Goal: Task Accomplishment & Management: Use online tool/utility

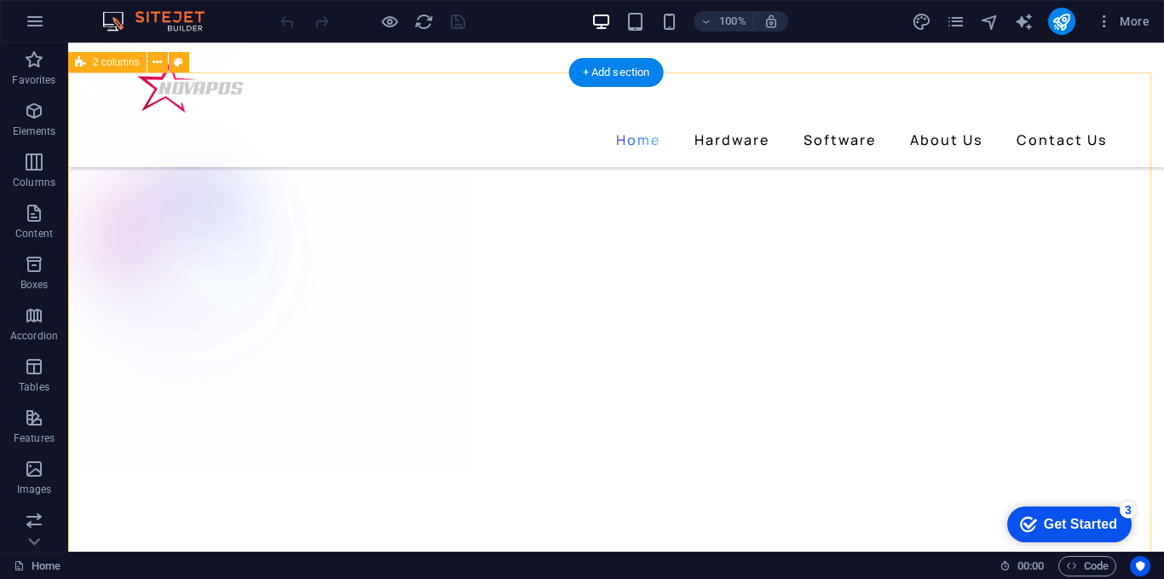
scroll to position [1449, 0]
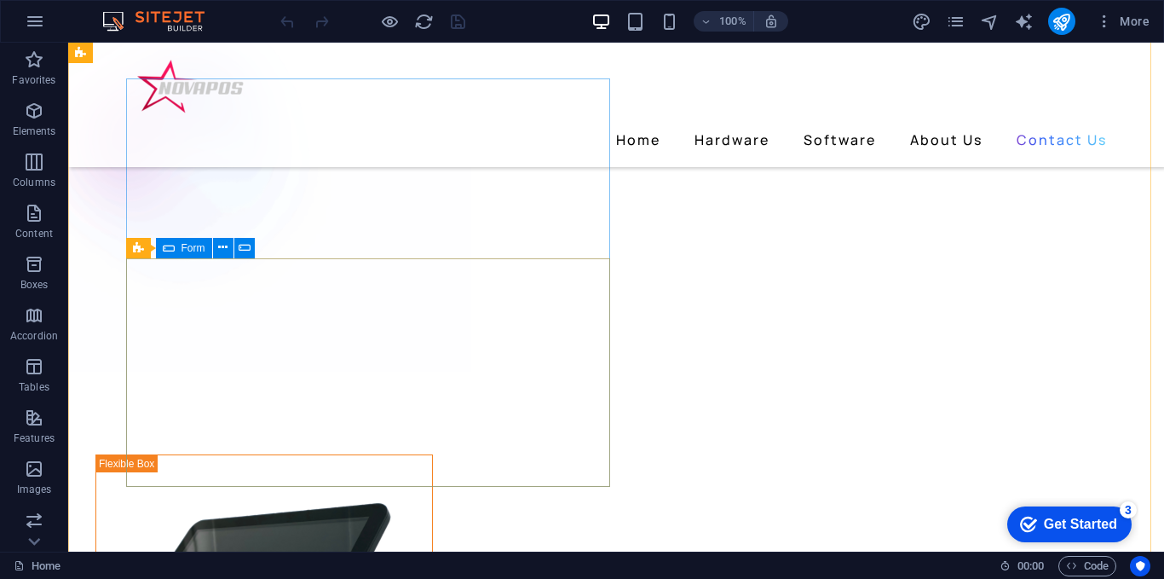
click at [186, 245] on span "Form" at bounding box center [194, 248] width 24 height 10
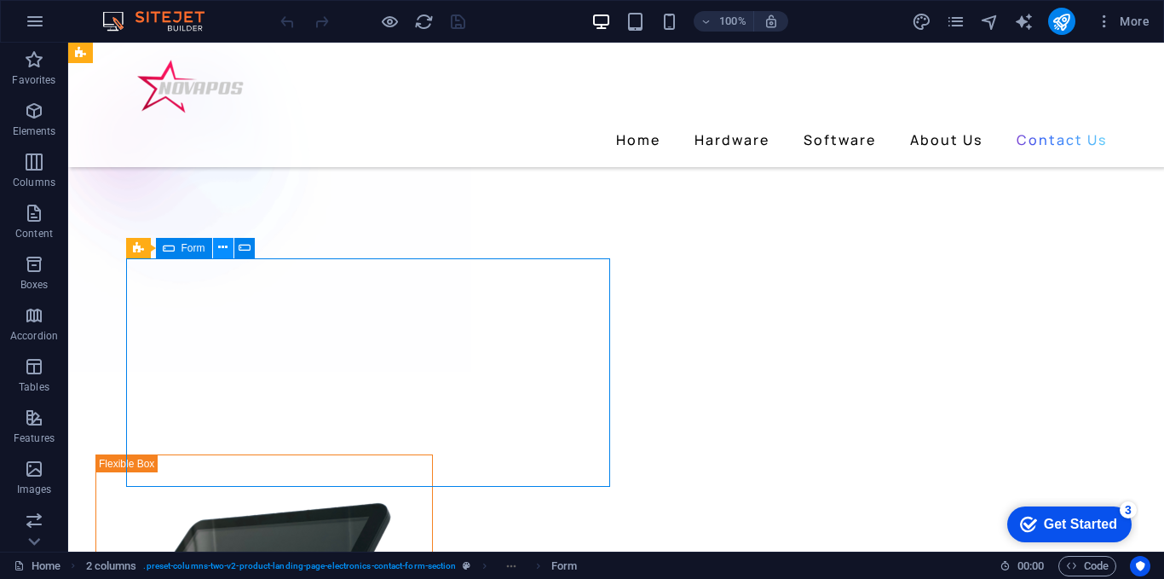
click at [223, 245] on icon at bounding box center [222, 248] width 9 height 18
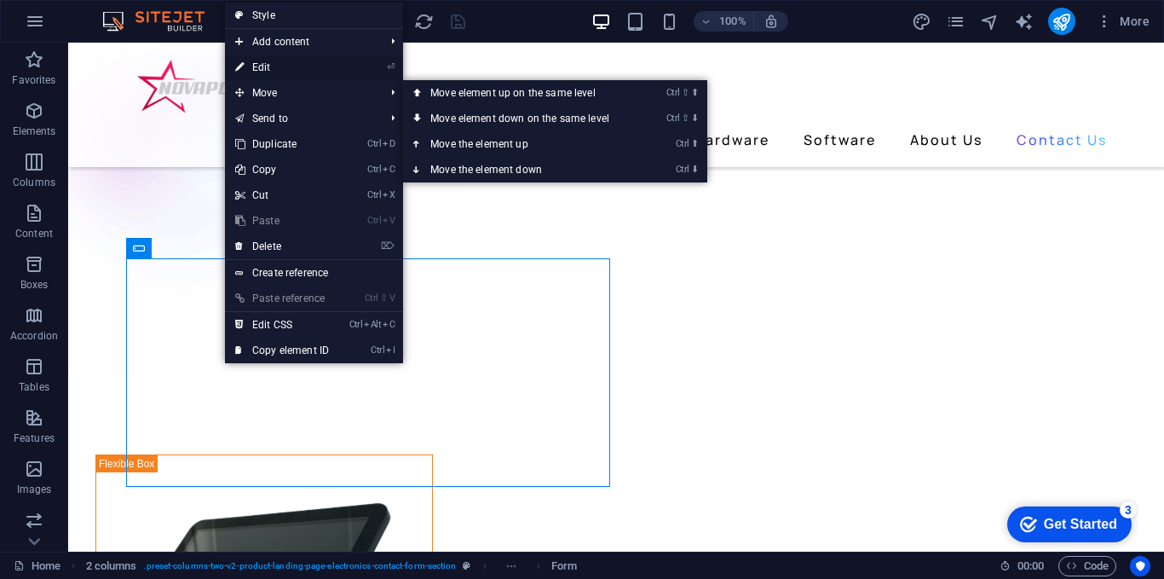
click at [277, 62] on link "⏎ Edit" at bounding box center [282, 68] width 114 height 26
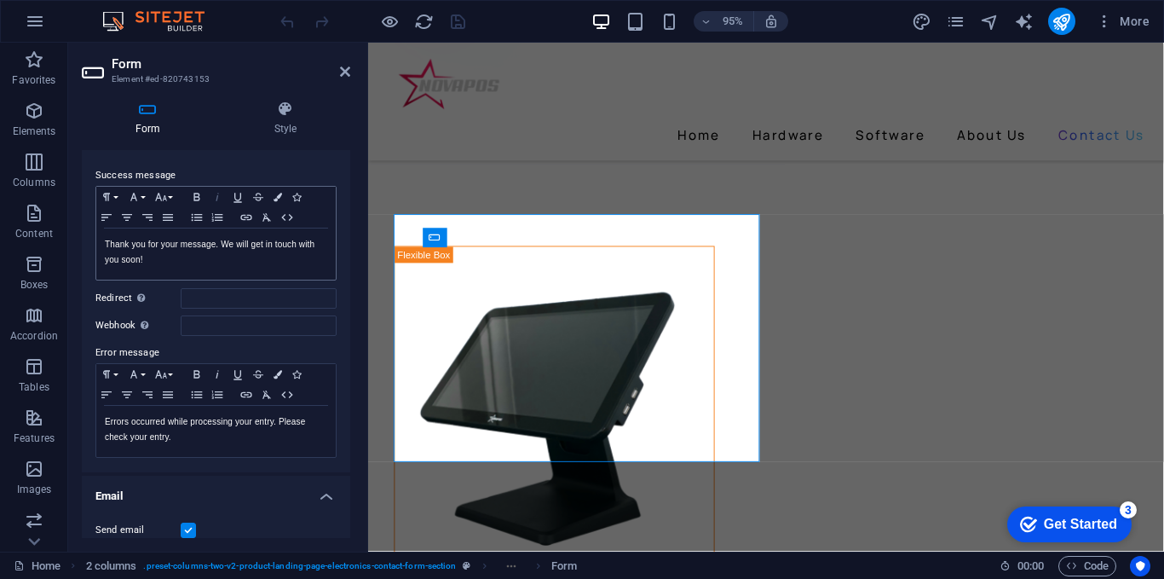
scroll to position [426, 0]
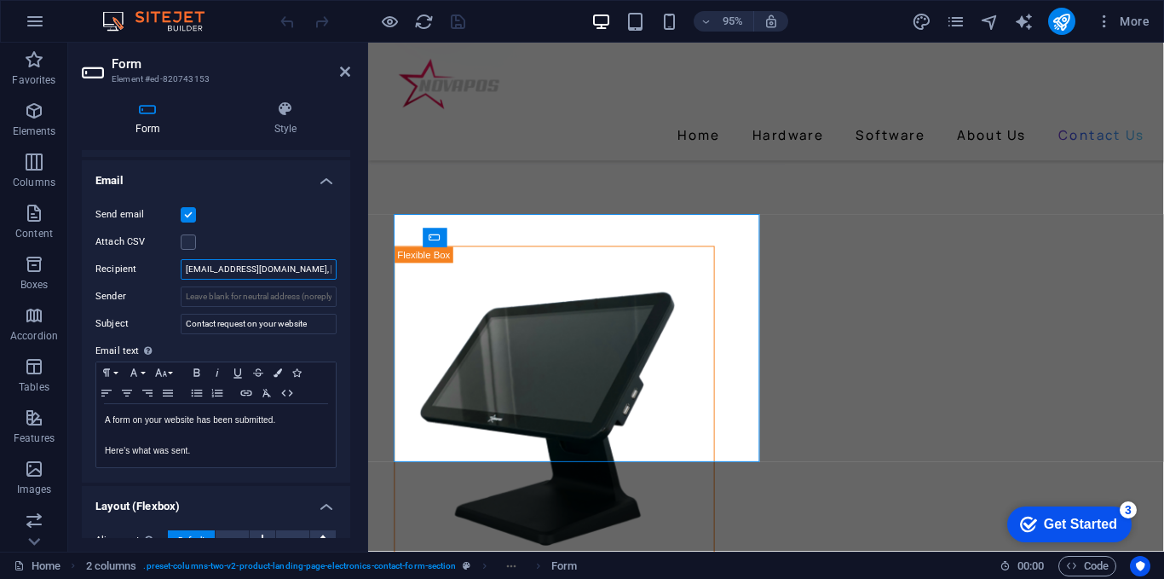
drag, startPoint x: 295, startPoint y: 267, endPoint x: 157, endPoint y: 273, distance: 138.2
click at [157, 273] on div "Recipient [EMAIL_ADDRESS][DOMAIN_NAME], [EMAIL_ADDRESS][DOMAIN_NAME]" at bounding box center [215, 269] width 241 height 20
drag, startPoint x: 190, startPoint y: 272, endPoint x: 237, endPoint y: 257, distance: 49.3
click at [202, 266] on input ", [EMAIL_ADDRESS][DOMAIN_NAME]" at bounding box center [259, 269] width 156 height 20
click at [189, 270] on input ", [EMAIL_ADDRESS][DOMAIN_NAME]" at bounding box center [259, 269] width 156 height 20
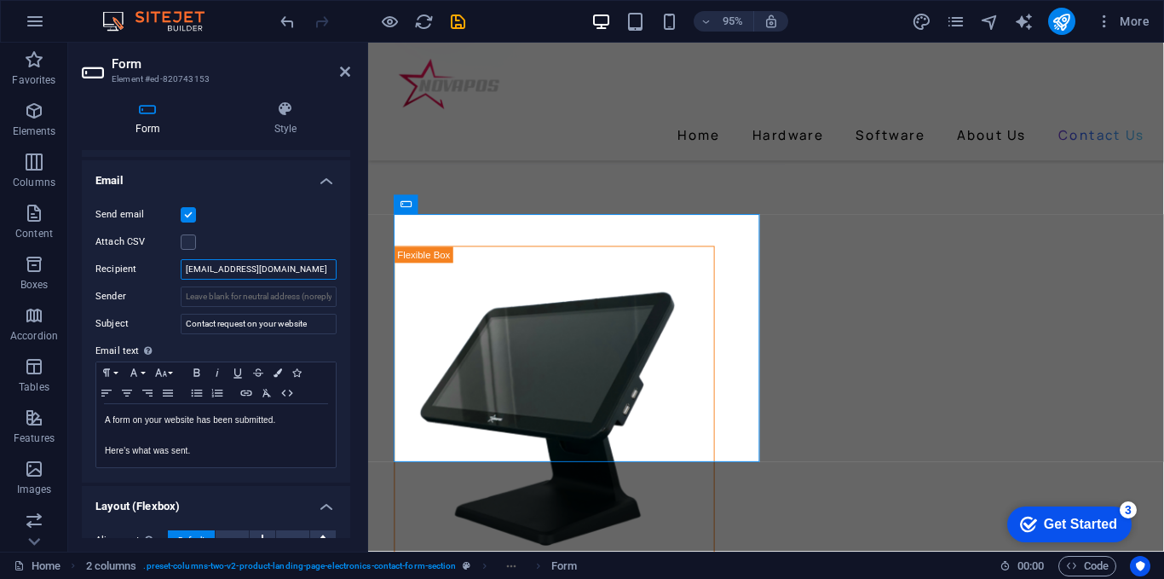
click at [285, 270] on input "[EMAIL_ADDRESS][DOMAIN_NAME]" at bounding box center [259, 269] width 156 height 20
type input "[EMAIL_ADDRESS][DOMAIN_NAME], [EMAIL_ADDRESS][DOMAIN_NAME]"
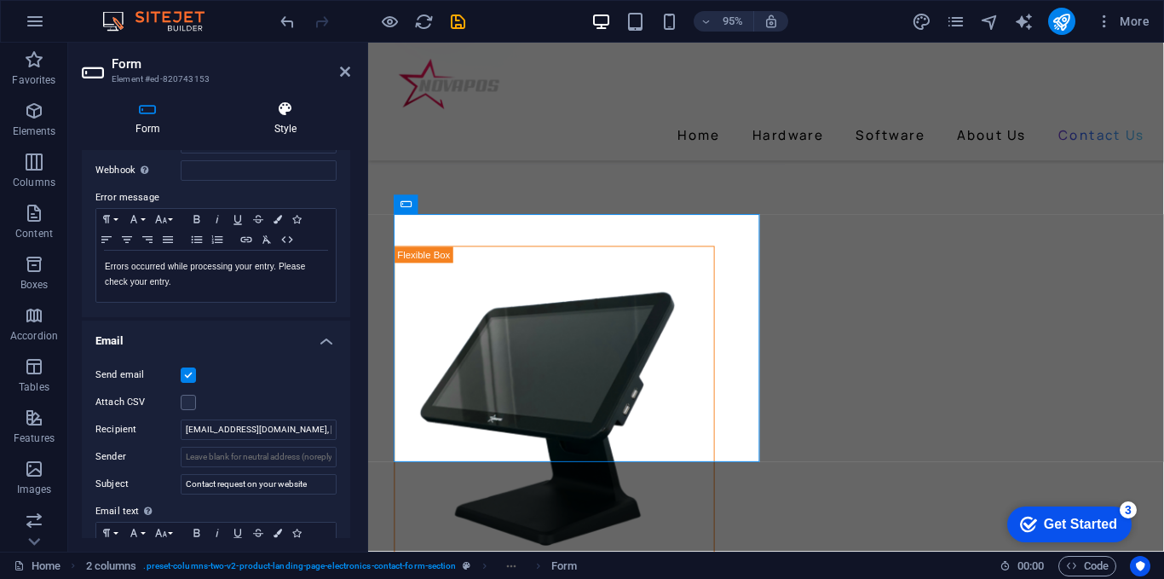
scroll to position [225, 0]
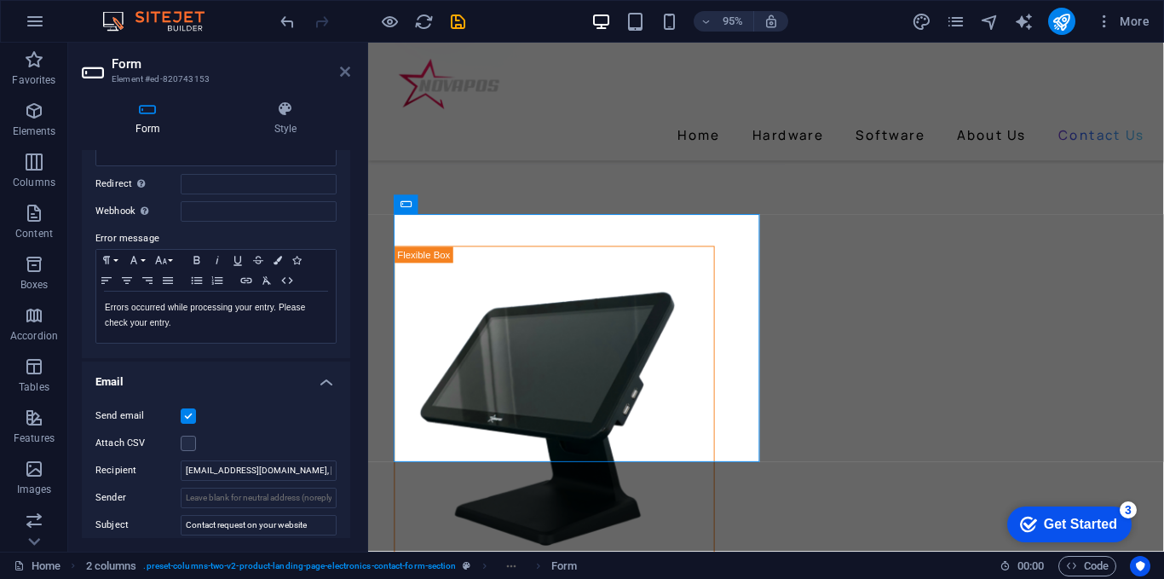
click at [345, 75] on icon at bounding box center [345, 72] width 10 height 14
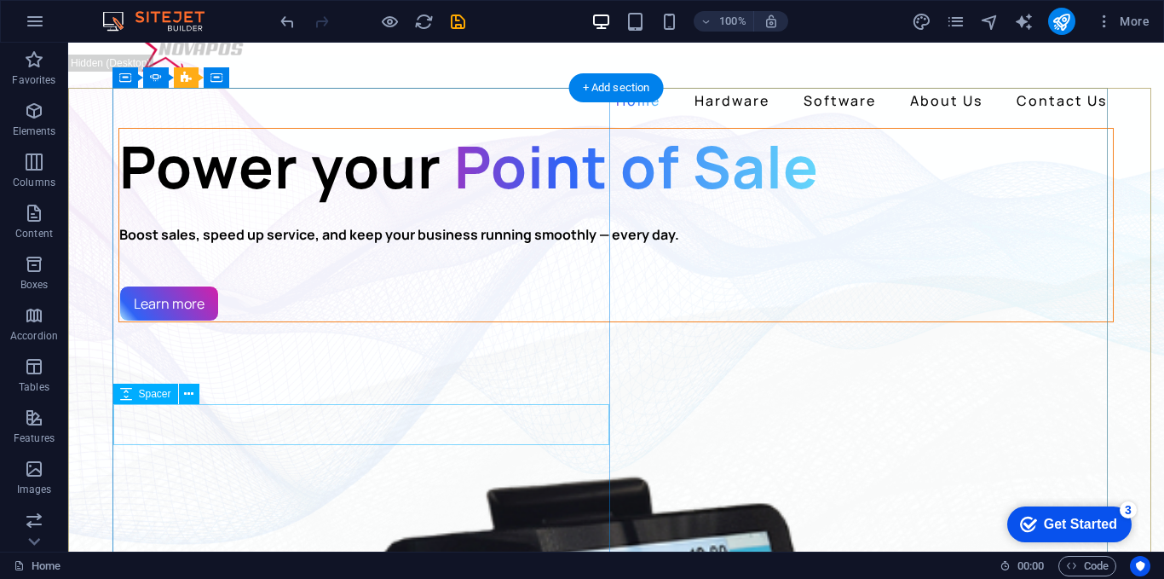
scroll to position [0, 0]
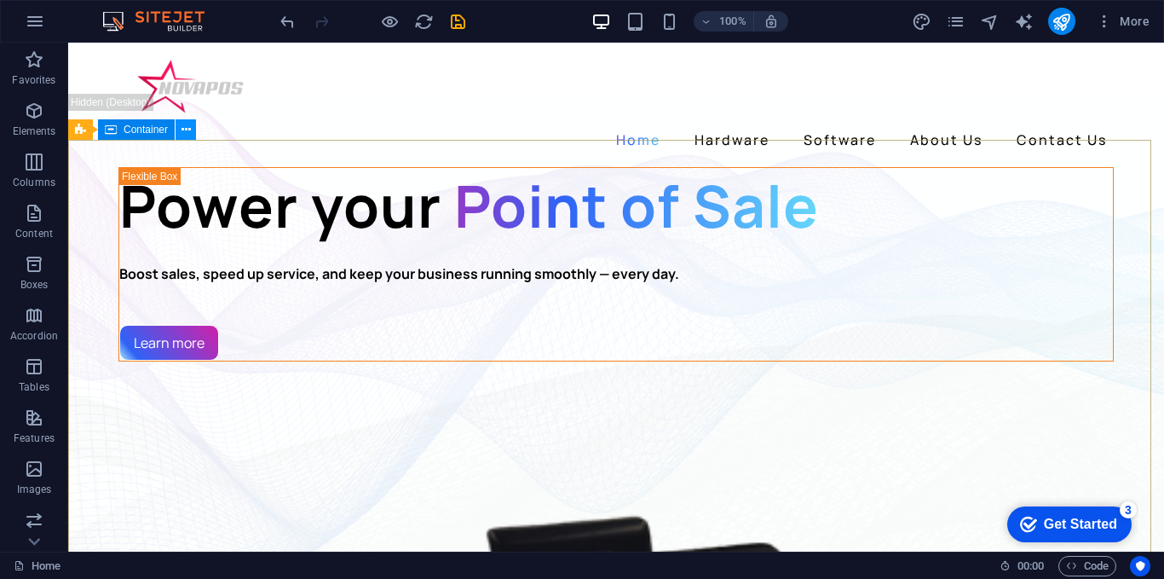
click at [192, 132] on button at bounding box center [186, 129] width 20 height 20
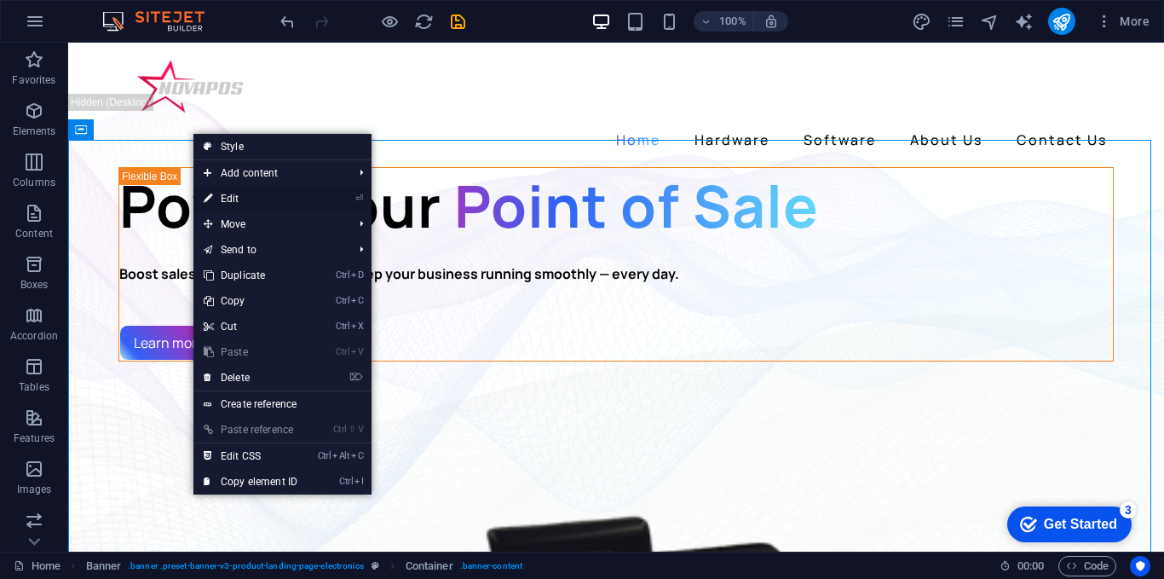
click at [225, 200] on link "⏎ Edit" at bounding box center [251, 199] width 114 height 26
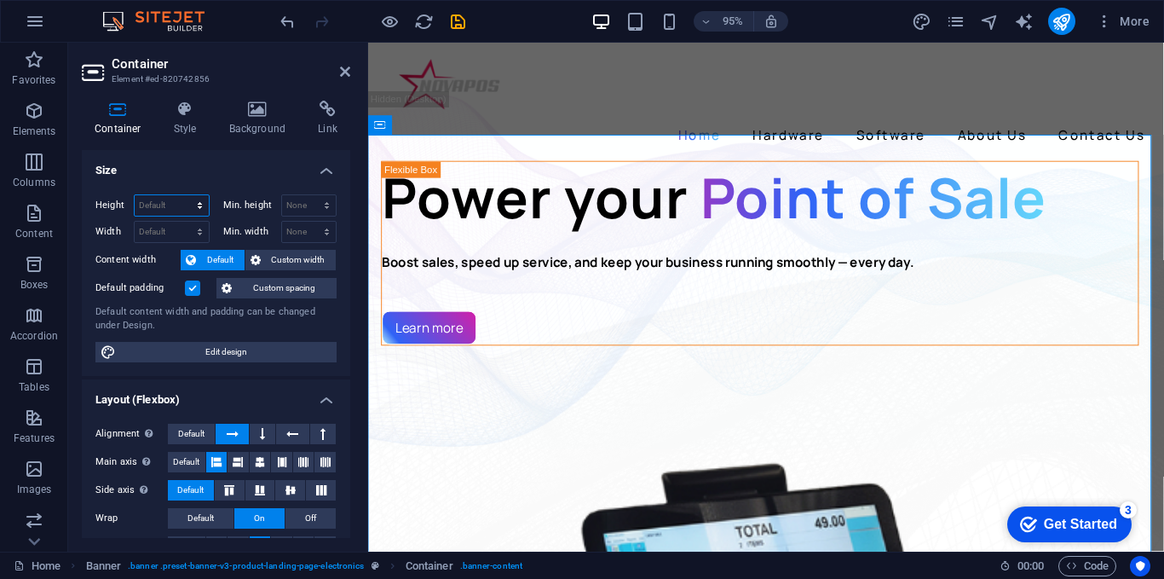
click at [188, 208] on select "Default px rem % vh vw" at bounding box center [172, 205] width 74 height 20
click at [135, 195] on select "Default px rem % vh vw" at bounding box center [172, 205] width 74 height 20
select select "DISABLED_OPTION_VALUE"
click at [165, 226] on select "Default px rem % em vh vw" at bounding box center [172, 232] width 74 height 20
select select "px"
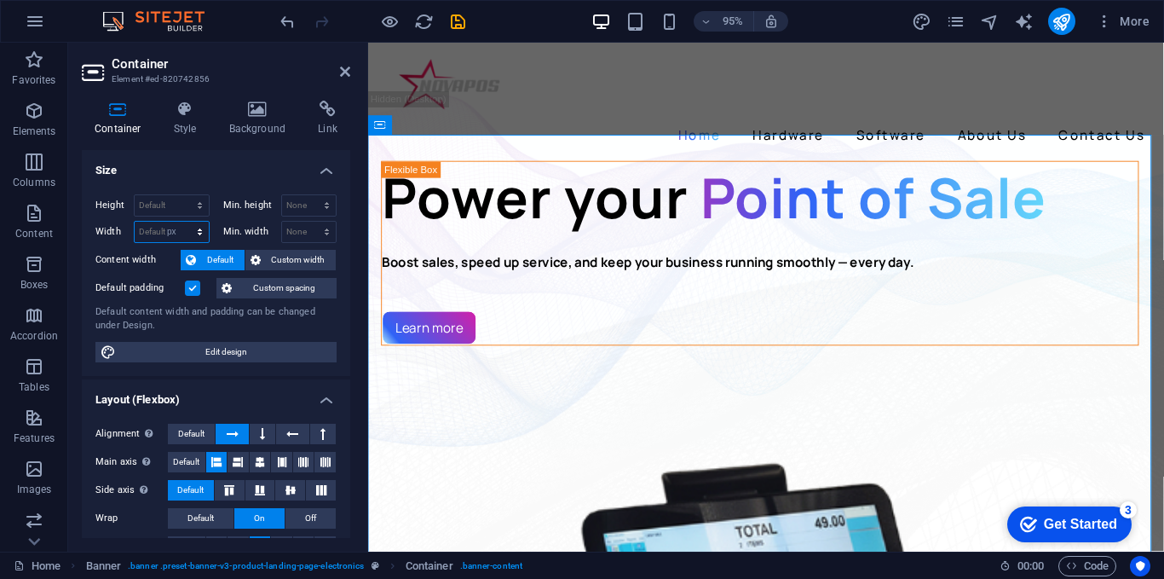
click at [182, 222] on select "Default px rem % em vh vw" at bounding box center [172, 232] width 74 height 20
type input "968"
click at [172, 207] on select "Default px rem % vh vw" at bounding box center [172, 205] width 74 height 20
select select "px"
click at [182, 195] on select "Default px rem % vh vw" at bounding box center [172, 205] width 74 height 20
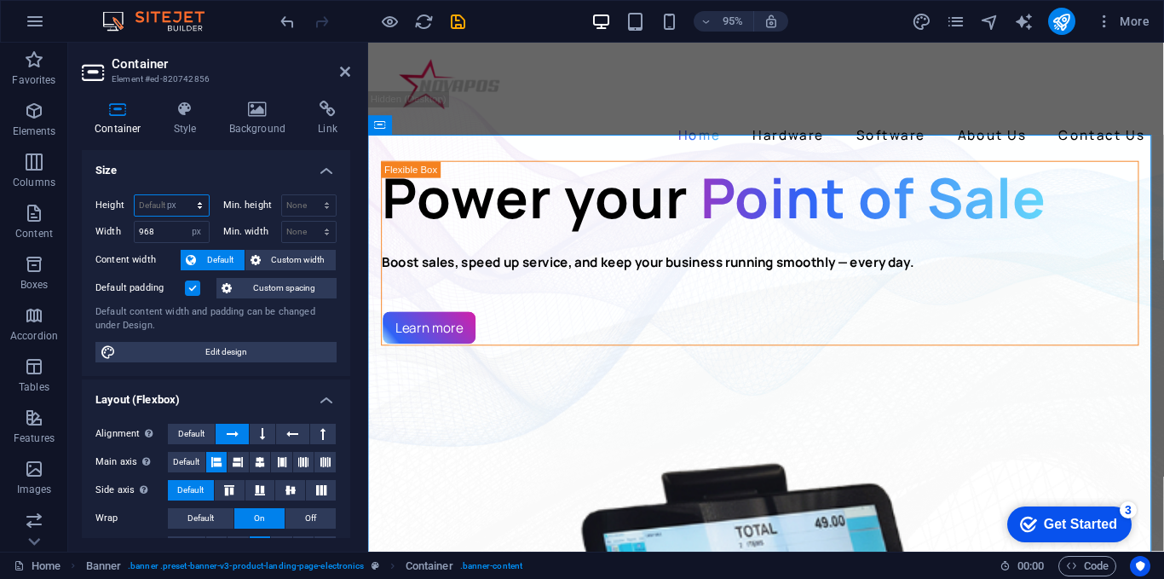
type input "565"
click at [348, 68] on icon at bounding box center [345, 72] width 10 height 14
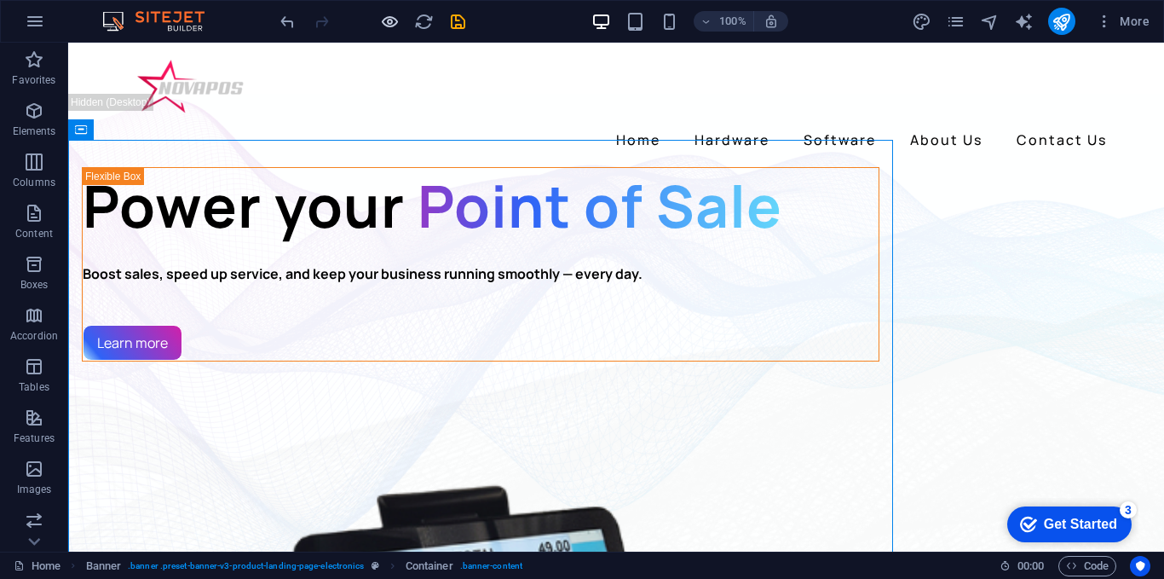
click at [376, 22] on div at bounding box center [372, 21] width 191 height 27
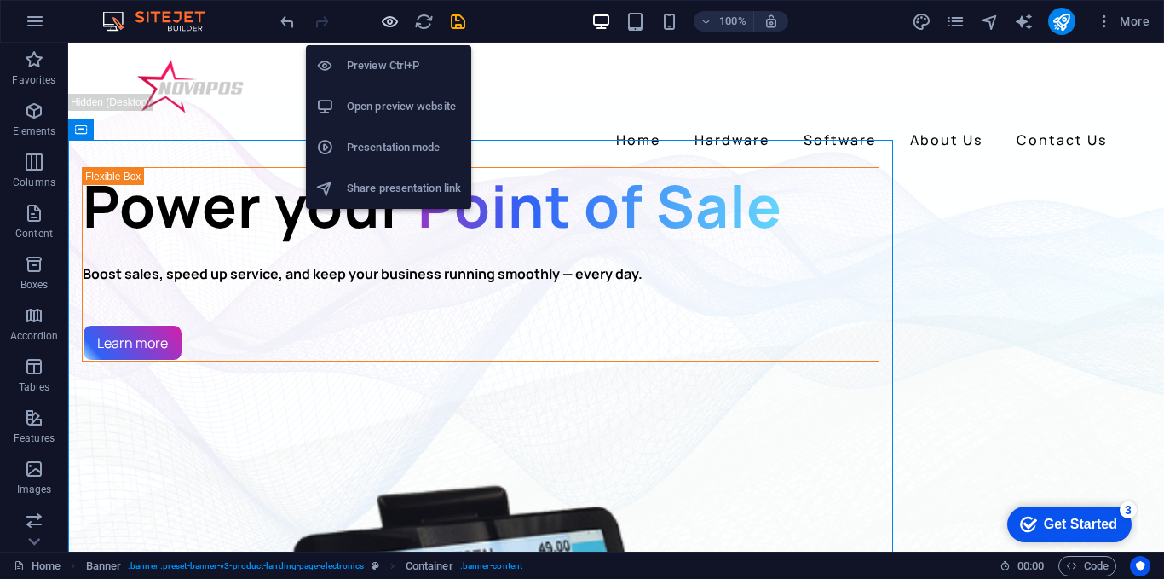
click at [382, 22] on icon "button" at bounding box center [390, 22] width 20 height 20
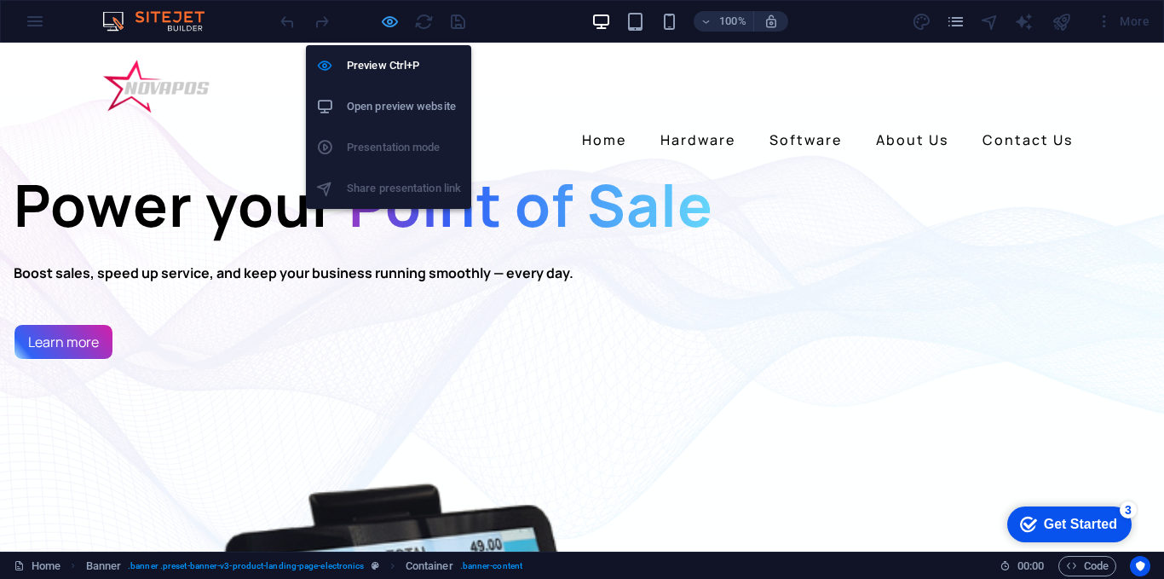
click at [392, 20] on icon "button" at bounding box center [390, 22] width 20 height 20
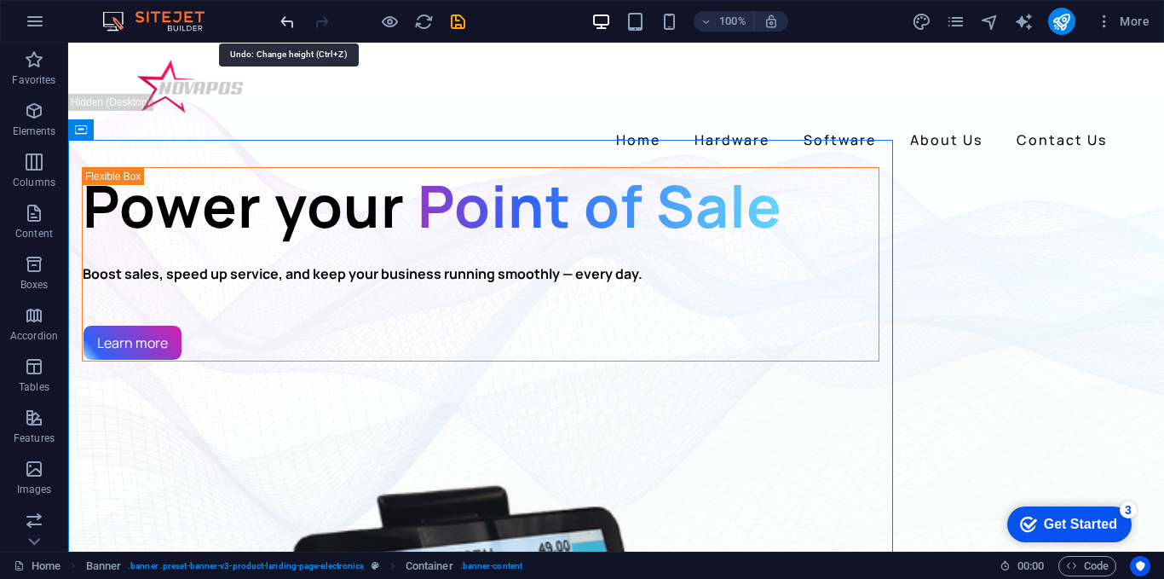
click at [285, 27] on icon "undo" at bounding box center [288, 22] width 20 height 20
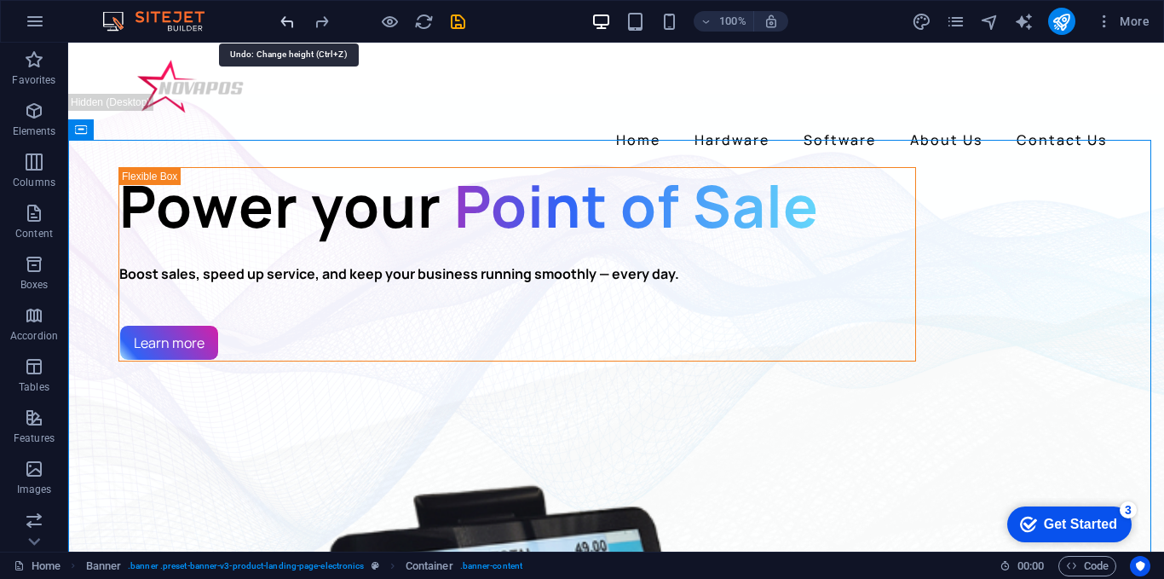
click at [285, 27] on icon "undo" at bounding box center [288, 22] width 20 height 20
click at [286, 25] on icon "undo" at bounding box center [288, 22] width 20 height 20
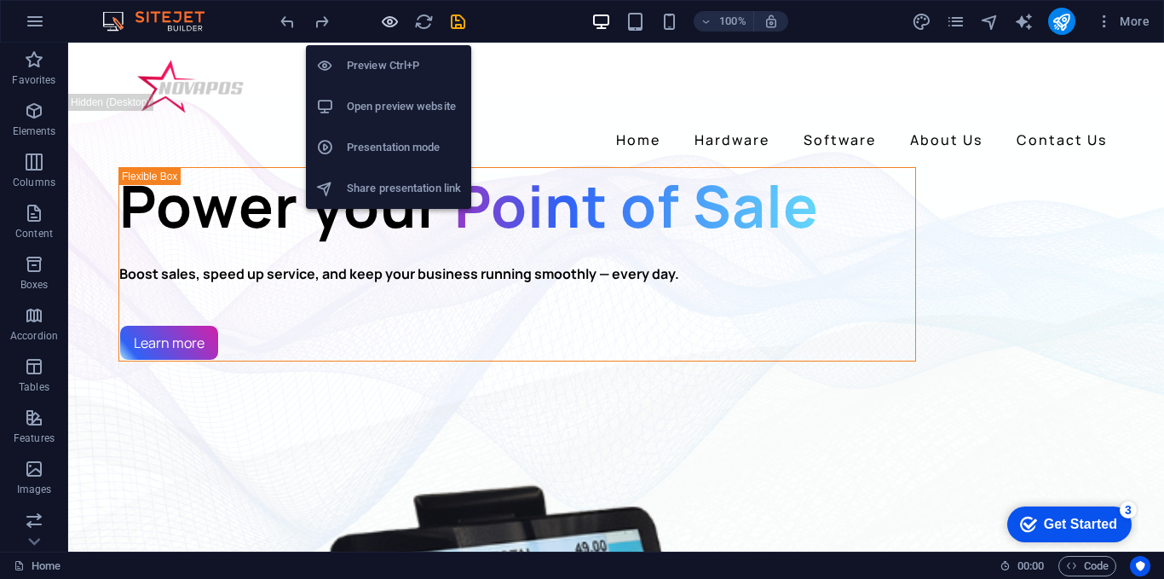
click at [386, 22] on icon "button" at bounding box center [390, 22] width 20 height 20
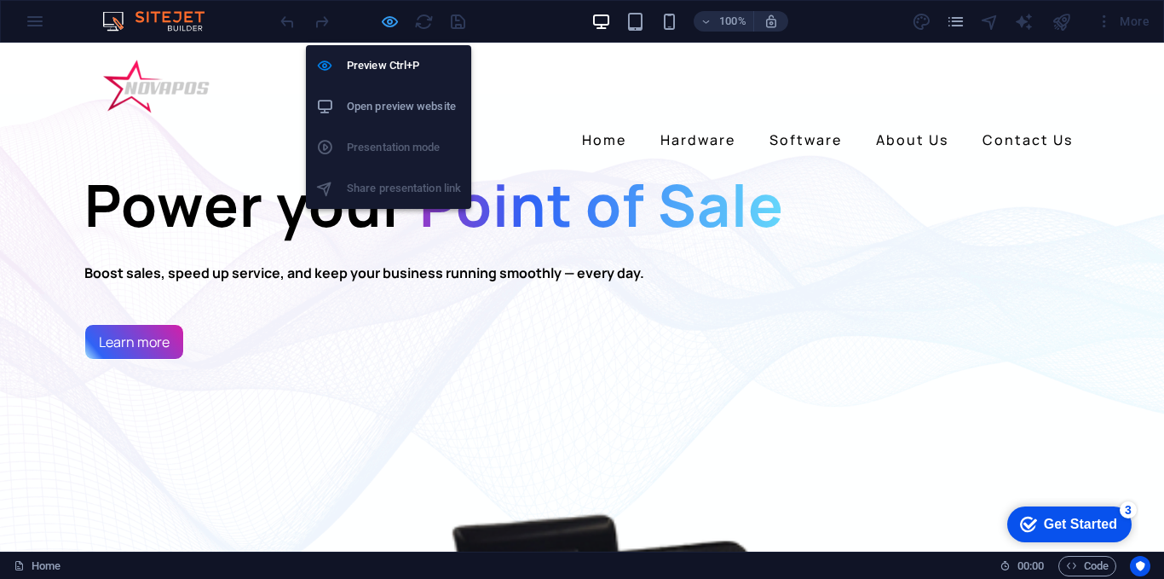
click at [380, 19] on icon "button" at bounding box center [390, 22] width 20 height 20
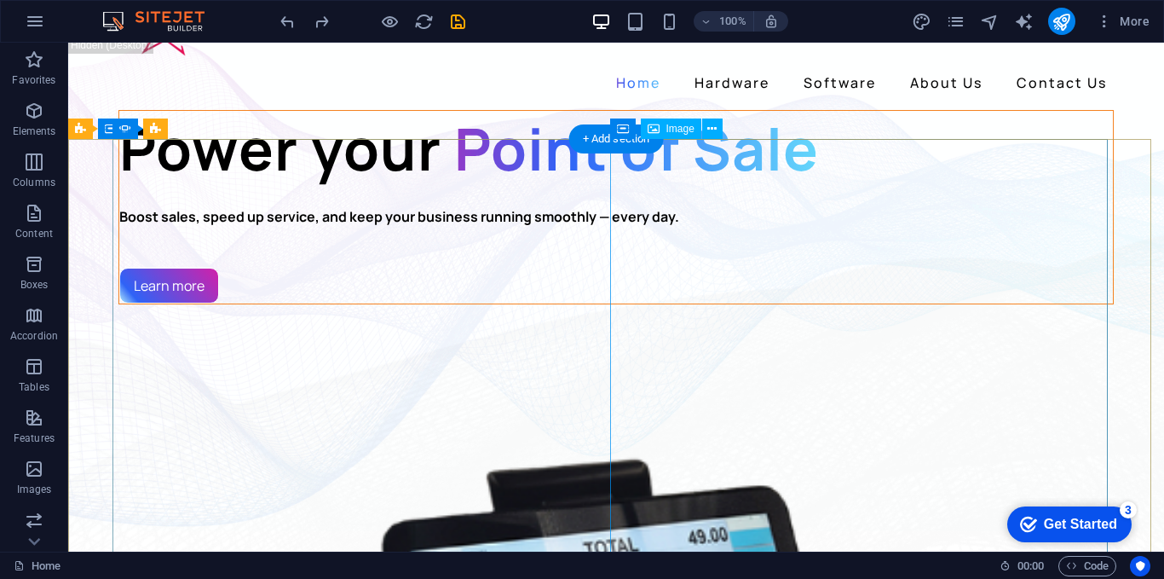
scroll to position [85, 0]
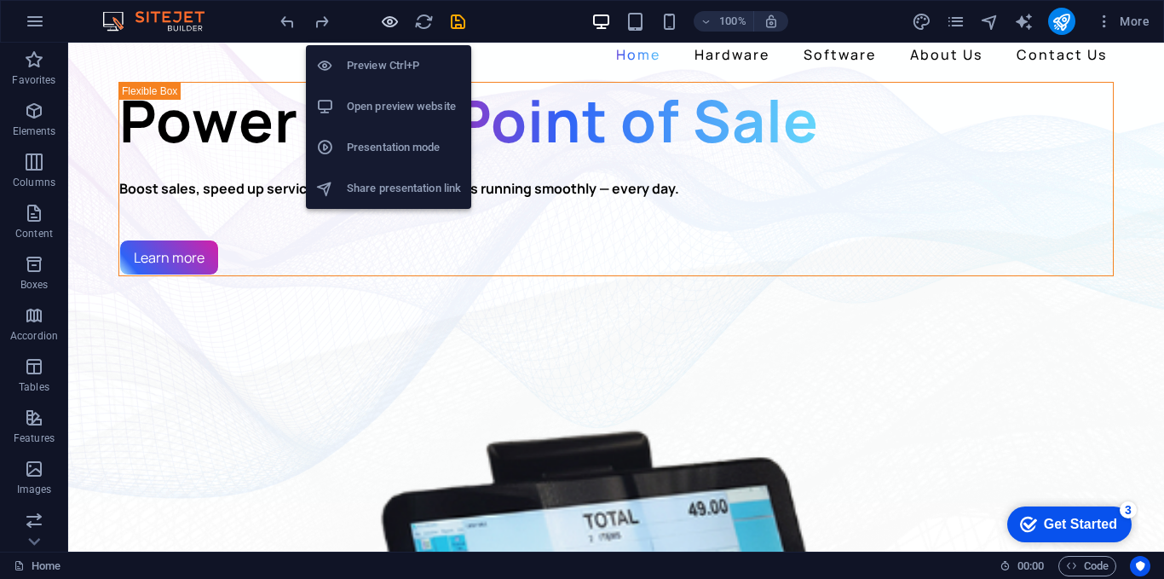
click at [390, 23] on icon "button" at bounding box center [390, 22] width 20 height 20
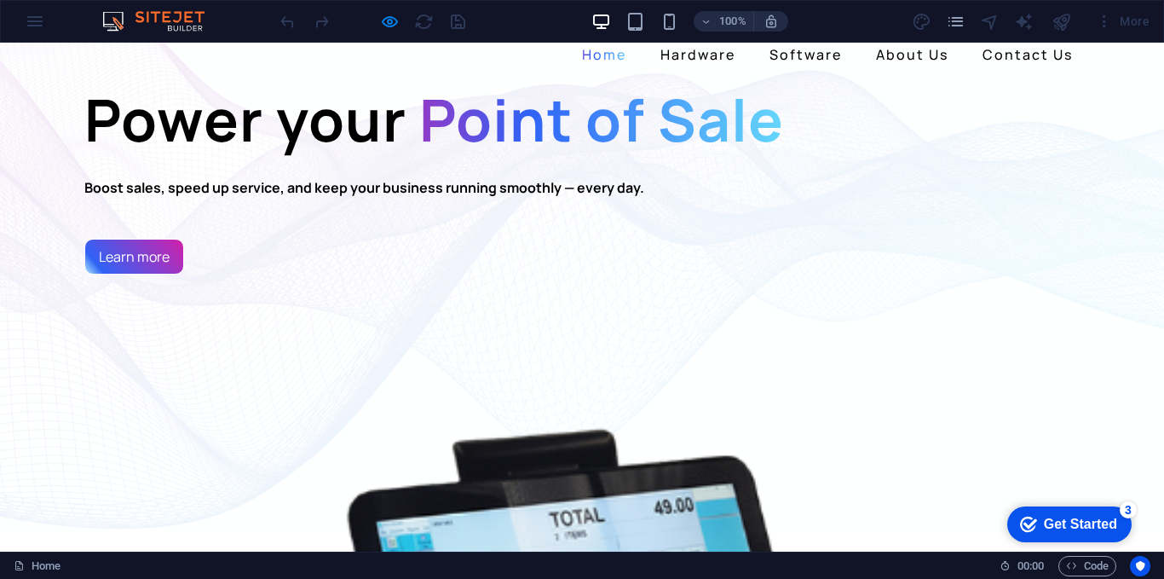
scroll to position [0, 0]
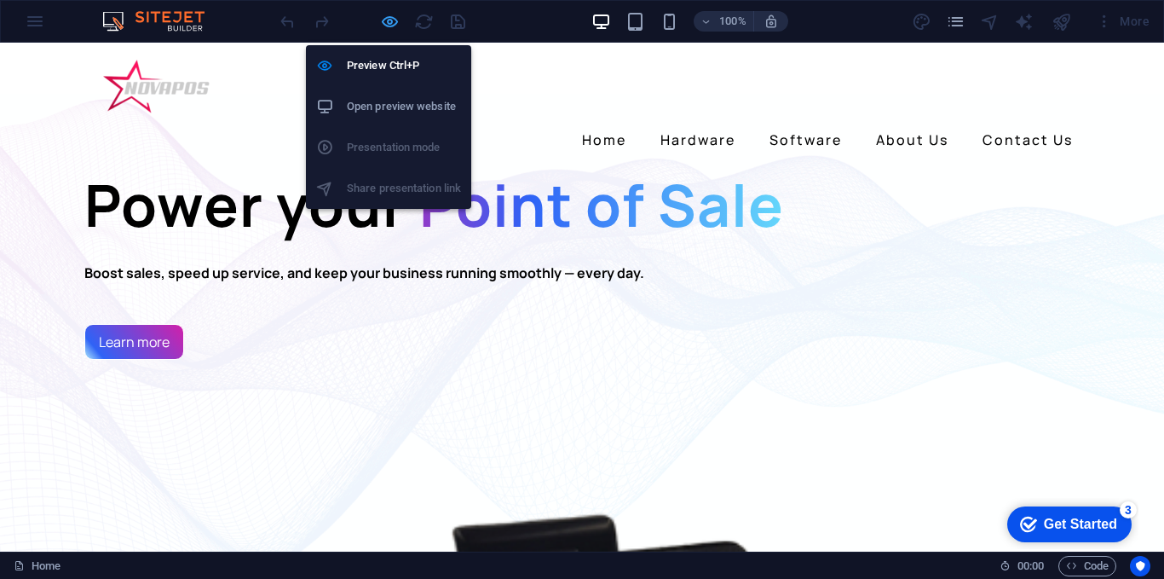
click at [394, 26] on icon "button" at bounding box center [390, 22] width 20 height 20
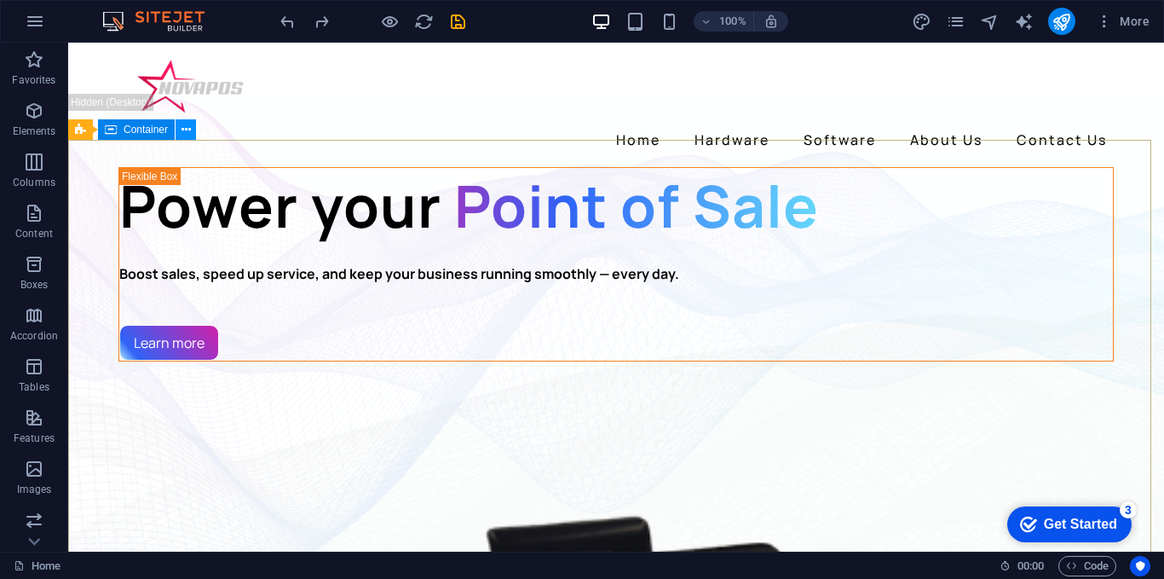
click at [185, 132] on icon at bounding box center [186, 130] width 9 height 18
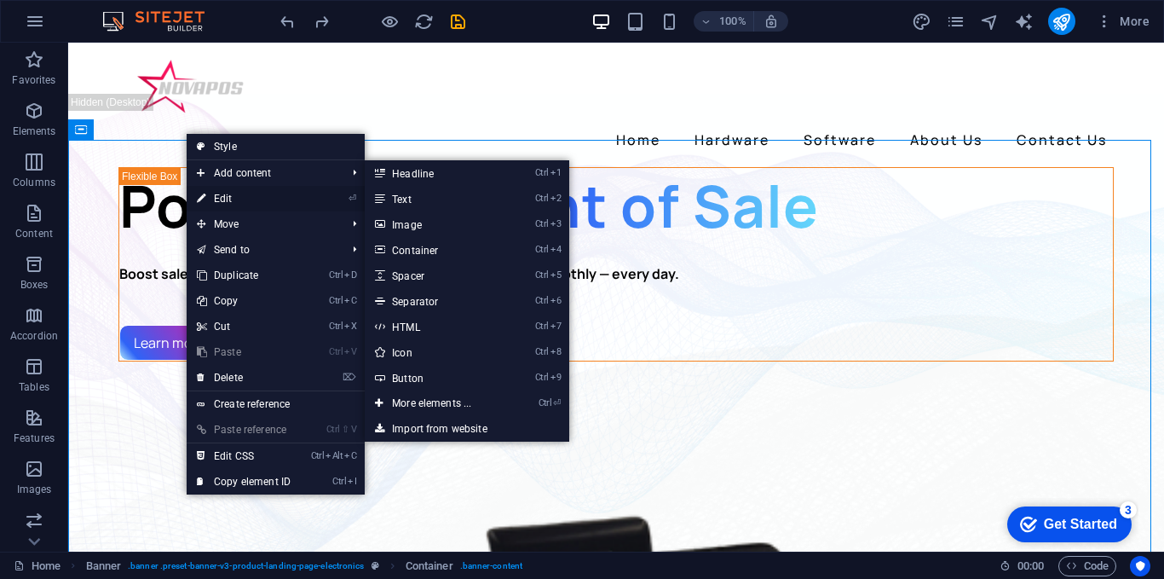
click at [237, 195] on link "⏎ Edit" at bounding box center [244, 199] width 114 height 26
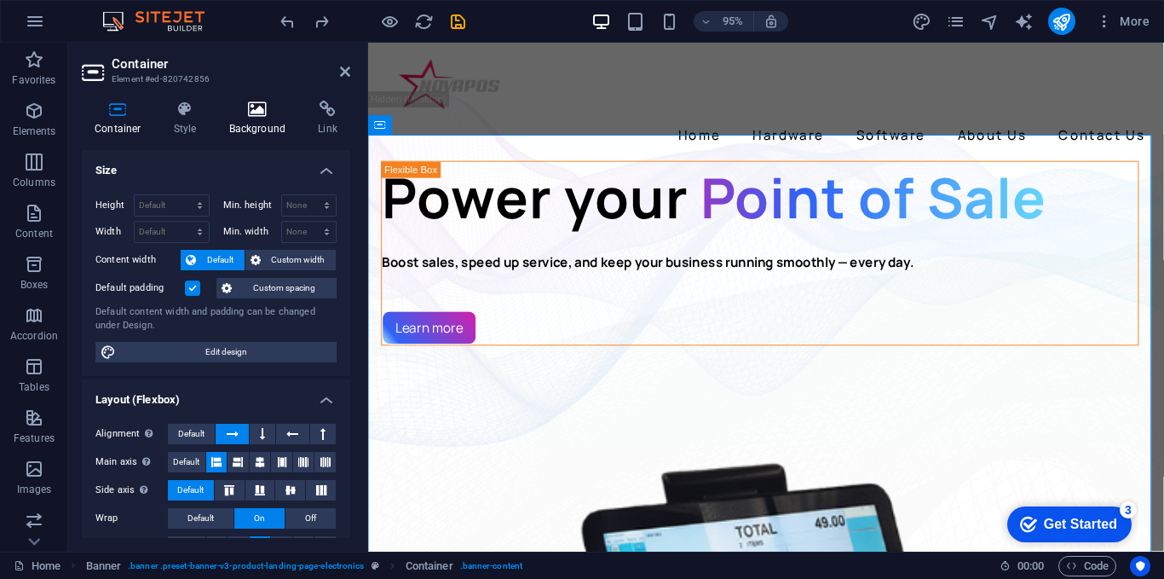
click at [257, 121] on h4 "Background" at bounding box center [262, 119] width 90 height 36
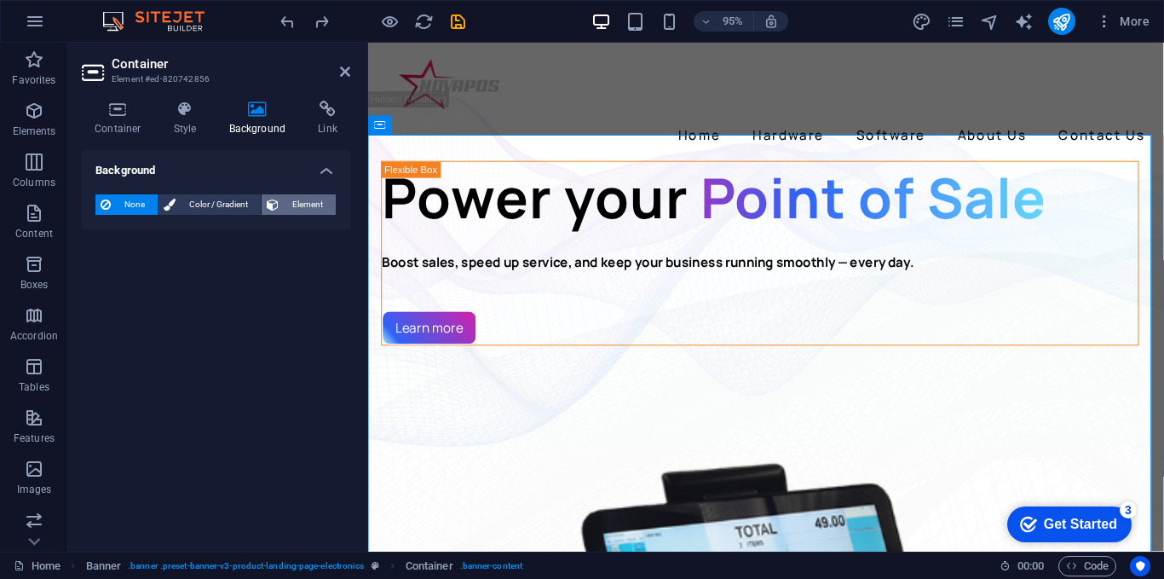
click at [289, 203] on span "Element" at bounding box center [307, 204] width 47 height 20
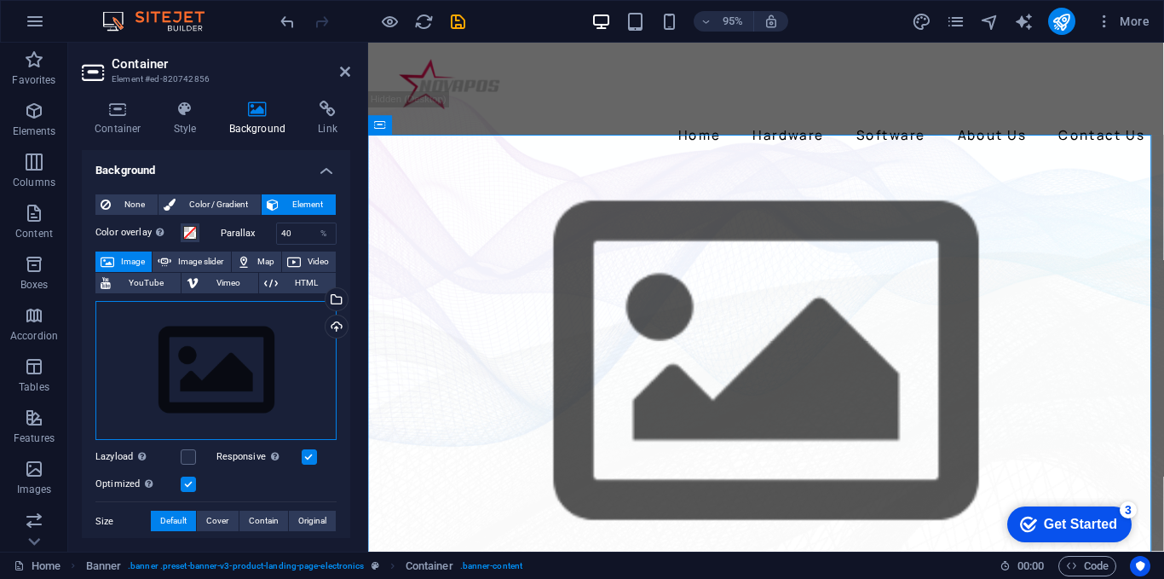
click at [214, 321] on div "Drag files here, click to choose files or select files from Files or our free s…" at bounding box center [215, 371] width 241 height 140
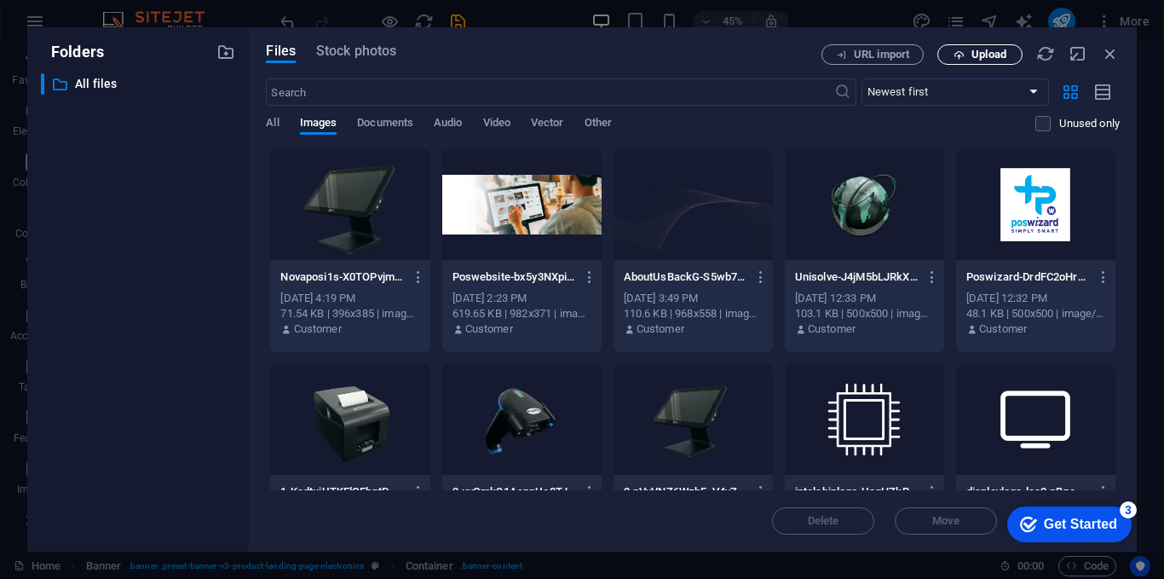
click at [974, 57] on span "Upload" at bounding box center [989, 54] width 35 height 10
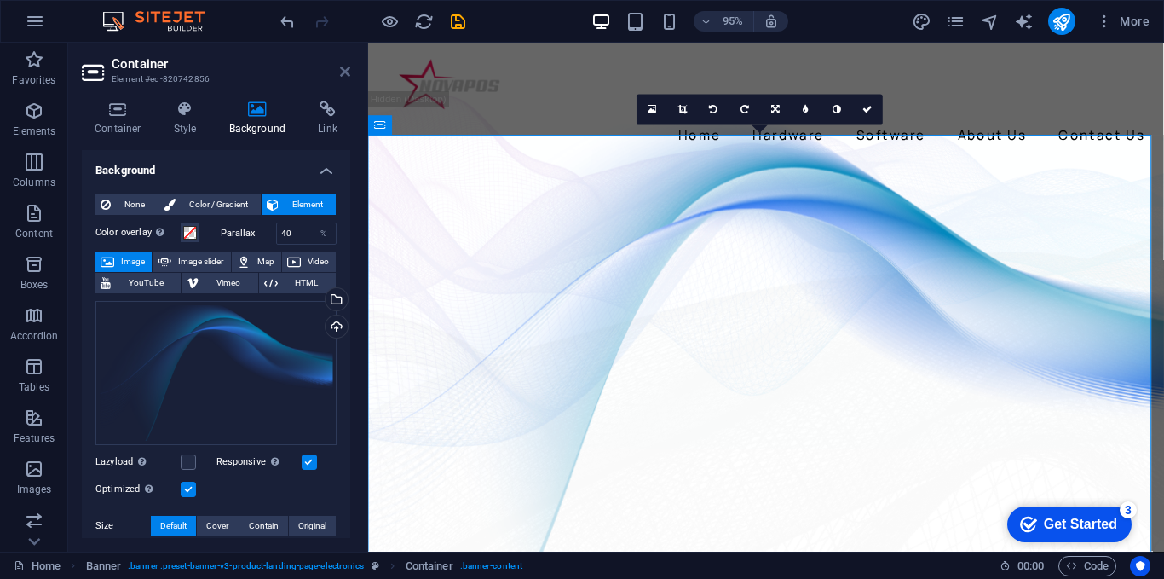
click at [348, 76] on icon at bounding box center [345, 72] width 10 height 14
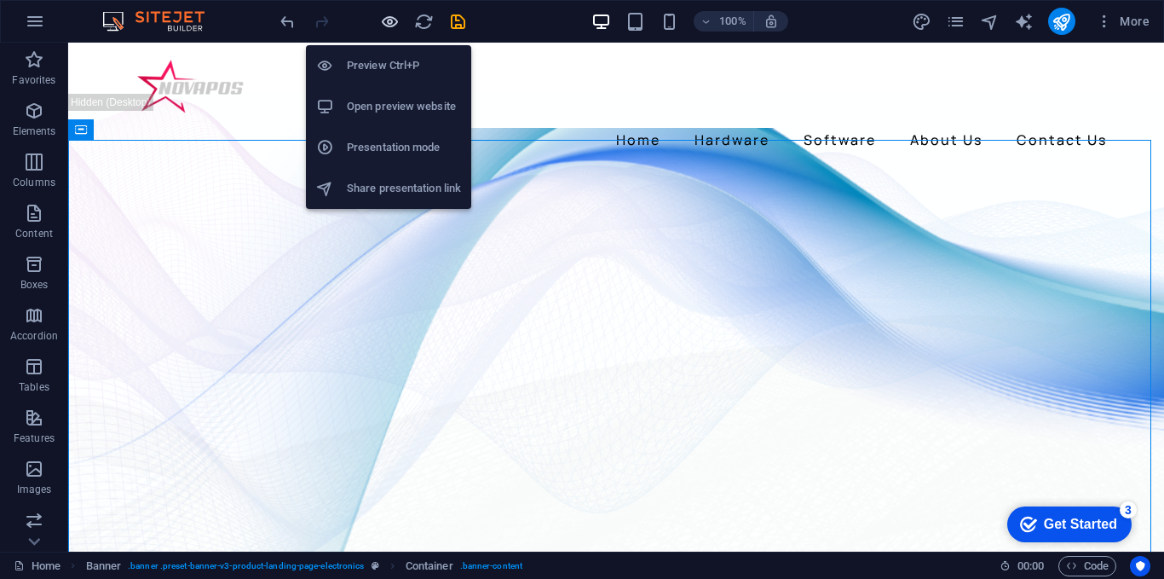
click at [396, 23] on icon "button" at bounding box center [390, 22] width 20 height 20
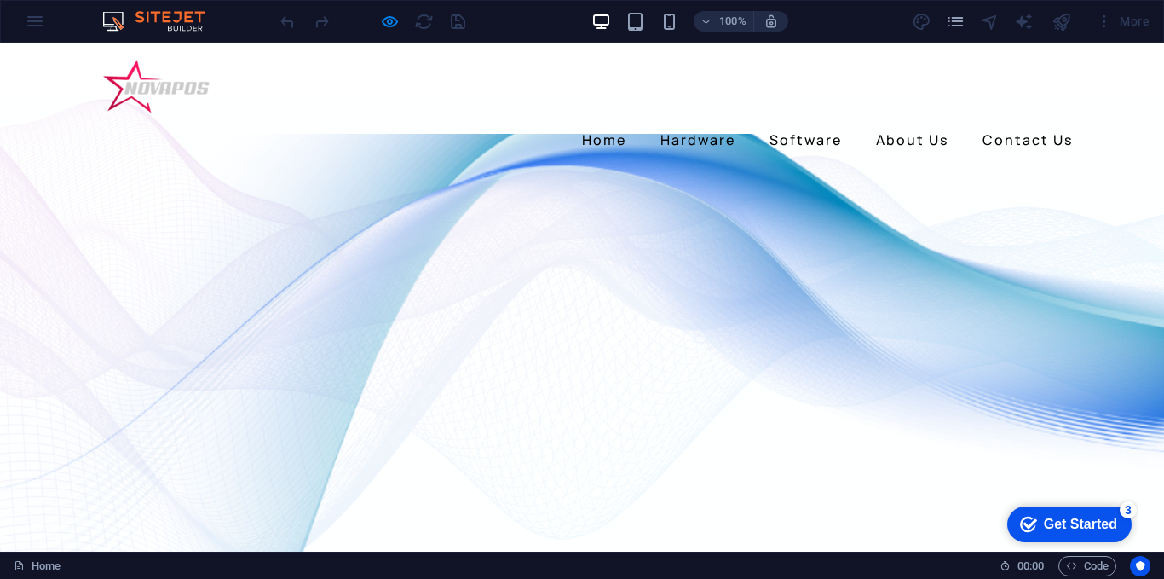
scroll to position [85, 0]
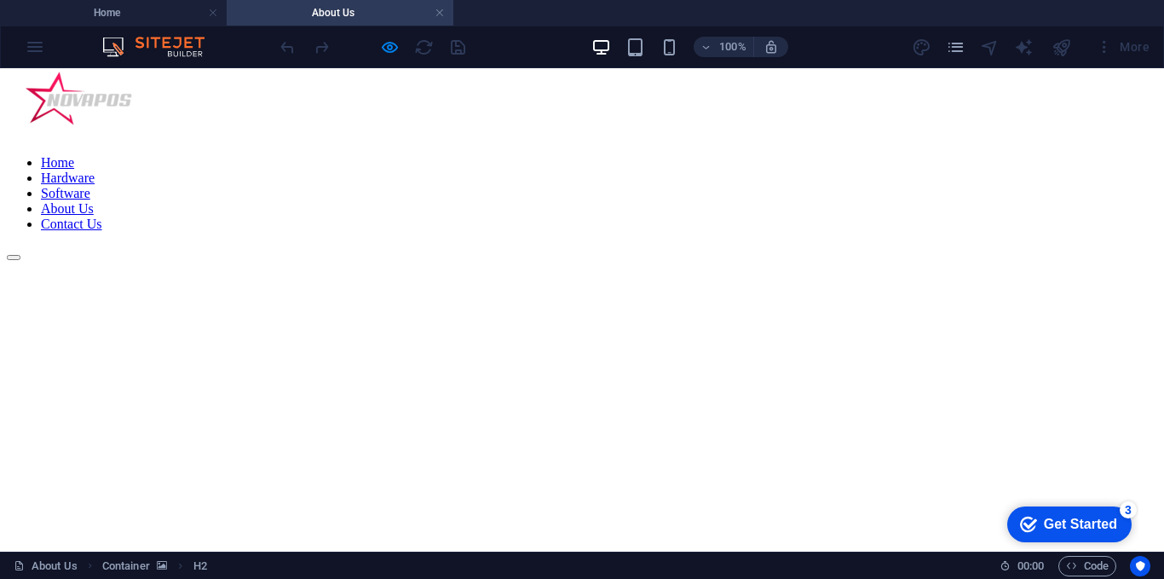
scroll to position [0, 0]
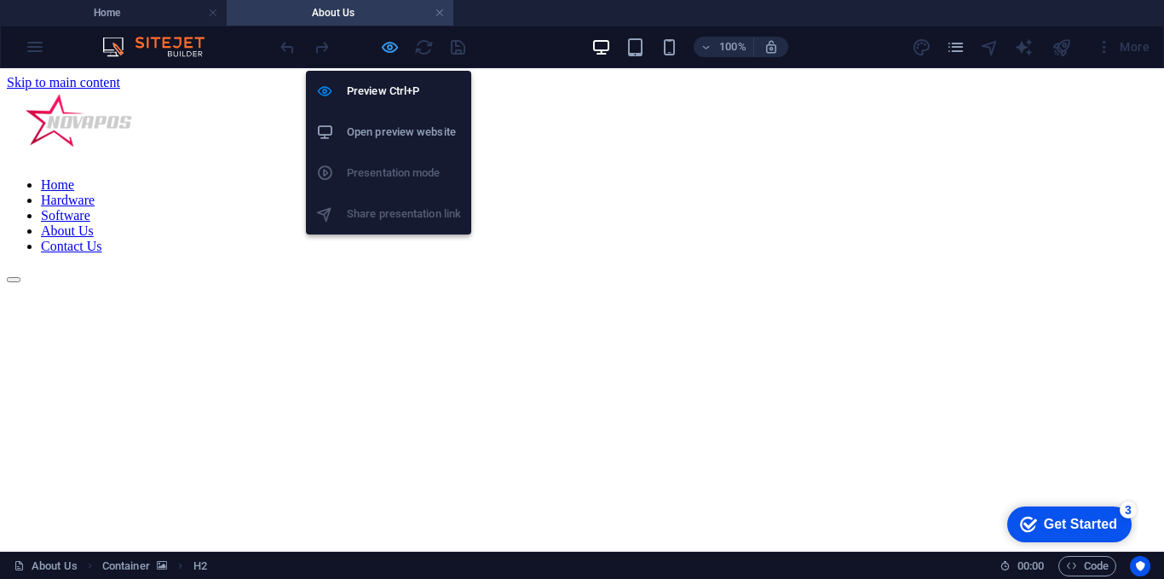
click at [392, 50] on icon "button" at bounding box center [390, 48] width 20 height 20
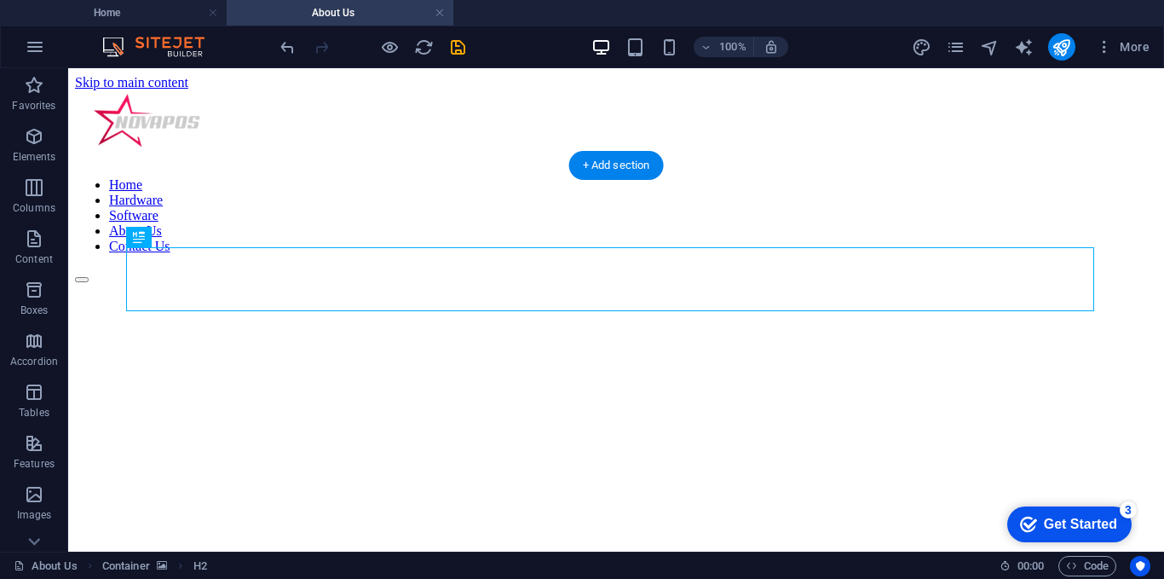
click at [334, 283] on figure at bounding box center [616, 283] width 1083 height 0
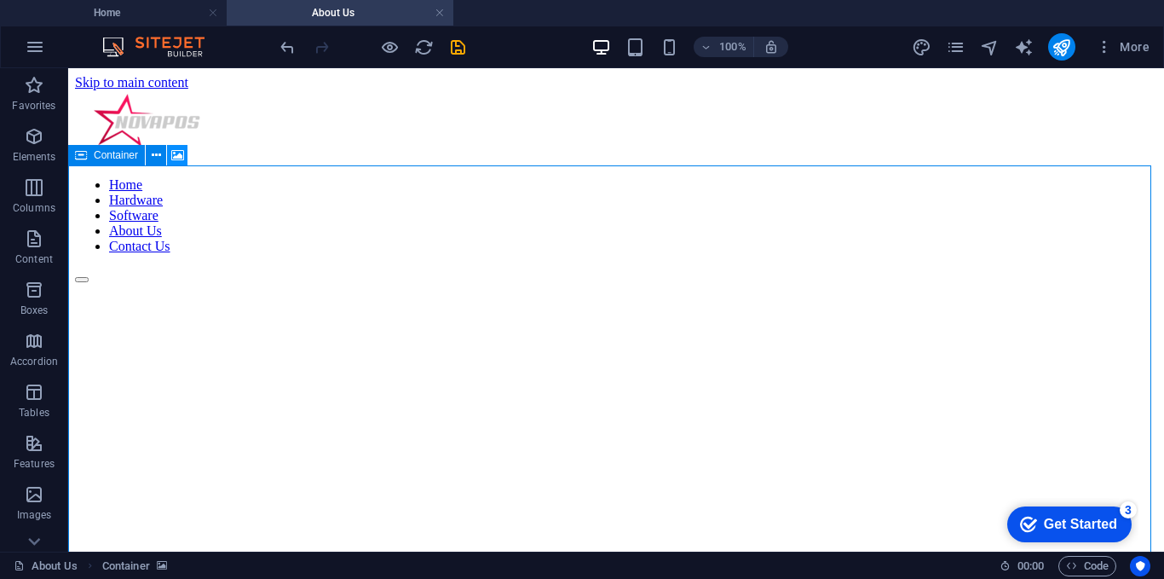
click at [186, 156] on button at bounding box center [177, 155] width 20 height 20
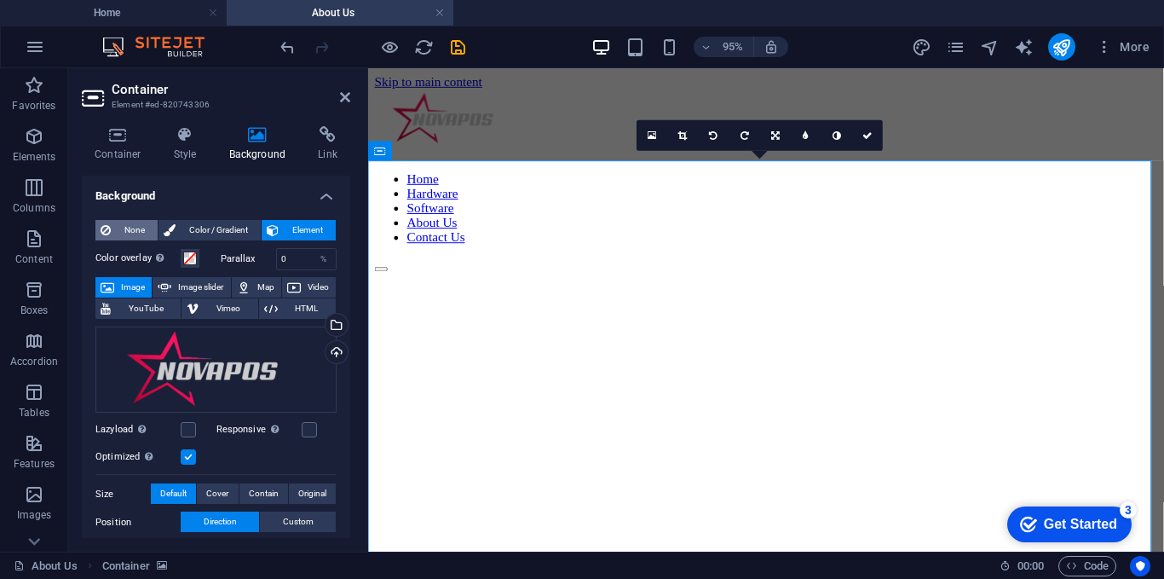
click at [147, 230] on span "None" at bounding box center [134, 230] width 37 height 20
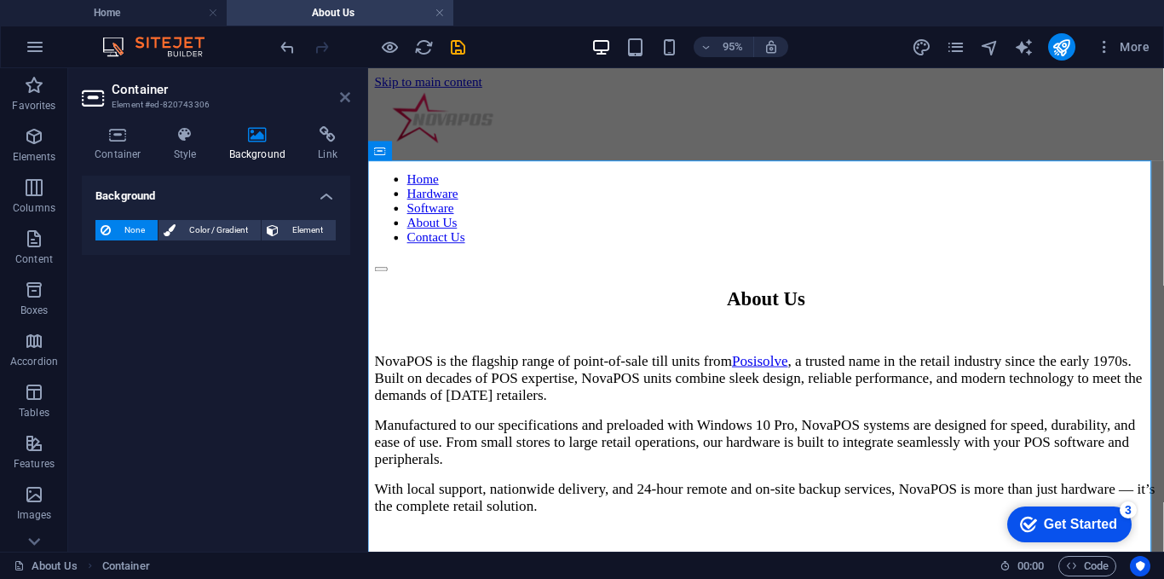
click at [340, 95] on icon at bounding box center [345, 97] width 10 height 14
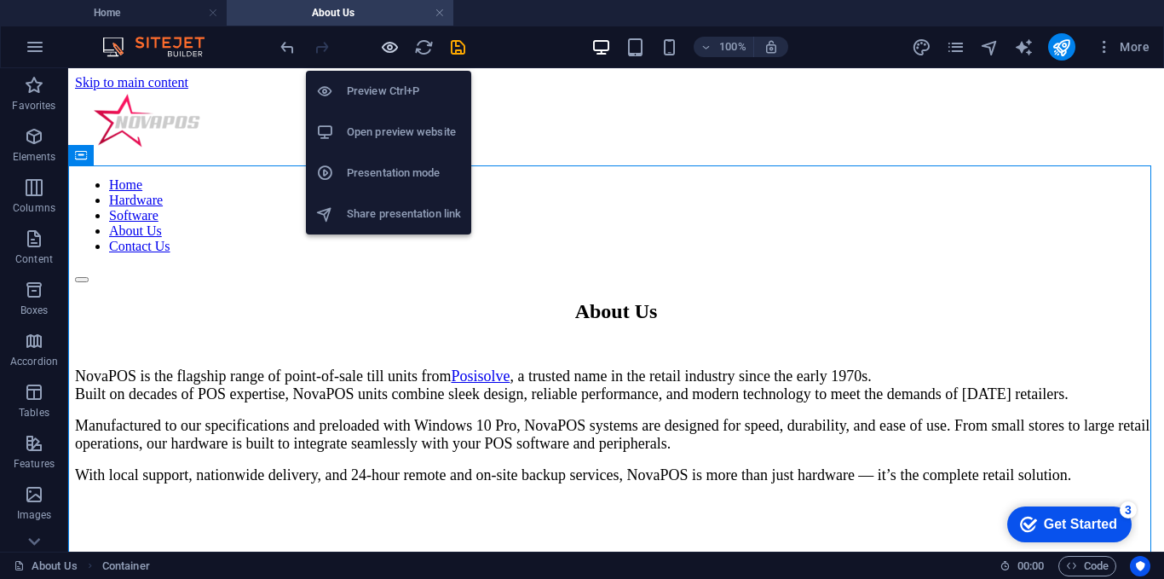
click at [391, 47] on icon "button" at bounding box center [390, 48] width 20 height 20
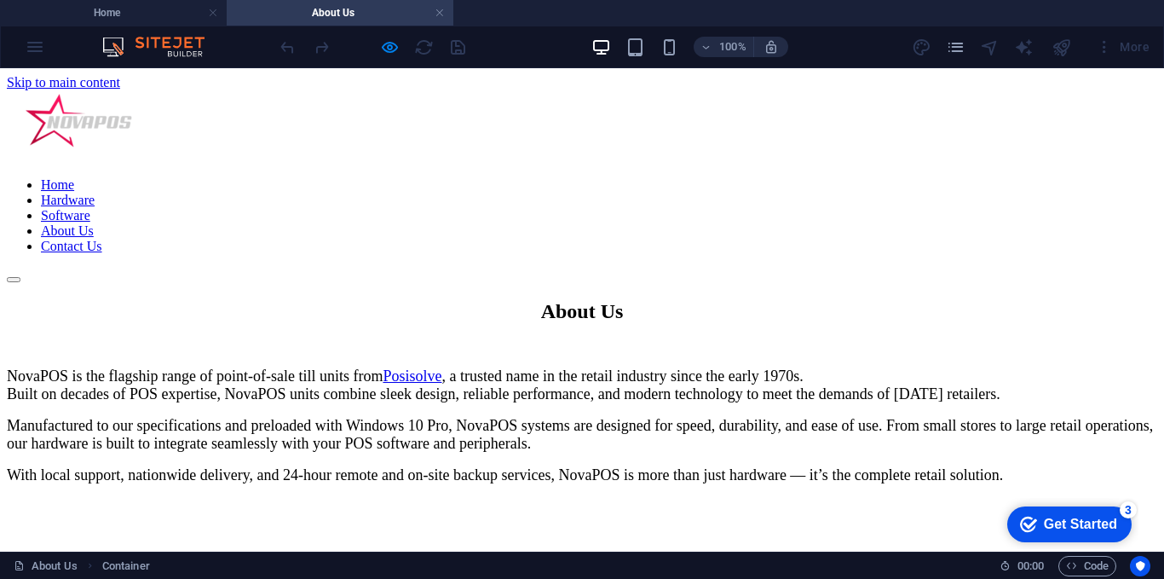
click at [74, 177] on link "Home" at bounding box center [57, 184] width 33 height 14
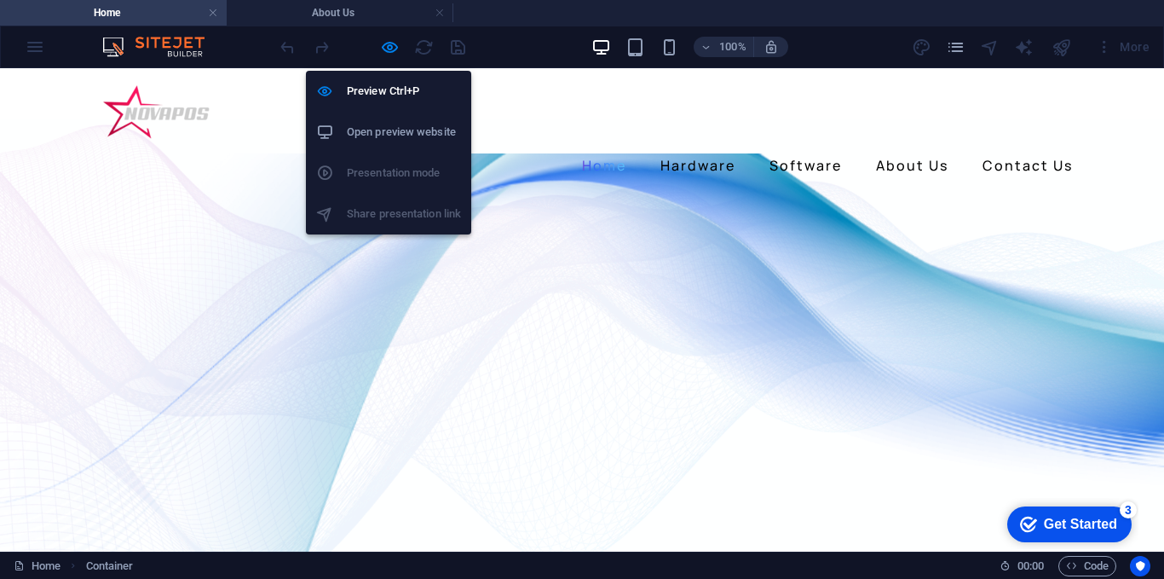
drag, startPoint x: 394, startPoint y: 47, endPoint x: 455, endPoint y: 118, distance: 94.3
click at [395, 48] on icon "button" at bounding box center [390, 48] width 20 height 20
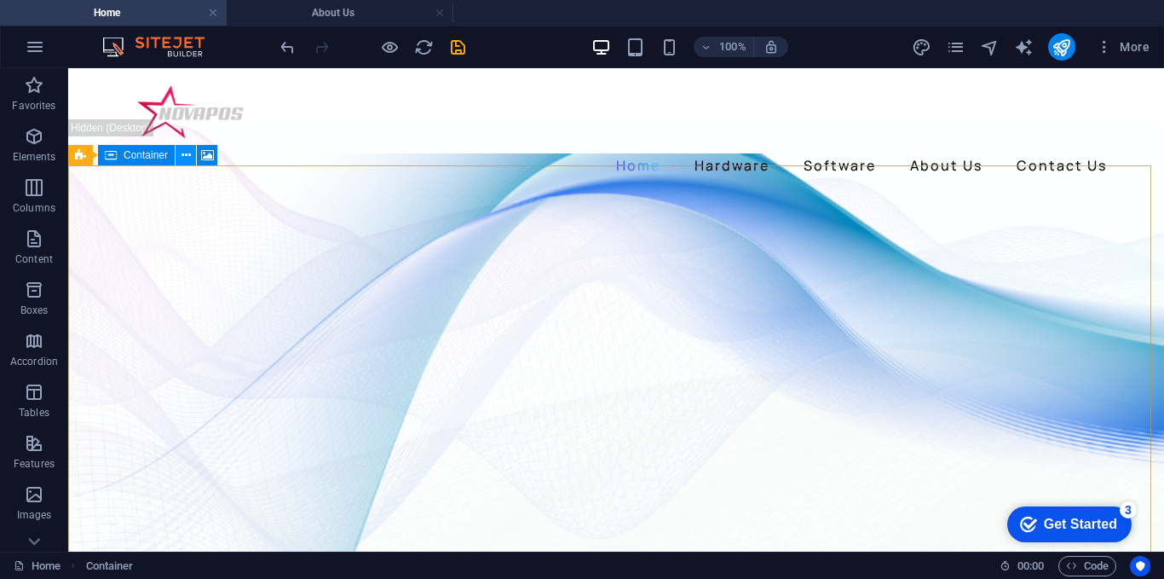
click at [193, 155] on button at bounding box center [186, 155] width 20 height 20
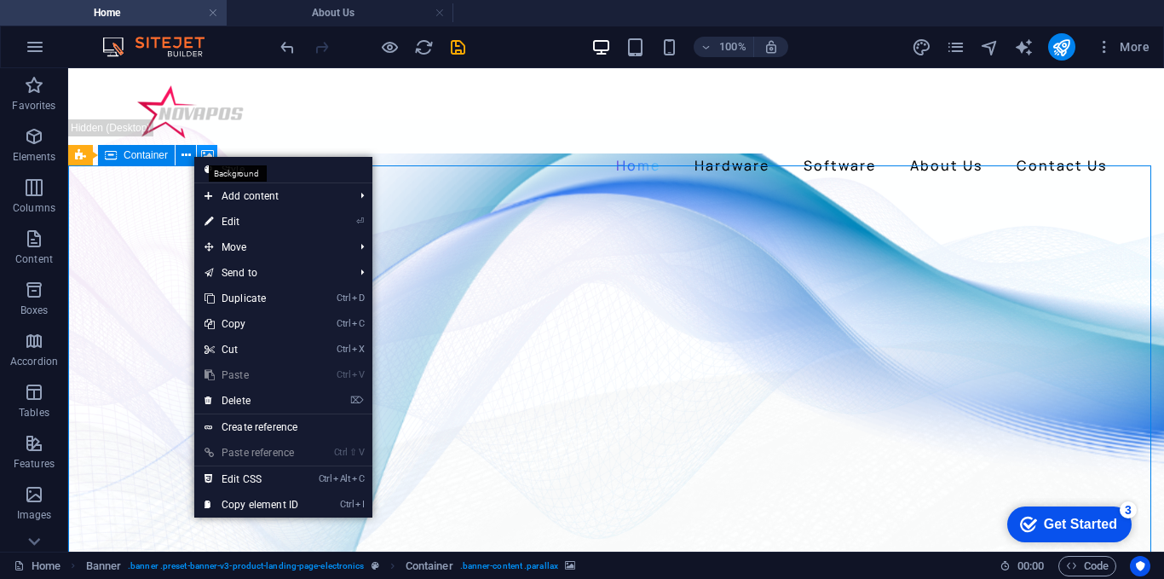
click at [207, 150] on icon at bounding box center [207, 156] width 13 height 18
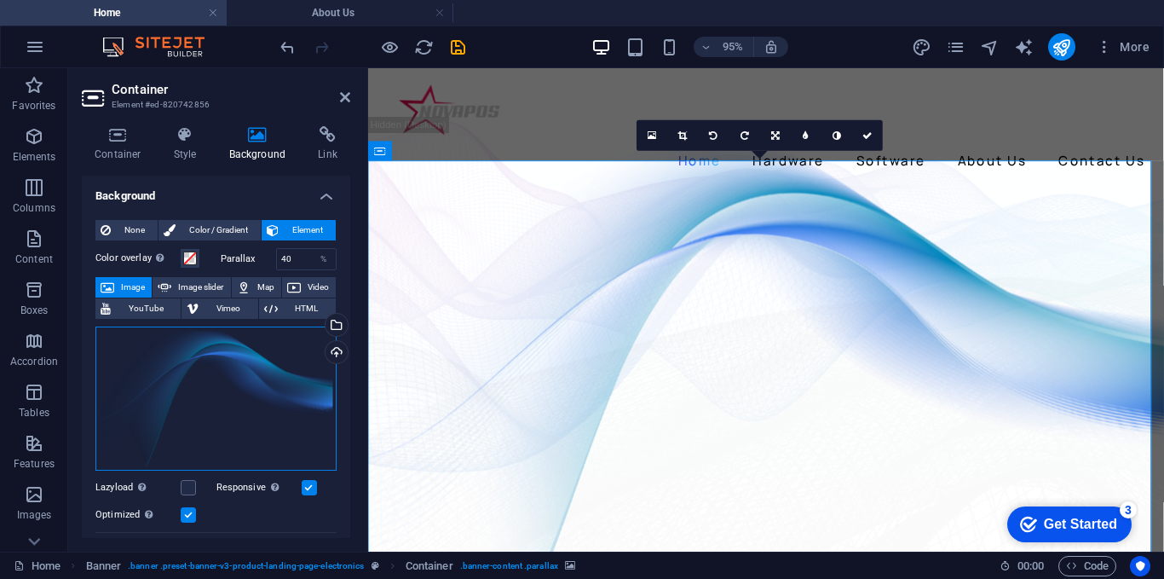
click at [254, 379] on div "Drag files here, click to choose files or select files from Files or our free s…" at bounding box center [215, 399] width 241 height 144
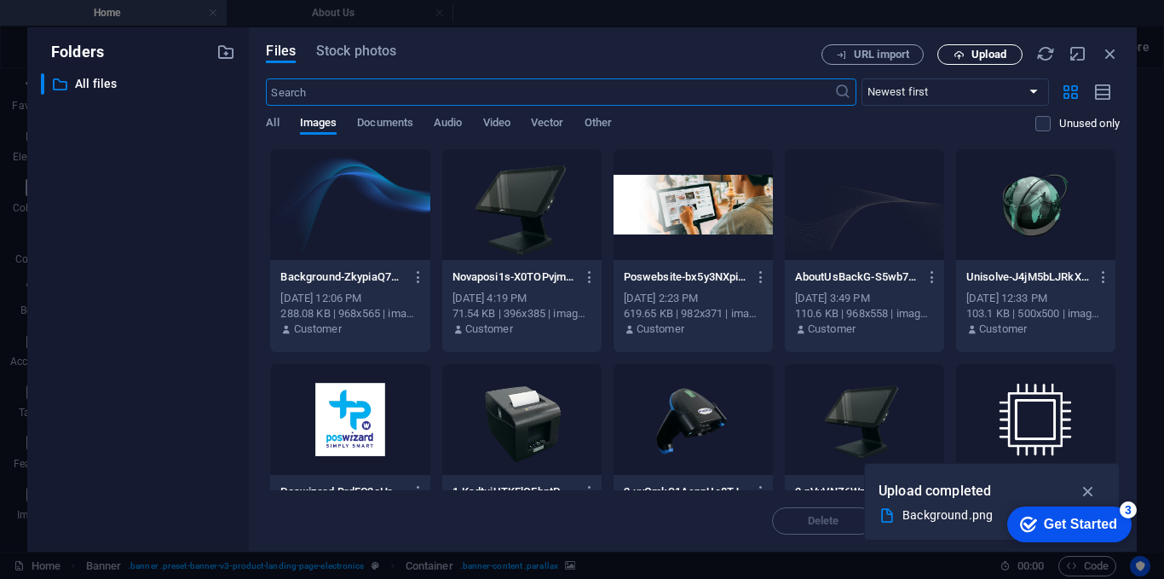
click at [983, 52] on span "Upload" at bounding box center [989, 54] width 35 height 10
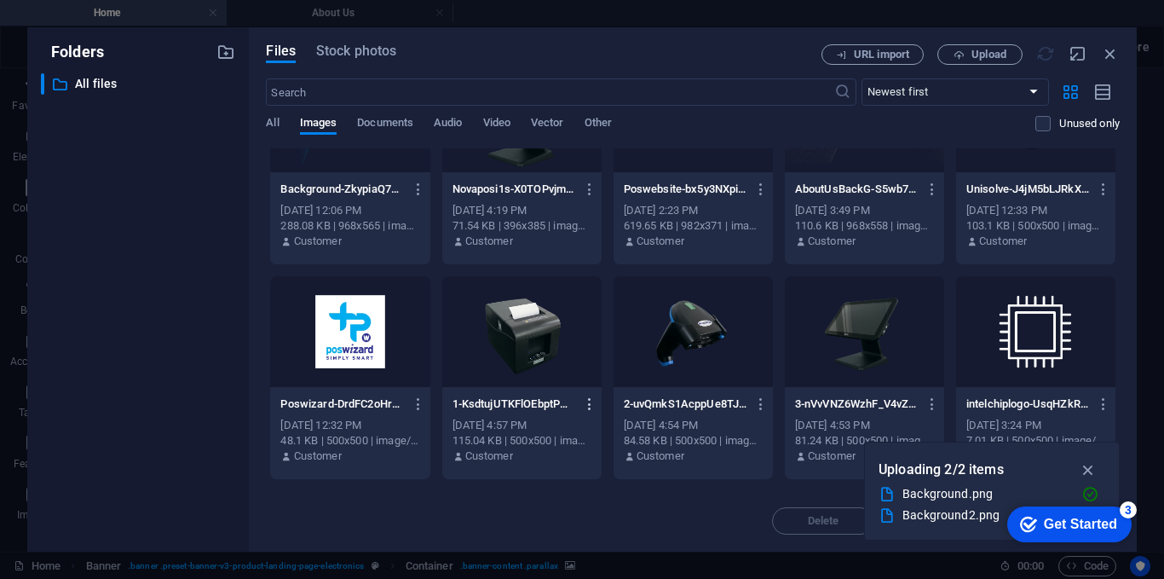
scroll to position [426, 0]
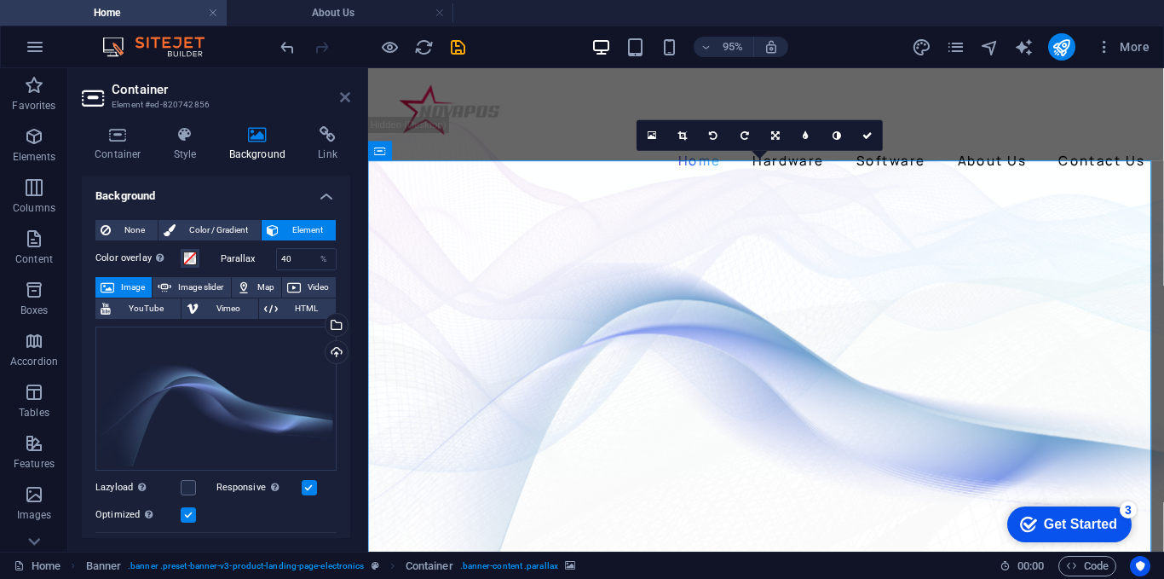
click at [348, 102] on link at bounding box center [345, 97] width 10 height 14
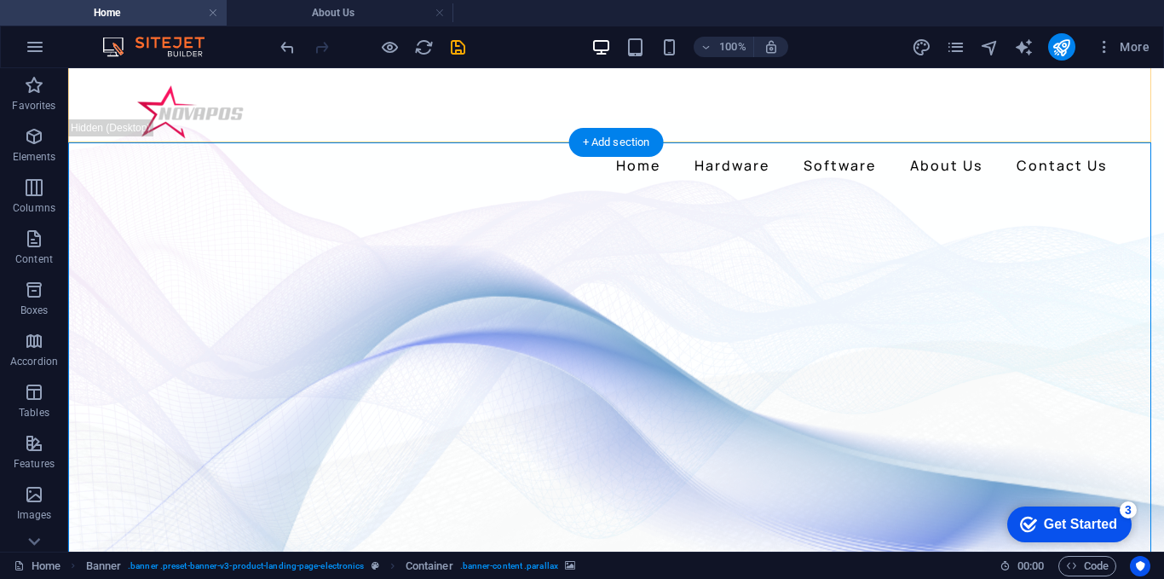
scroll to position [85, 0]
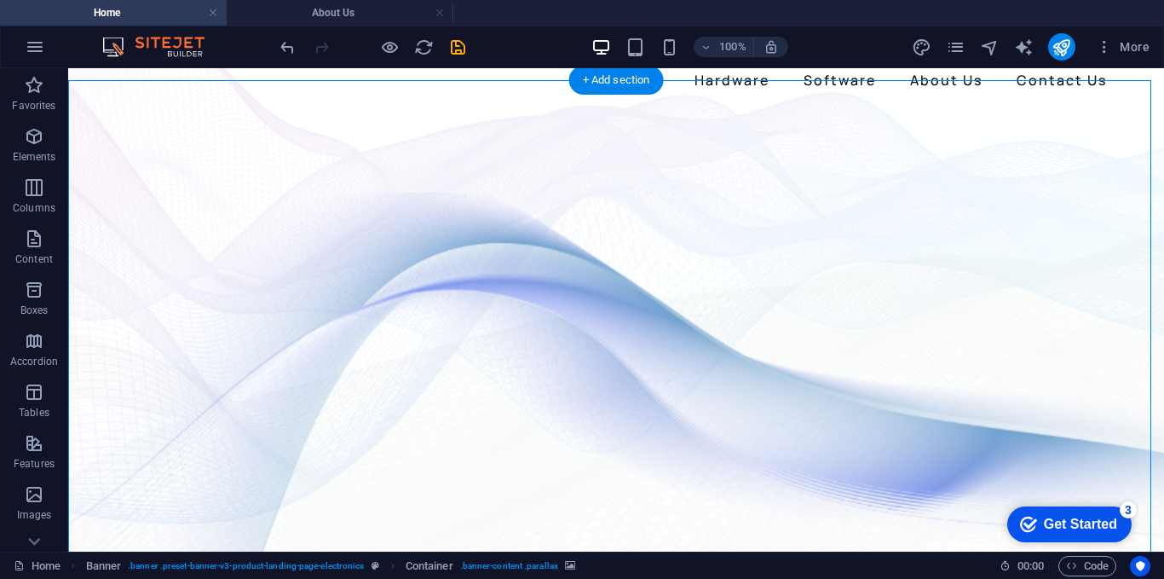
click at [95, 148] on figure at bounding box center [616, 348] width 1096 height 493
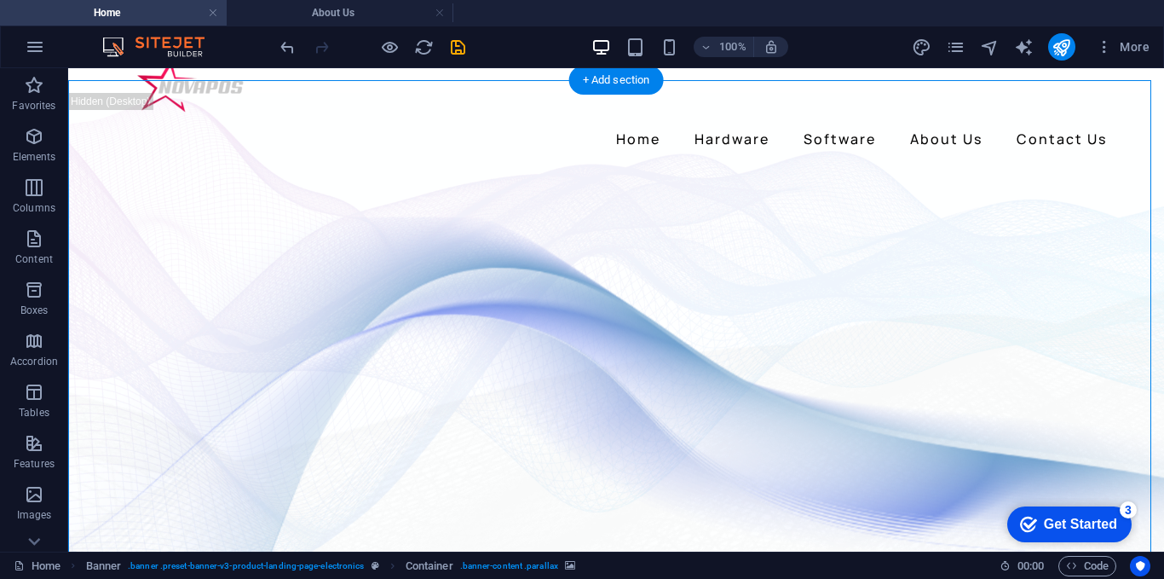
scroll to position [0, 0]
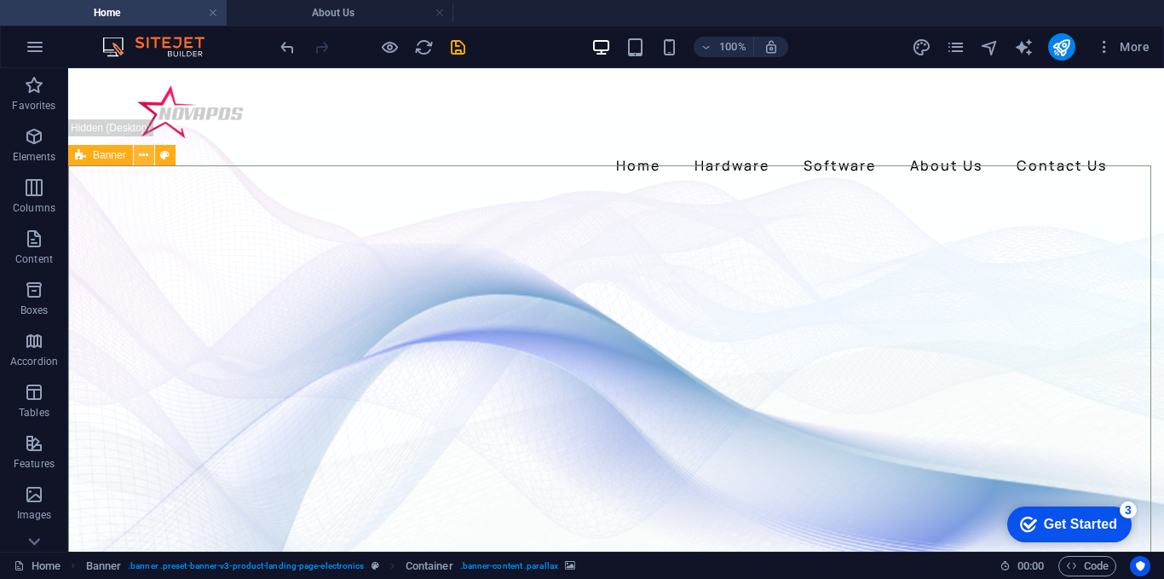
click at [147, 155] on icon at bounding box center [143, 156] width 9 height 18
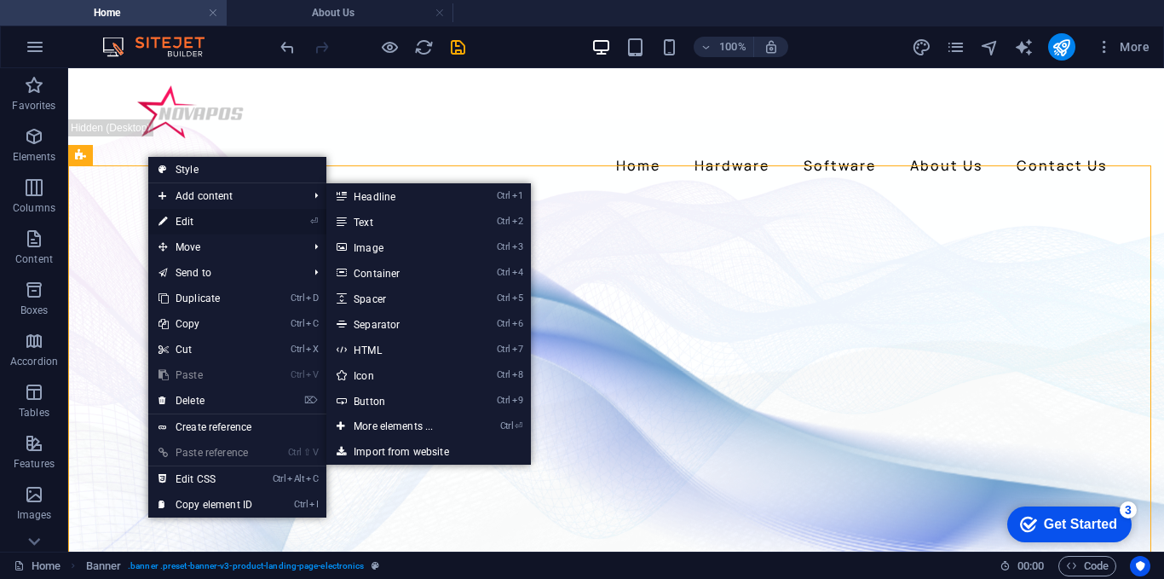
click at [188, 222] on link "⏎ Edit" at bounding box center [205, 222] width 114 height 26
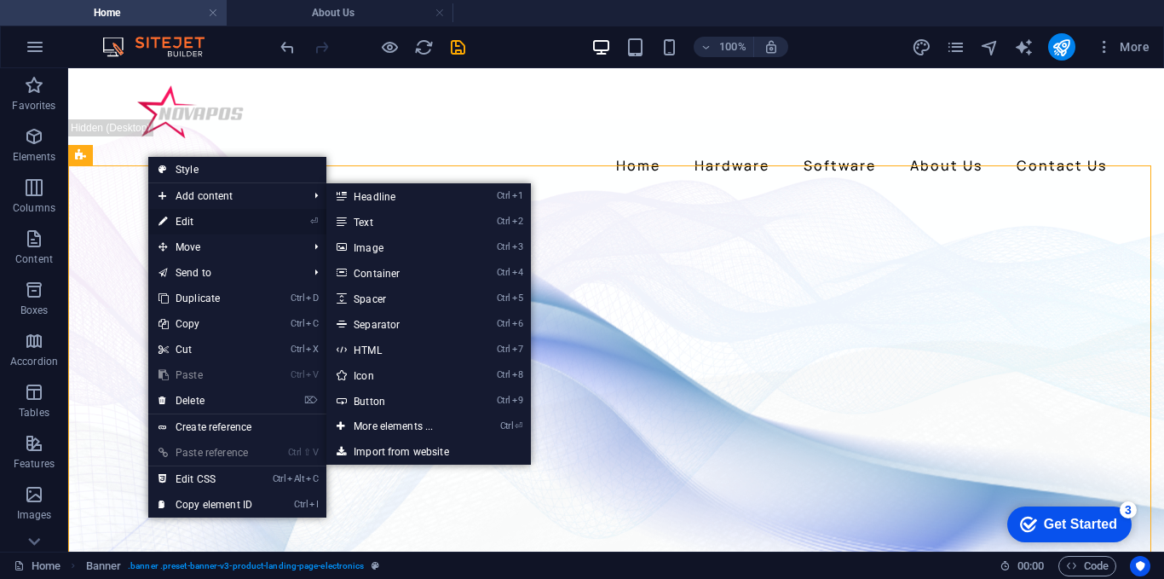
select select "vh"
select select "banner"
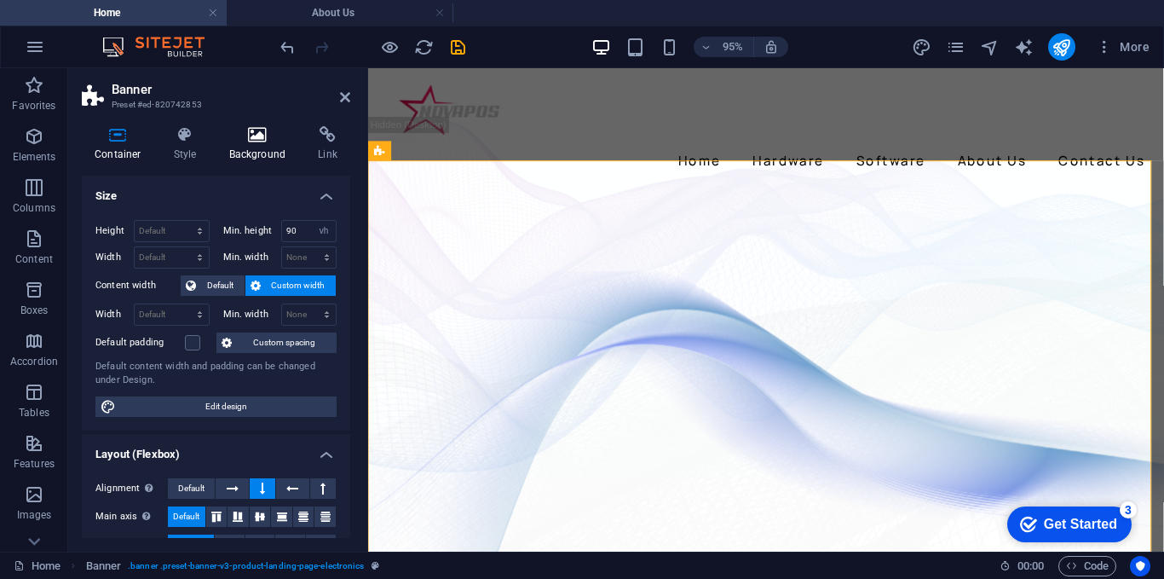
click at [238, 147] on h4 "Background" at bounding box center [262, 144] width 90 height 36
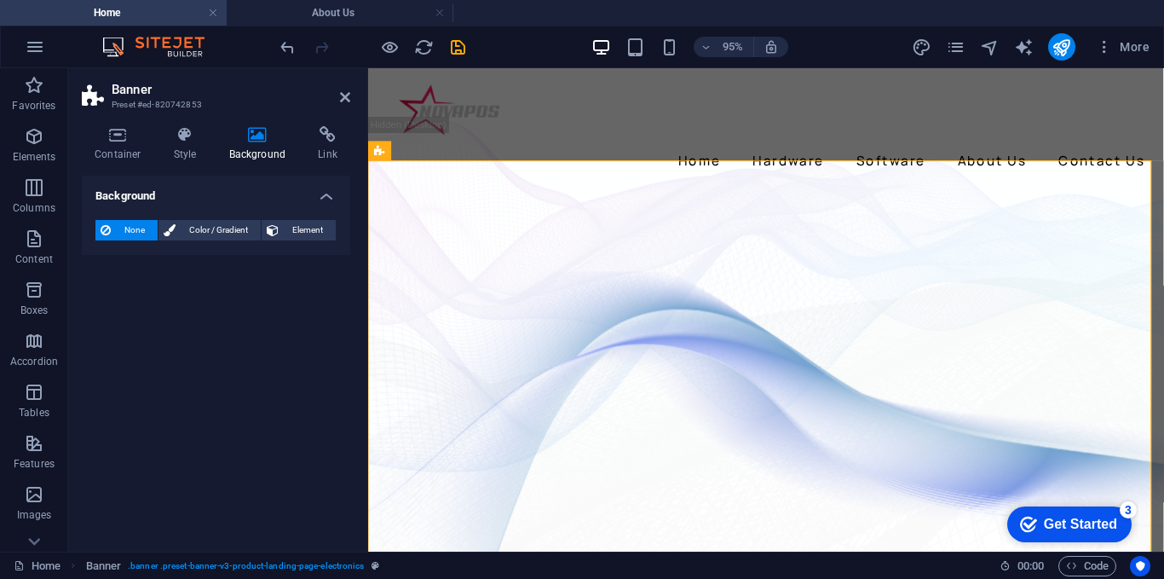
click at [136, 232] on span "None" at bounding box center [134, 230] width 37 height 20
click at [344, 91] on header "Banner Preset #ed-820742853" at bounding box center [216, 90] width 269 height 44
click at [345, 102] on icon at bounding box center [345, 97] width 10 height 14
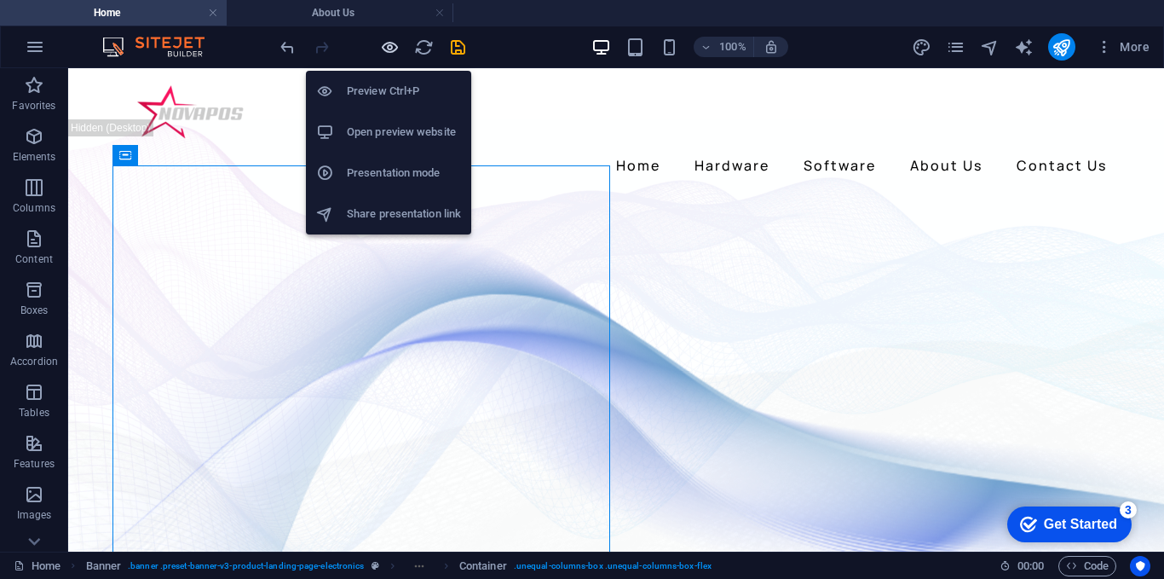
click at [395, 40] on icon "button" at bounding box center [390, 48] width 20 height 20
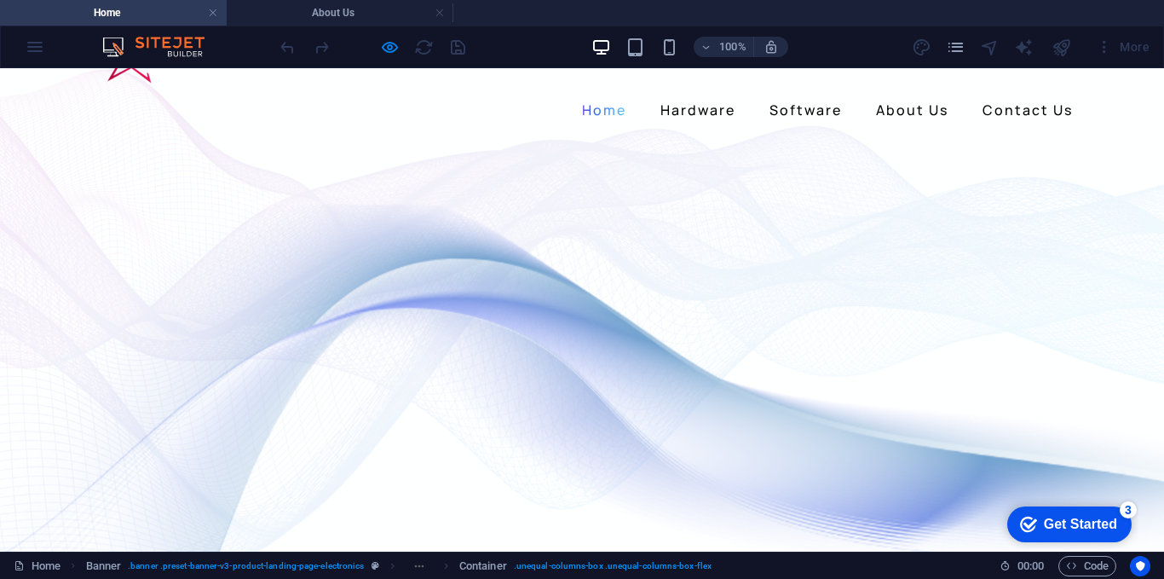
scroll to position [85, 0]
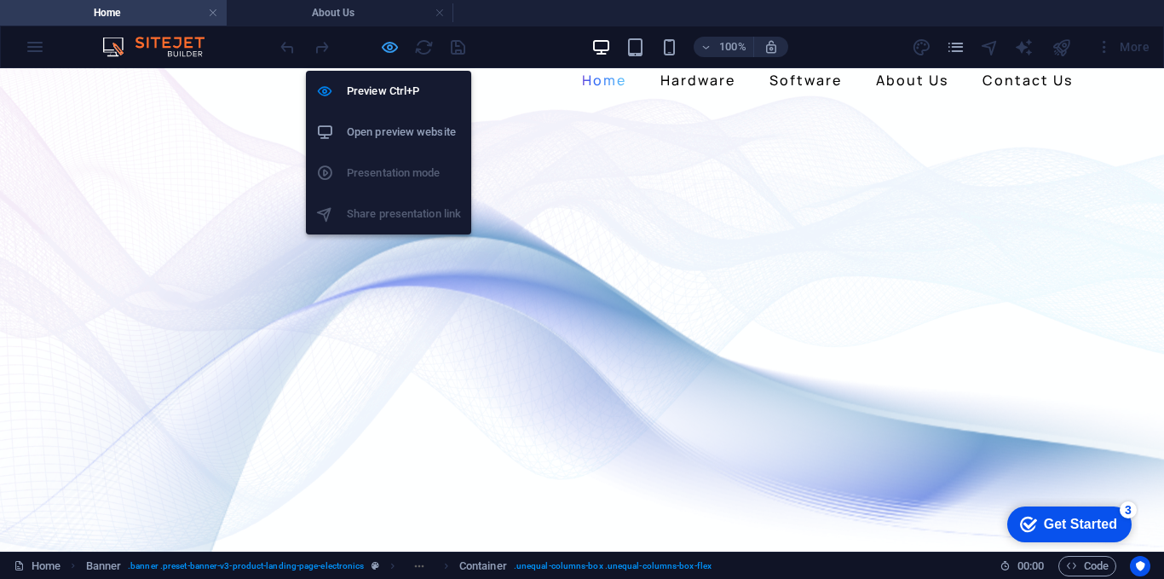
click at [394, 49] on icon "button" at bounding box center [390, 48] width 20 height 20
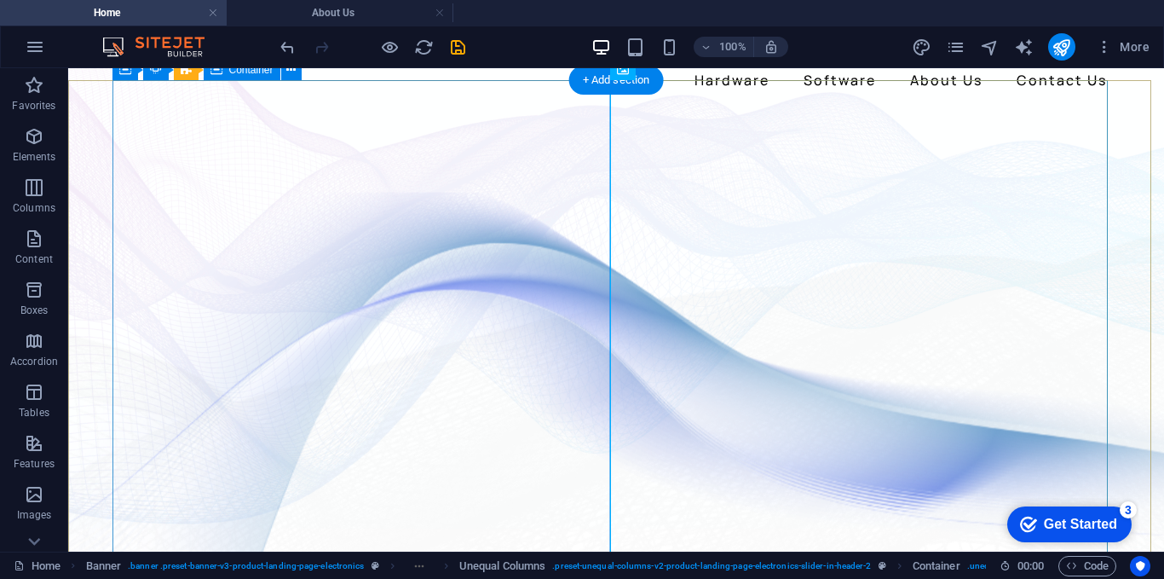
drag, startPoint x: 321, startPoint y: 149, endPoint x: 606, endPoint y: 149, distance: 284.7
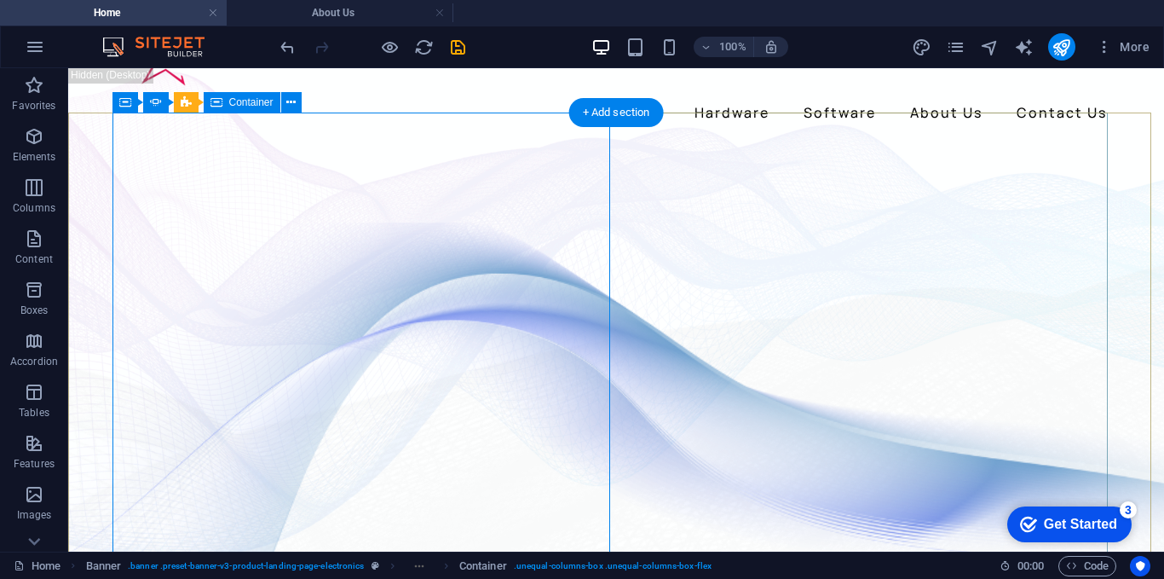
scroll to position [0, 0]
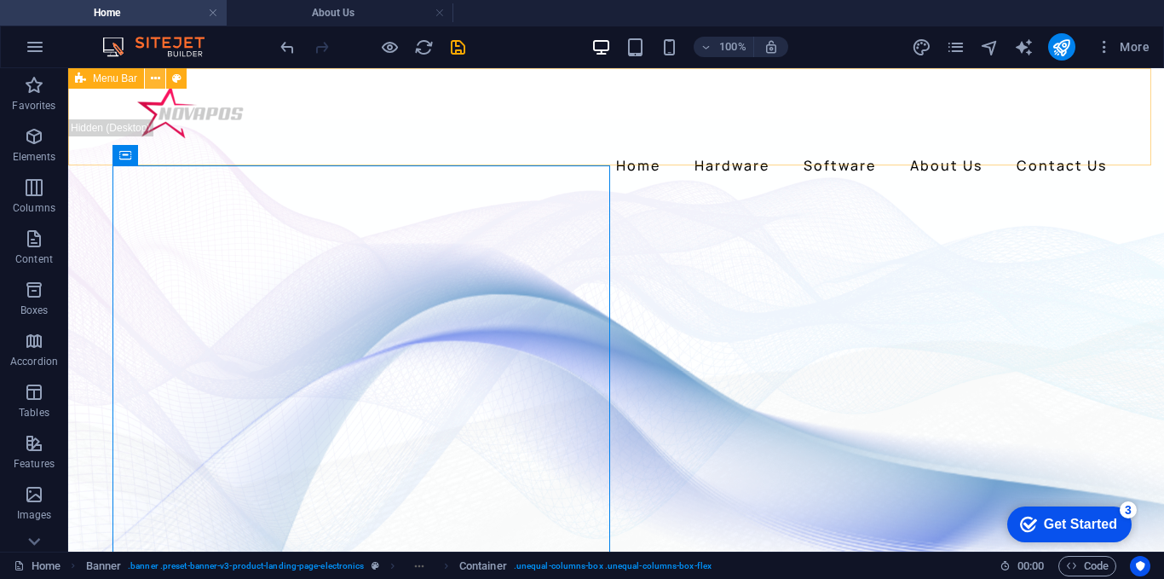
click at [148, 78] on button at bounding box center [155, 78] width 20 height 20
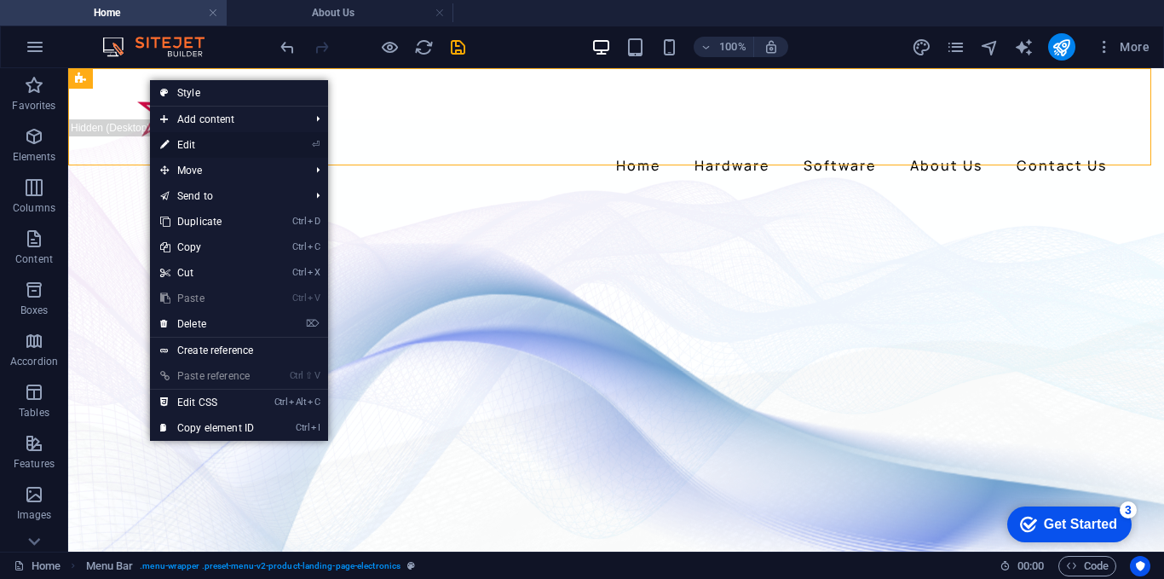
click at [202, 133] on link "⏎ Edit" at bounding box center [207, 145] width 114 height 26
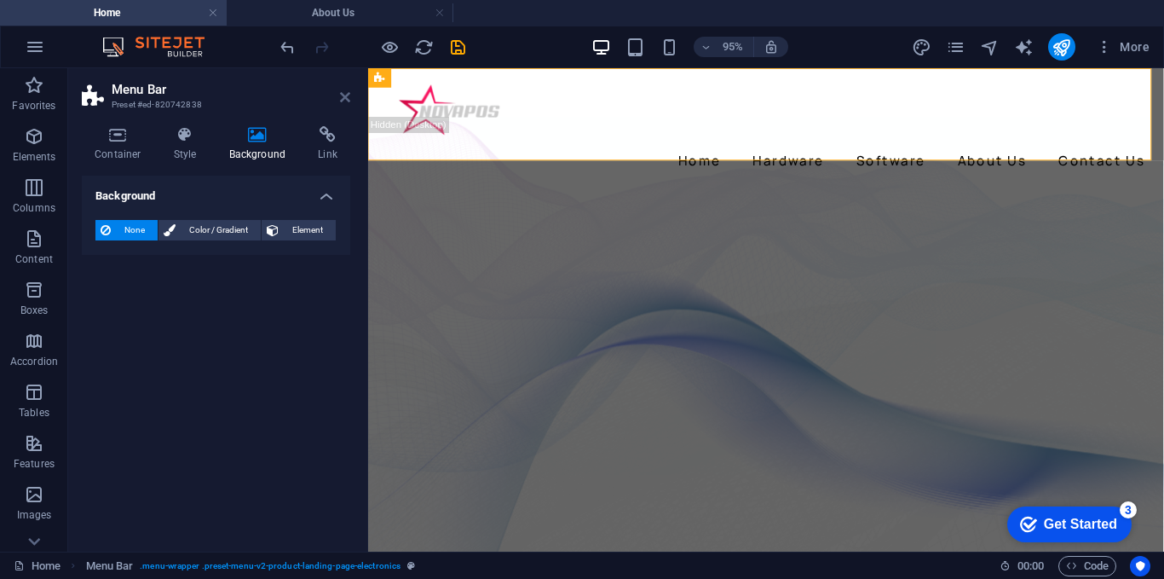
click at [342, 96] on icon at bounding box center [345, 97] width 10 height 14
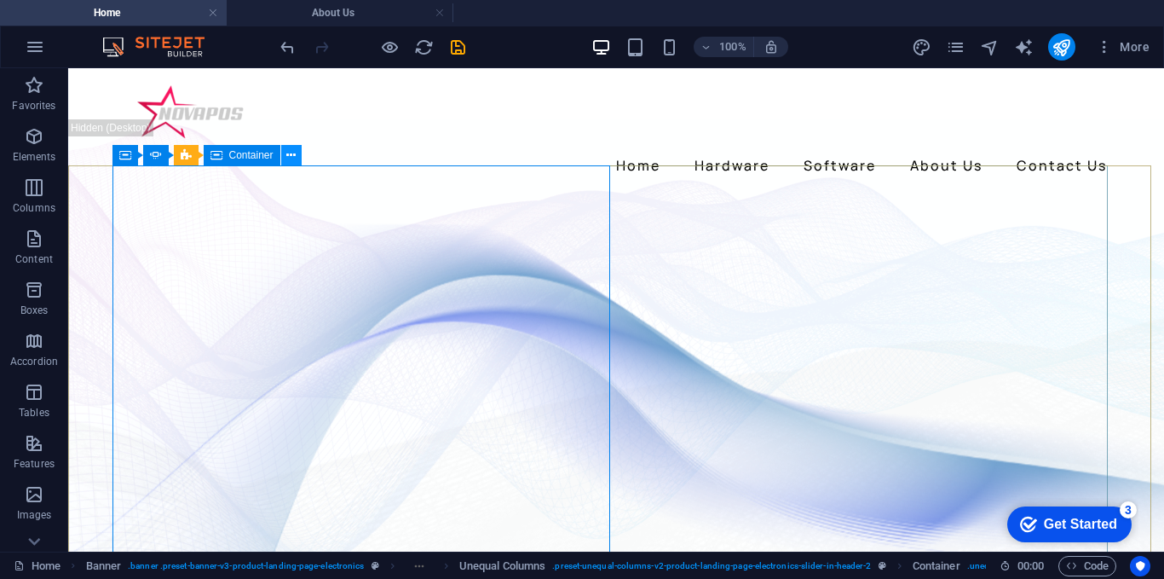
click at [289, 159] on icon at bounding box center [290, 156] width 9 height 18
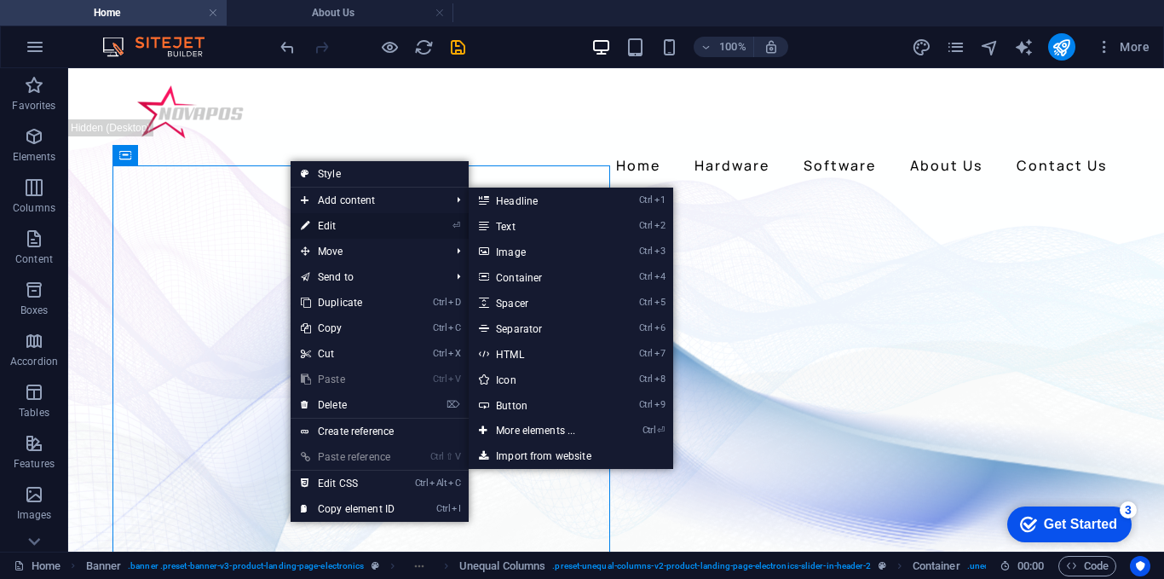
click at [337, 228] on link "⏎ Edit" at bounding box center [348, 226] width 114 height 26
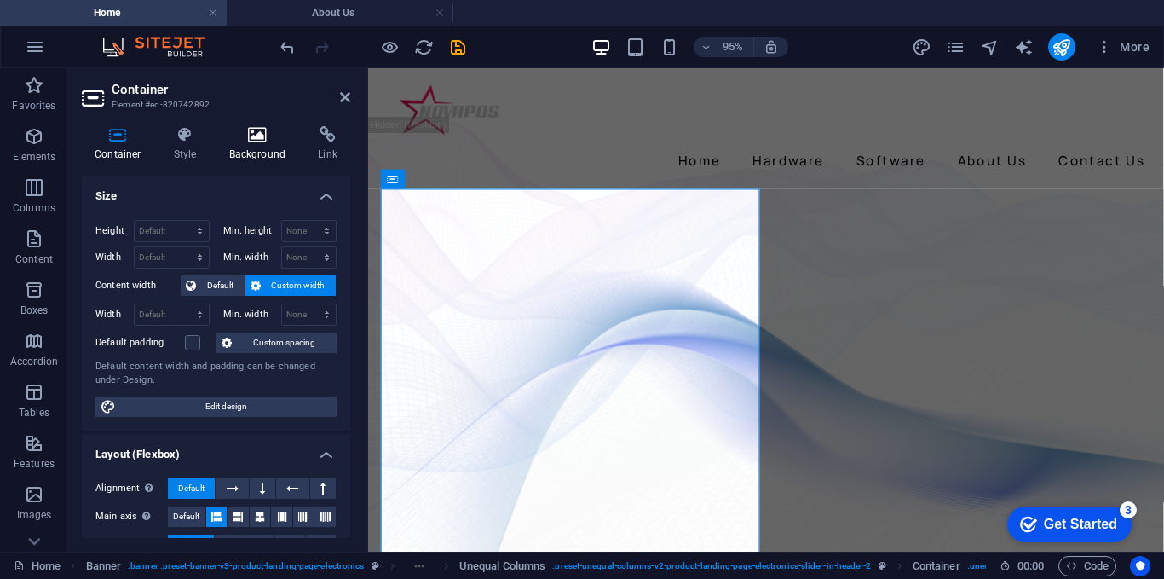
click at [260, 147] on h4 "Background" at bounding box center [262, 144] width 90 height 36
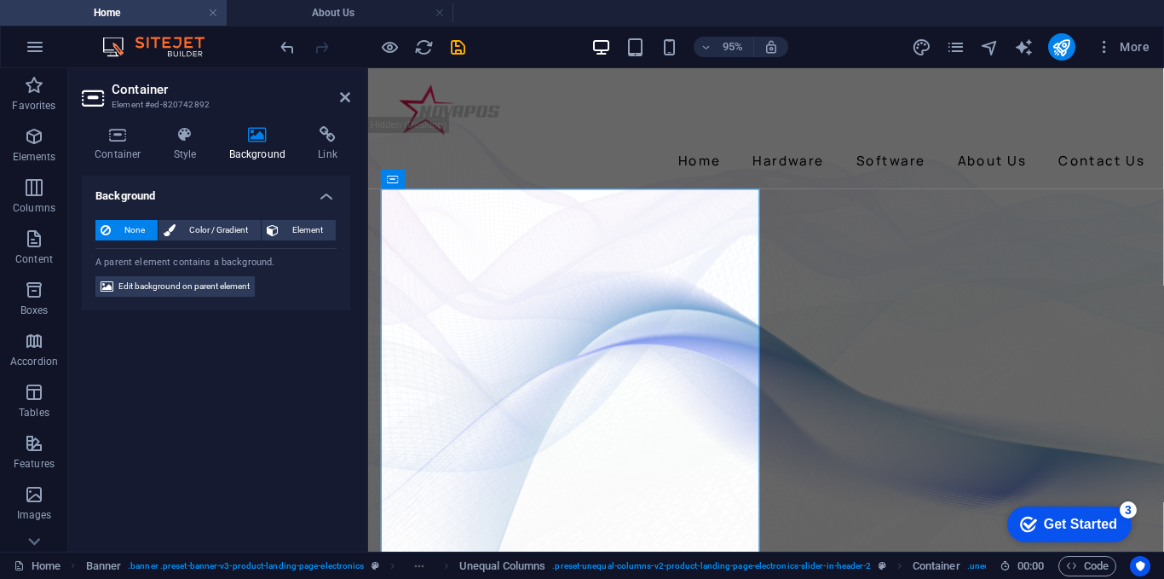
click at [315, 396] on div "Background None Color / Gradient Element Stretch background to full-width Color…" at bounding box center [216, 357] width 269 height 362
click at [346, 103] on icon at bounding box center [345, 97] width 10 height 14
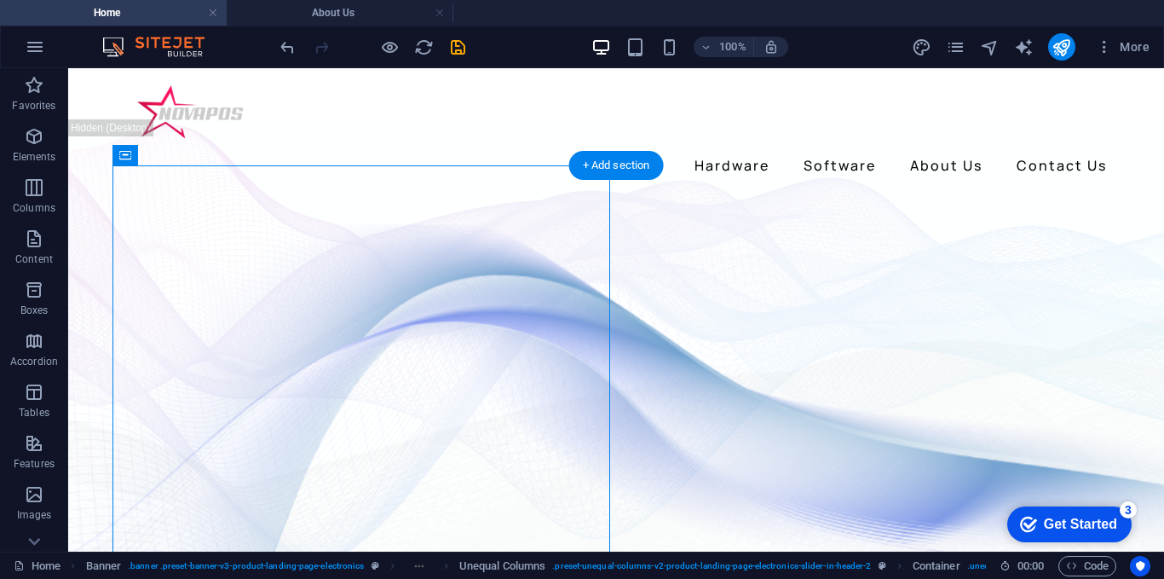
click at [79, 231] on figure at bounding box center [616, 380] width 1096 height 454
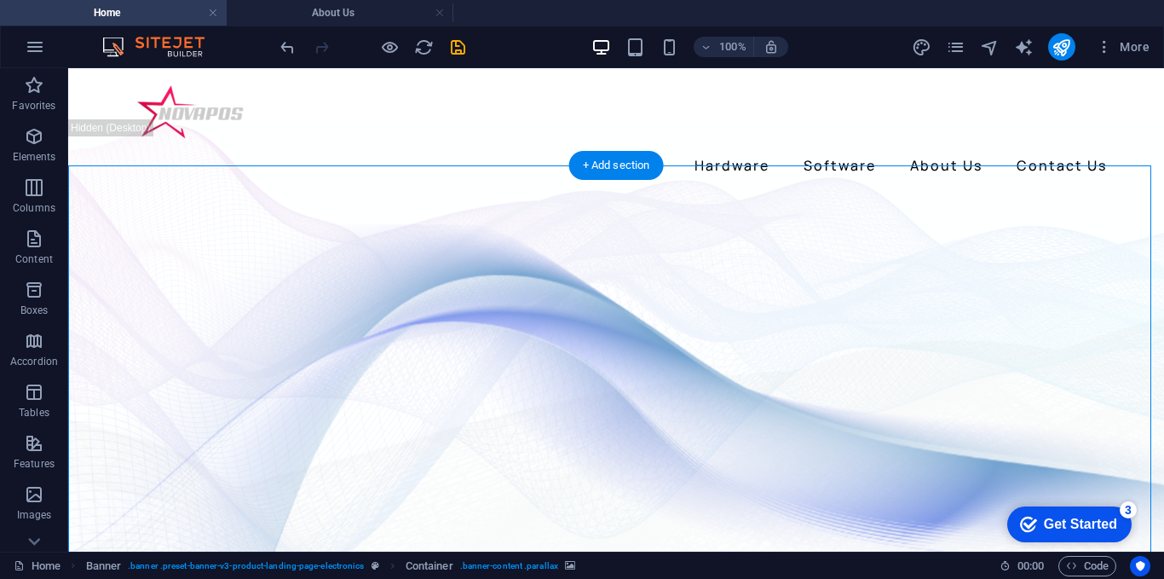
click at [80, 231] on figure at bounding box center [616, 380] width 1096 height 454
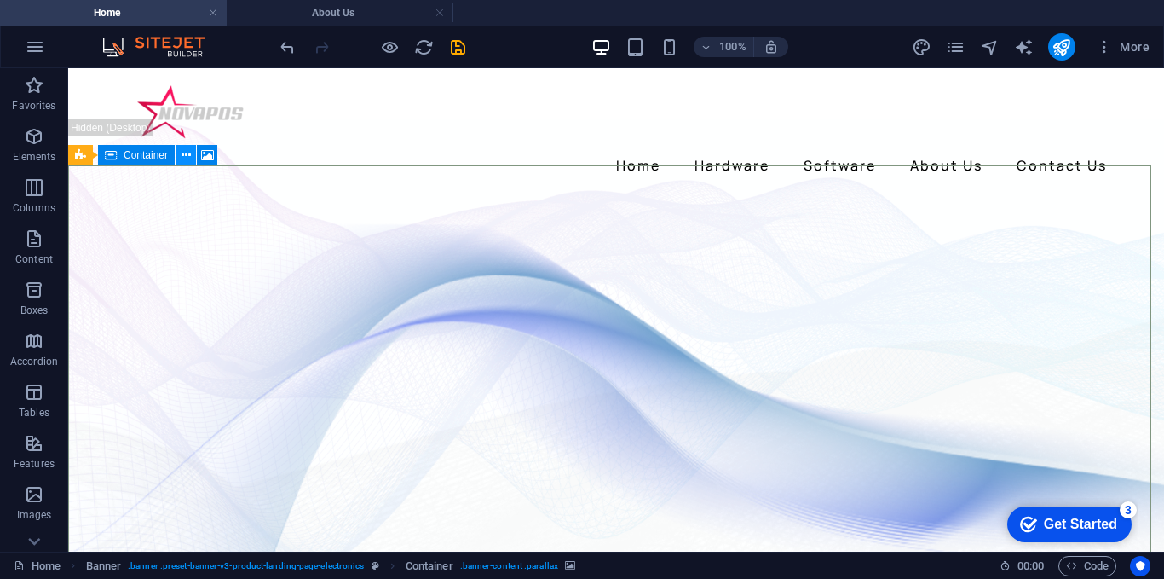
click at [183, 159] on icon at bounding box center [186, 156] width 9 height 18
click at [204, 155] on icon at bounding box center [207, 156] width 13 height 18
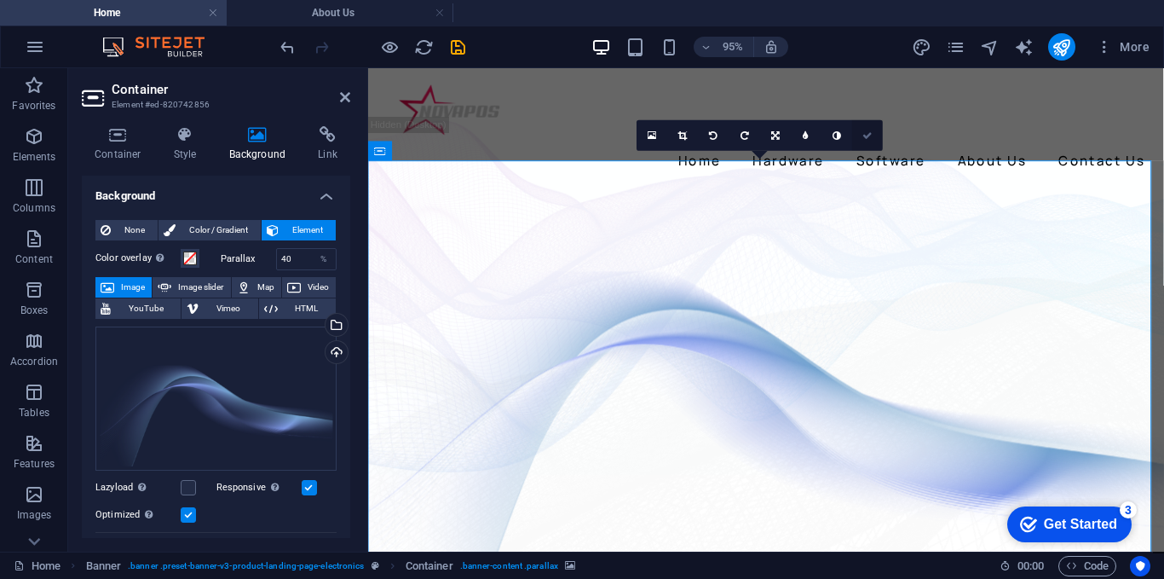
drag, startPoint x: 858, startPoint y: 139, endPoint x: 763, endPoint y: 95, distance: 104.5
click at [858, 139] on link at bounding box center [867, 135] width 31 height 31
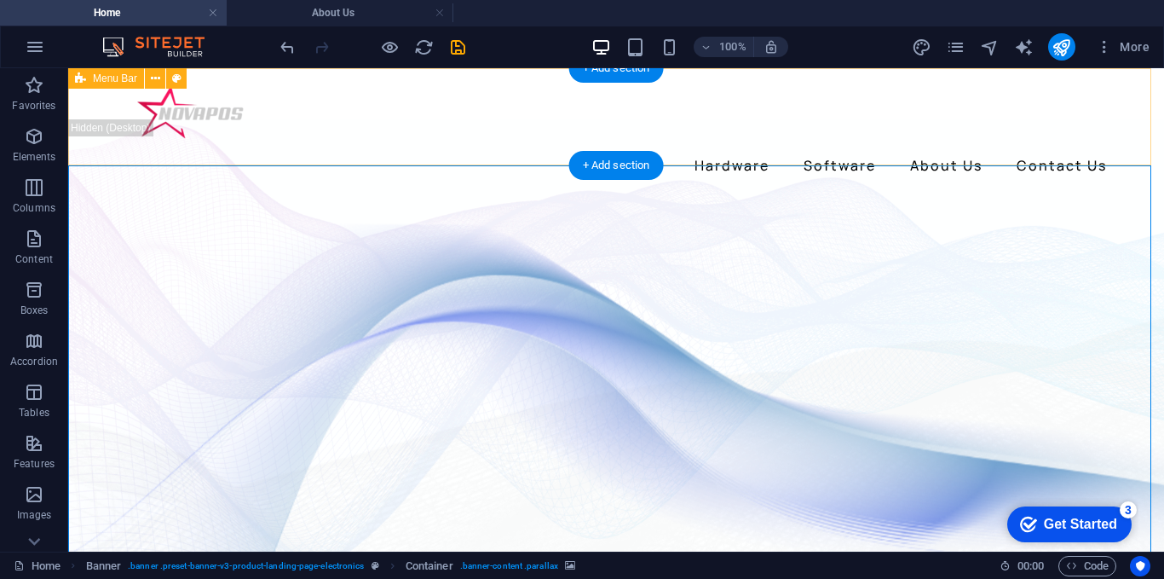
click at [269, 156] on div "Home Hardware Software About Us Contact Us" at bounding box center [616, 130] width 1096 height 124
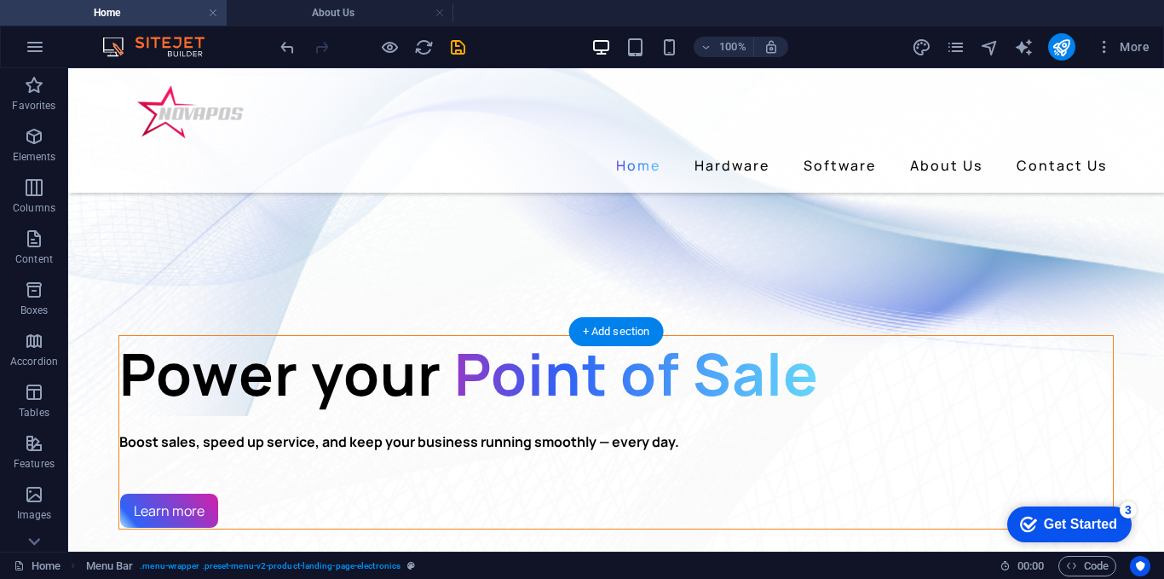
scroll to position [341, 0]
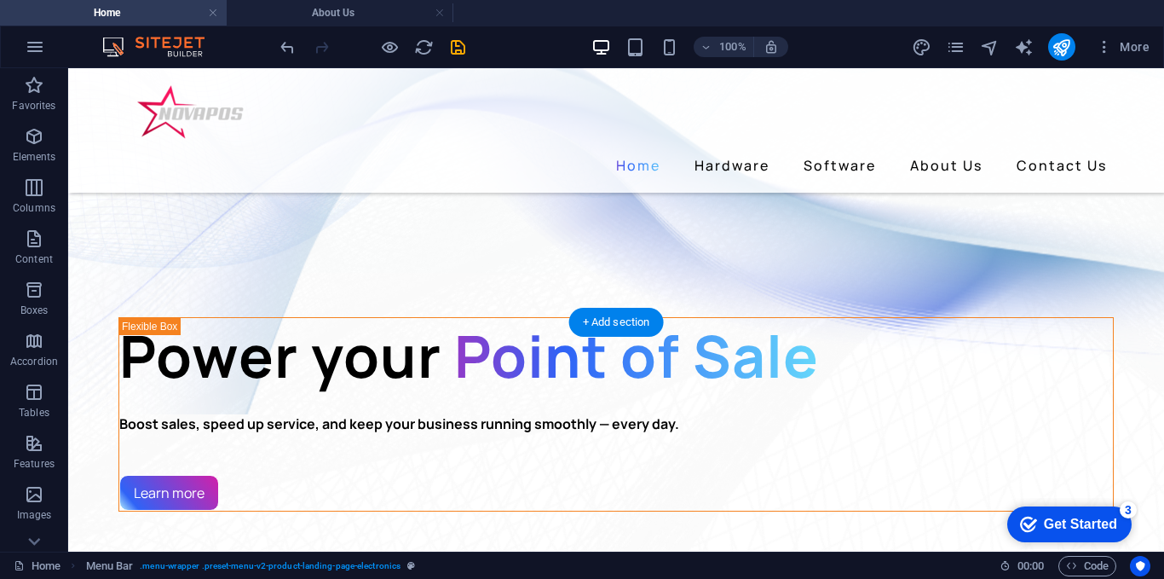
click at [94, 254] on figure at bounding box center [616, 168] width 1096 height 493
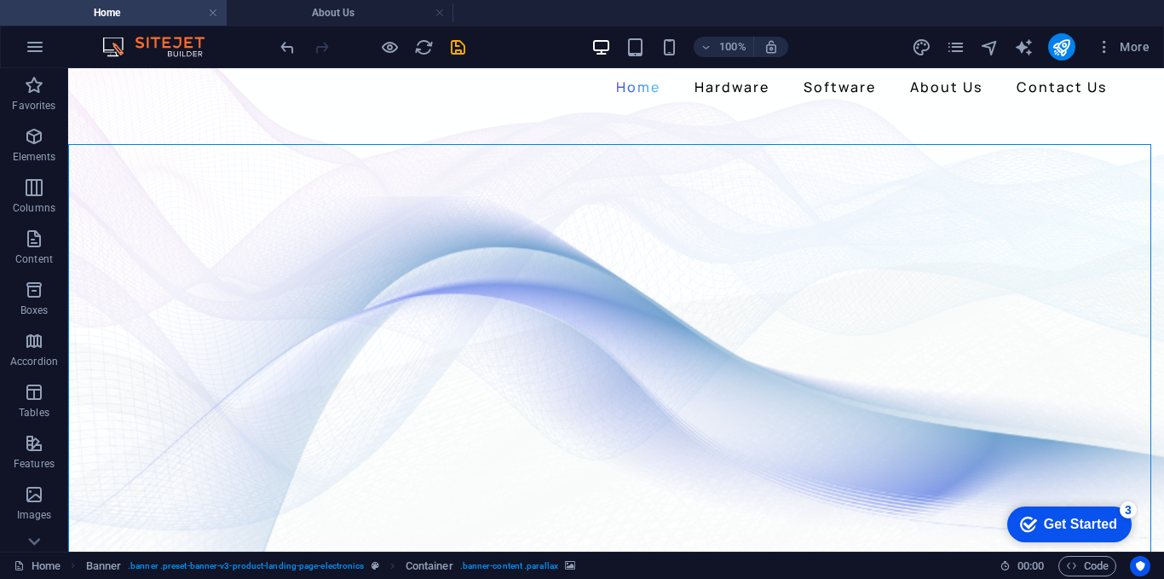
scroll to position [0, 0]
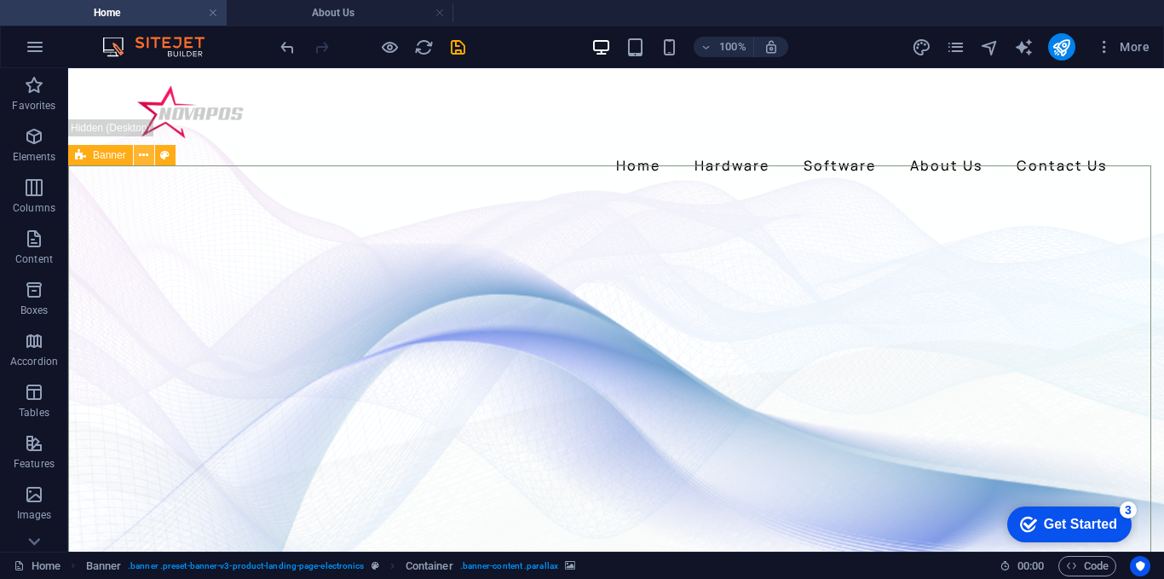
click at [145, 154] on icon at bounding box center [143, 156] width 9 height 18
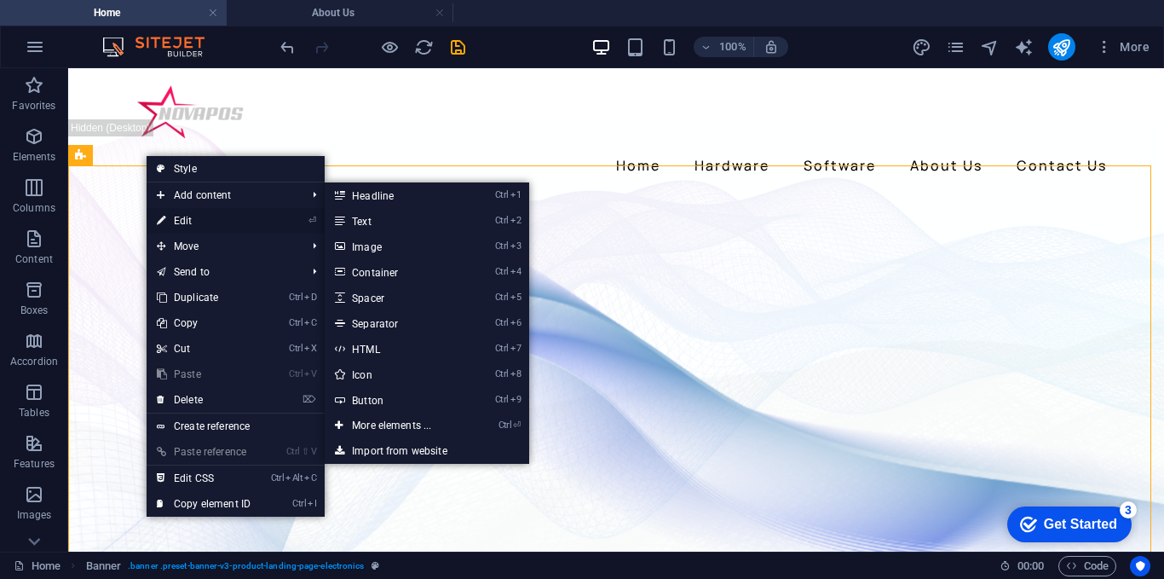
click at [191, 212] on link "⏎ Edit" at bounding box center [204, 221] width 114 height 26
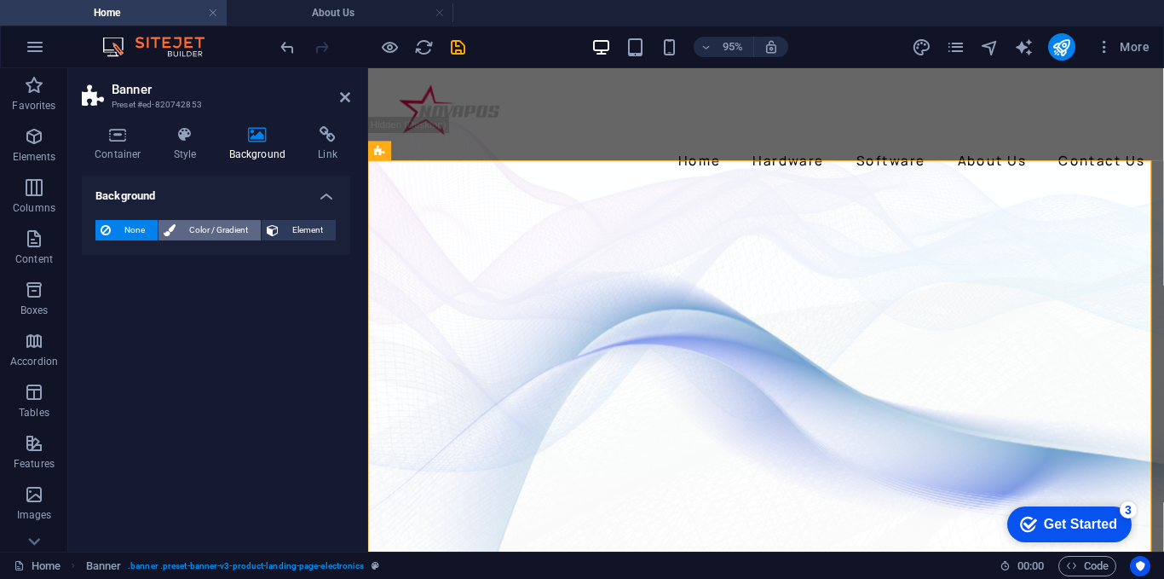
click at [204, 226] on span "Color / Gradient" at bounding box center [218, 230] width 75 height 20
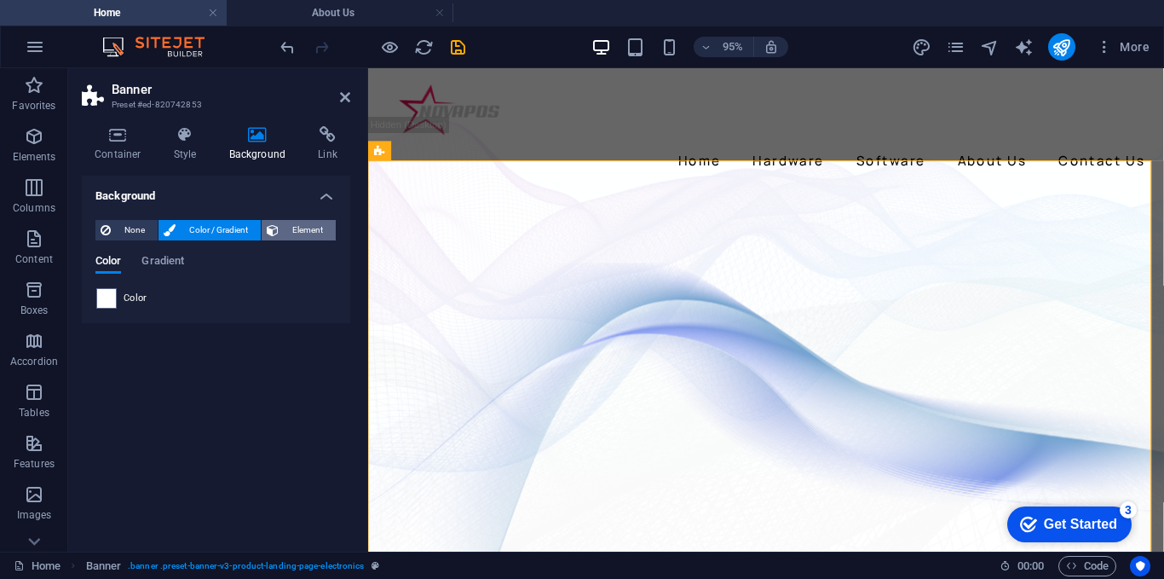
click at [285, 227] on span "Element" at bounding box center [307, 230] width 47 height 20
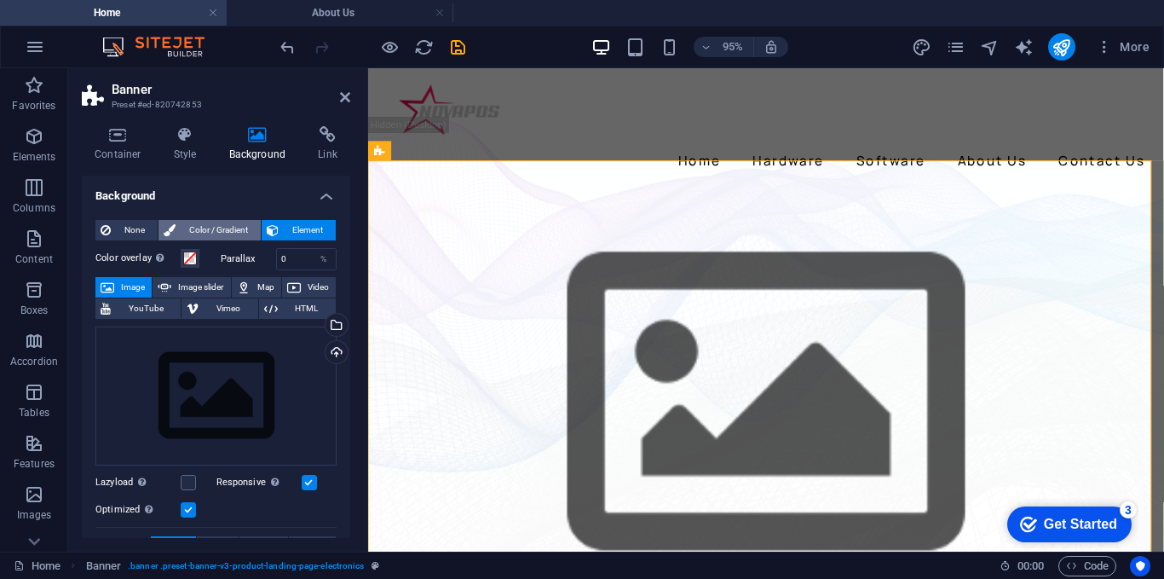
click at [232, 232] on span "Color / Gradient" at bounding box center [218, 230] width 75 height 20
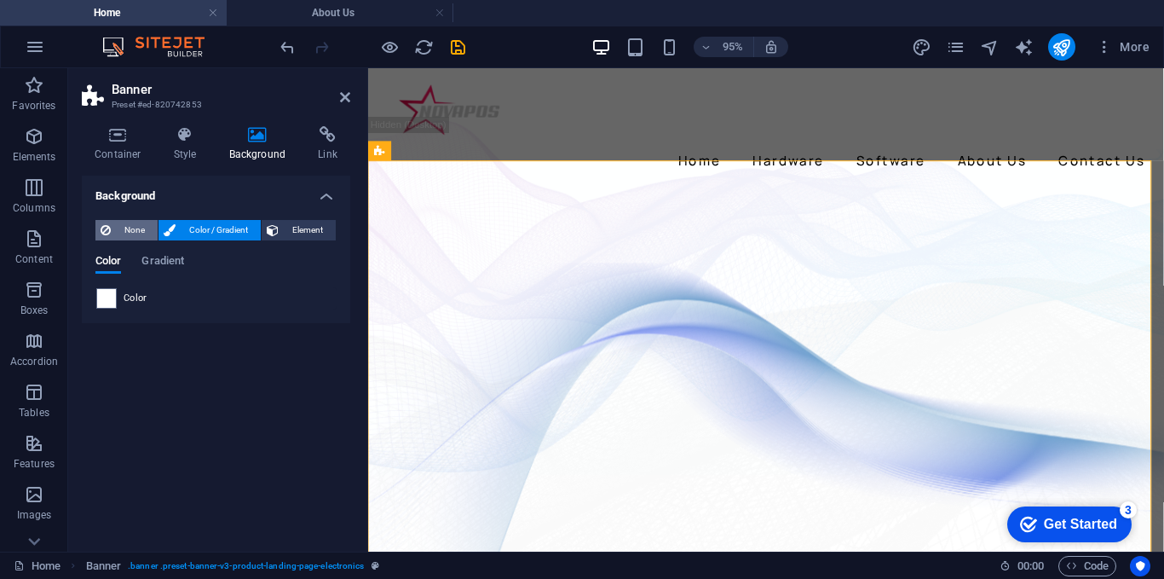
click at [136, 223] on span "None" at bounding box center [134, 230] width 37 height 20
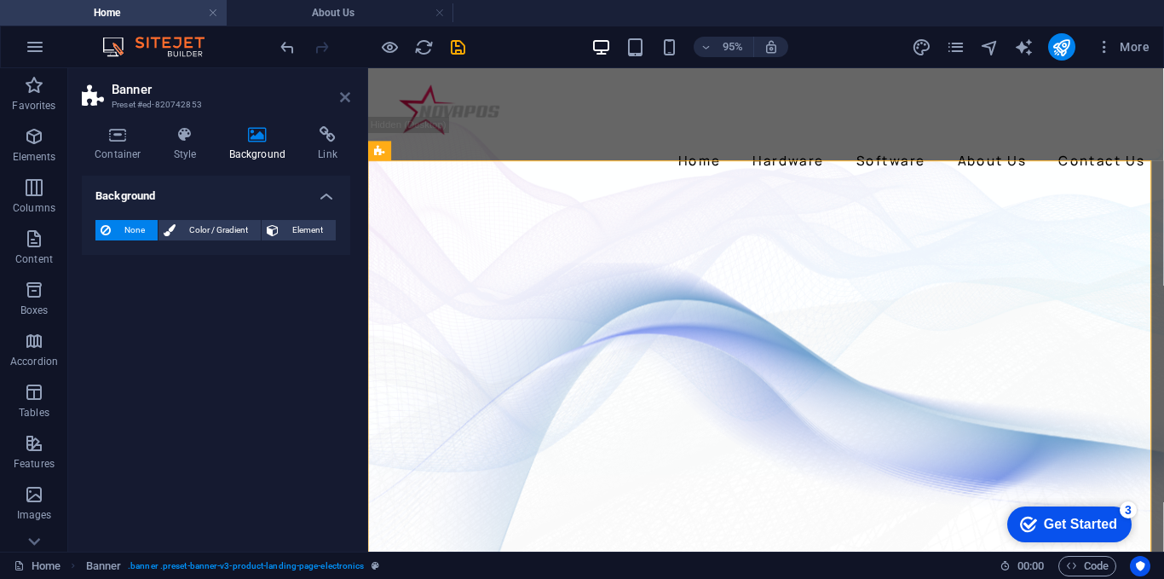
drag, startPoint x: 344, startPoint y: 102, endPoint x: 273, endPoint y: 37, distance: 96.5
click at [344, 102] on icon at bounding box center [345, 97] width 10 height 14
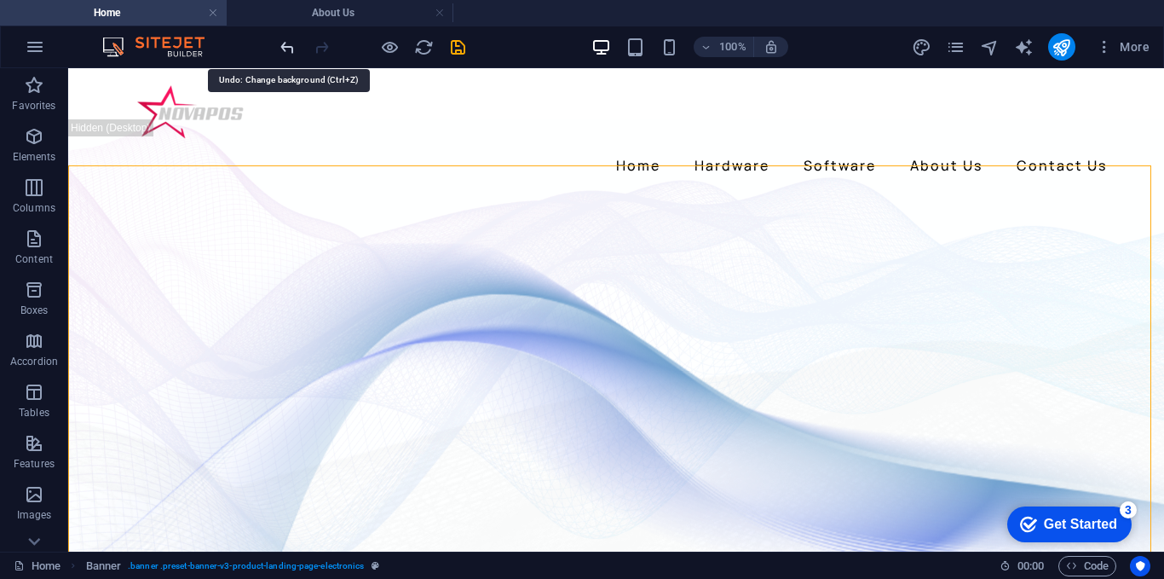
click at [288, 49] on icon "undo" at bounding box center [288, 48] width 20 height 20
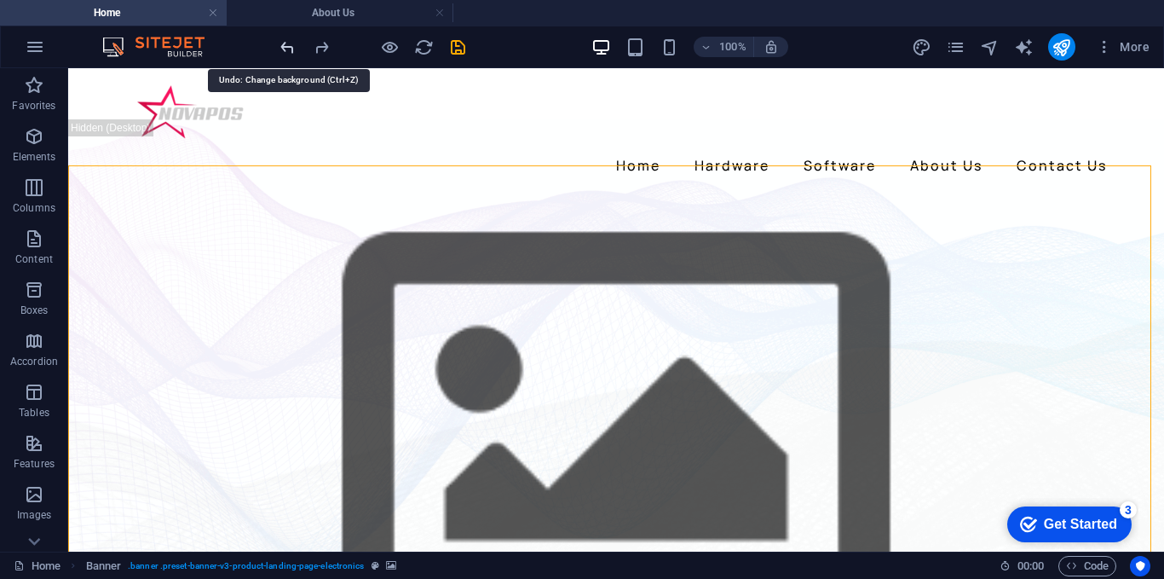
click at [288, 49] on icon "undo" at bounding box center [288, 48] width 20 height 20
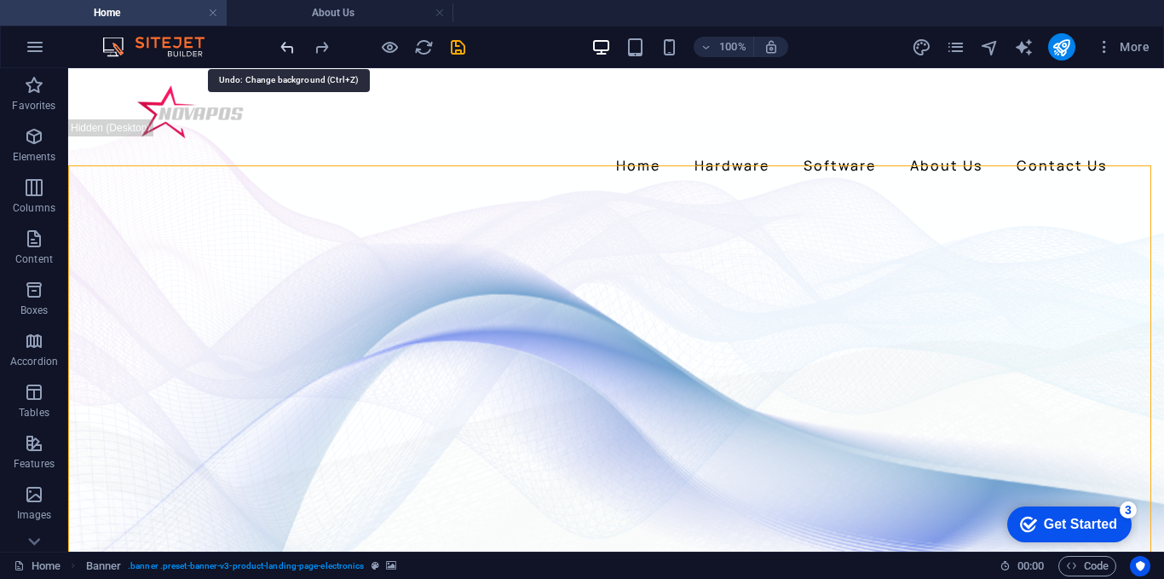
click at [288, 49] on icon "undo" at bounding box center [288, 48] width 20 height 20
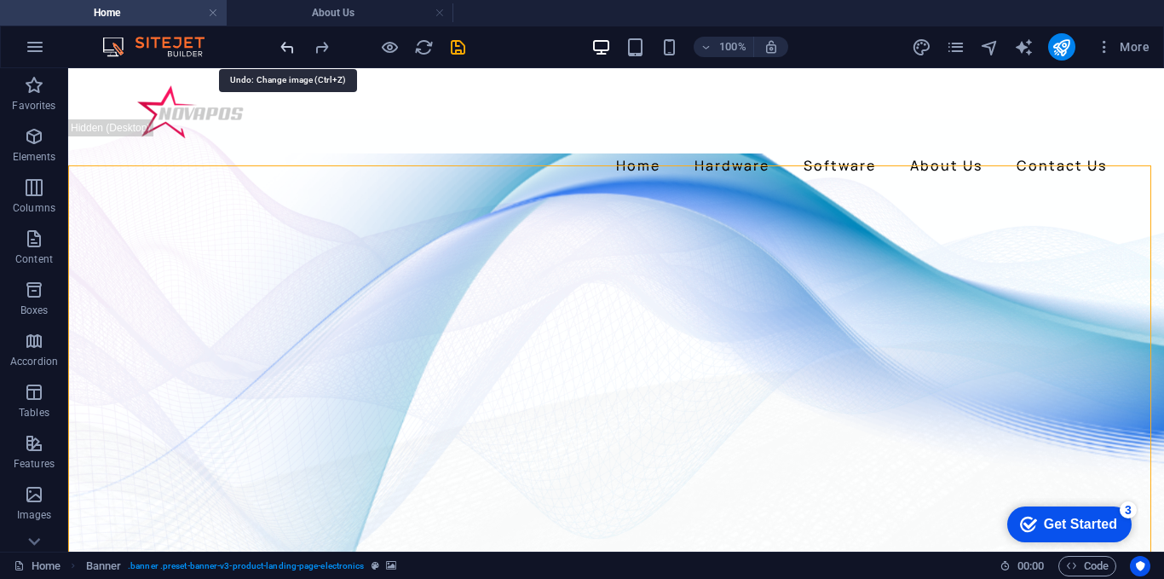
click at [288, 49] on icon "undo" at bounding box center [288, 48] width 20 height 20
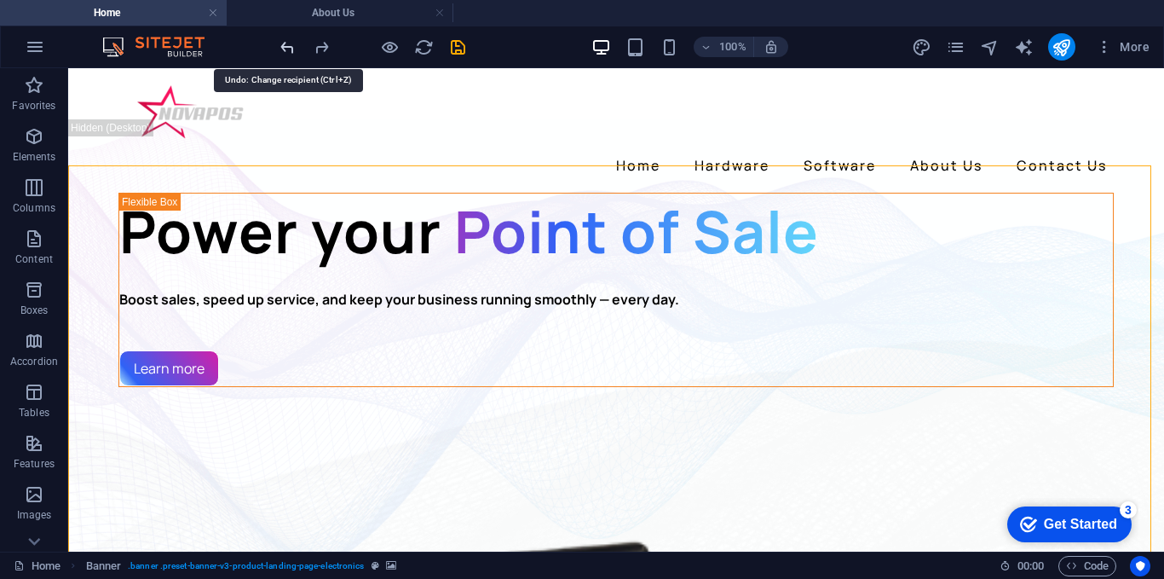
click at [288, 49] on icon "undo" at bounding box center [288, 48] width 20 height 20
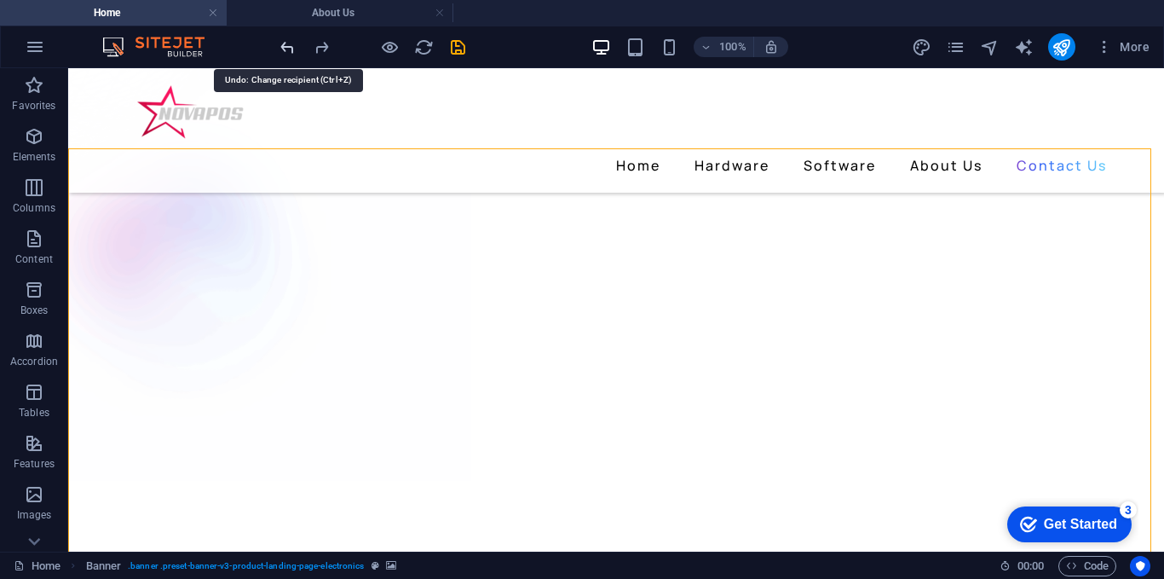
scroll to position [1537, 0]
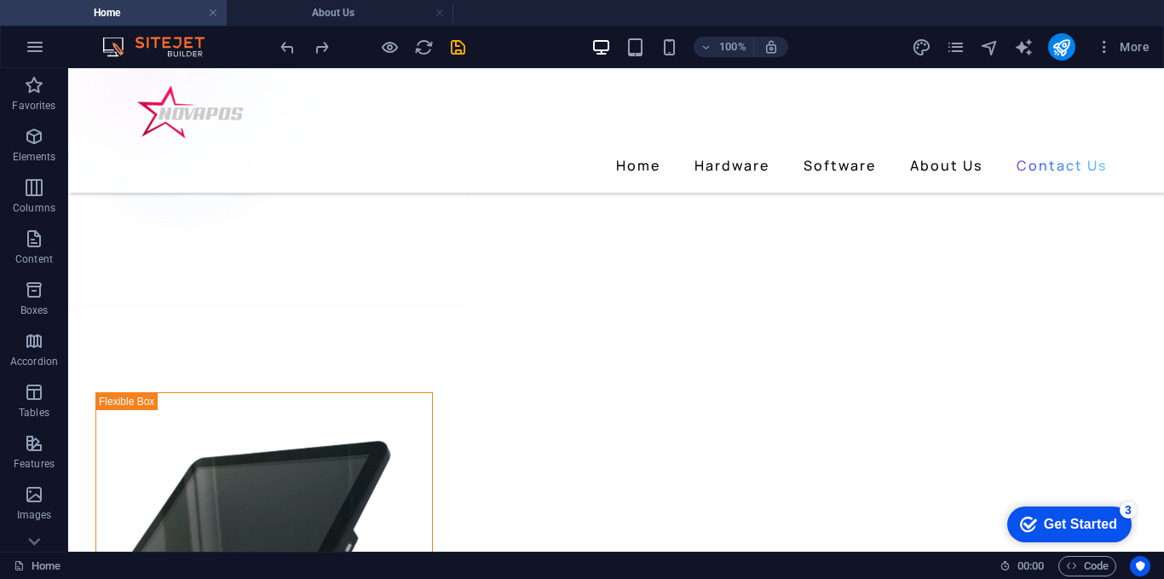
click at [309, 50] on div at bounding box center [372, 46] width 191 height 27
click at [321, 50] on icon "redo" at bounding box center [322, 48] width 20 height 20
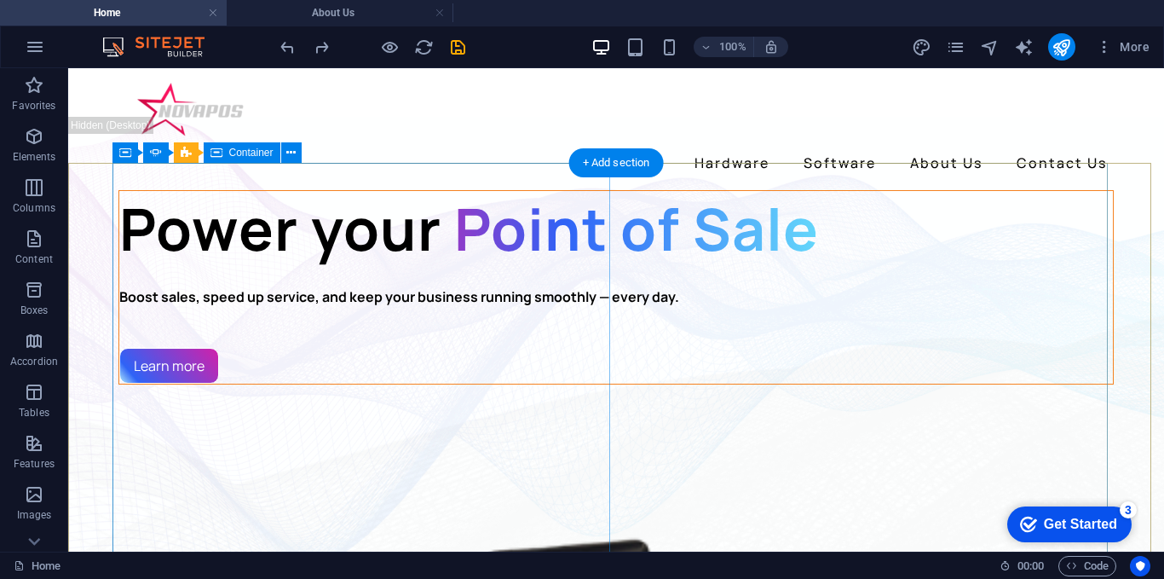
scroll to position [0, 0]
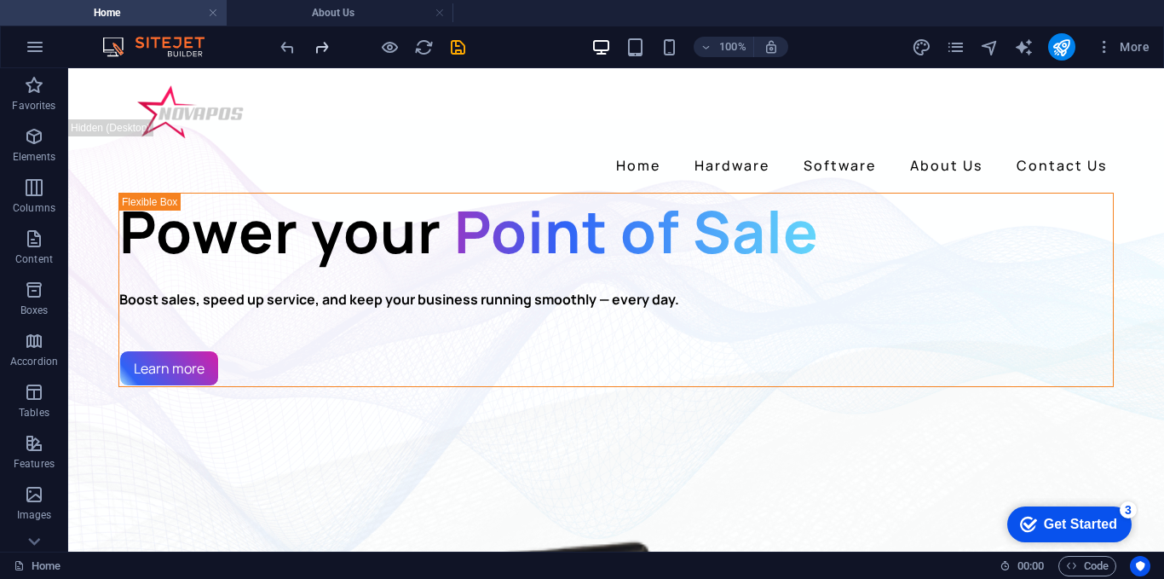
click at [315, 49] on div at bounding box center [372, 46] width 191 height 27
click at [319, 48] on icon "redo" at bounding box center [322, 48] width 20 height 20
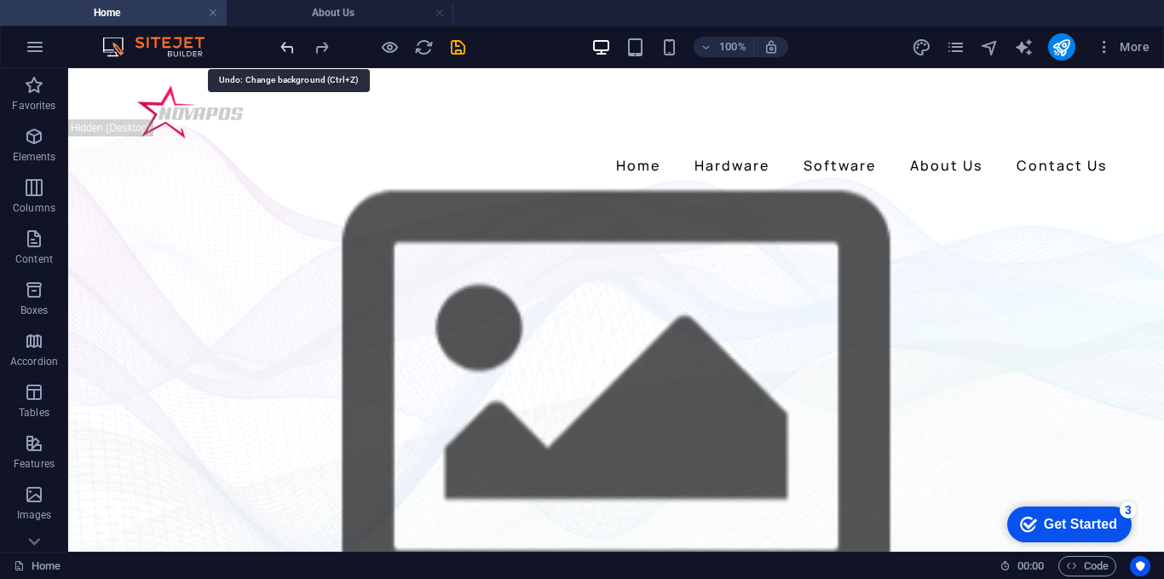
click at [280, 45] on icon "undo" at bounding box center [288, 48] width 20 height 20
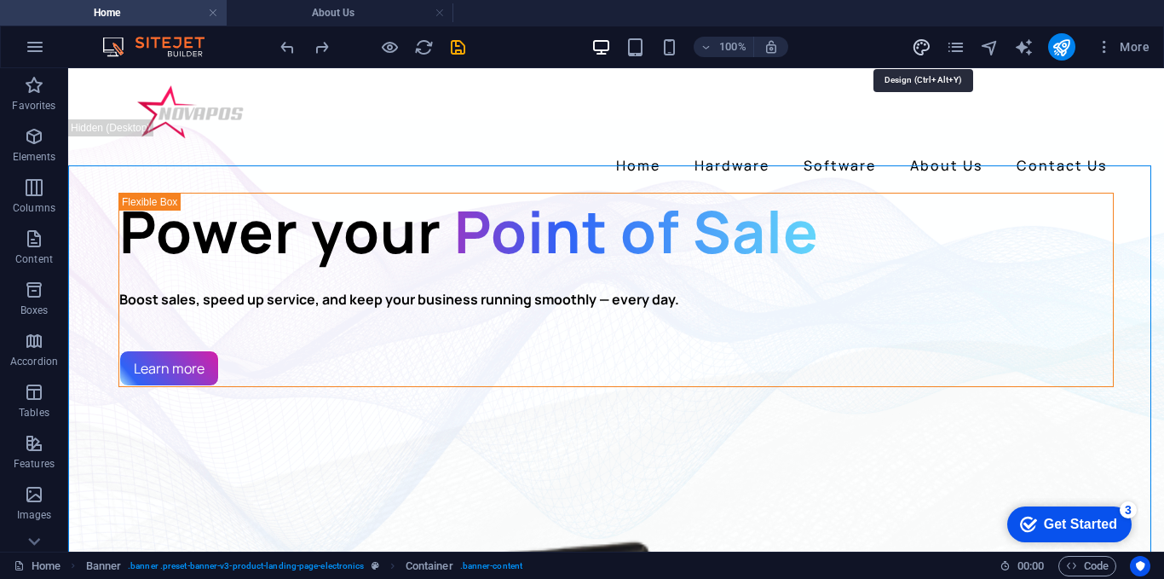
click at [928, 53] on icon "design" at bounding box center [922, 48] width 20 height 20
select select "px"
select select "400"
select select "px"
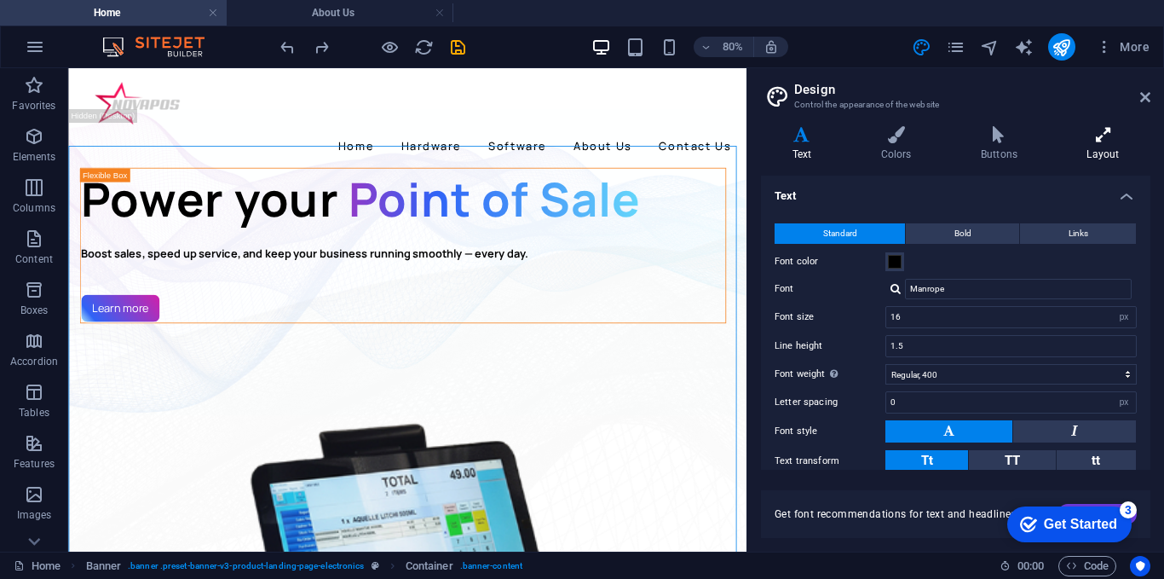
click at [1094, 145] on h4 "Layout" at bounding box center [1103, 144] width 95 height 36
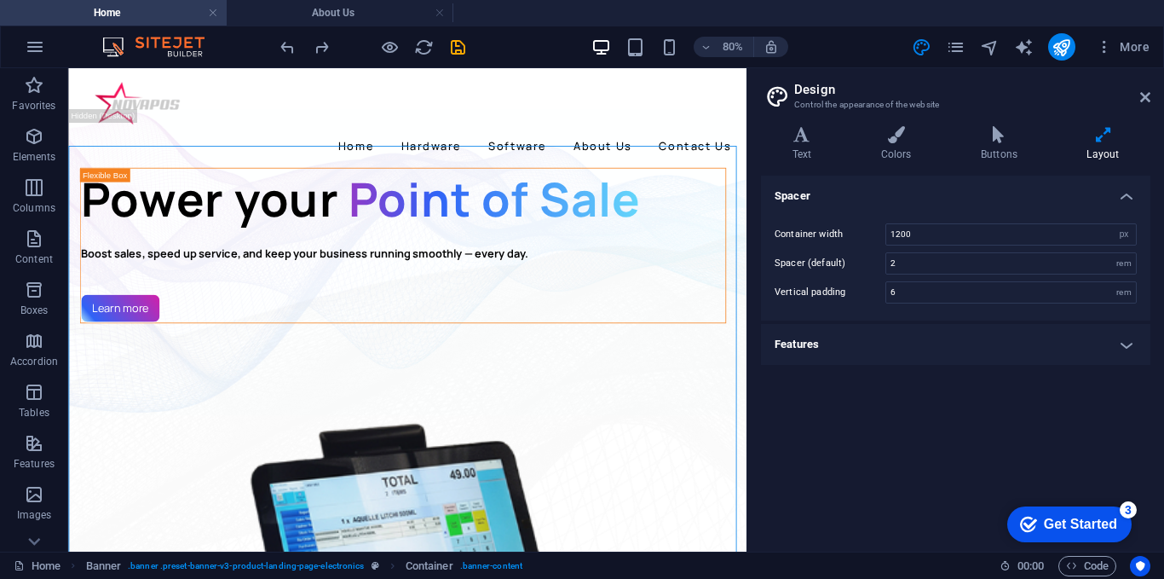
click at [1057, 335] on h4 "Features" at bounding box center [956, 344] width 390 height 41
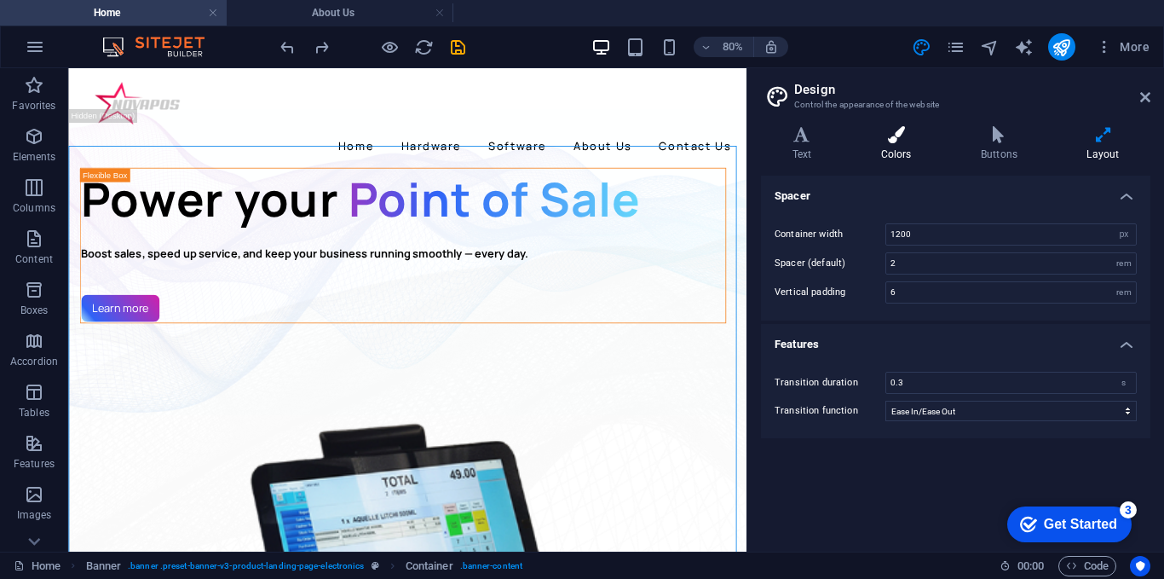
click at [888, 141] on icon at bounding box center [896, 134] width 93 height 17
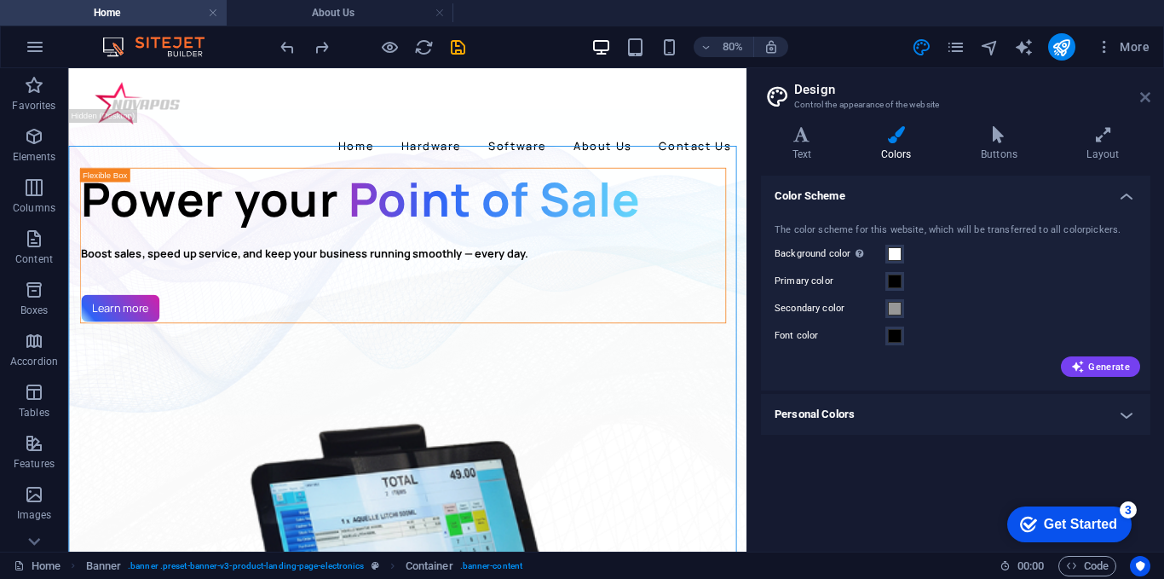
drag, startPoint x: 1078, startPoint y: 31, endPoint x: 1146, endPoint y: 99, distance: 96.4
click at [1146, 99] on icon at bounding box center [1146, 97] width 10 height 14
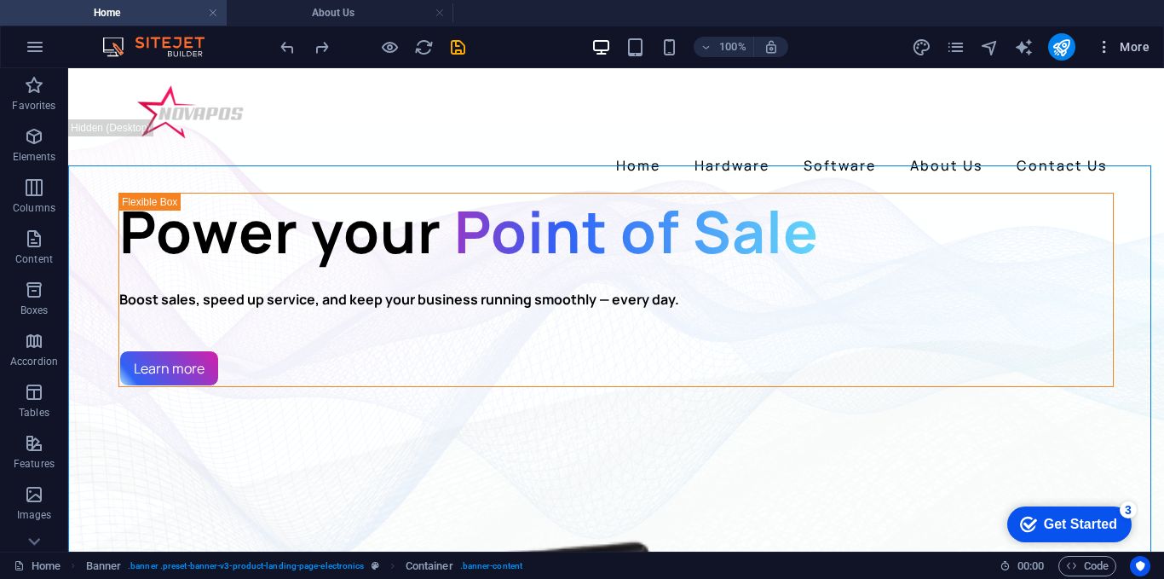
click at [1130, 58] on button "More" at bounding box center [1122, 46] width 67 height 27
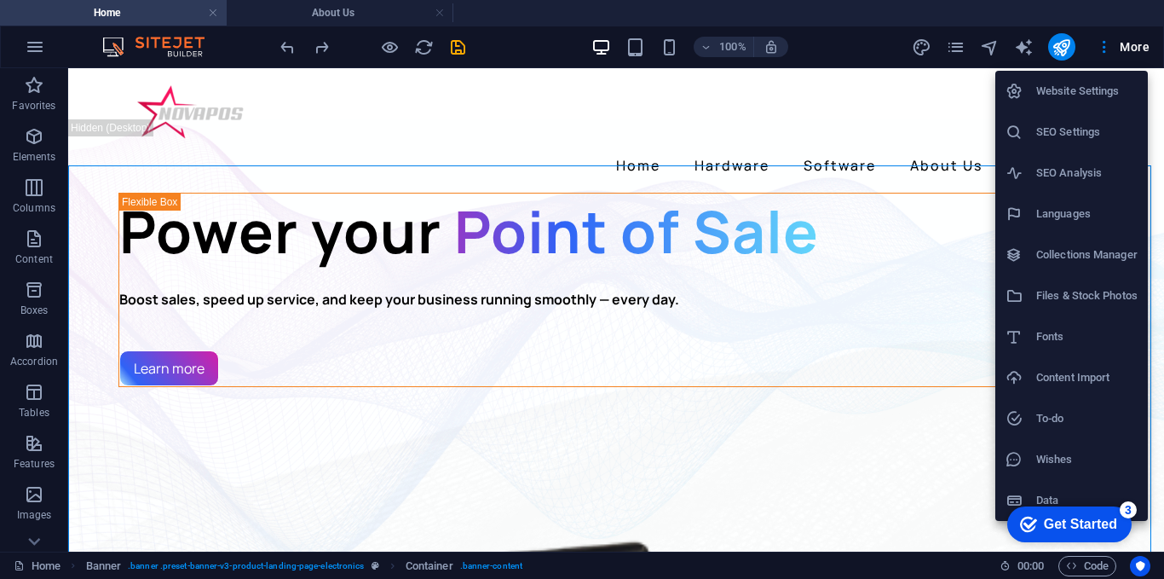
click at [1104, 98] on h6 "Website Settings" at bounding box center [1087, 91] width 101 height 20
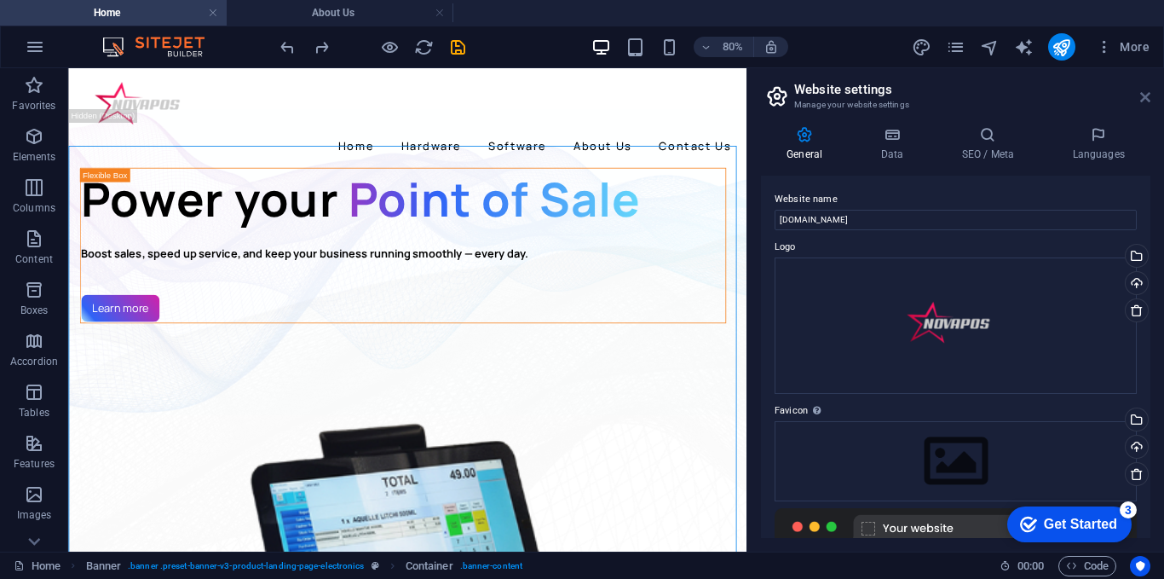
drag, startPoint x: 1145, startPoint y: 97, endPoint x: 1075, endPoint y: 31, distance: 96.5
click at [1145, 97] on icon at bounding box center [1146, 97] width 10 height 14
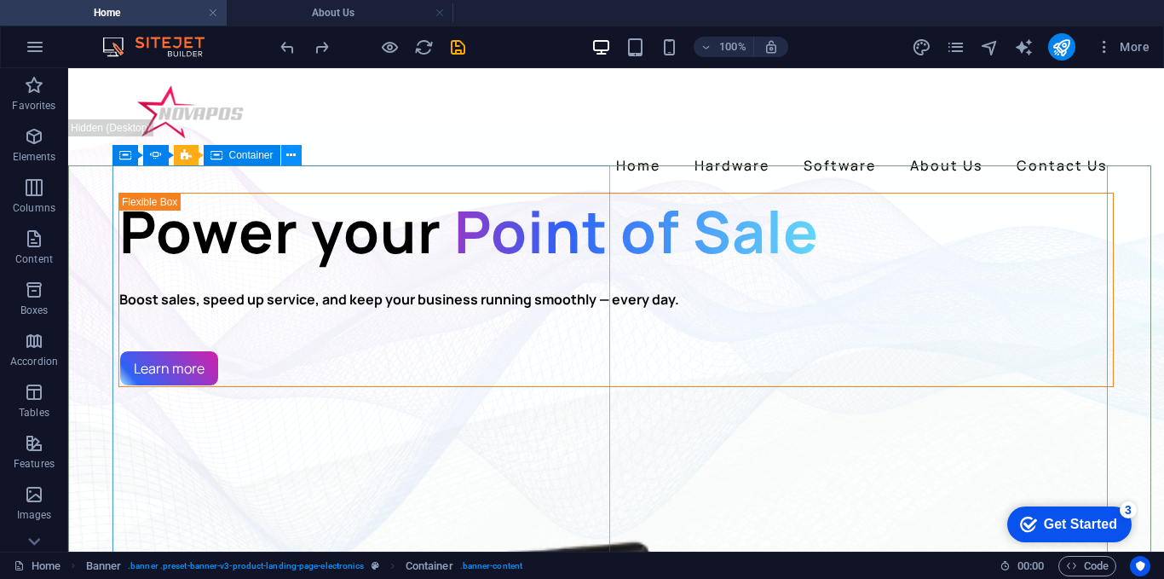
click at [290, 159] on icon at bounding box center [290, 156] width 9 height 18
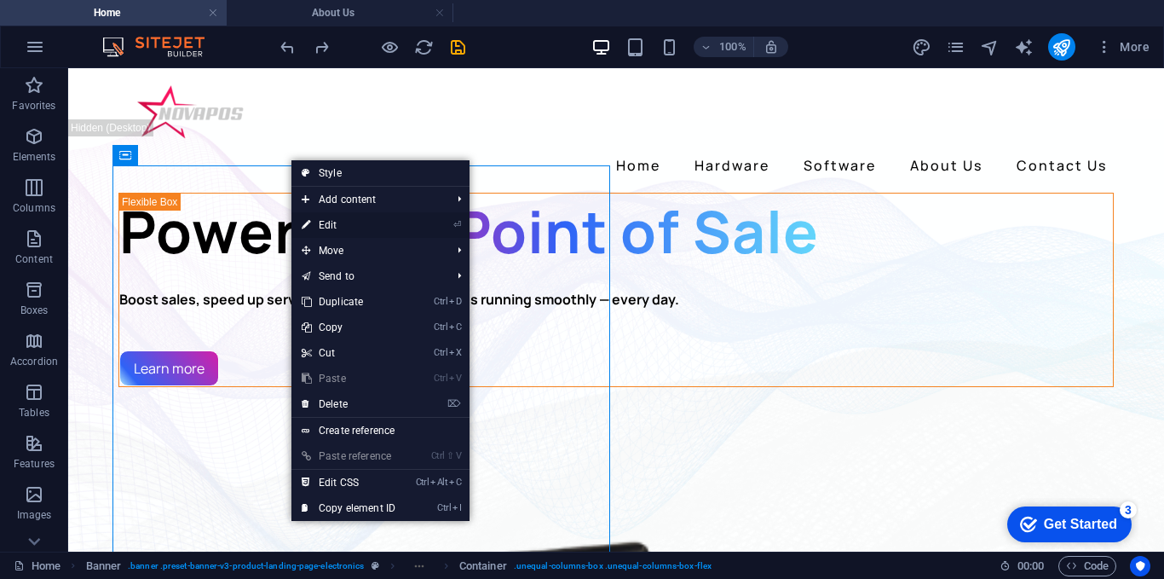
click at [362, 218] on link "⏎ Edit" at bounding box center [349, 225] width 114 height 26
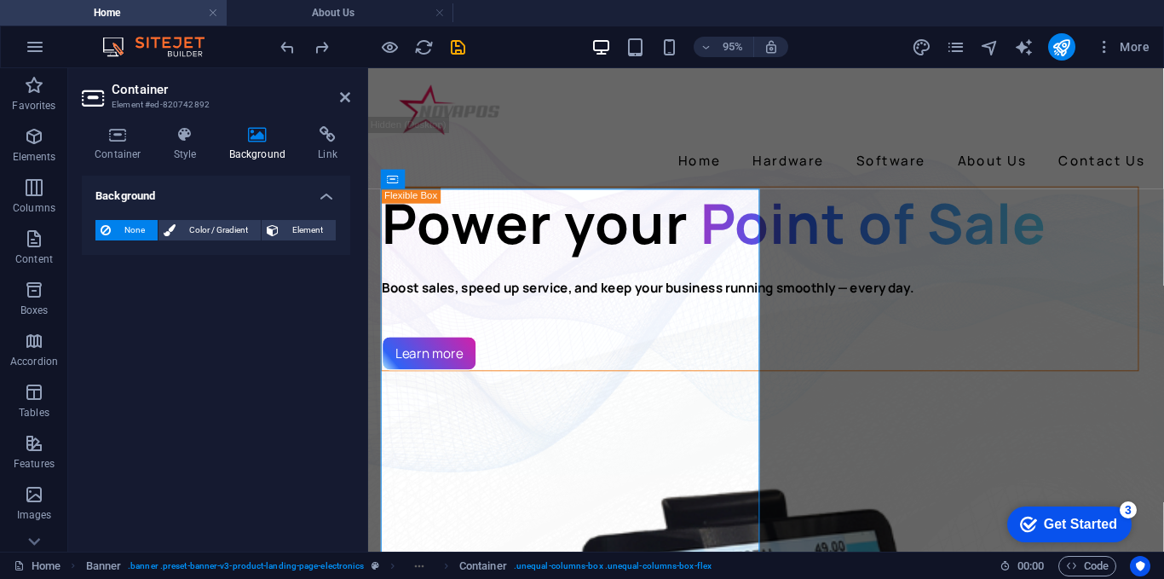
click at [353, 88] on aside "Container Element #ed-820742892 Container Style Background Link Size Height Def…" at bounding box center [218, 309] width 300 height 483
click at [350, 90] on icon at bounding box center [345, 97] width 10 height 14
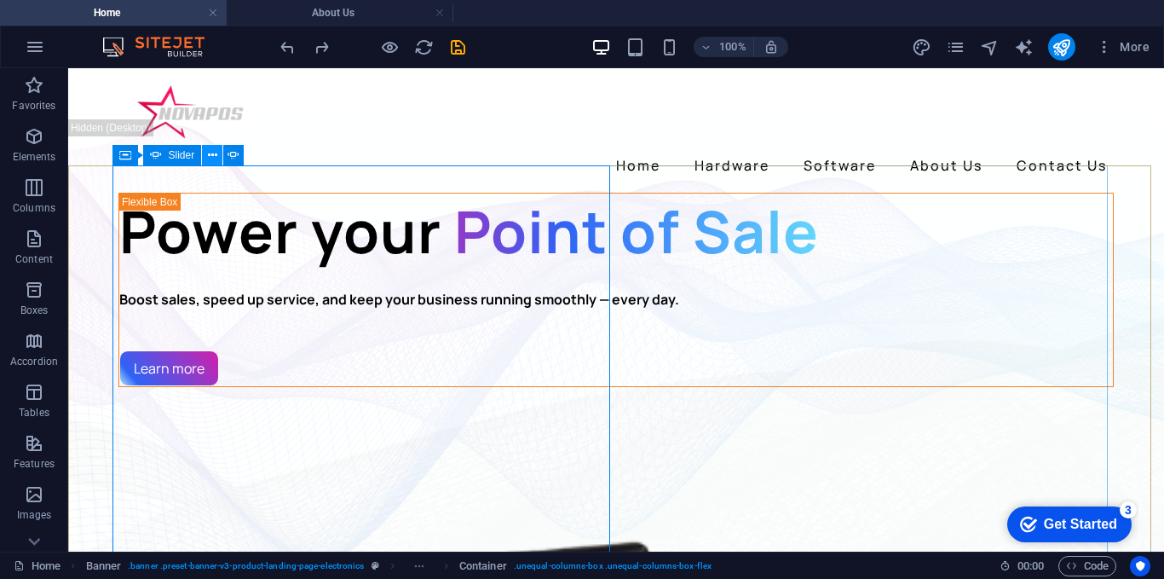
click at [217, 160] on button at bounding box center [212, 155] width 20 height 20
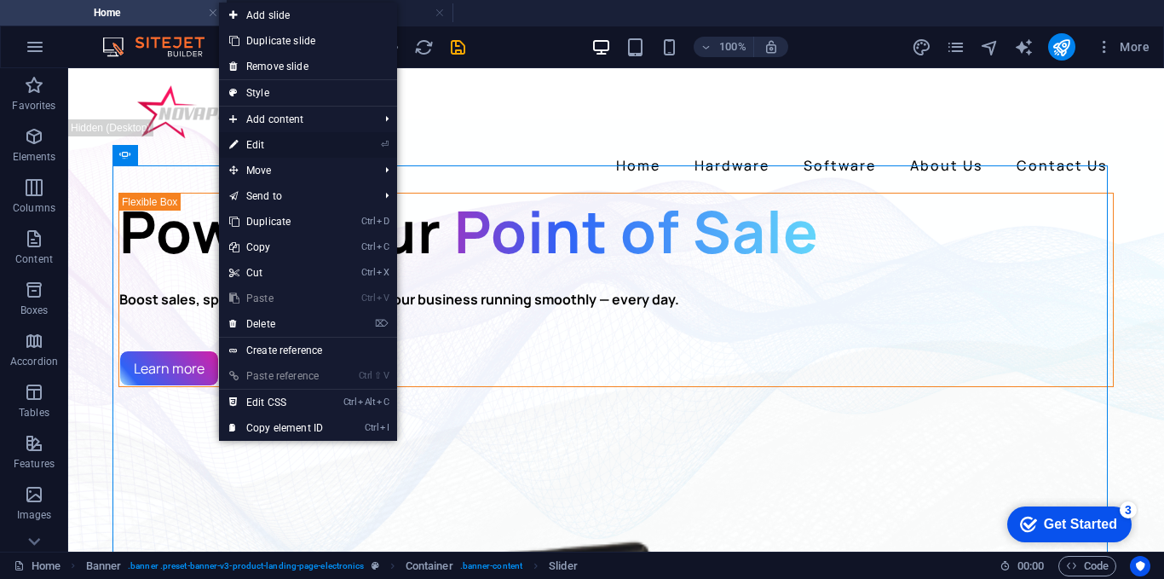
click at [269, 146] on link "⏎ Edit" at bounding box center [276, 145] width 114 height 26
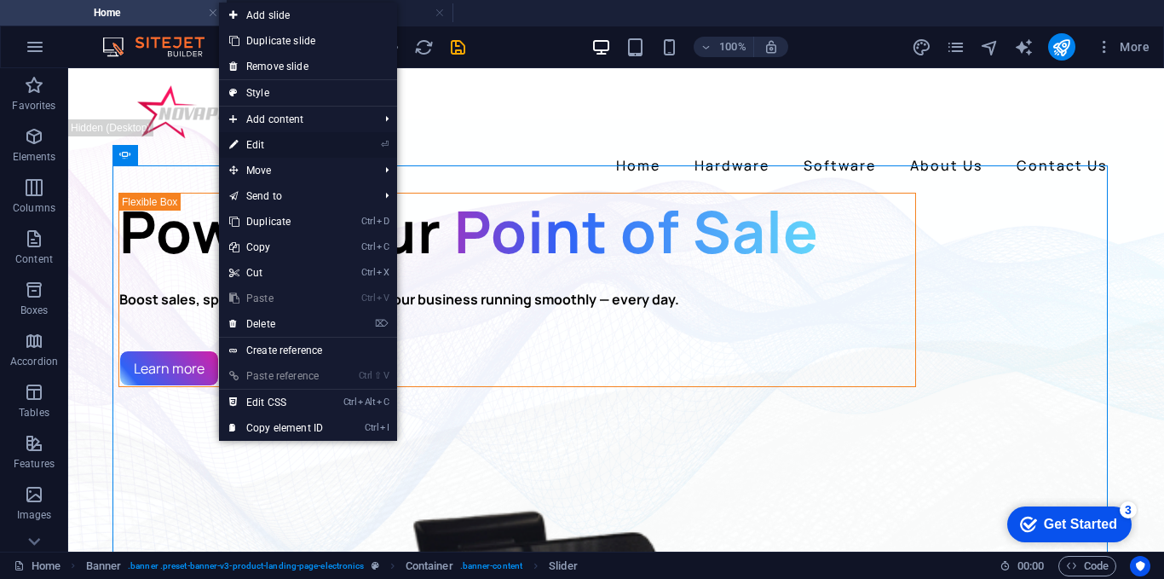
select select "fade"
select select "ms"
select select "s"
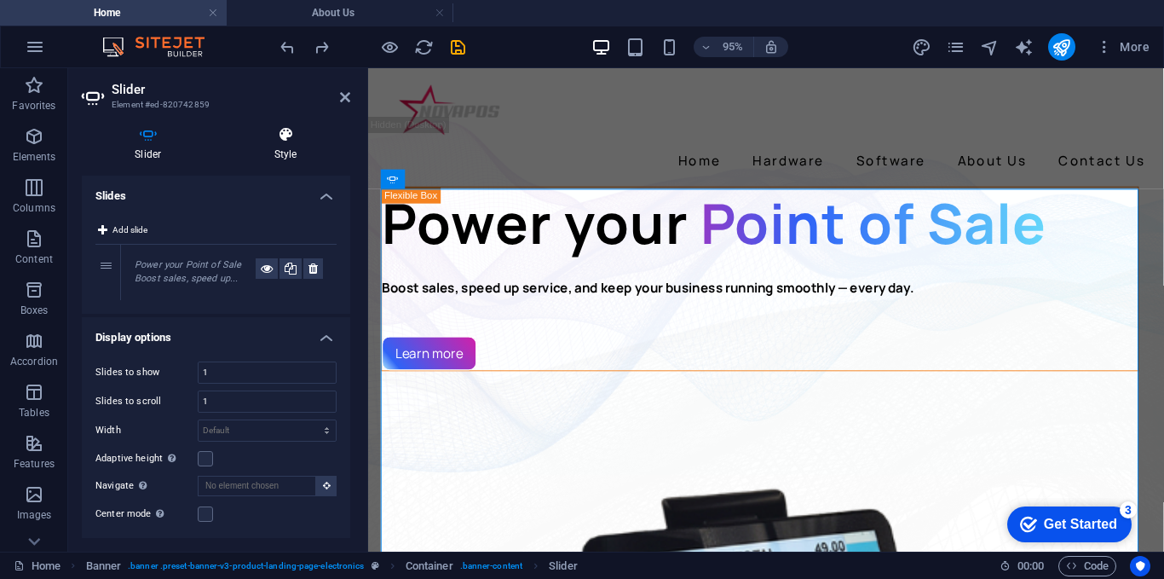
click at [289, 157] on h4 "Style" at bounding box center [286, 144] width 129 height 36
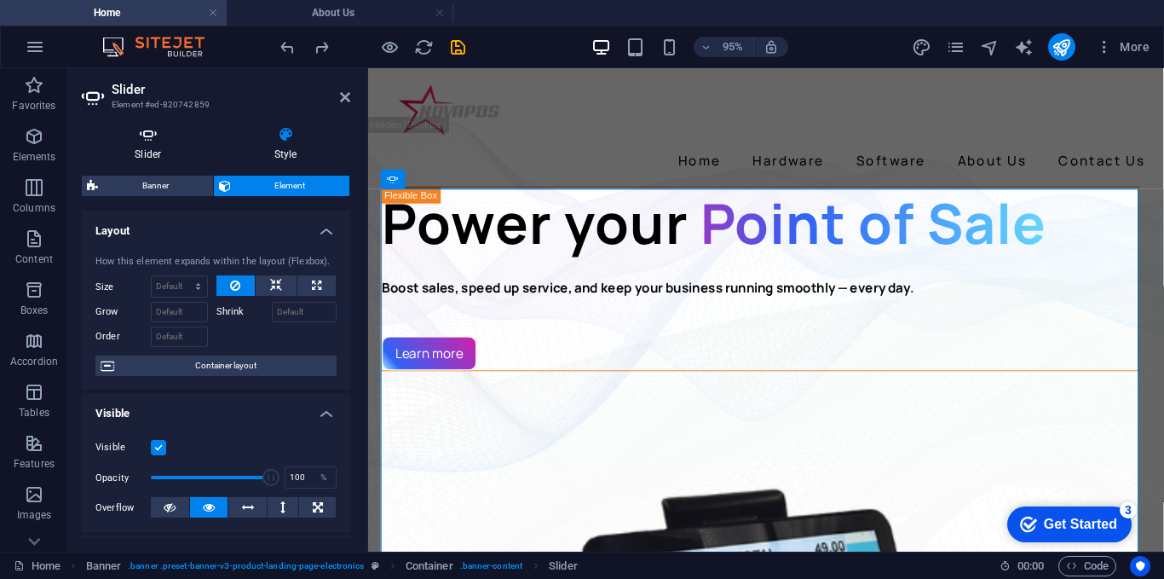
click at [166, 153] on h4 "Slider" at bounding box center [152, 144] width 140 height 36
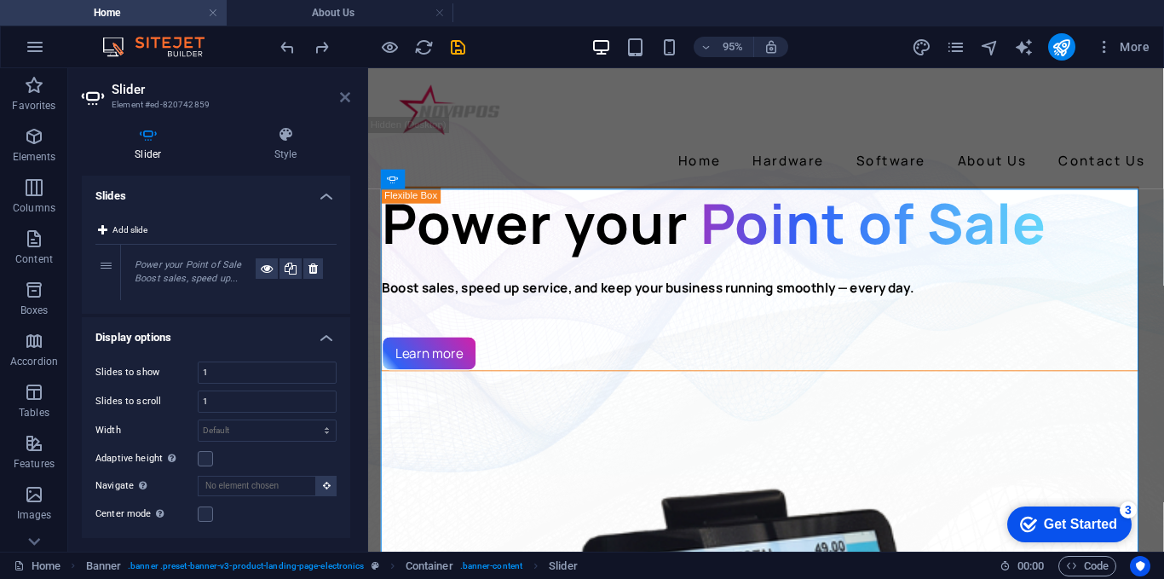
drag, startPoint x: 349, startPoint y: 101, endPoint x: 280, endPoint y: 33, distance: 96.4
click at [349, 101] on icon at bounding box center [345, 97] width 10 height 14
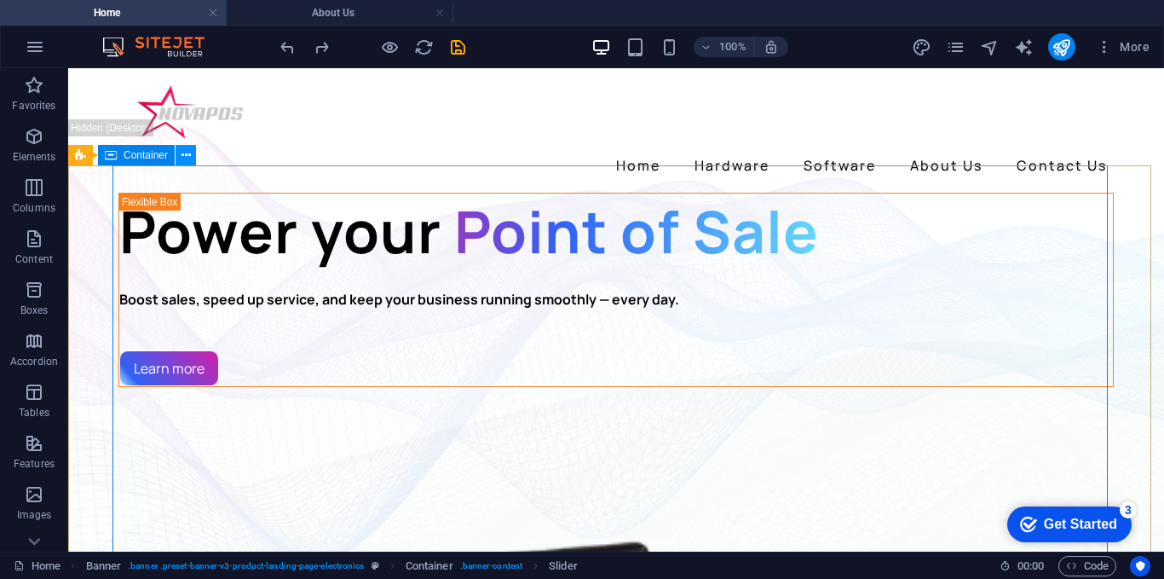
click at [186, 156] on icon at bounding box center [186, 156] width 9 height 18
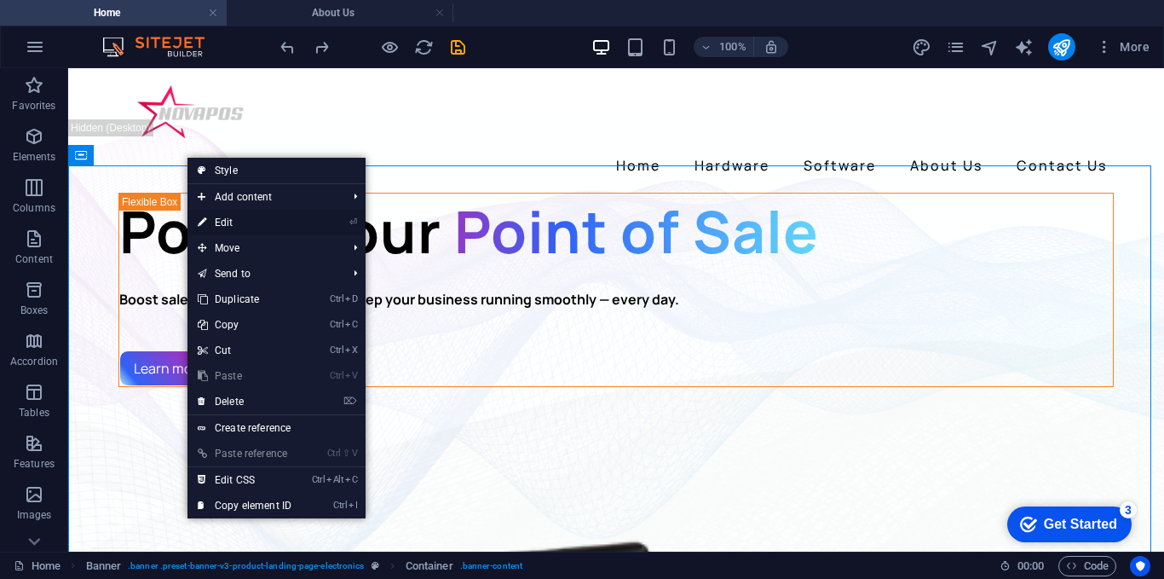
click at [236, 223] on link "⏎ Edit" at bounding box center [245, 223] width 114 height 26
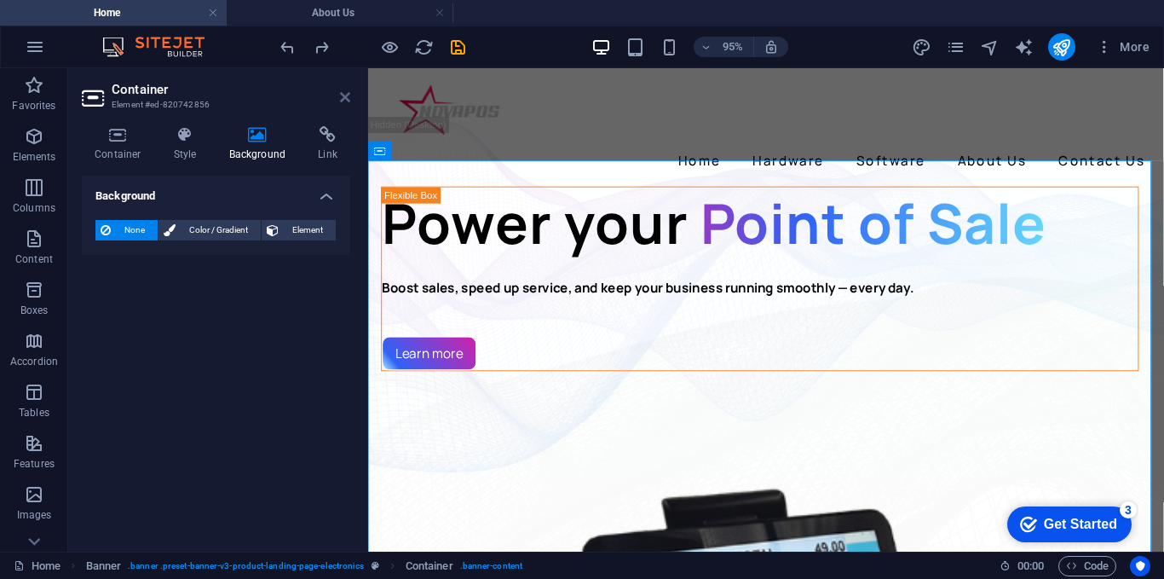
click at [348, 99] on icon at bounding box center [345, 97] width 10 height 14
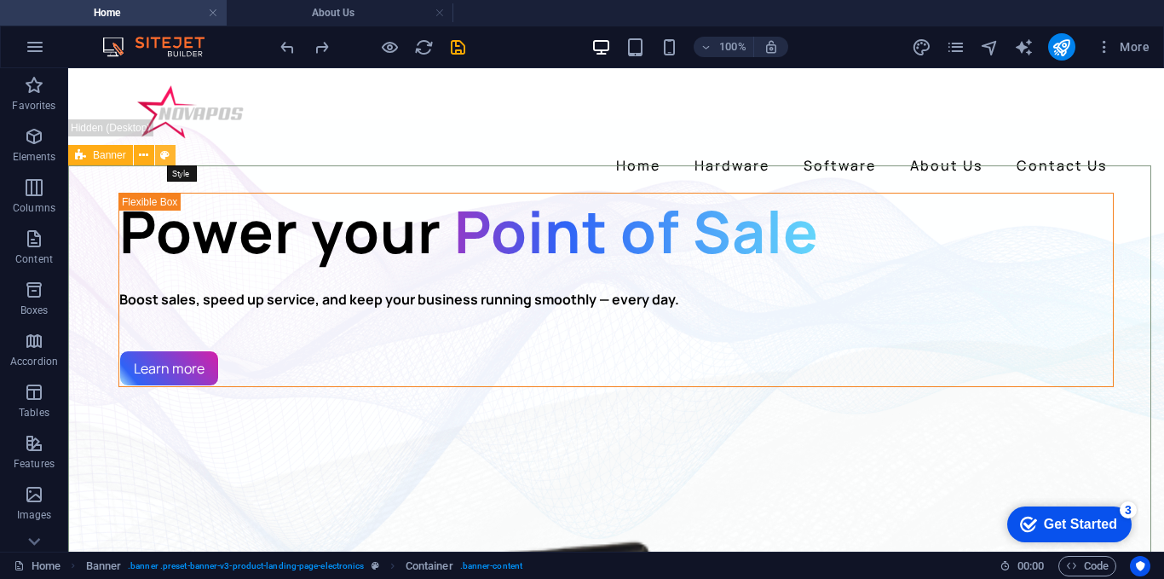
click at [158, 153] on button at bounding box center [165, 155] width 20 height 20
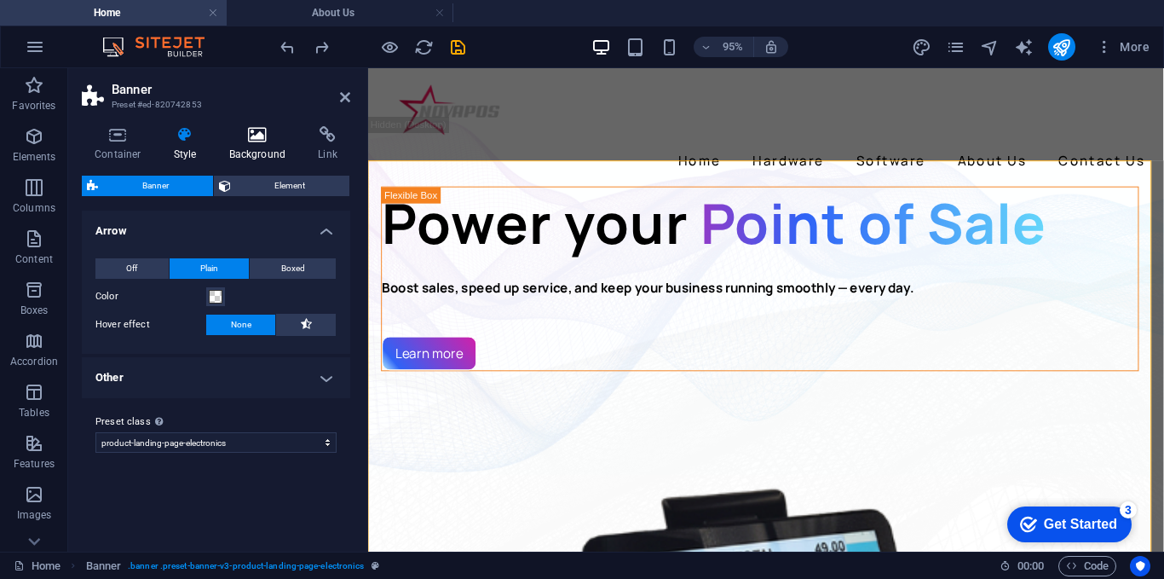
click at [280, 156] on h4 "Background" at bounding box center [262, 144] width 90 height 36
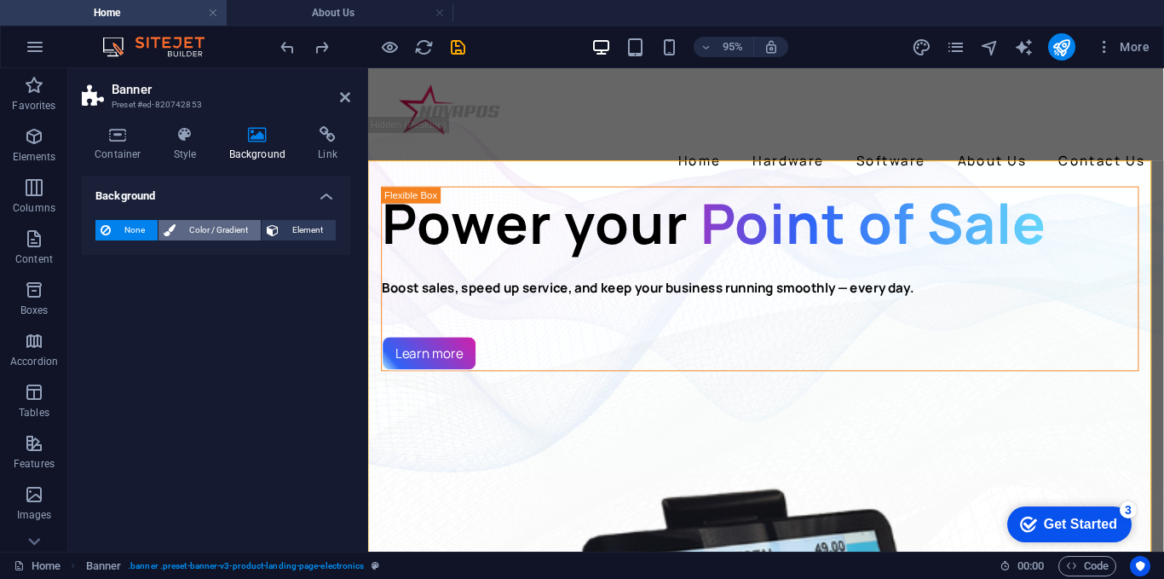
click at [236, 235] on span "Color / Gradient" at bounding box center [218, 230] width 75 height 20
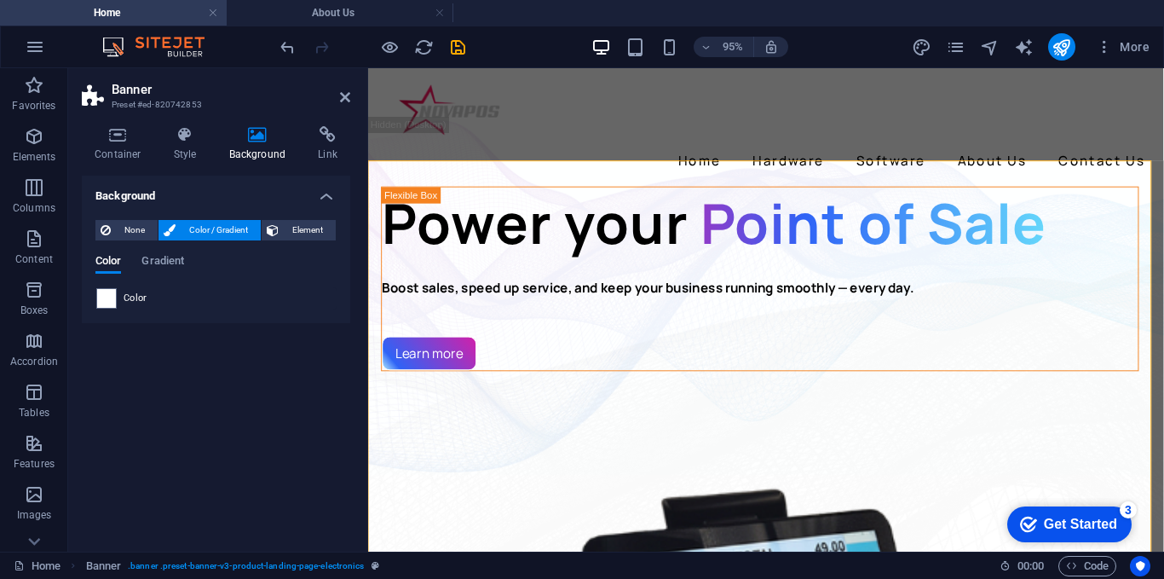
click at [165, 298] on div "Color" at bounding box center [216, 298] width 240 height 20
click at [123, 293] on div "Color" at bounding box center [216, 298] width 240 height 20
click at [104, 298] on span at bounding box center [106, 298] width 19 height 19
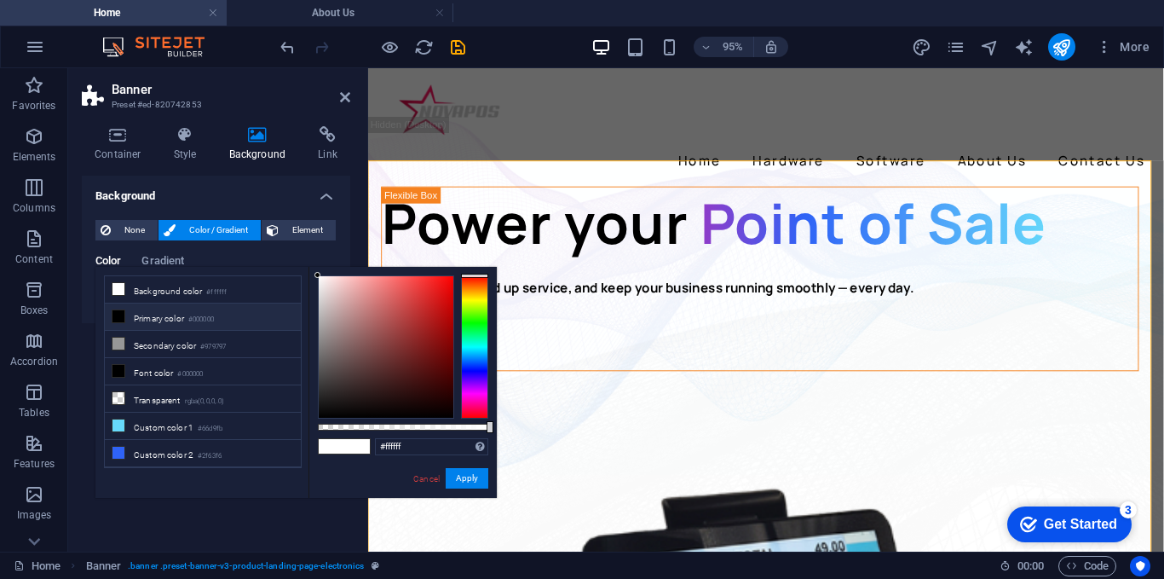
click at [155, 312] on li "Primary color #000000" at bounding box center [203, 316] width 196 height 27
type input "#000000"
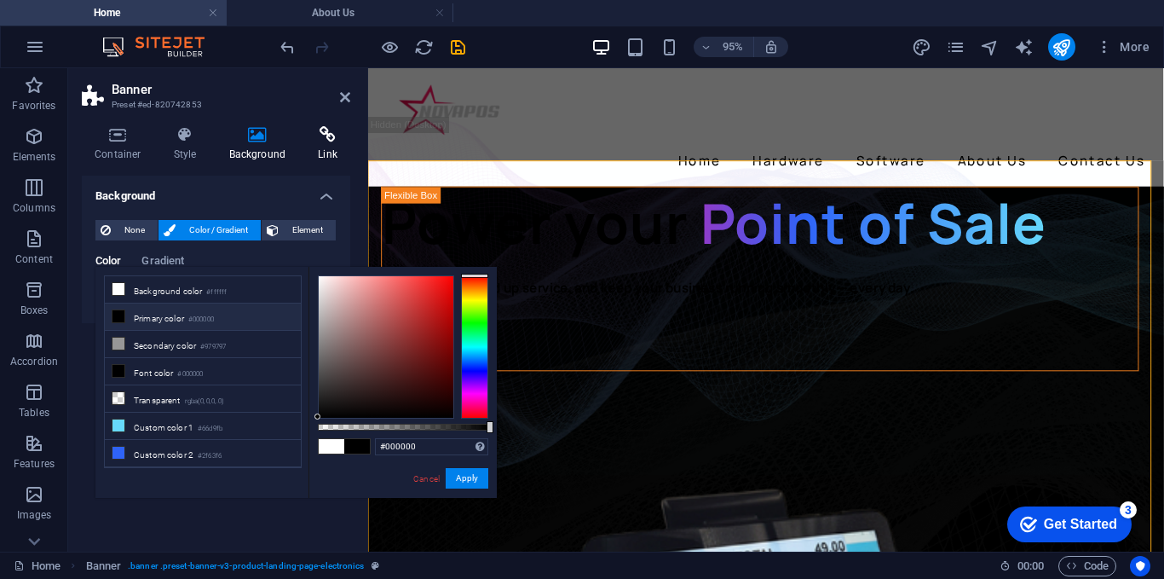
drag, startPoint x: 322, startPoint y: 189, endPoint x: 332, endPoint y: 161, distance: 29.7
click at [323, 188] on h4 "Background" at bounding box center [216, 191] width 269 height 31
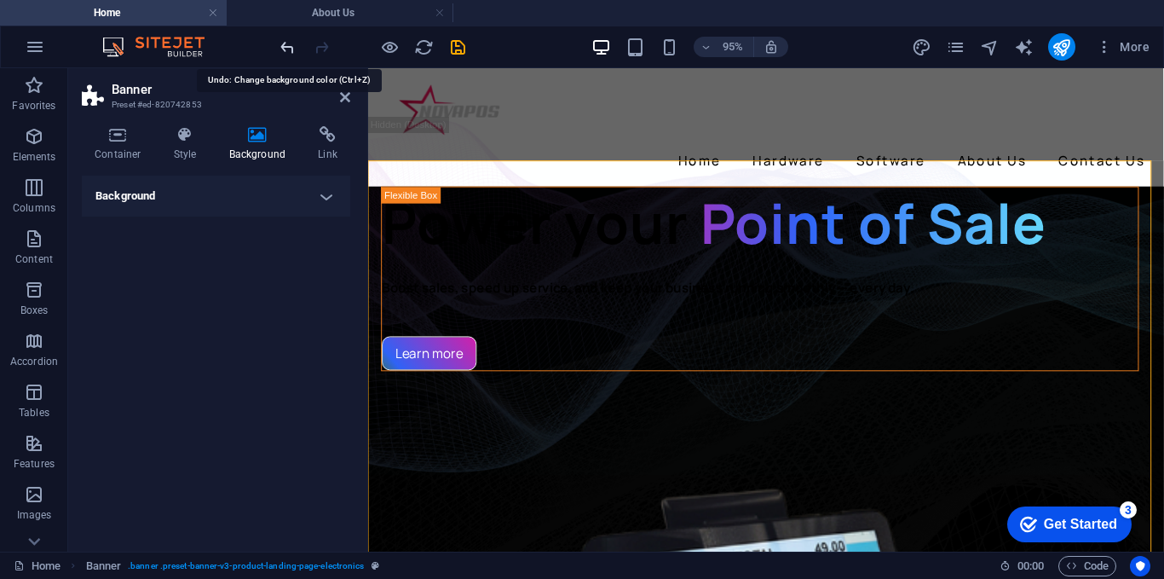
click at [283, 53] on icon "undo" at bounding box center [288, 48] width 20 height 20
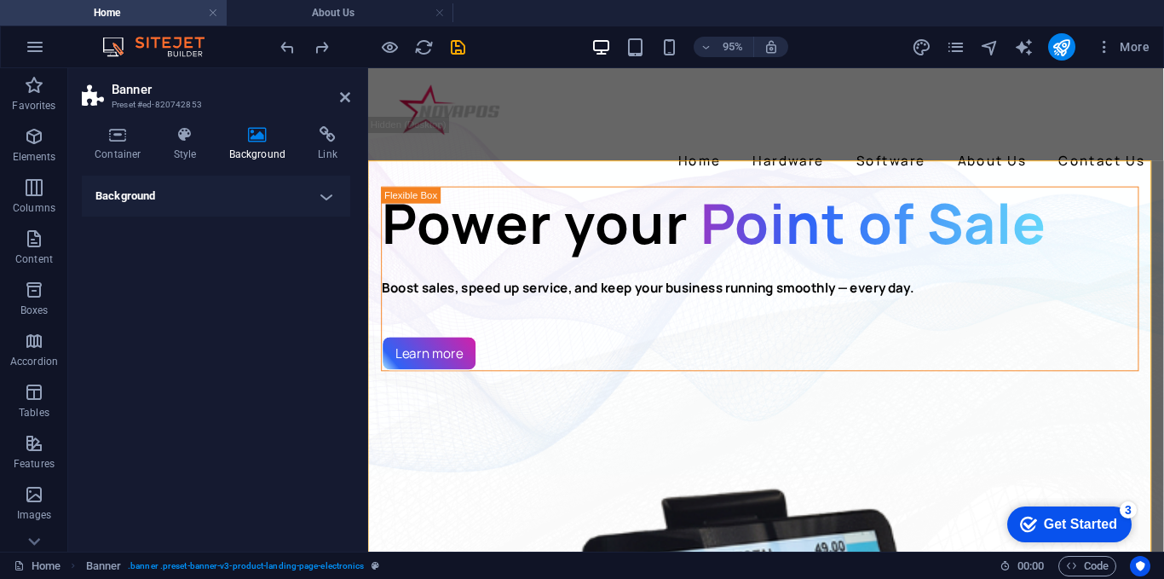
click at [336, 106] on header "Banner Preset #ed-820742853" at bounding box center [216, 90] width 269 height 44
click at [336, 98] on header "Banner Preset #ed-820742853" at bounding box center [216, 90] width 269 height 44
click at [344, 92] on icon at bounding box center [345, 97] width 10 height 14
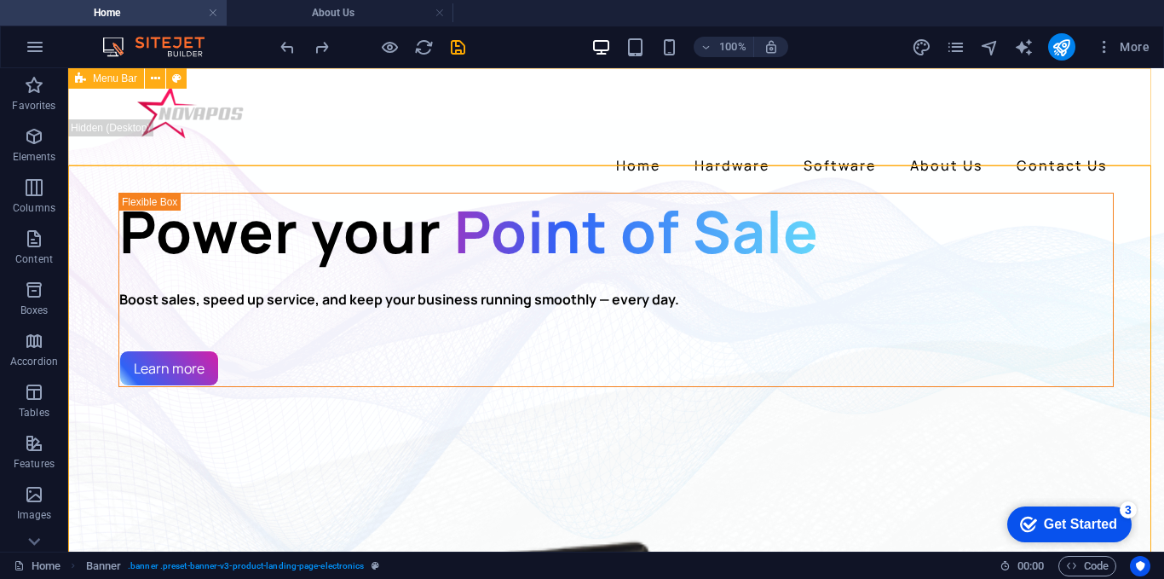
click at [141, 83] on div "Menu Bar" at bounding box center [106, 78] width 76 height 20
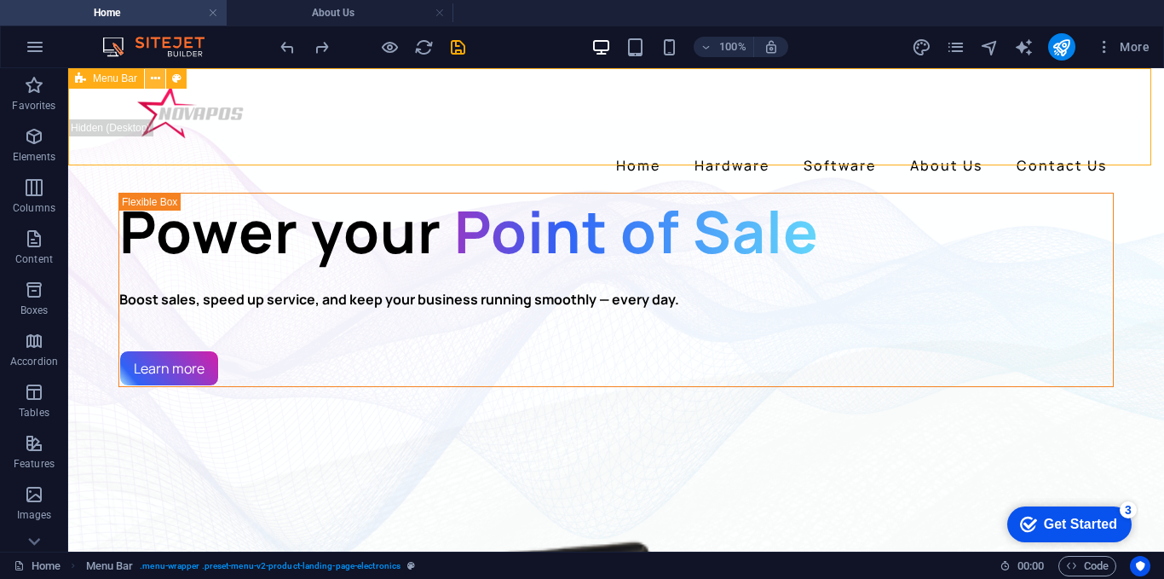
click at [152, 77] on icon at bounding box center [155, 79] width 9 height 18
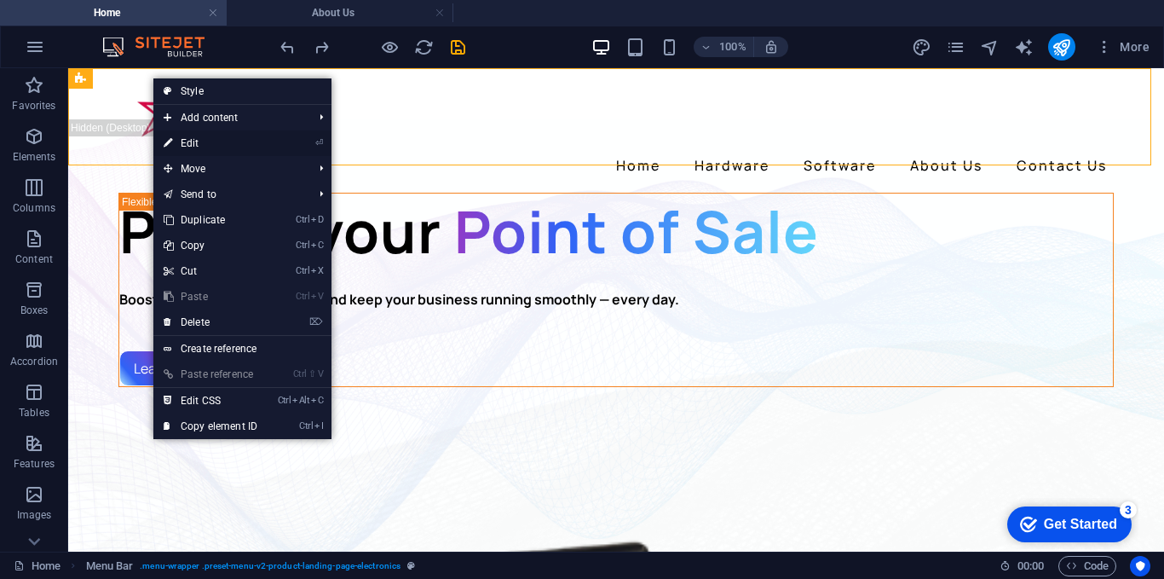
click at [203, 137] on link "⏎ Edit" at bounding box center [210, 143] width 114 height 26
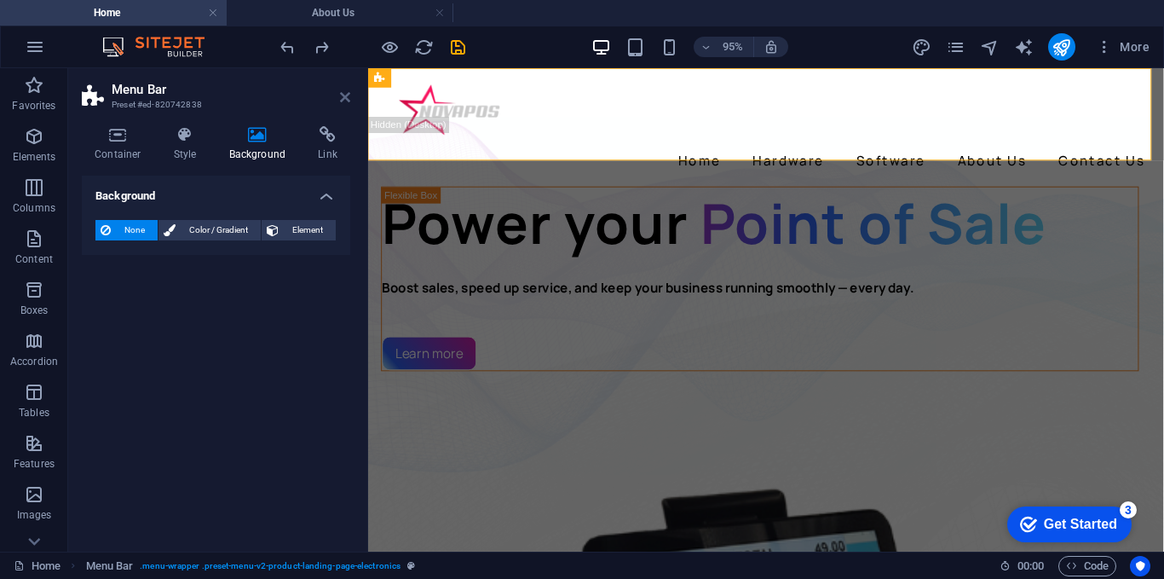
drag, startPoint x: 347, startPoint y: 99, endPoint x: 279, endPoint y: 31, distance: 96.4
click at [347, 99] on icon at bounding box center [345, 97] width 10 height 14
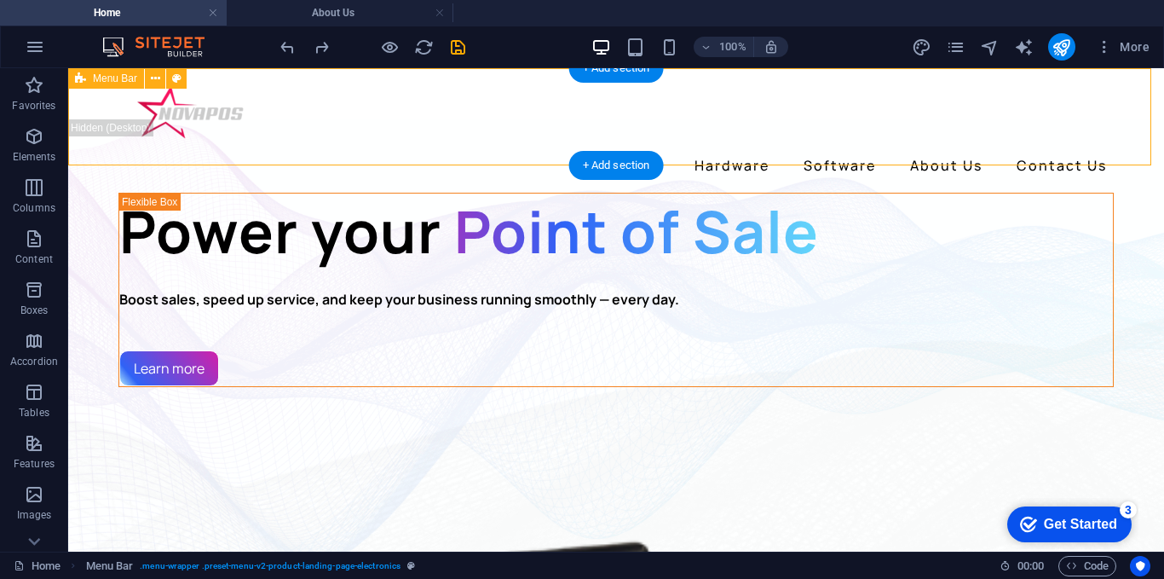
click at [276, 151] on div "Home Hardware Software About Us Contact Us" at bounding box center [616, 130] width 1096 height 124
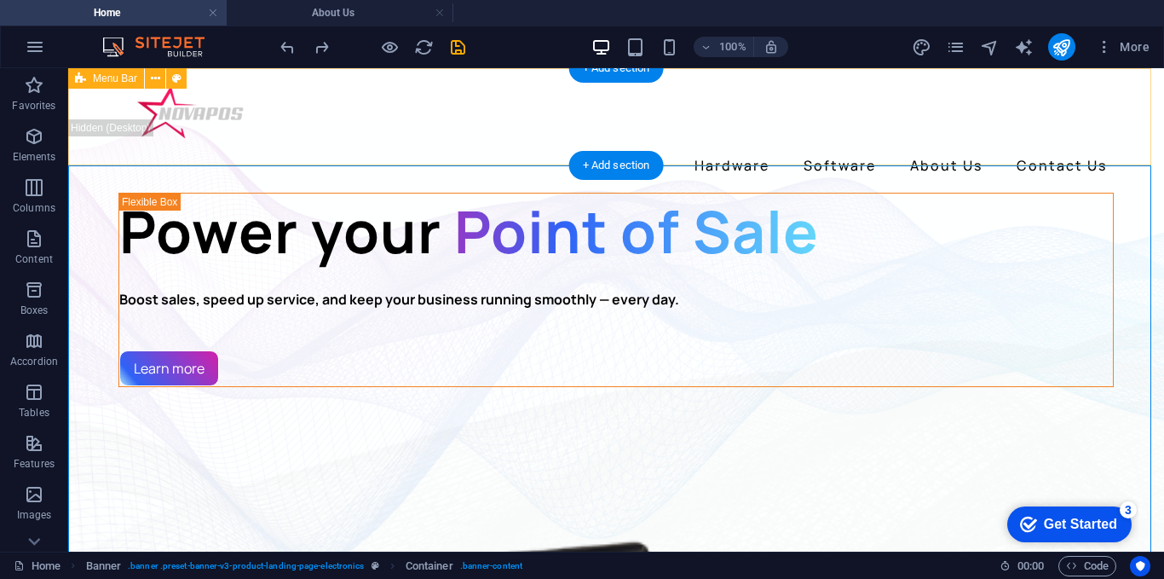
click at [329, 144] on div "Home Hardware Software About Us Contact Us" at bounding box center [616, 130] width 1096 height 124
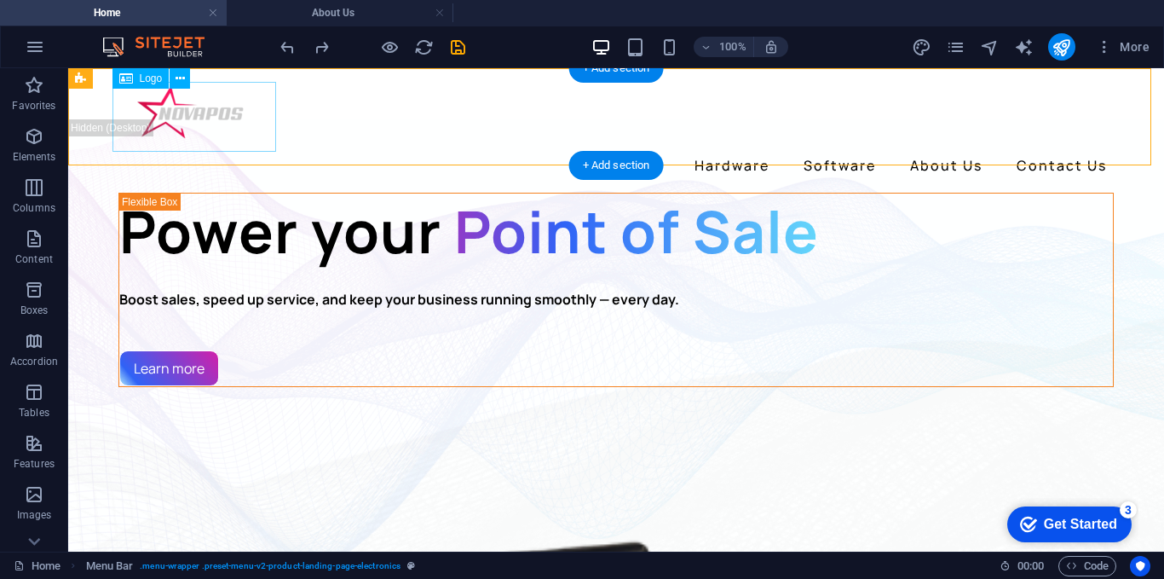
drag, startPoint x: 244, startPoint y: 136, endPoint x: 222, endPoint y: 94, distance: 48.0
click at [240, 136] on div at bounding box center [616, 117] width 996 height 70
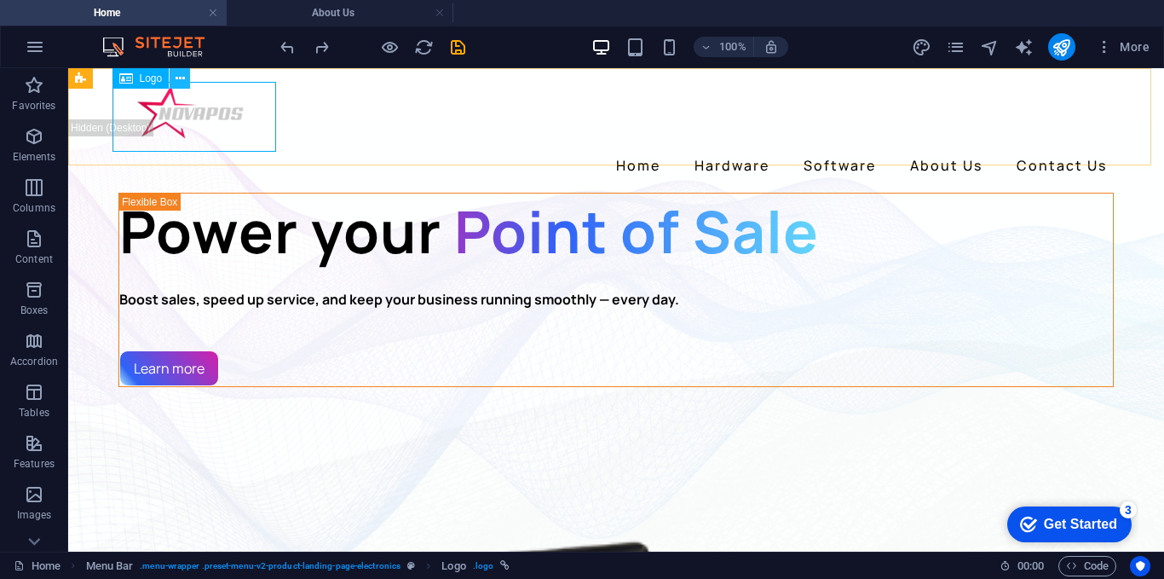
click at [183, 80] on icon at bounding box center [180, 79] width 9 height 18
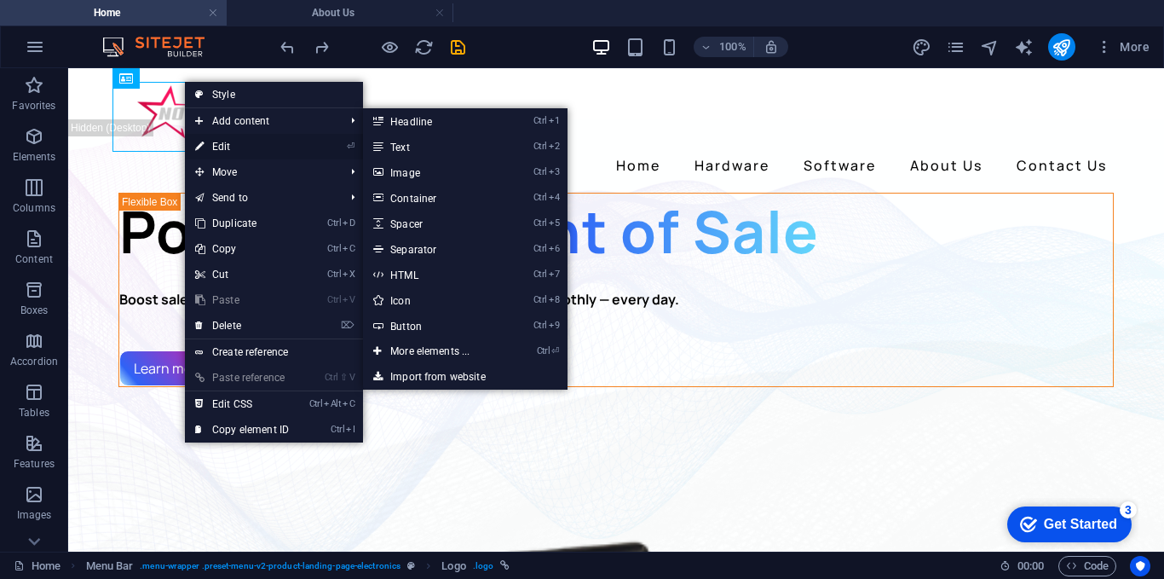
click at [223, 135] on link "⏎ Edit" at bounding box center [242, 147] width 114 height 26
select select "px"
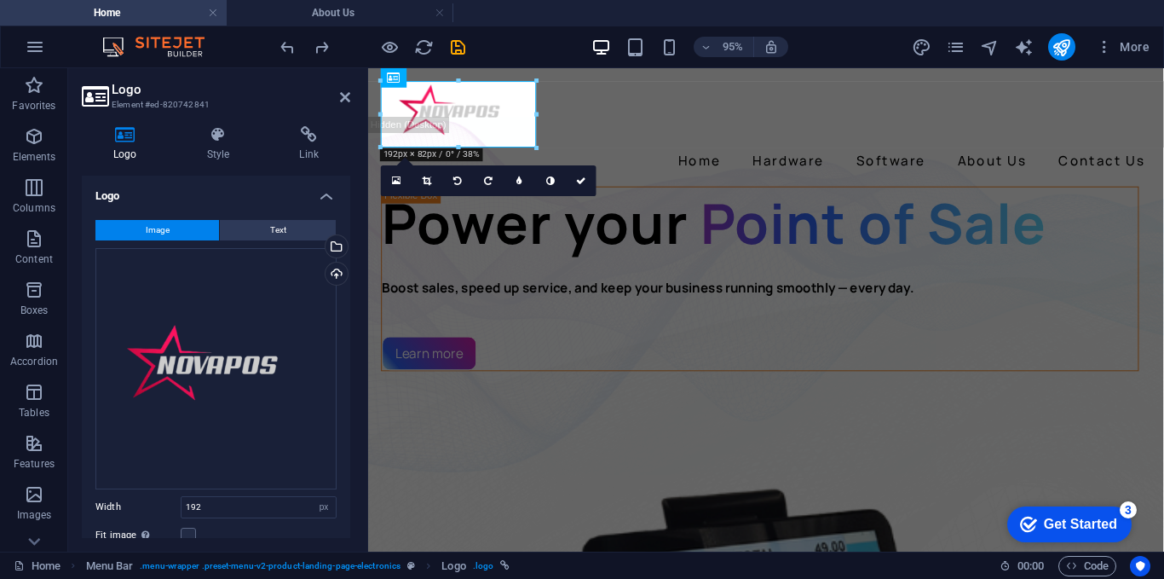
click at [223, 135] on icon at bounding box center [219, 134] width 86 height 17
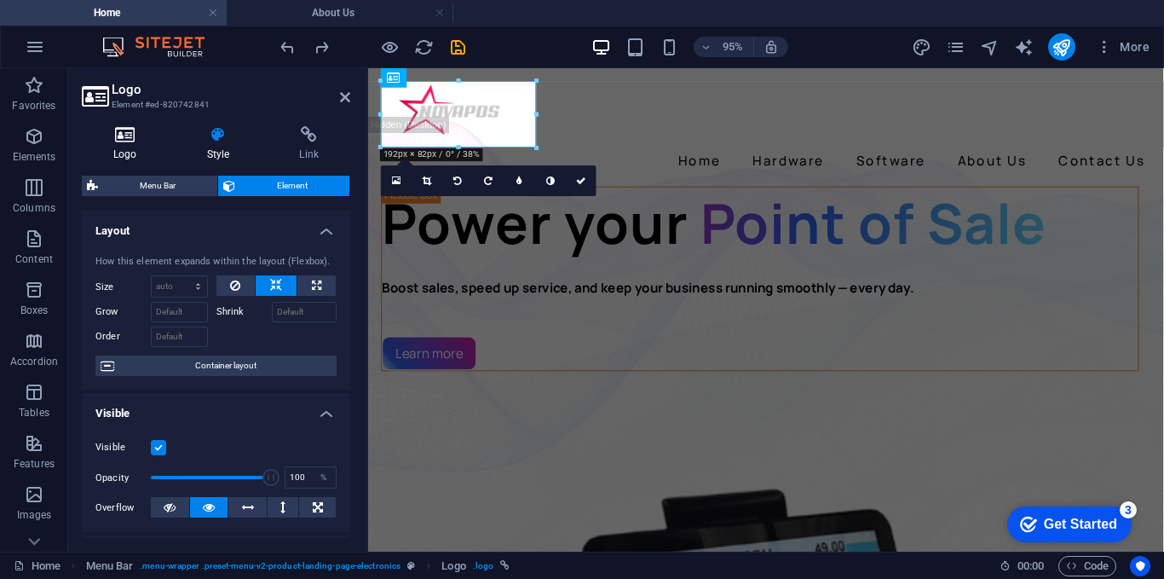
drag, startPoint x: 100, startPoint y: 140, endPoint x: 113, endPoint y: 138, distance: 13.7
click at [106, 140] on icon at bounding box center [125, 134] width 87 height 17
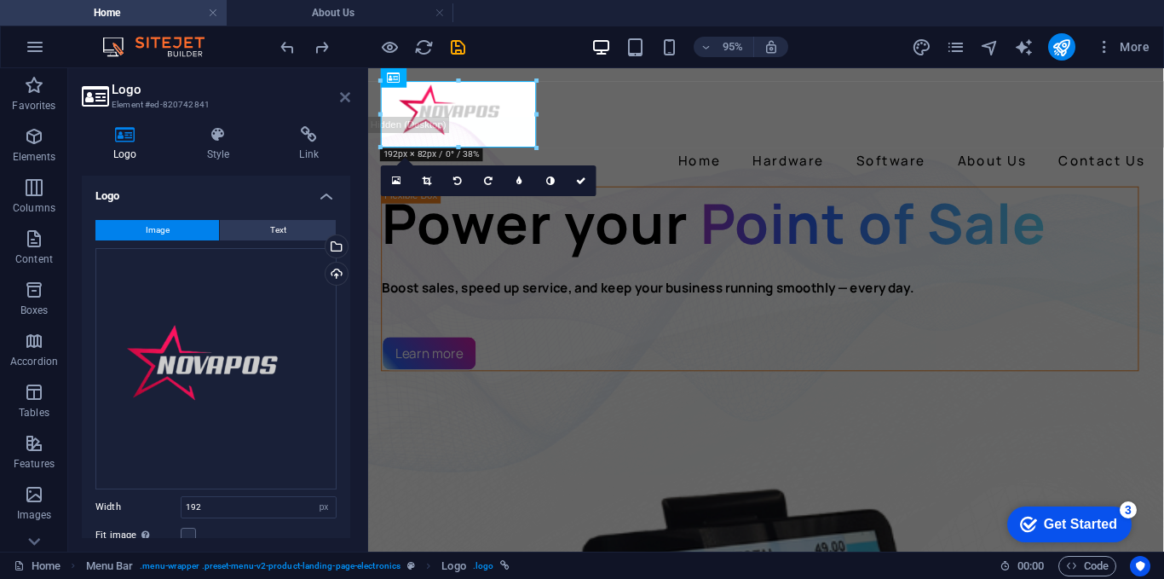
click at [340, 97] on icon at bounding box center [345, 97] width 10 height 14
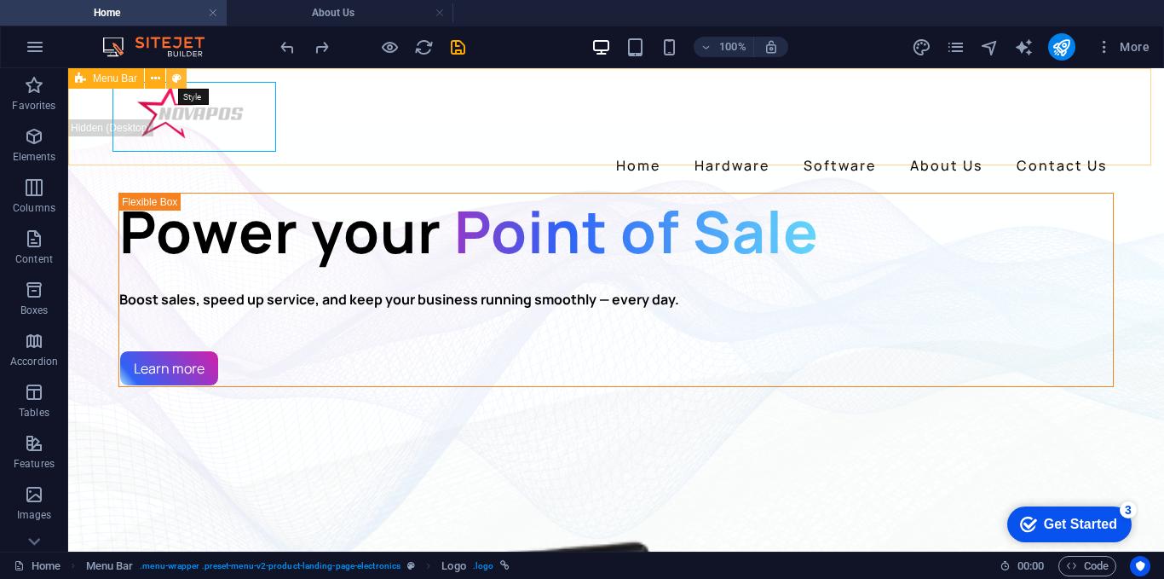
click at [174, 79] on icon at bounding box center [176, 79] width 9 height 18
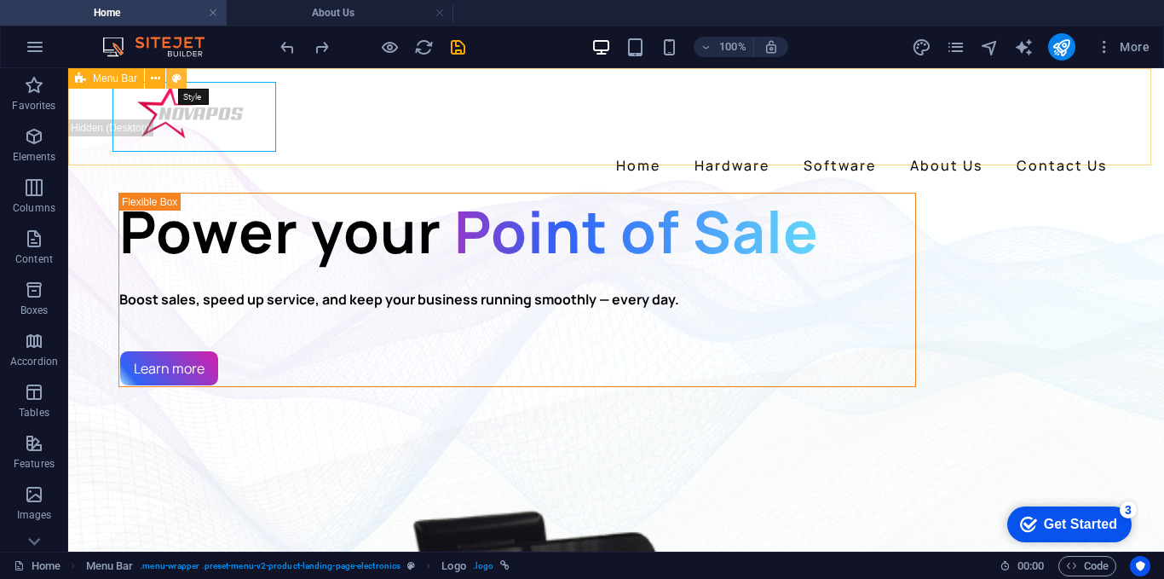
select select "rem"
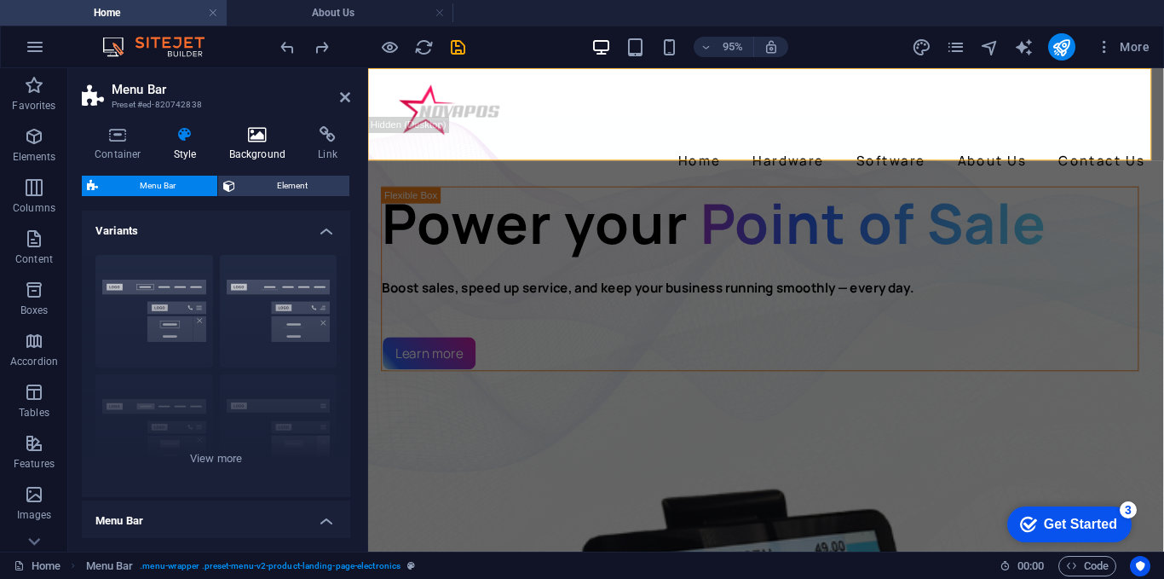
click at [256, 143] on h4 "Background" at bounding box center [262, 144] width 90 height 36
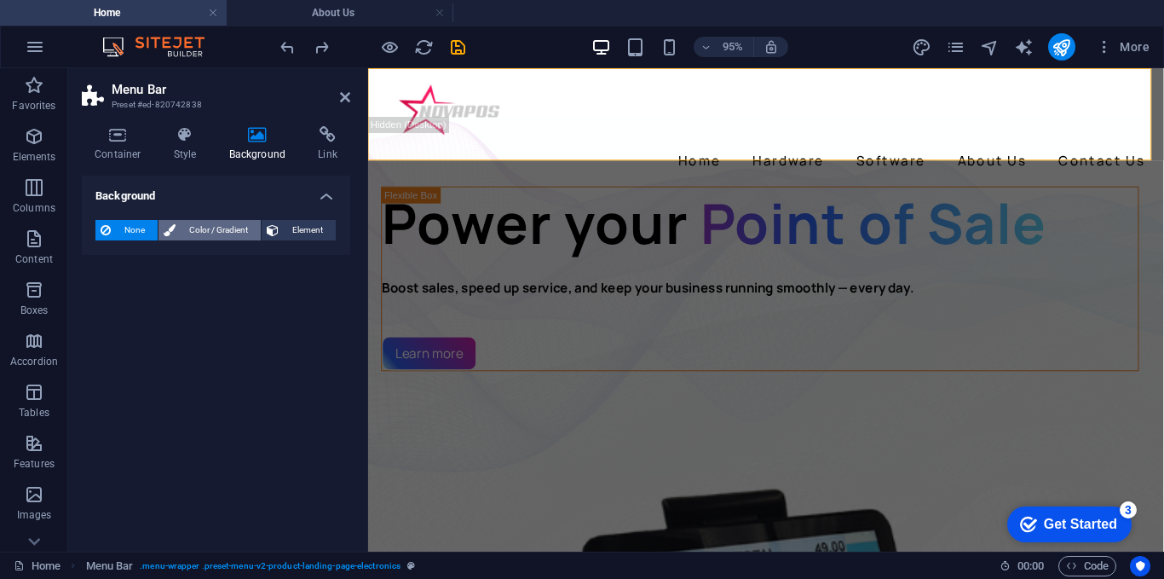
click at [221, 228] on span "Color / Gradient" at bounding box center [218, 230] width 75 height 20
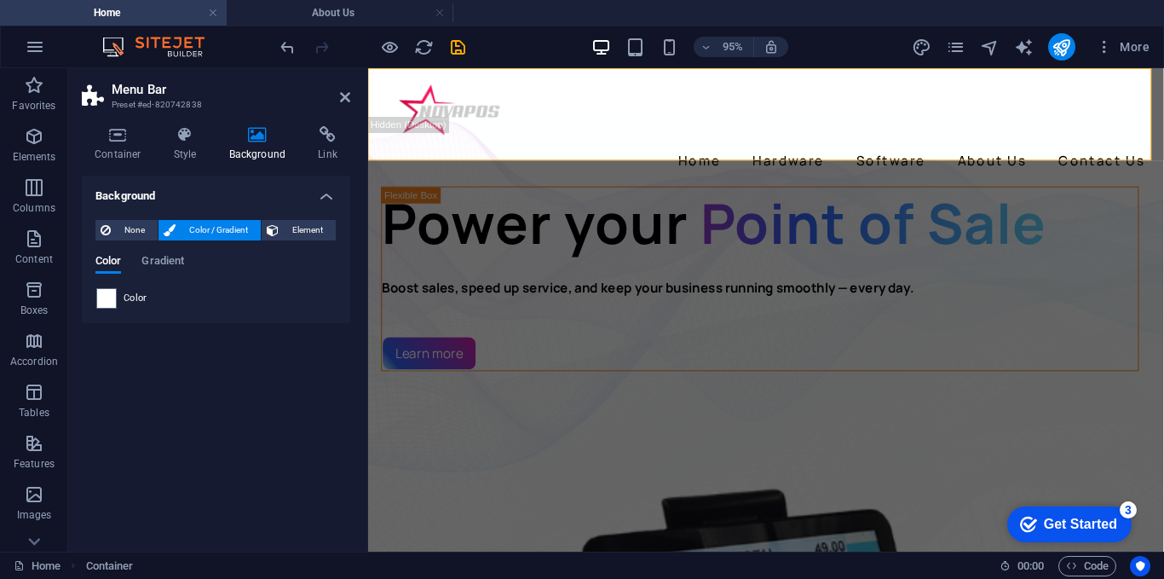
click at [157, 285] on div "Color Gradient" at bounding box center [215, 271] width 241 height 32
click at [151, 297] on div "Color" at bounding box center [216, 298] width 240 height 20
click at [130, 301] on span "Color" at bounding box center [136, 299] width 24 height 14
click at [101, 300] on span at bounding box center [106, 298] width 19 height 19
type input "#ffffff"
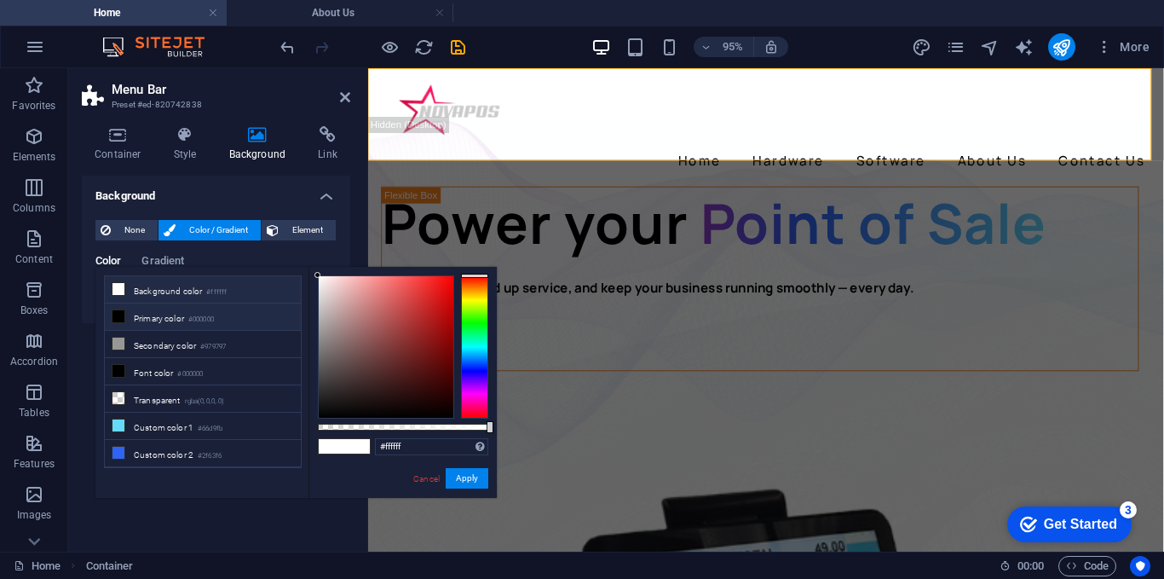
click at [122, 286] on icon at bounding box center [119, 289] width 12 height 12
click at [454, 481] on button "Apply" at bounding box center [467, 478] width 43 height 20
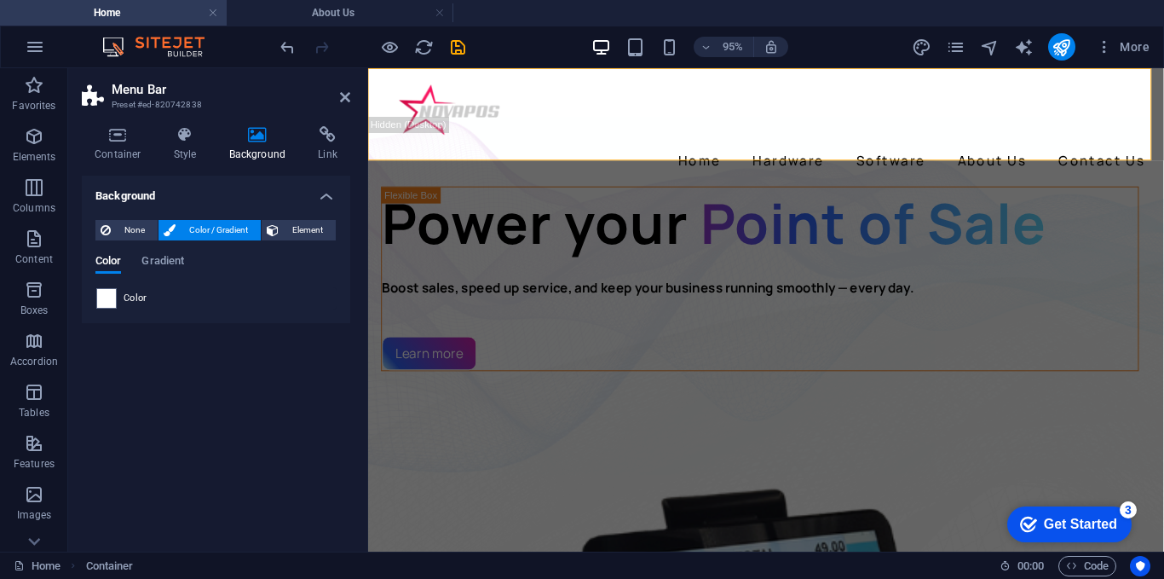
click at [343, 90] on header "Menu Bar Preset #ed-820742838" at bounding box center [216, 90] width 269 height 44
click at [352, 95] on aside "Menu Bar Preset #ed-820742838 Container Style Background Link Size Height Defau…" at bounding box center [218, 309] width 300 height 483
click at [348, 101] on icon at bounding box center [345, 97] width 10 height 14
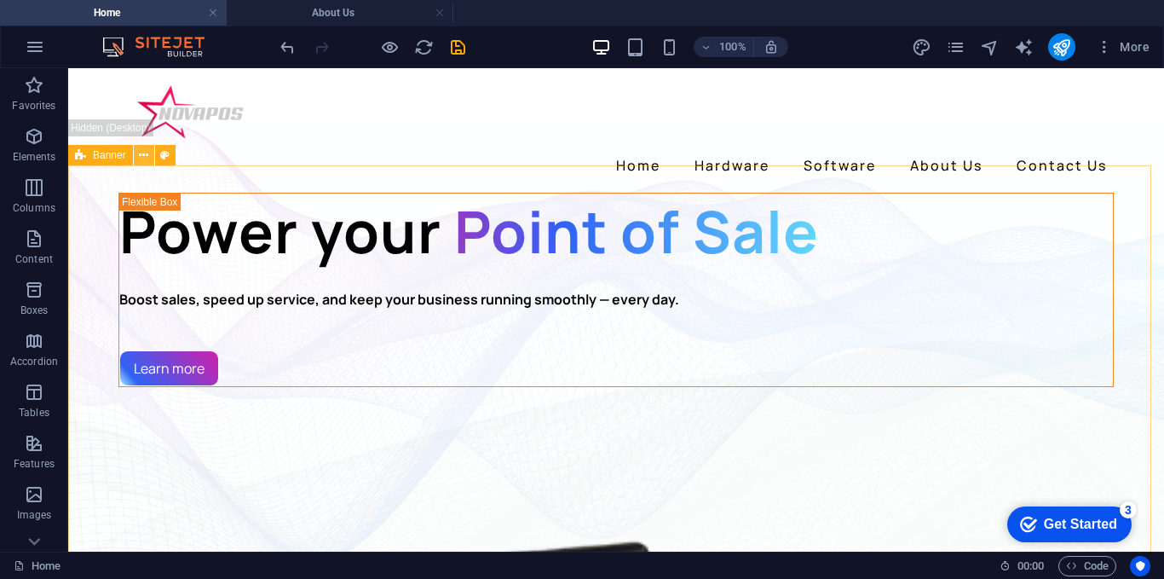
click at [140, 159] on icon at bounding box center [143, 156] width 9 height 18
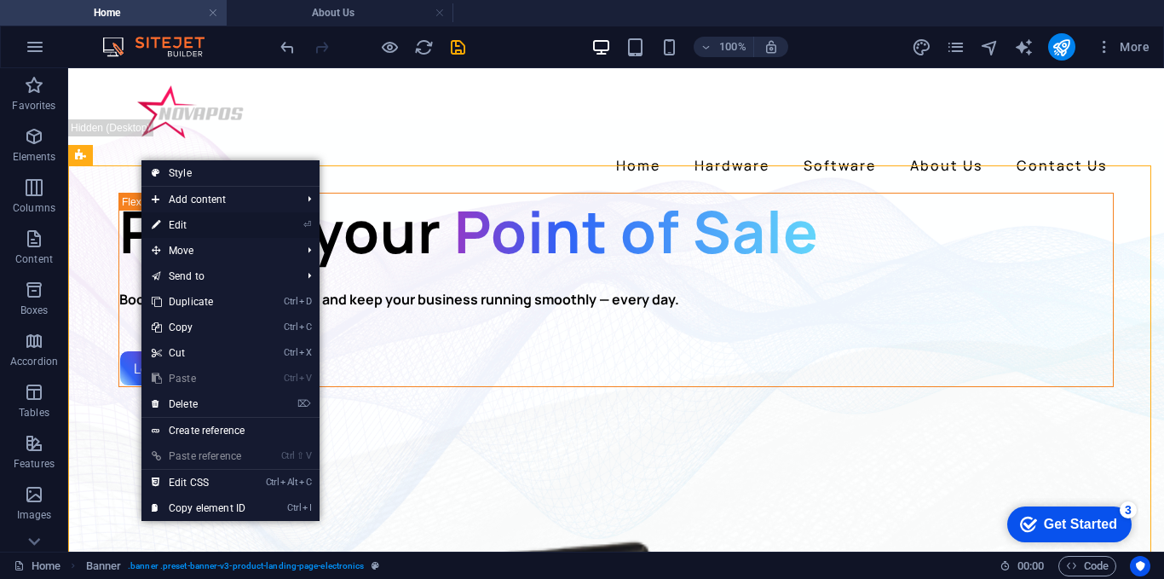
click at [194, 222] on link "⏎ Edit" at bounding box center [199, 225] width 114 height 26
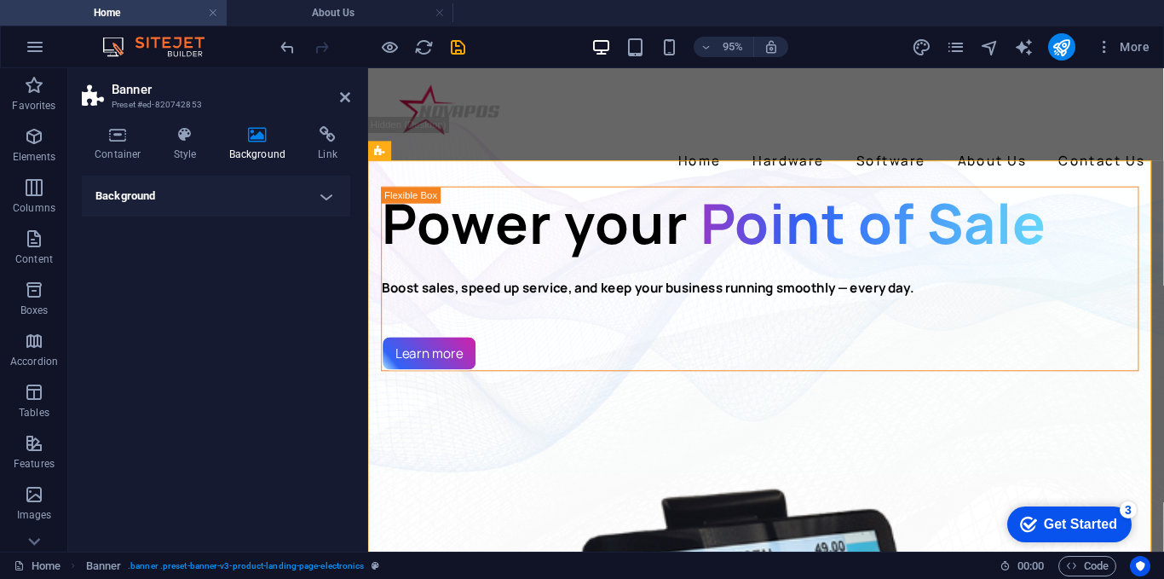
click at [301, 190] on h4 "Background" at bounding box center [216, 196] width 269 height 41
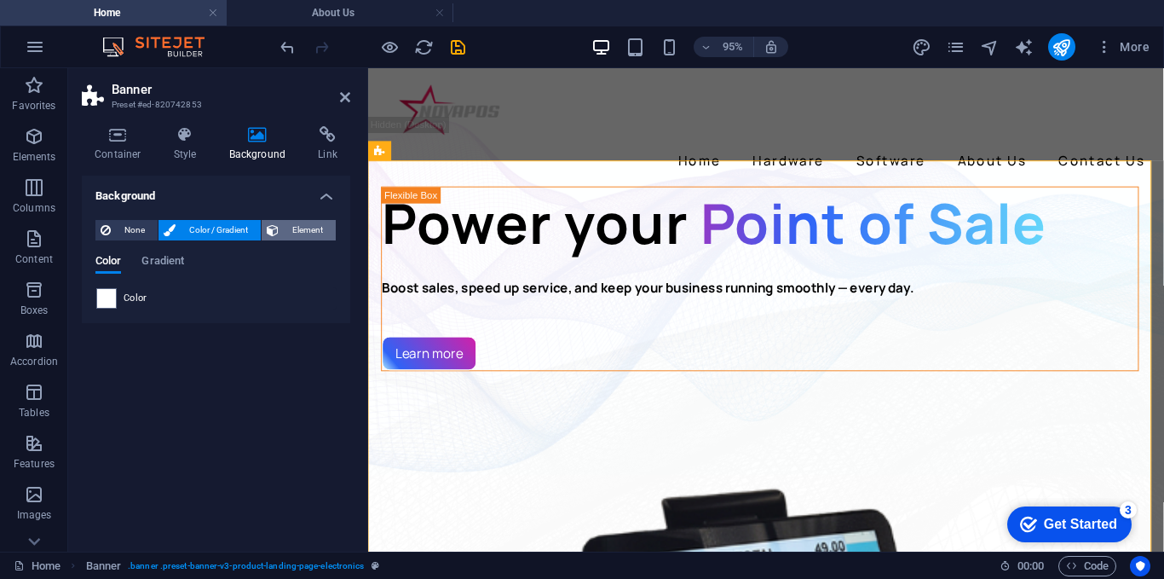
click at [286, 231] on span "Element" at bounding box center [307, 230] width 47 height 20
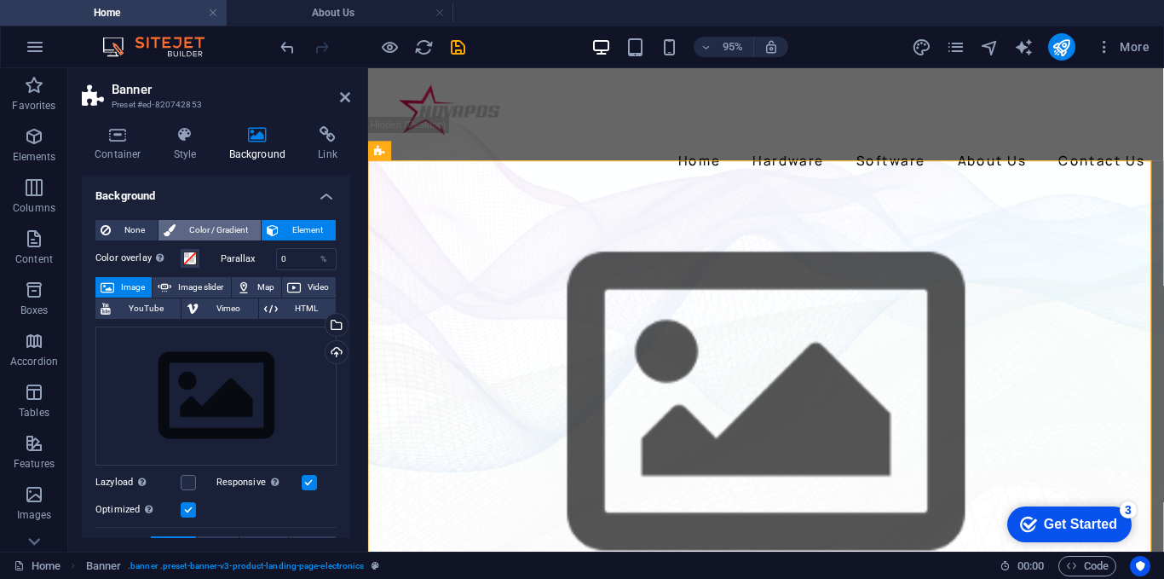
click at [187, 229] on span "Color / Gradient" at bounding box center [218, 230] width 75 height 20
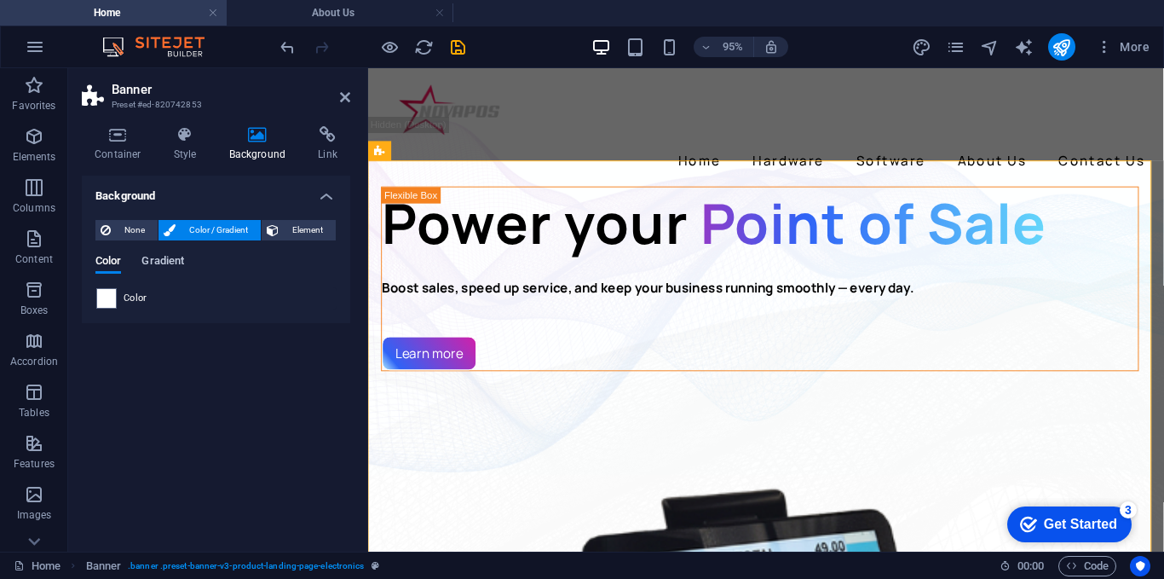
click at [172, 259] on span "Gradient" at bounding box center [163, 263] width 43 height 24
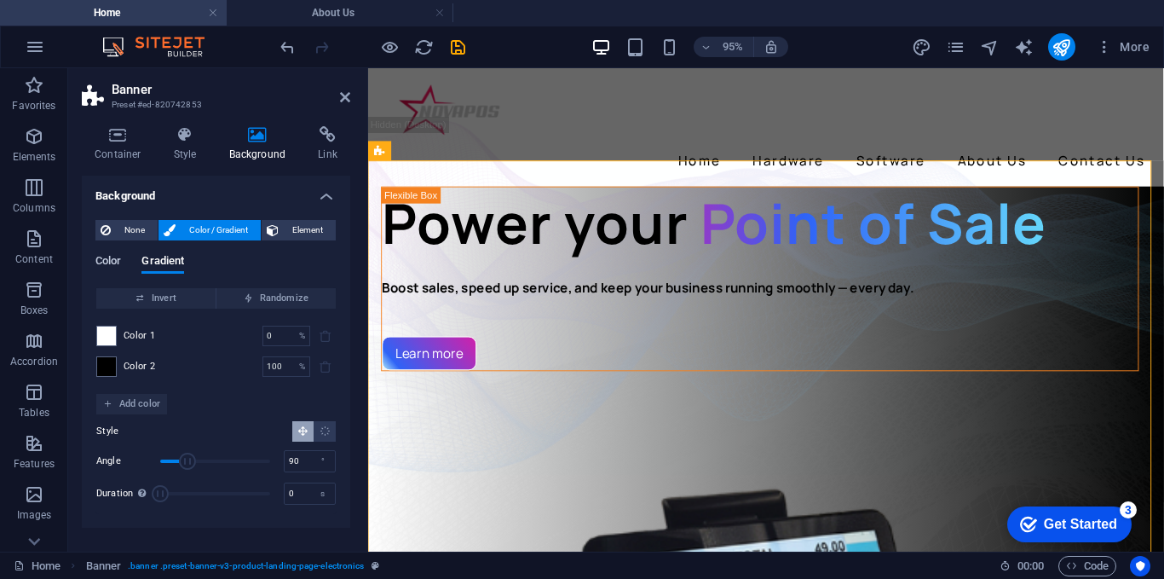
click at [109, 257] on span "Color" at bounding box center [108, 263] width 26 height 24
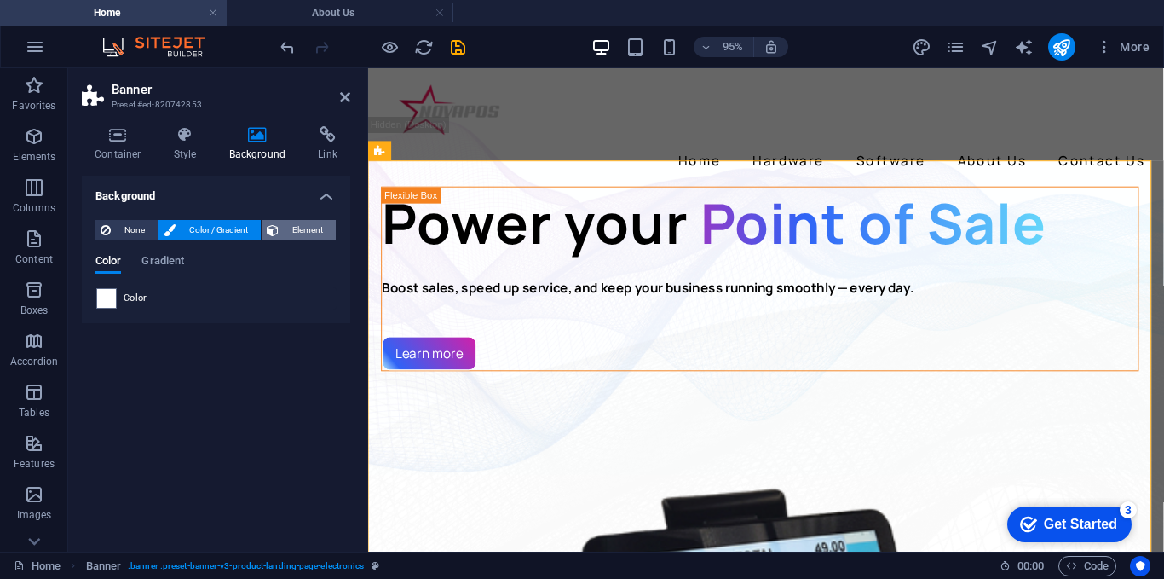
click at [301, 236] on span "Element" at bounding box center [307, 230] width 47 height 20
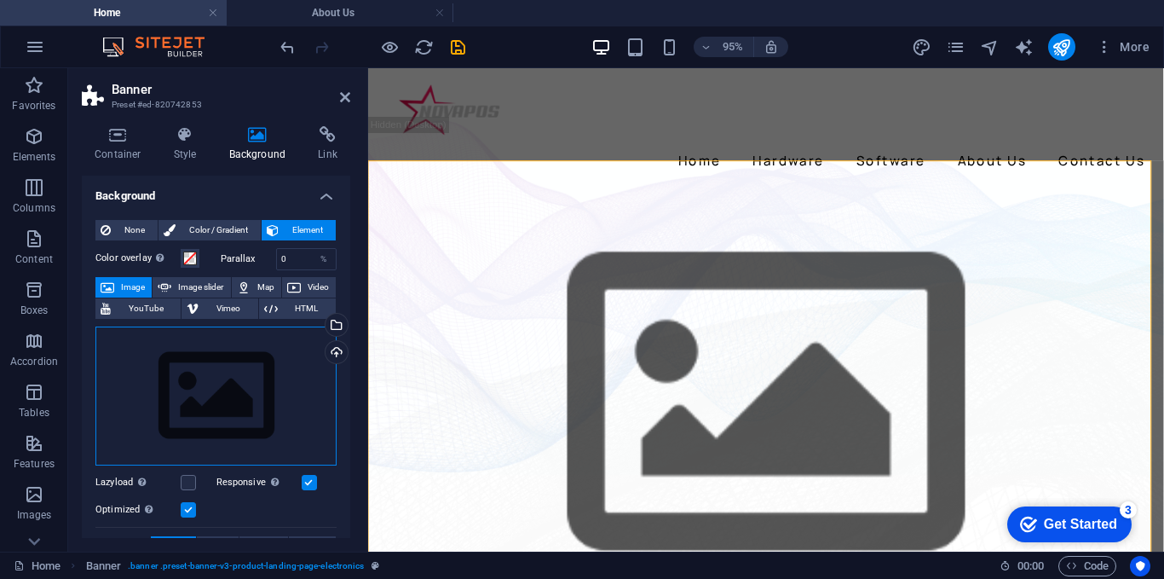
click at [207, 386] on div "Drag files here, click to choose files or select files from Files or our free s…" at bounding box center [215, 397] width 241 height 140
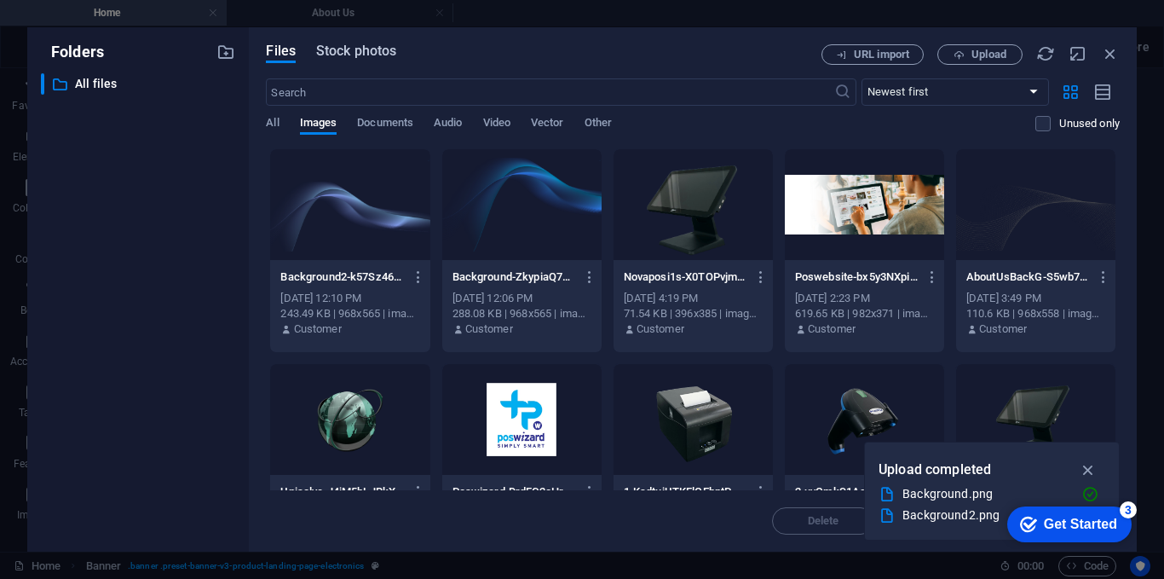
click at [338, 55] on span "Stock photos" at bounding box center [356, 51] width 80 height 20
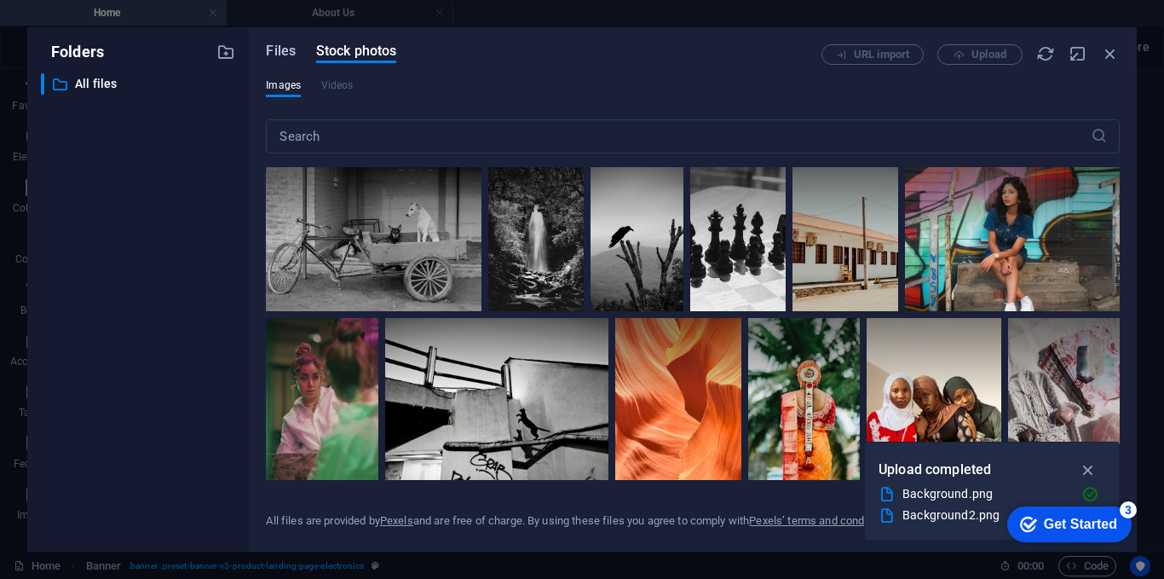
click at [290, 54] on span "Files" at bounding box center [281, 51] width 30 height 20
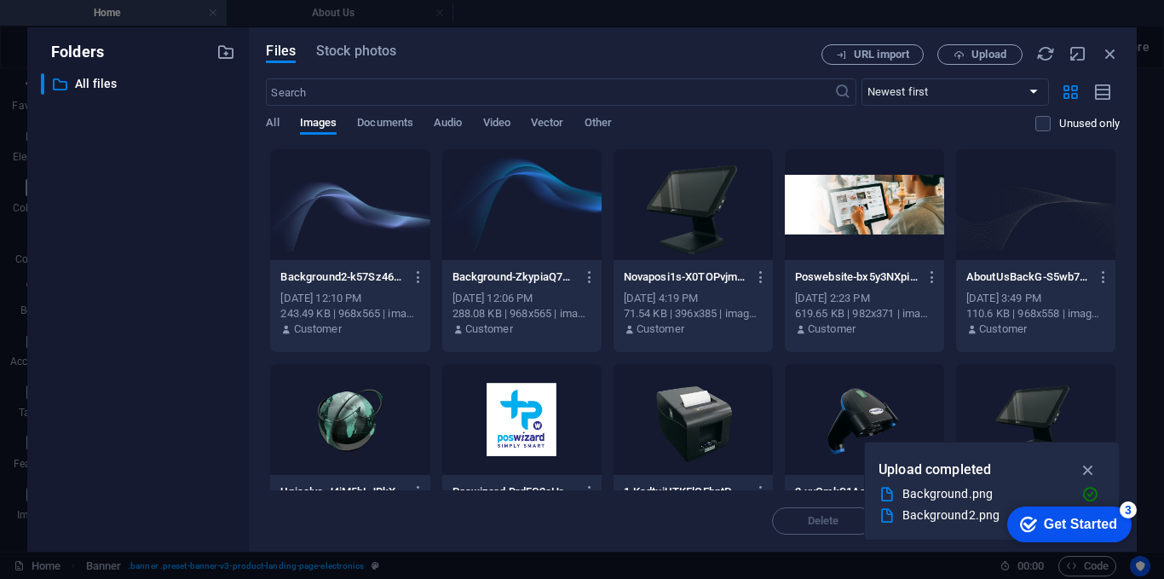
click at [416, 125] on div "All Images Documents Audio Video Vector Other" at bounding box center [651, 132] width 770 height 32
click at [387, 118] on span "Documents" at bounding box center [385, 125] width 56 height 24
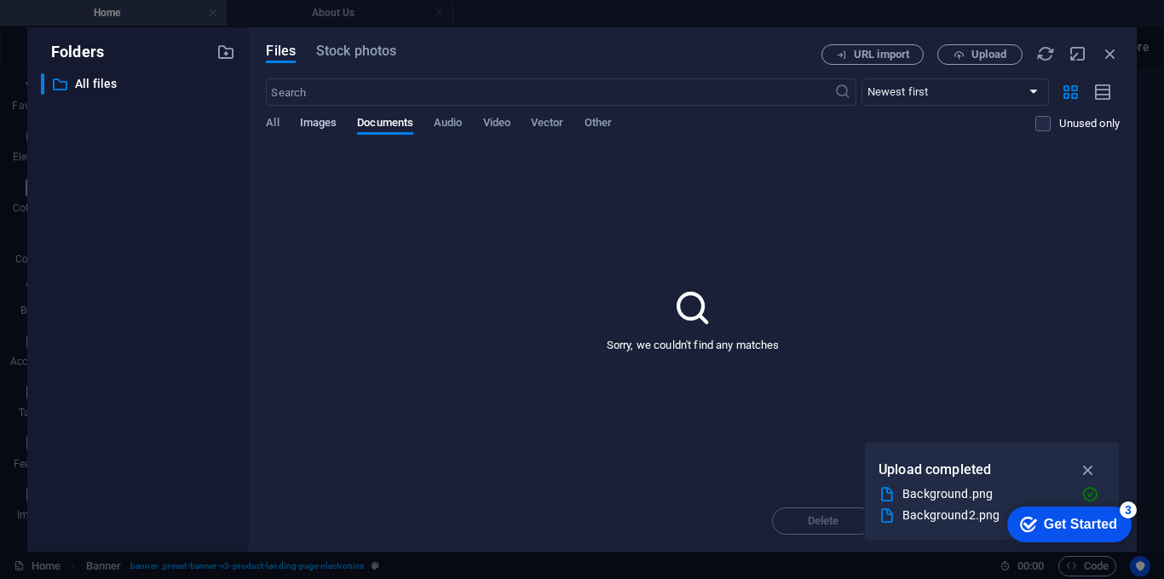
click at [307, 128] on span "Images" at bounding box center [319, 125] width 38 height 24
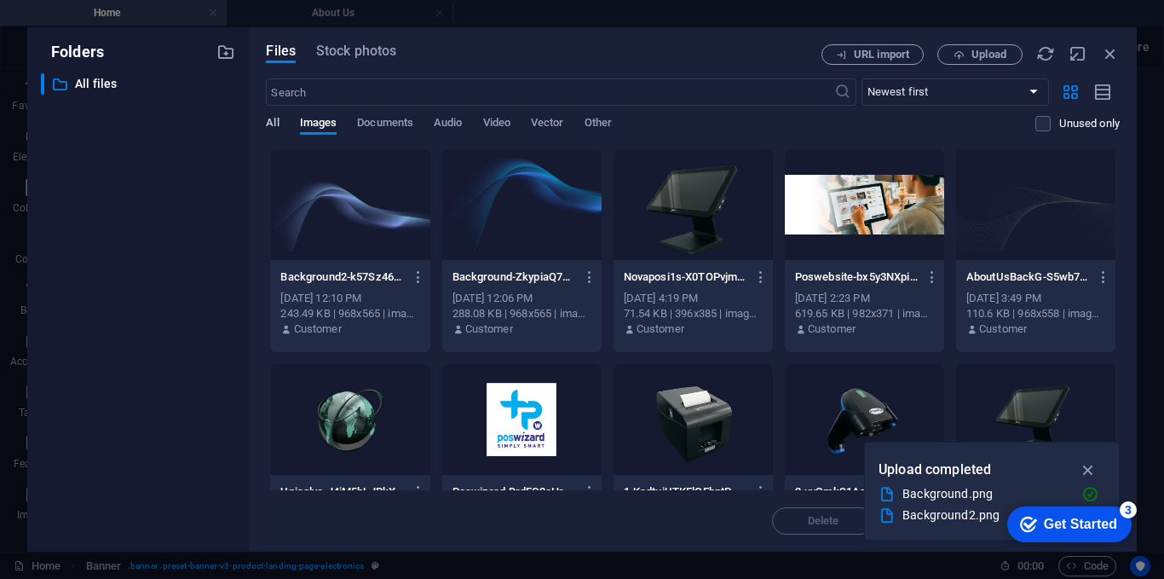
click at [272, 123] on span "All" at bounding box center [272, 125] width 13 height 24
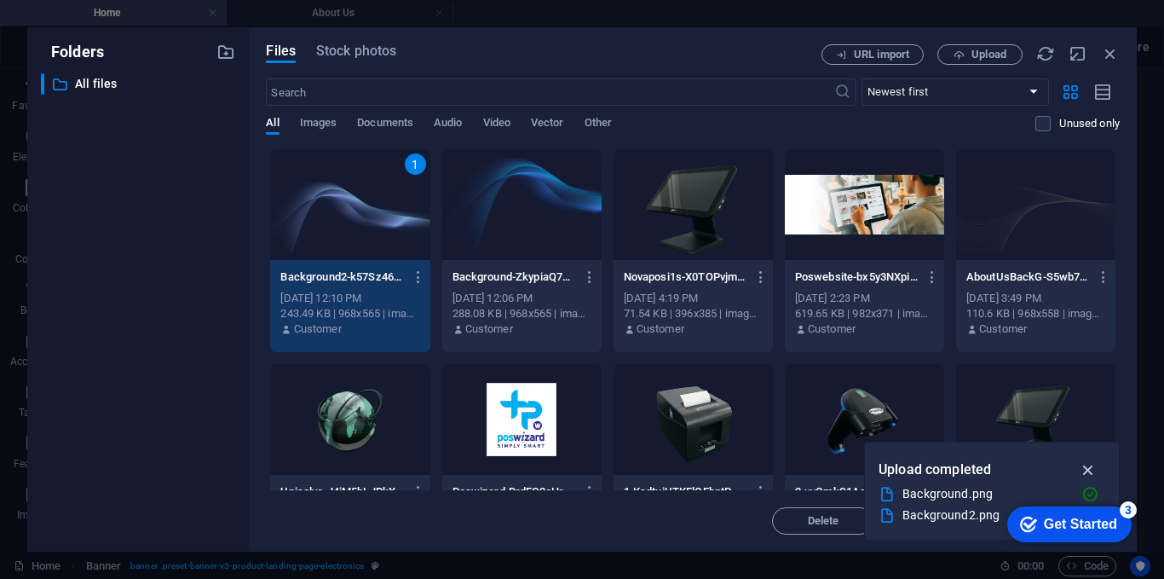
click at [1095, 467] on icon "button" at bounding box center [1089, 469] width 20 height 19
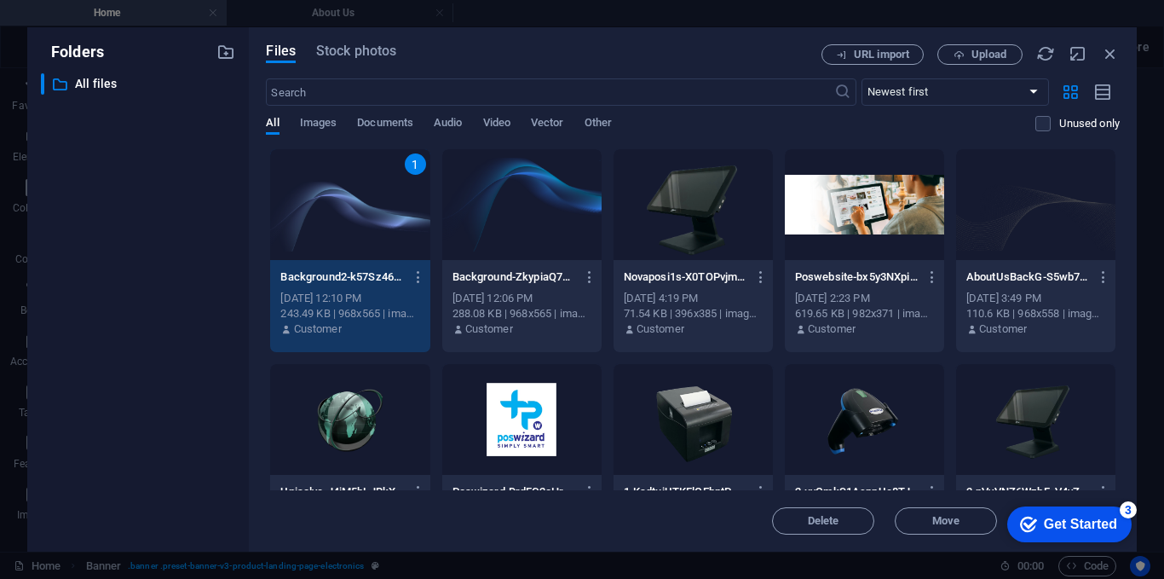
click at [386, 240] on div "1" at bounding box center [349, 204] width 159 height 111
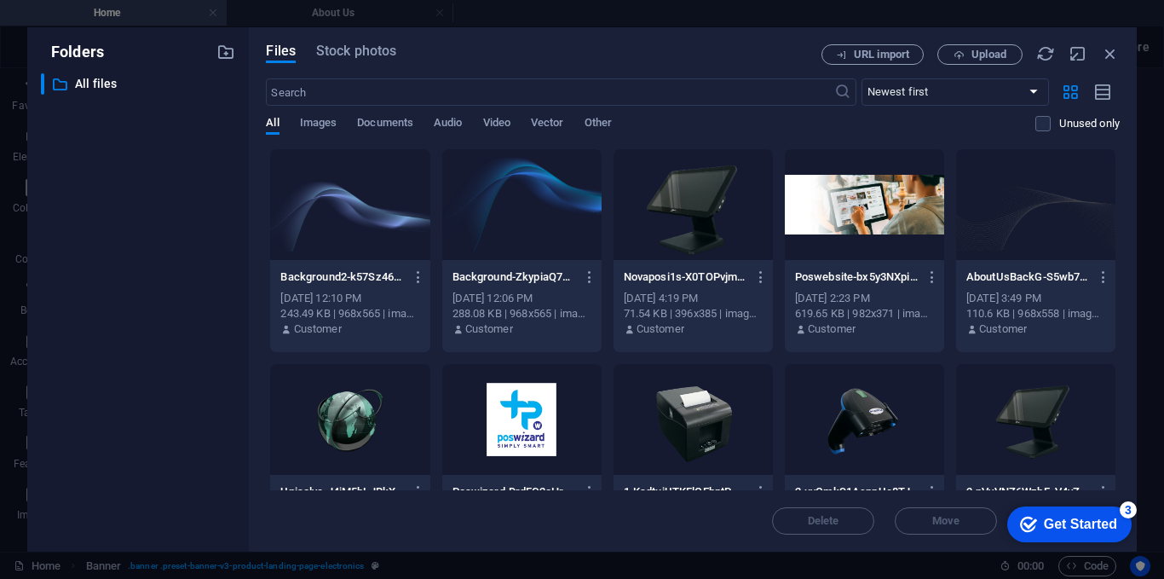
click at [385, 240] on div at bounding box center [349, 204] width 159 height 111
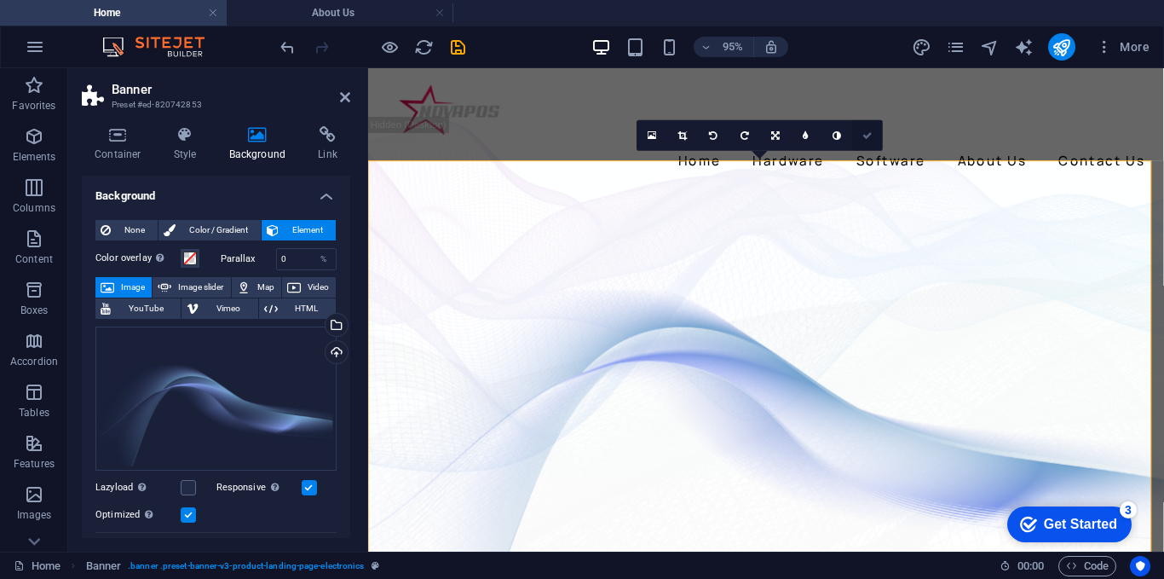
click at [875, 134] on link at bounding box center [867, 135] width 31 height 31
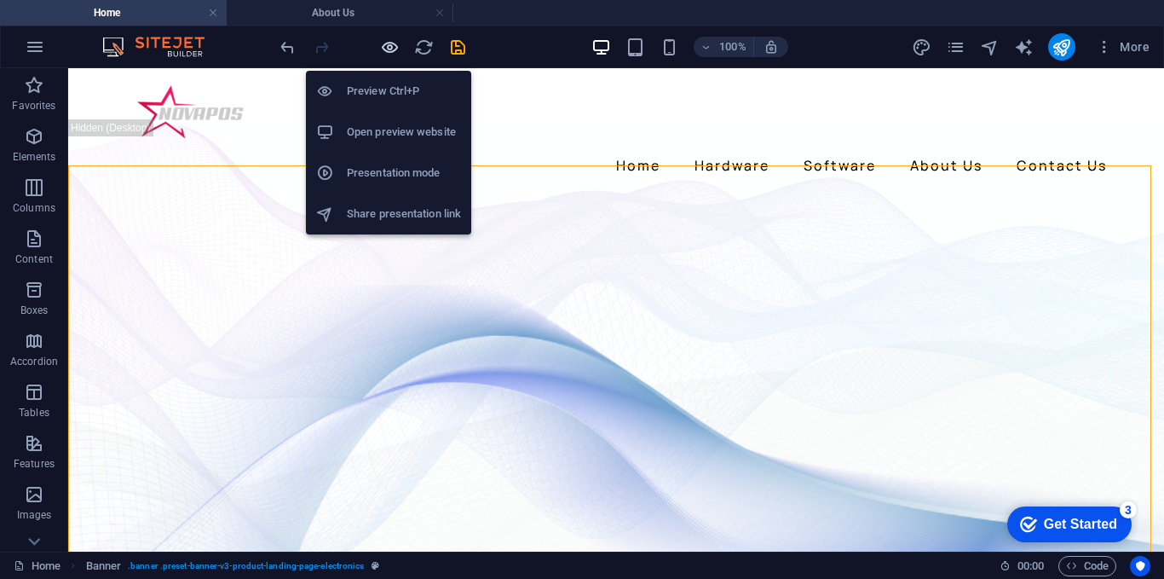
click at [387, 42] on icon "button" at bounding box center [390, 48] width 20 height 20
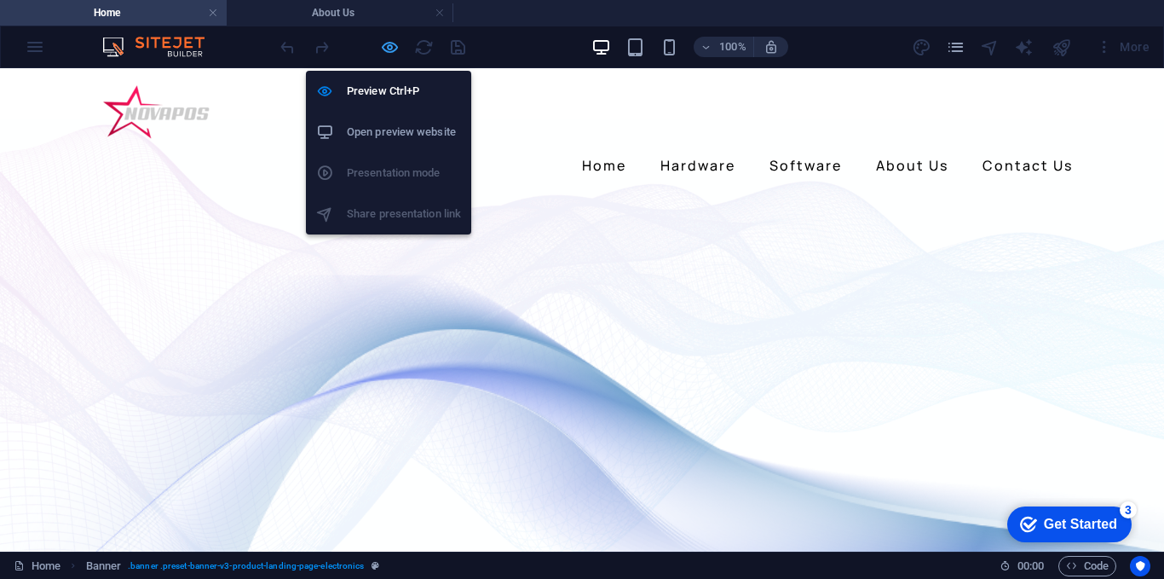
click at [380, 48] on icon "button" at bounding box center [390, 48] width 20 height 20
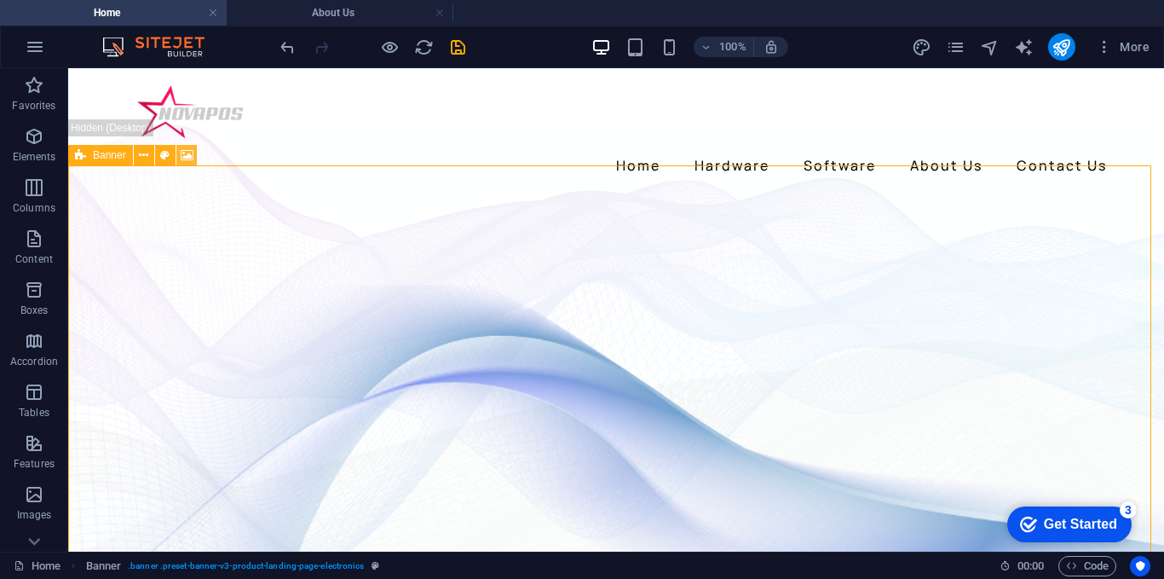
click at [188, 153] on icon at bounding box center [187, 156] width 13 height 18
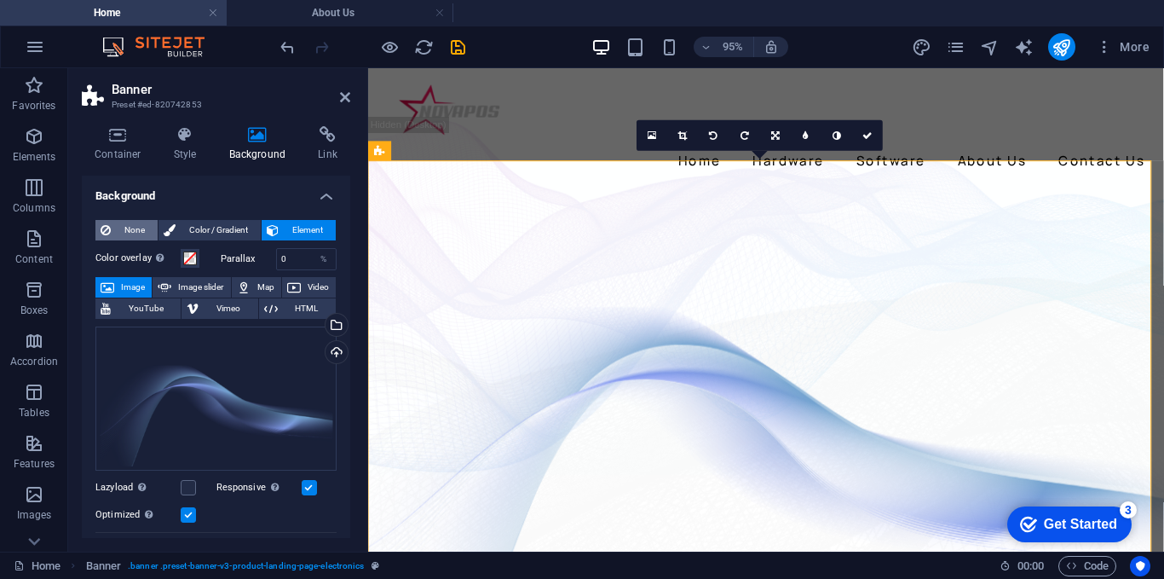
click at [118, 232] on span "None" at bounding box center [134, 230] width 37 height 20
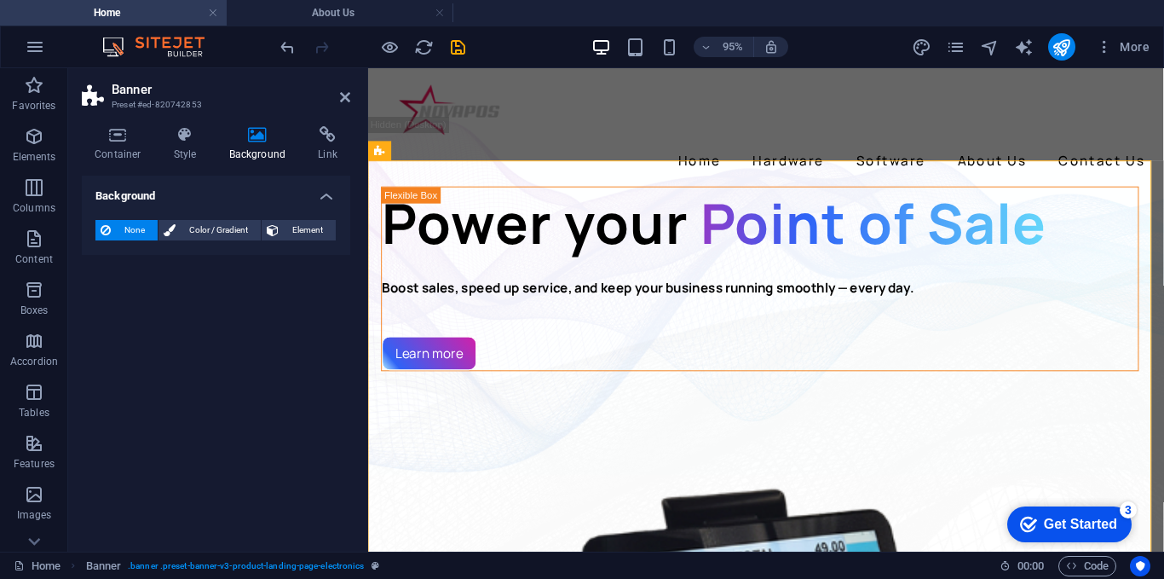
click at [344, 90] on h2 "Banner" at bounding box center [231, 89] width 239 height 15
click at [349, 101] on icon at bounding box center [345, 97] width 10 height 14
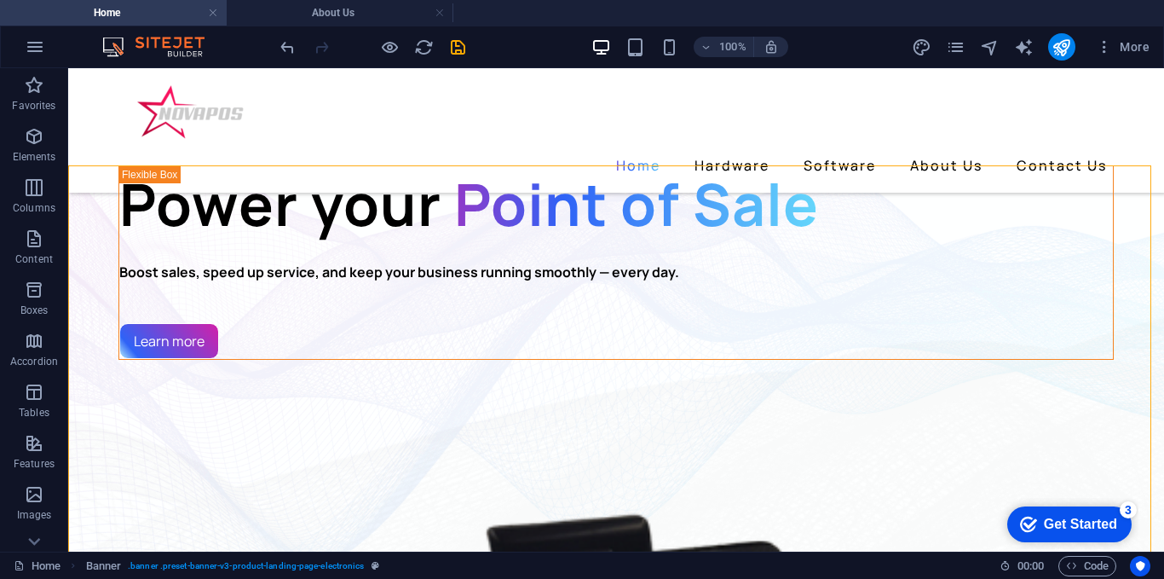
scroll to position [423, 0]
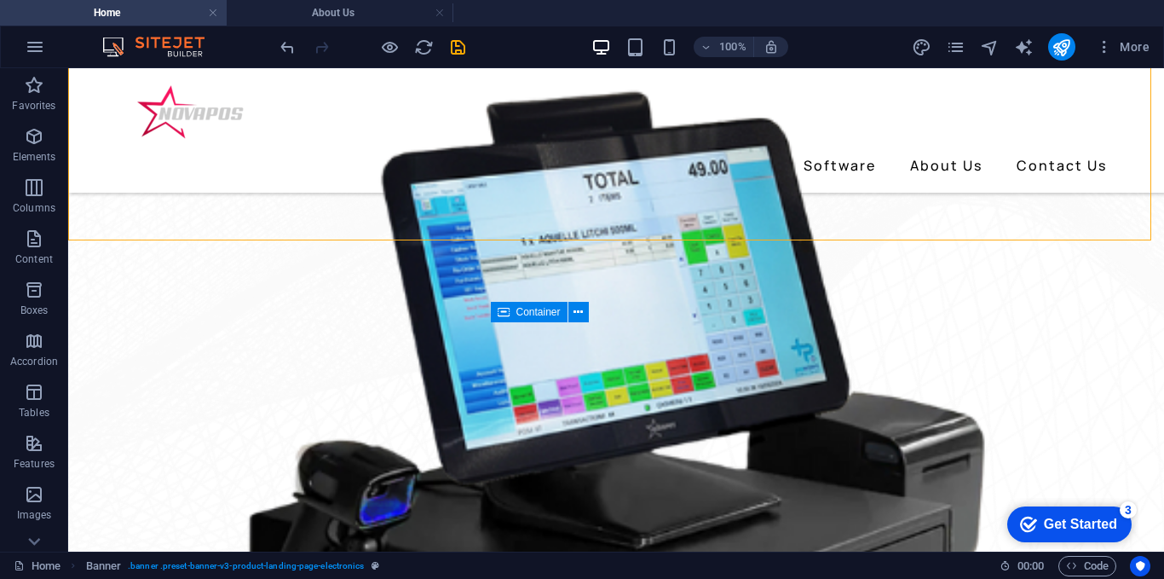
drag, startPoint x: 1151, startPoint y: 236, endPoint x: 1158, endPoint y: 216, distance: 21.6
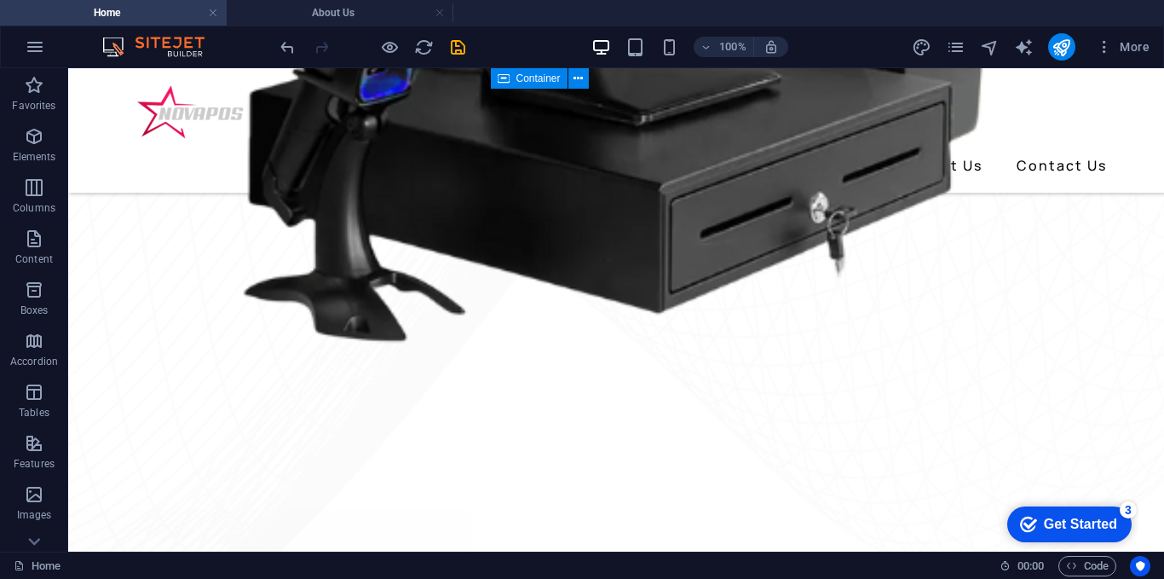
scroll to position [0, 0]
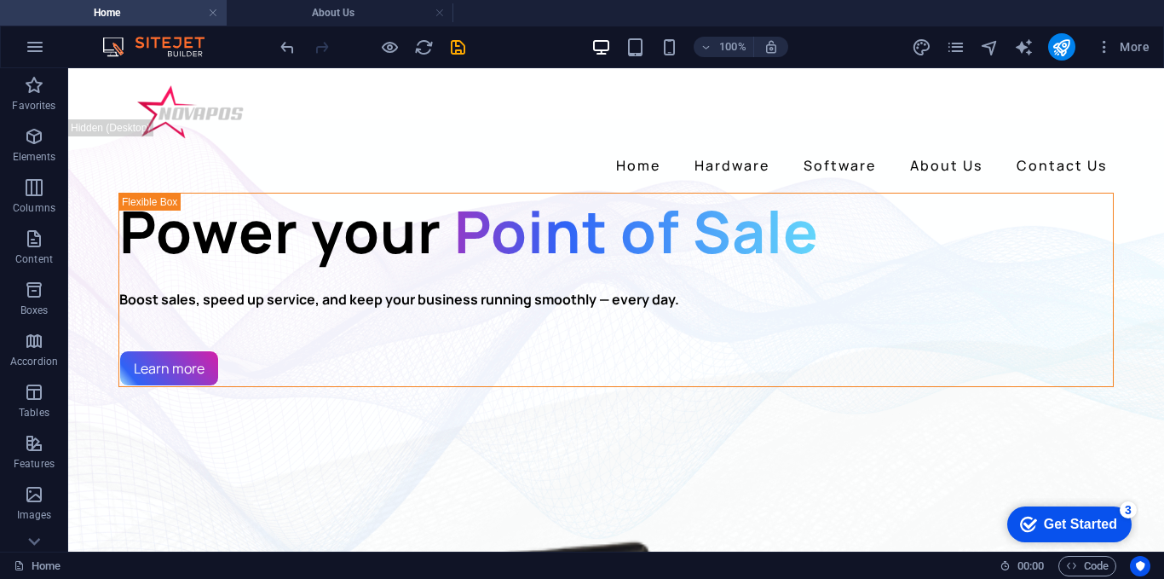
drag, startPoint x: 1159, startPoint y: 263, endPoint x: 1173, endPoint y: 129, distance: 134.6
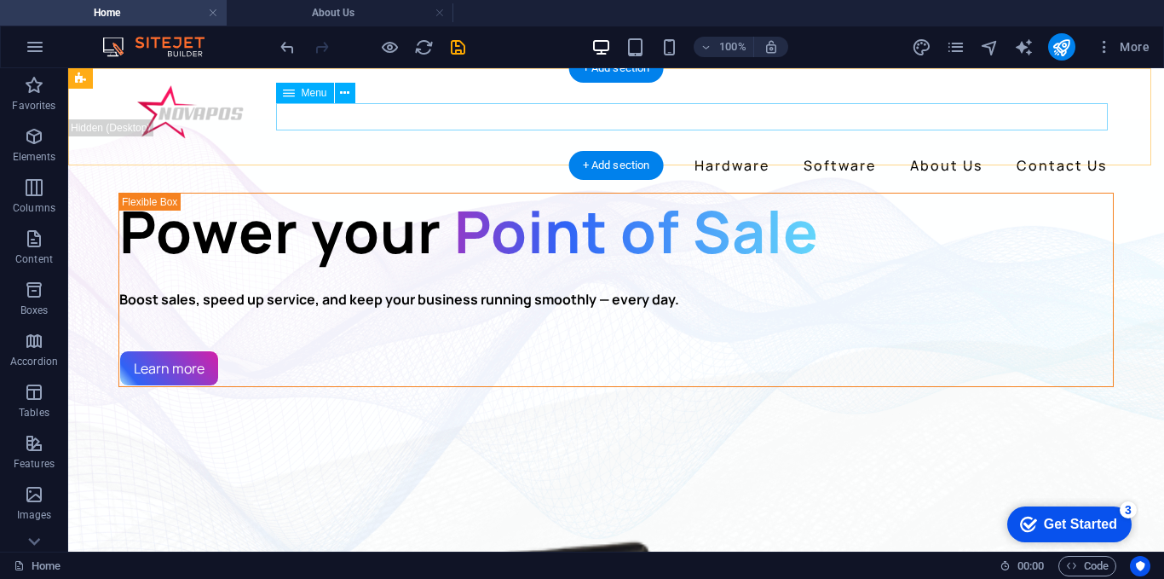
click at [528, 152] on nav "Home Hardware Software About Us Contact Us" at bounding box center [616, 165] width 996 height 27
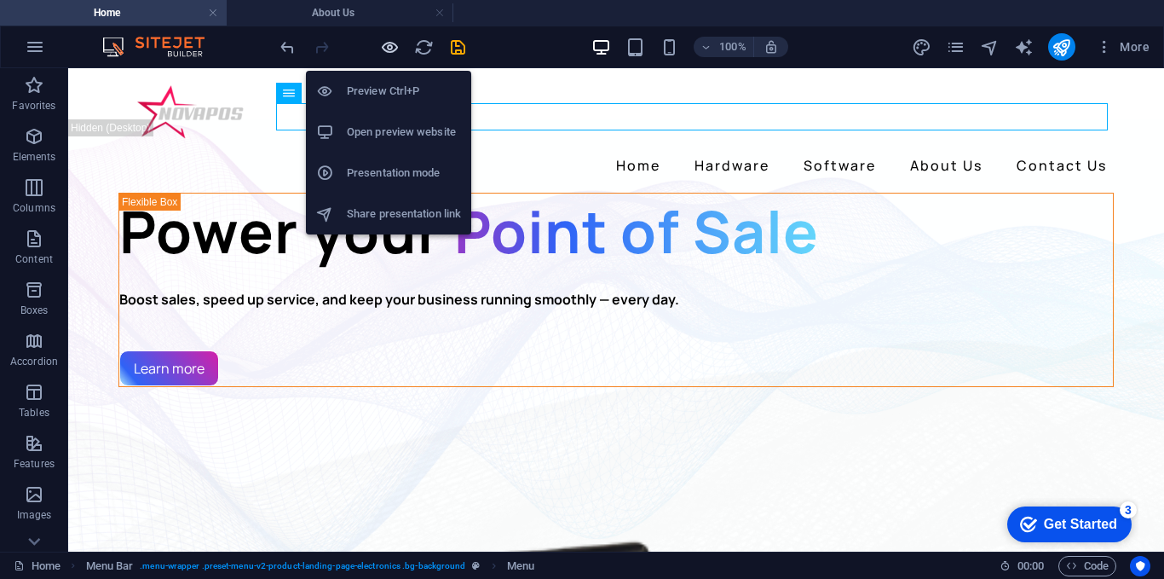
drag, startPoint x: 386, startPoint y: 45, endPoint x: 531, endPoint y: 38, distance: 145.1
click at [386, 45] on icon "button" at bounding box center [390, 48] width 20 height 20
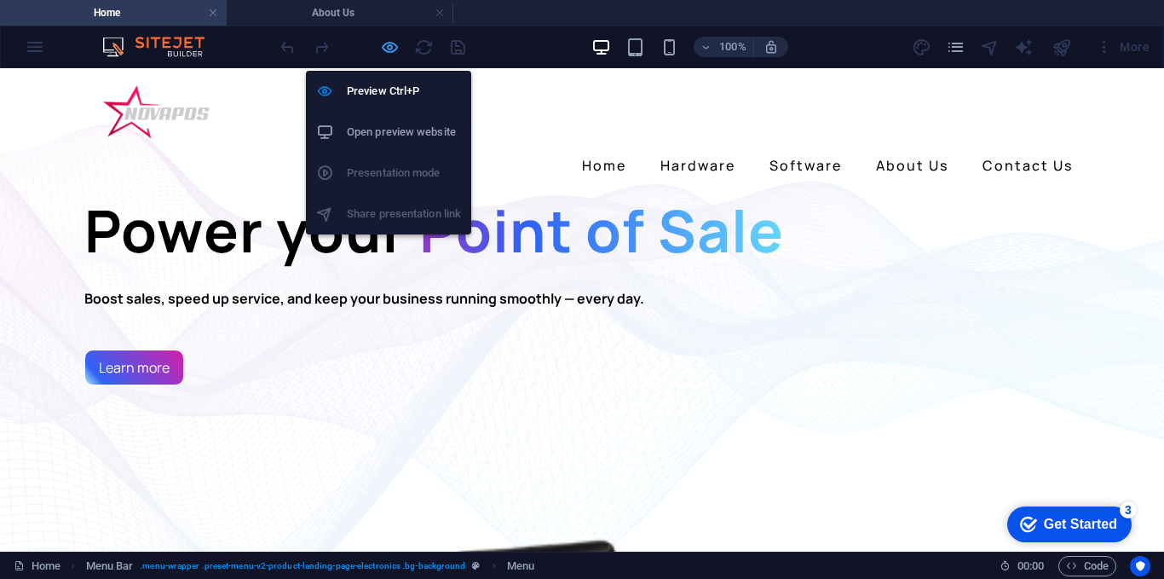
click at [397, 43] on icon "button" at bounding box center [390, 48] width 20 height 20
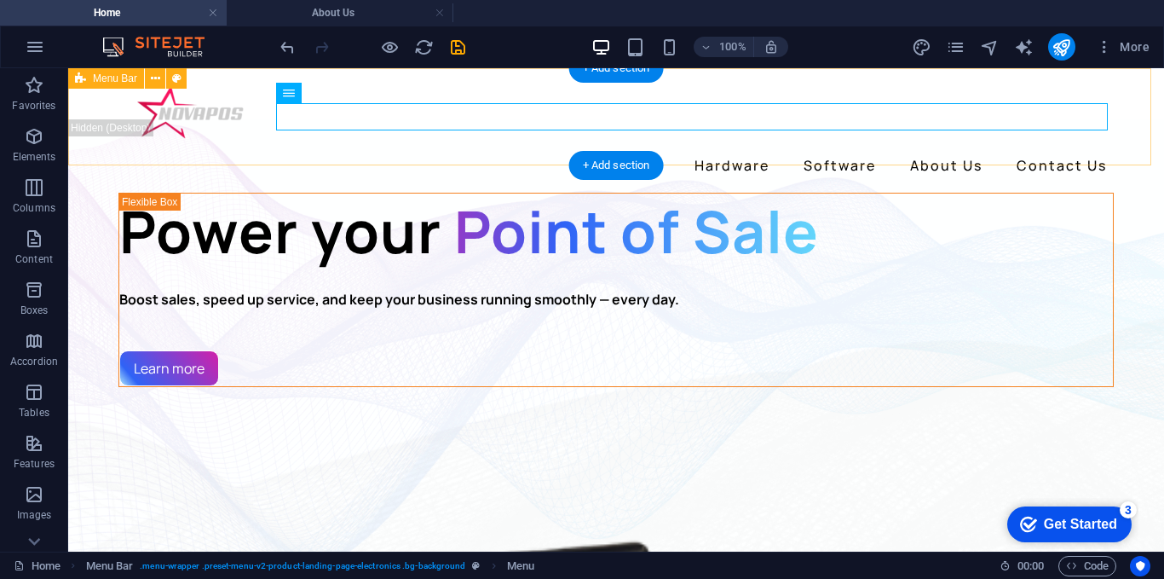
click at [292, 145] on div "Home Hardware Software About Us Contact Us" at bounding box center [616, 130] width 1096 height 124
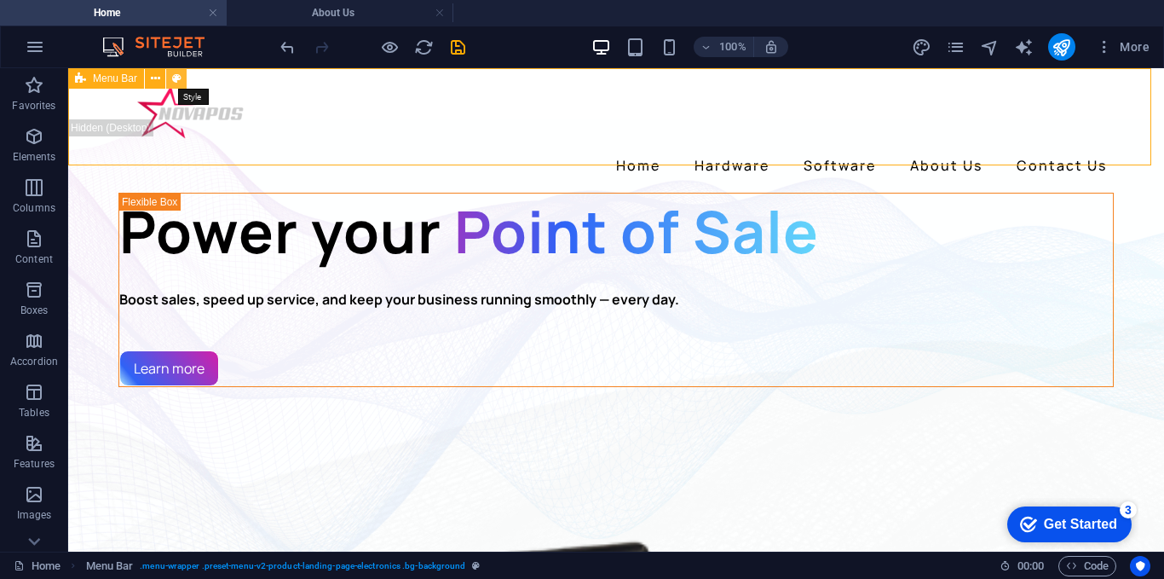
click at [173, 78] on icon at bounding box center [176, 79] width 9 height 18
select select "rem"
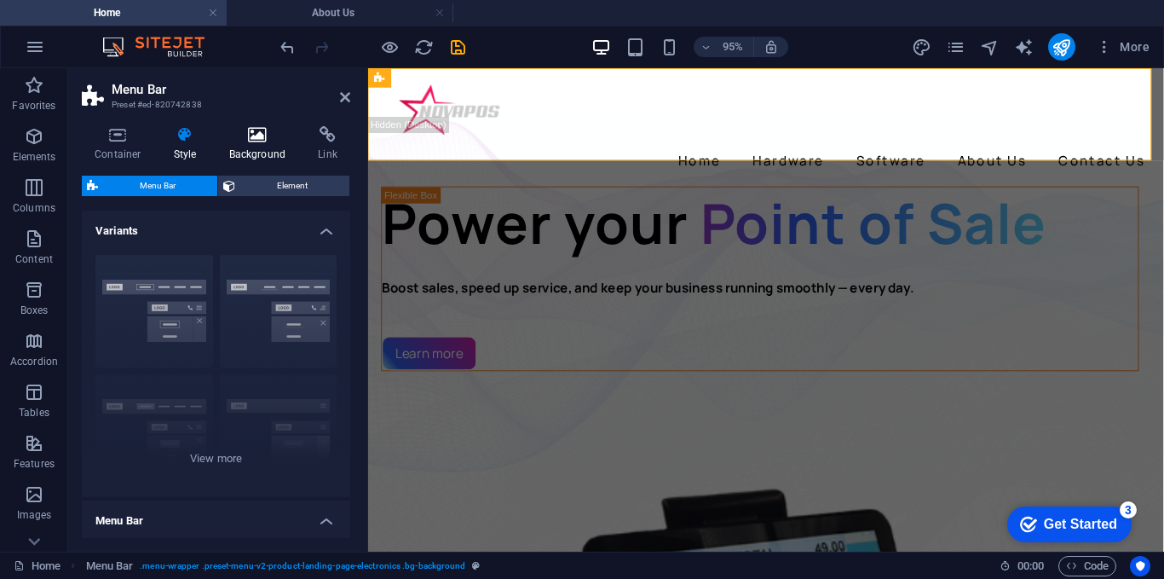
click at [255, 142] on icon at bounding box center [258, 134] width 83 height 17
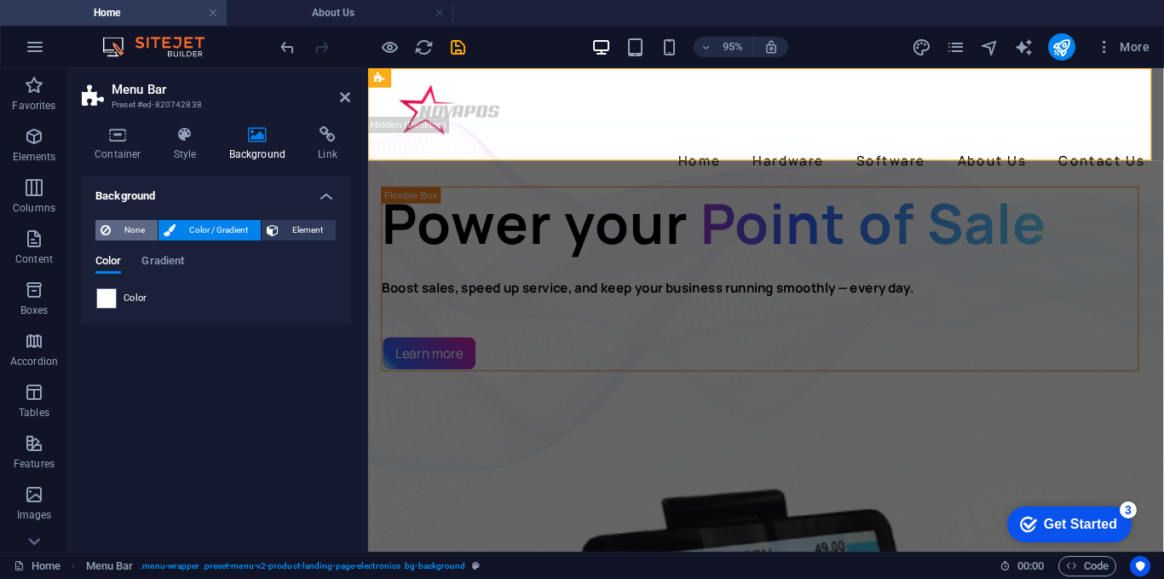
click at [130, 230] on span "None" at bounding box center [134, 230] width 37 height 20
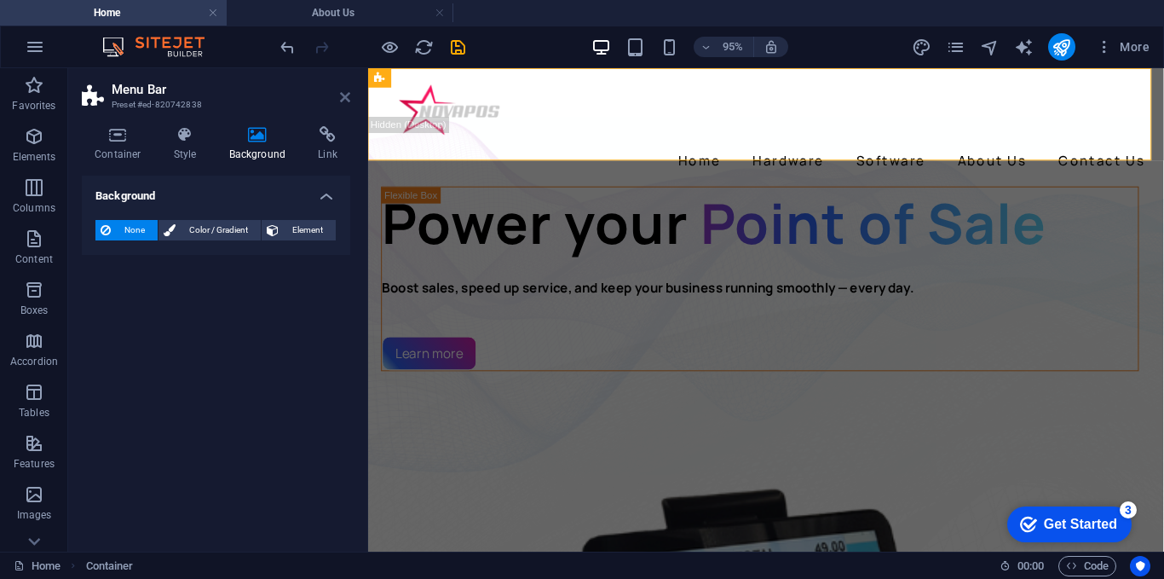
click at [342, 101] on icon at bounding box center [345, 97] width 10 height 14
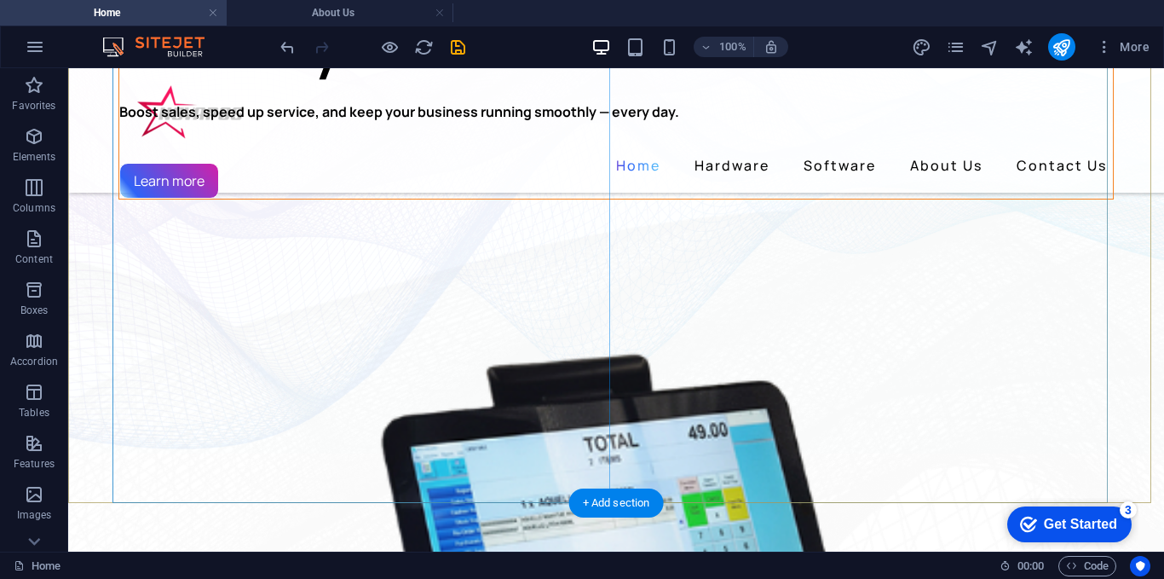
scroll to position [256, 0]
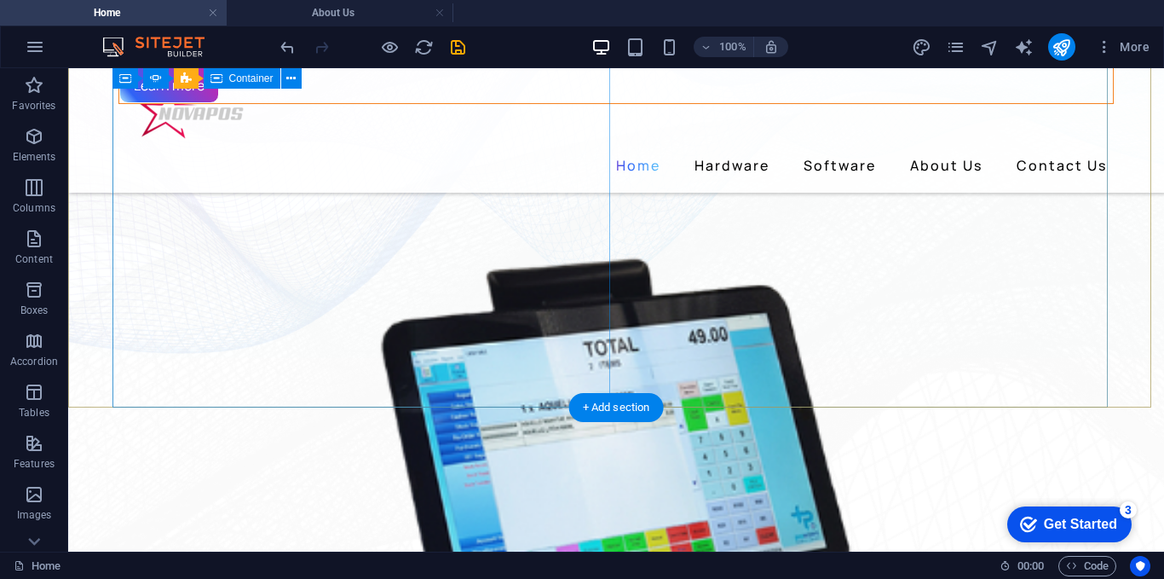
click at [276, 104] on div "Power your Point of Sale Boost sales, speed up service, and keep your business …" at bounding box center [616, 7] width 996 height 194
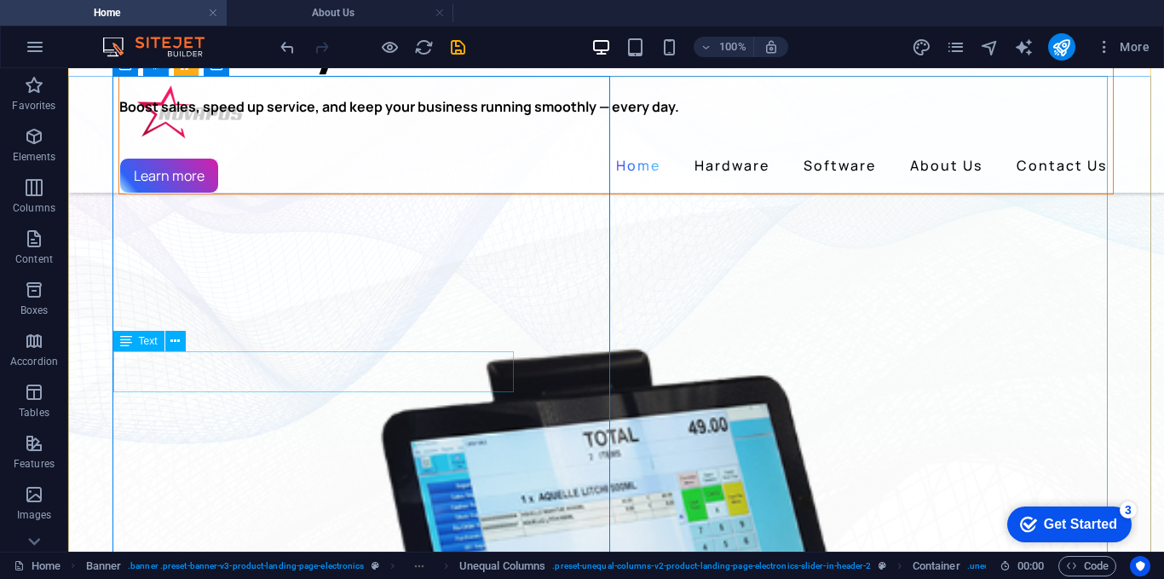
scroll to position [0, 0]
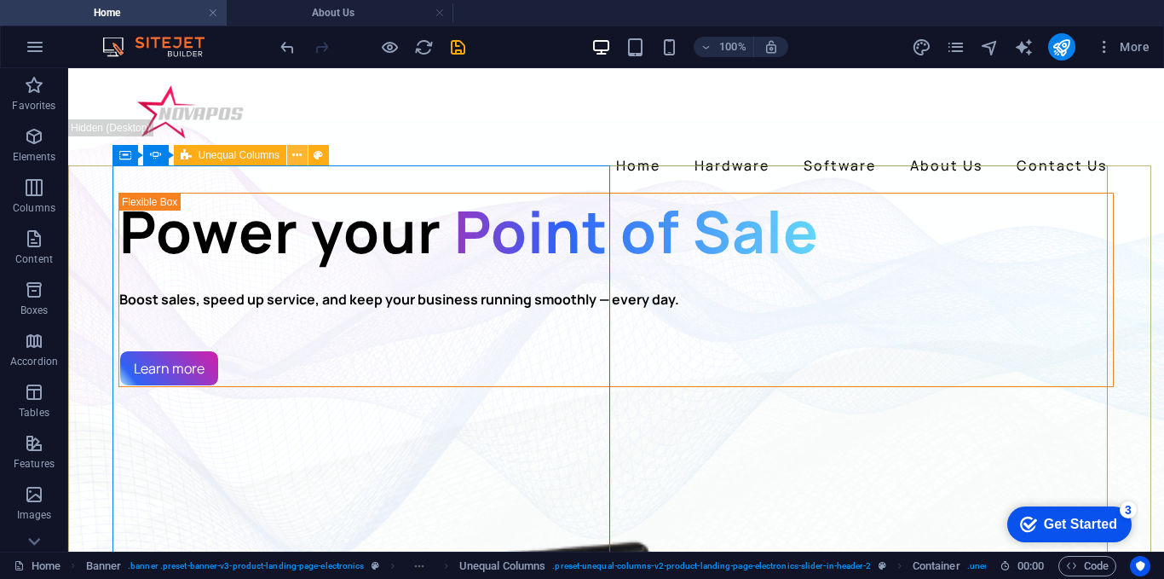
click at [299, 158] on icon at bounding box center [296, 156] width 9 height 18
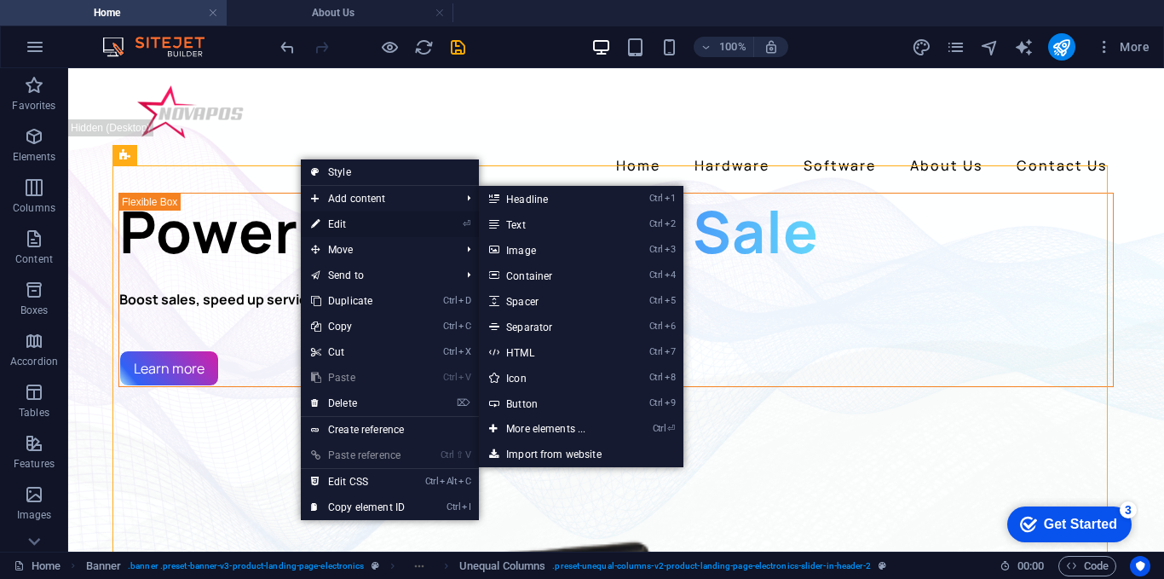
click at [338, 225] on link "⏎ Edit" at bounding box center [358, 224] width 114 height 26
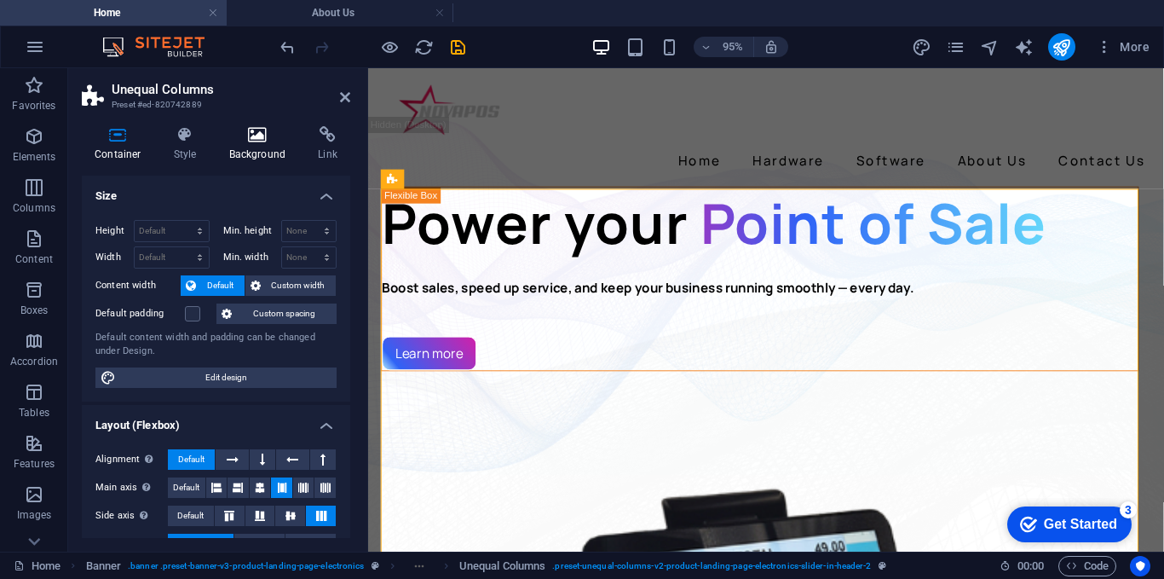
click at [267, 147] on h4 "Background" at bounding box center [262, 144] width 90 height 36
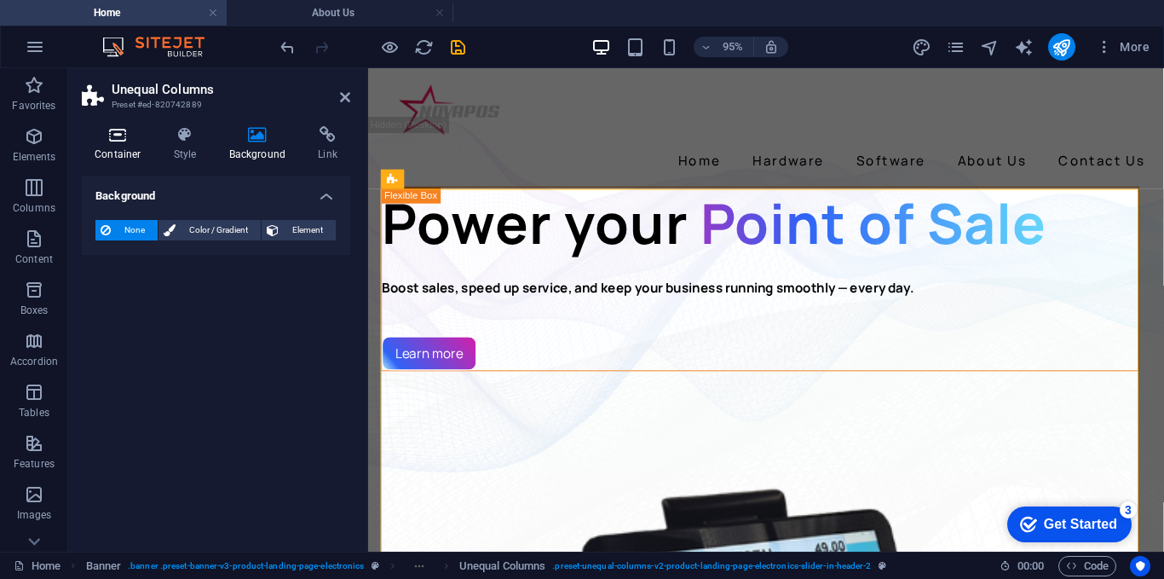
click at [87, 145] on h4 "Container" at bounding box center [121, 144] width 79 height 36
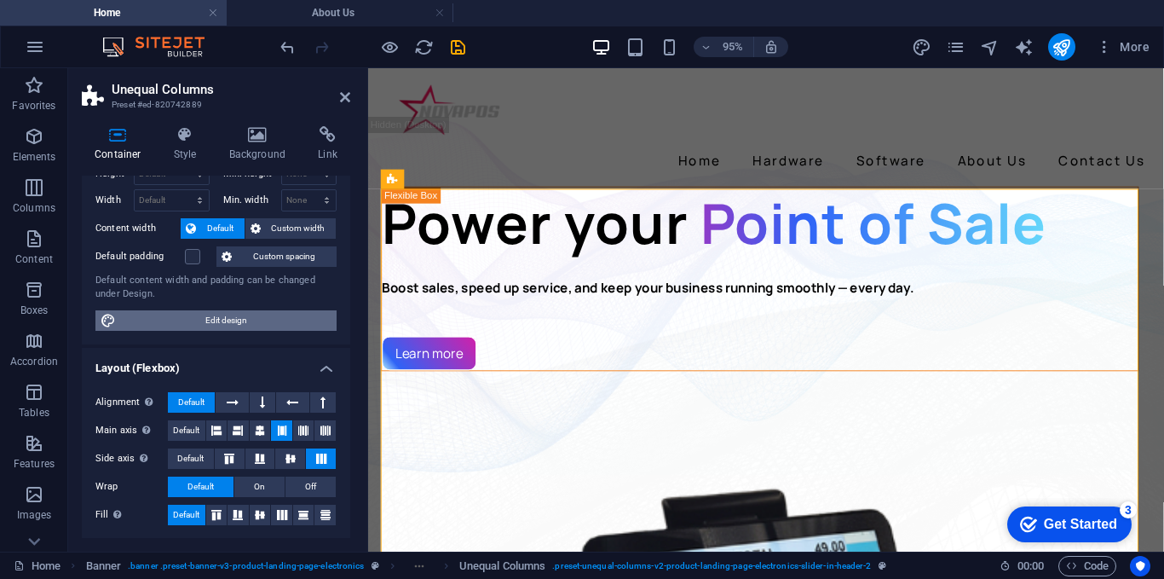
scroll to position [43, 0]
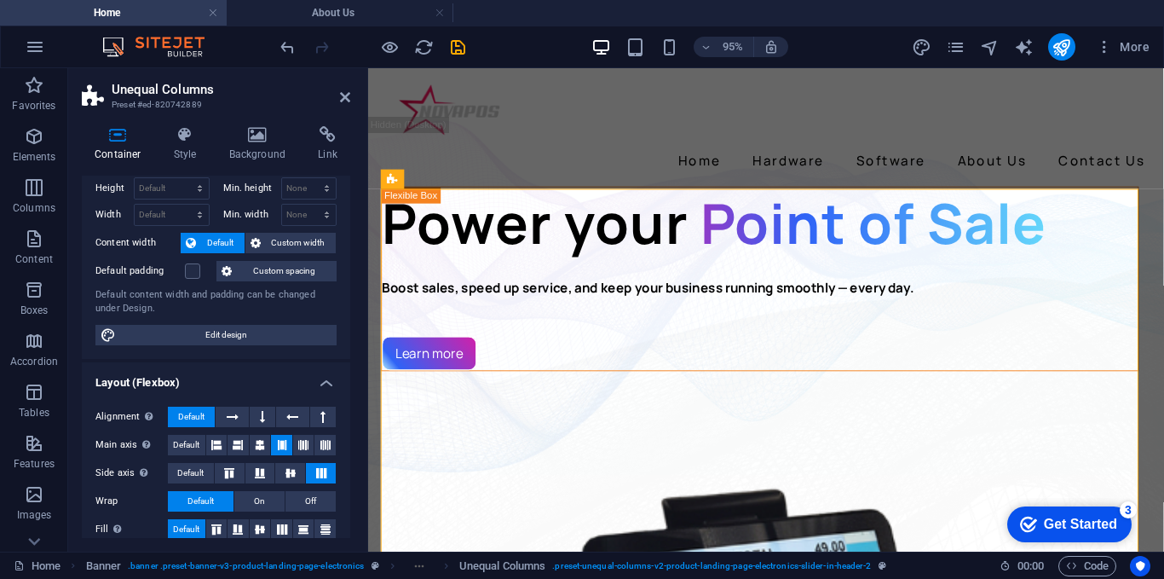
click at [351, 100] on aside "Unequal Columns Preset #ed-820742889 Container Style Background Link Size Heigh…" at bounding box center [218, 309] width 300 height 483
click at [349, 101] on icon at bounding box center [345, 97] width 10 height 14
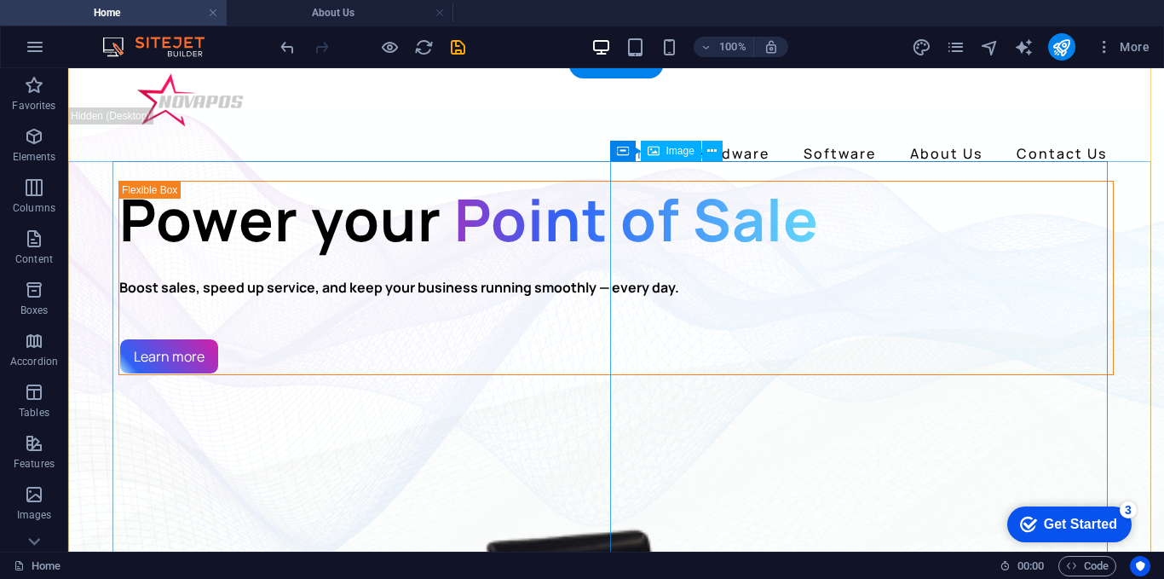
scroll to position [0, 0]
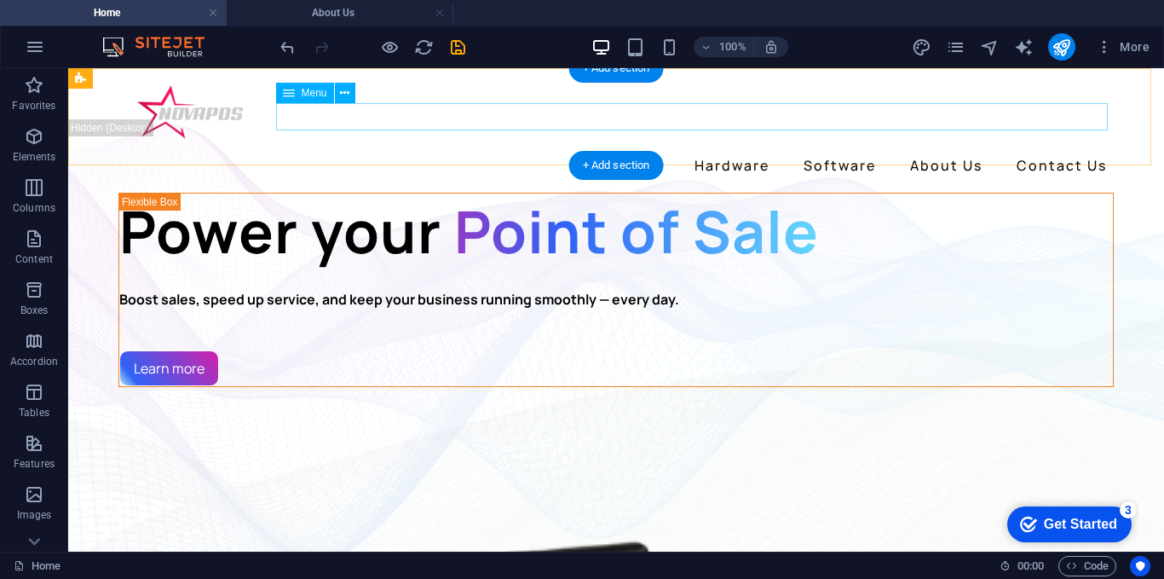
click at [754, 152] on nav "Home Hardware Software About Us Contact Us" at bounding box center [616, 165] width 996 height 27
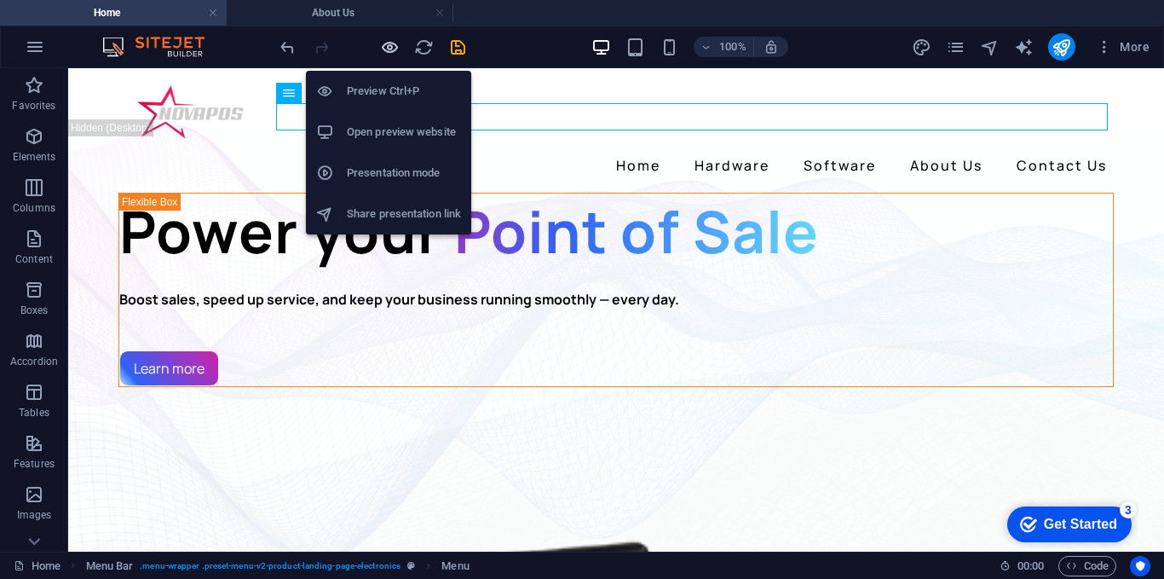
click at [390, 48] on icon "button" at bounding box center [390, 48] width 20 height 20
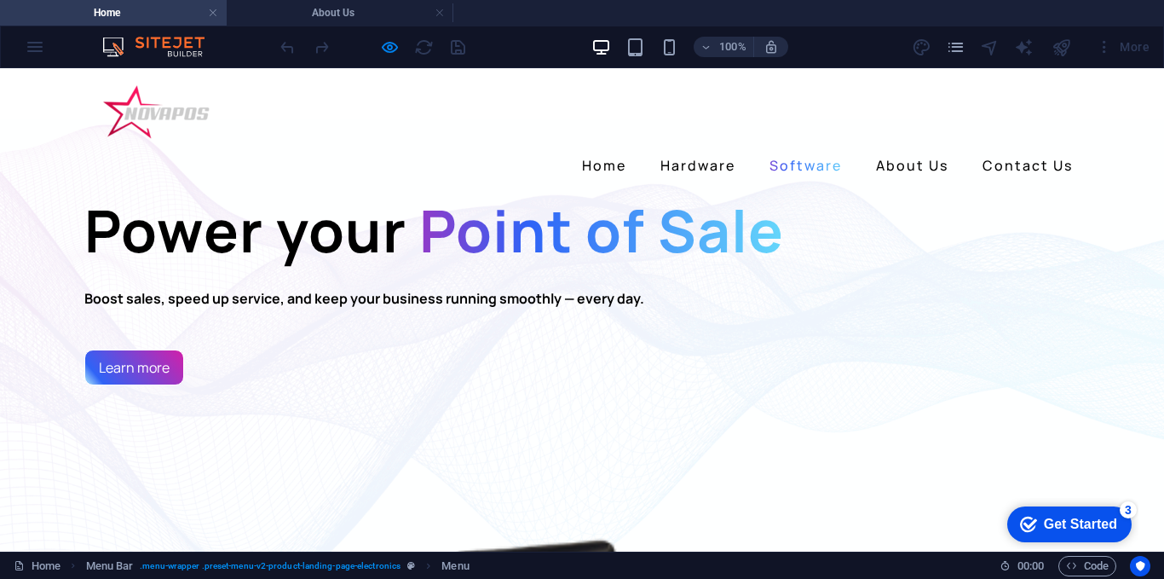
click at [805, 152] on link "Software" at bounding box center [806, 165] width 86 height 27
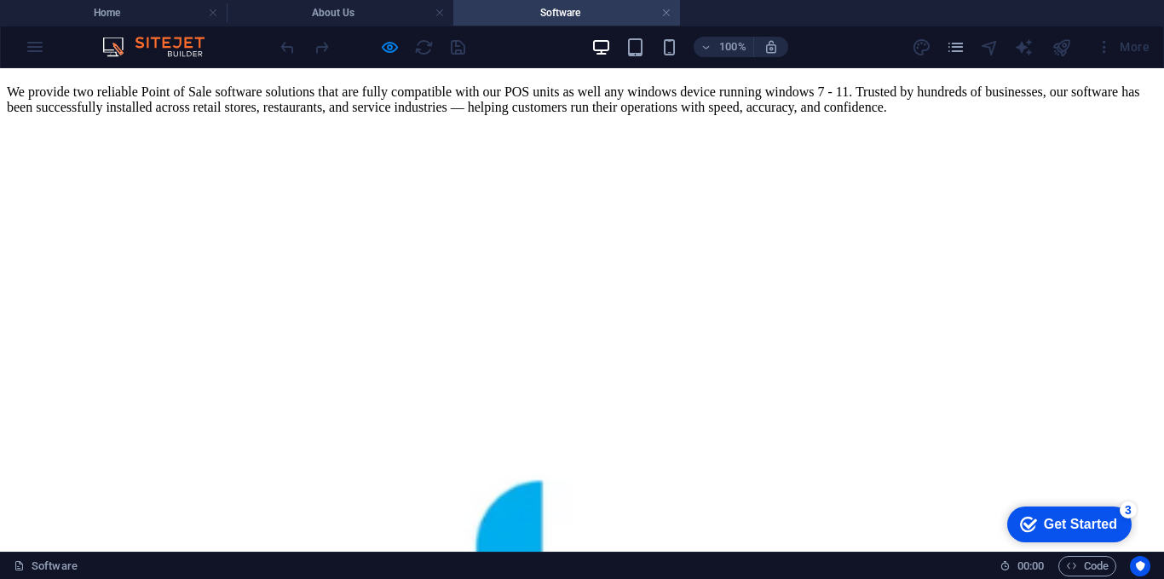
scroll to position [294, 0]
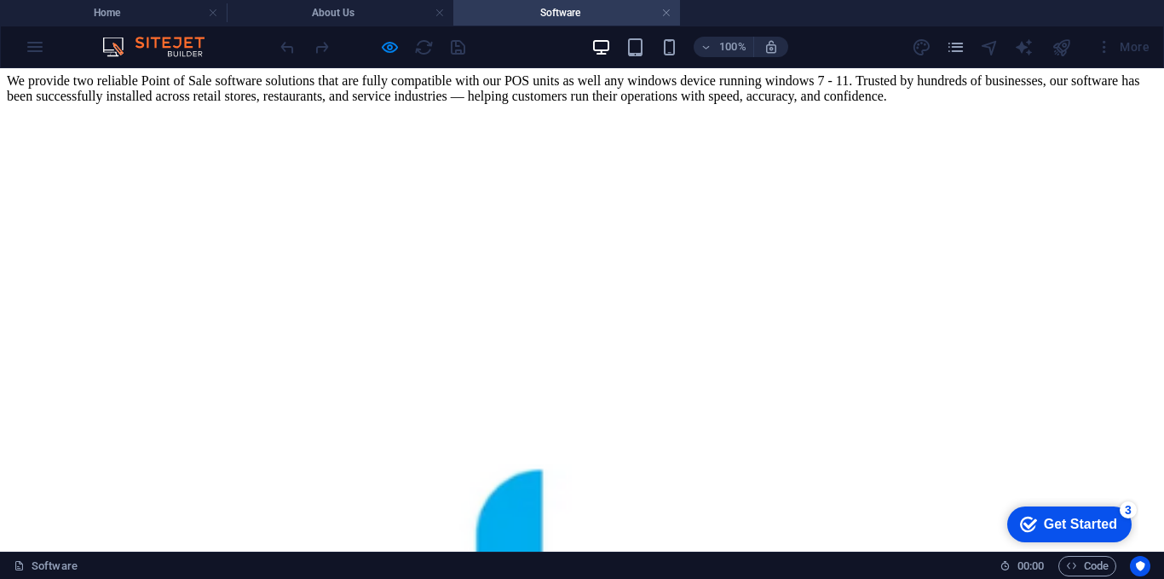
click at [387, 53] on icon "button" at bounding box center [390, 48] width 20 height 20
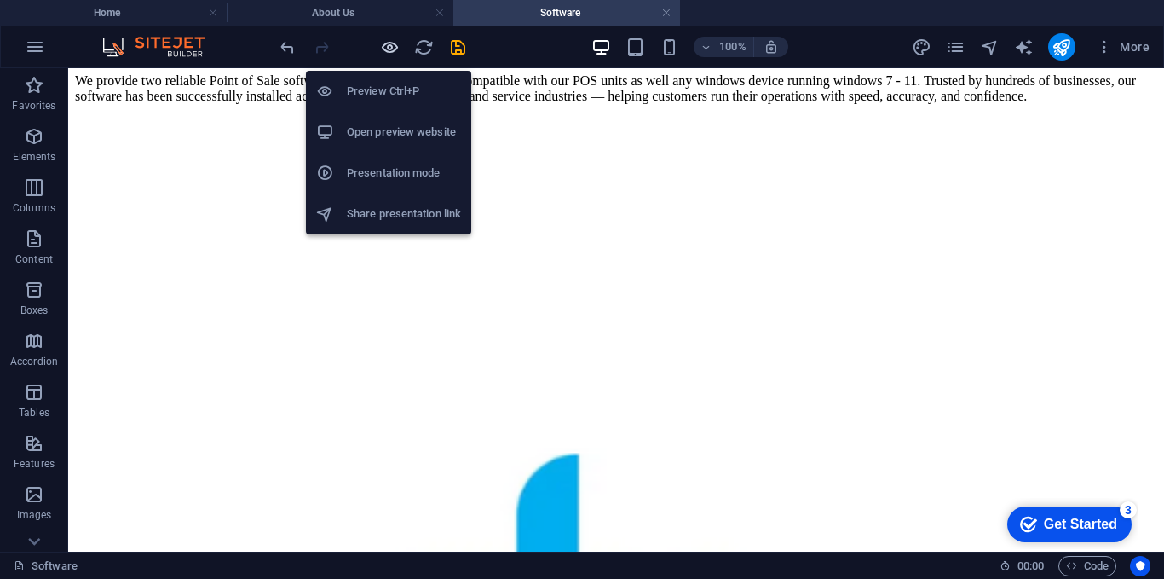
click at [387, 53] on icon "button" at bounding box center [390, 48] width 20 height 20
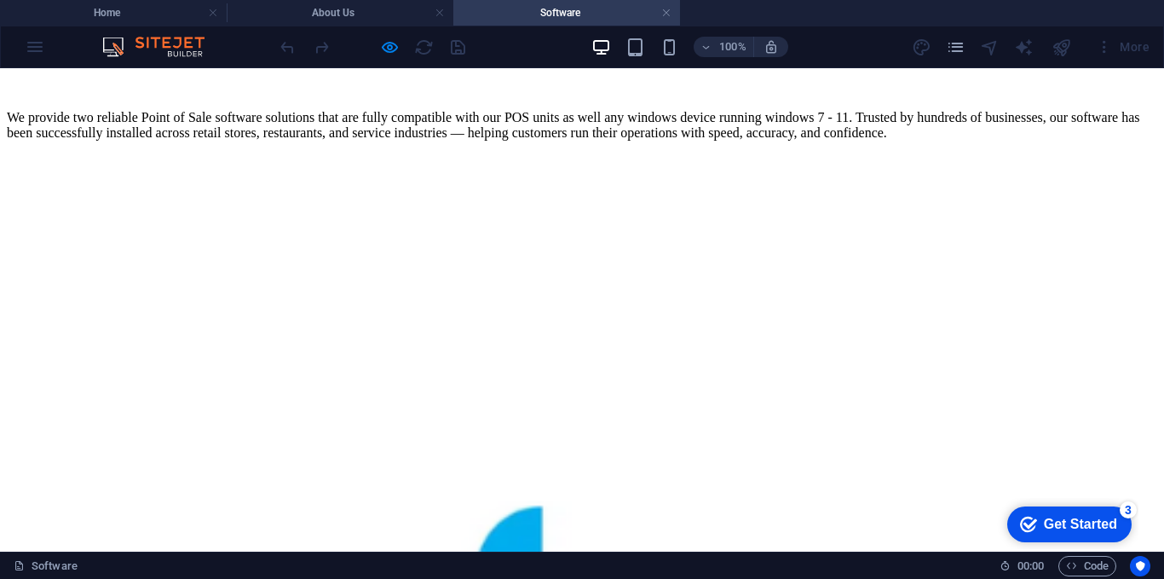
scroll to position [209, 0]
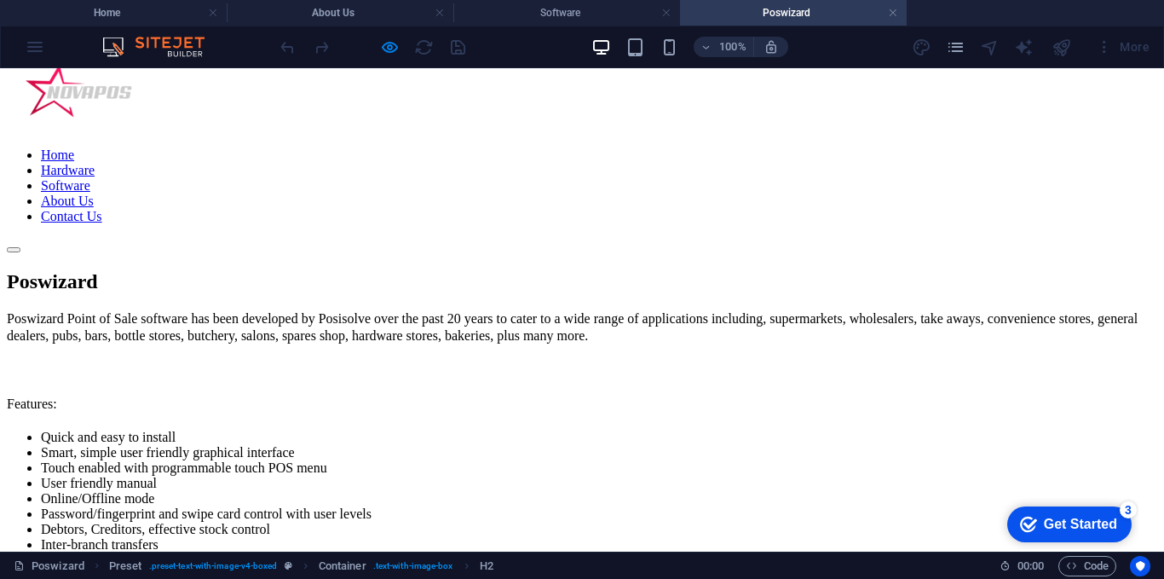
scroll to position [0, 0]
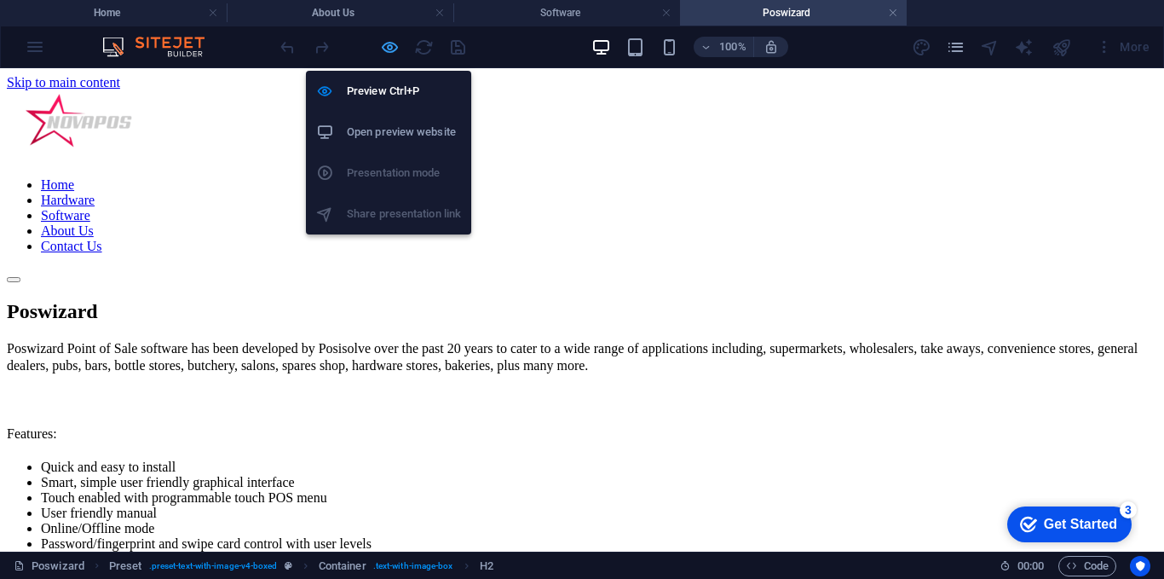
click at [390, 41] on icon "button" at bounding box center [390, 48] width 20 height 20
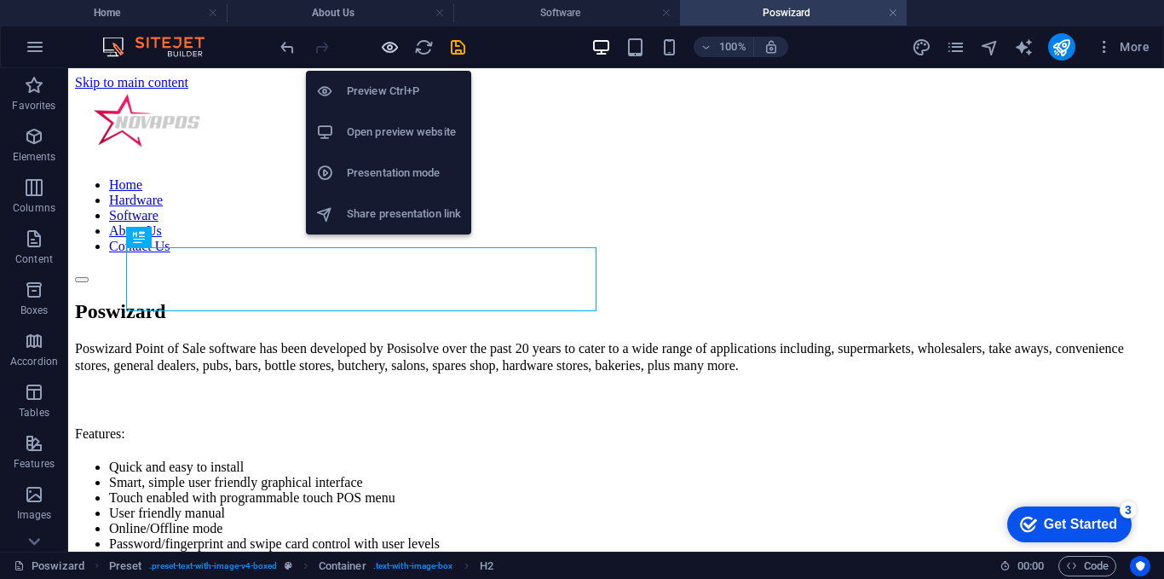
click at [390, 41] on icon "button" at bounding box center [390, 48] width 20 height 20
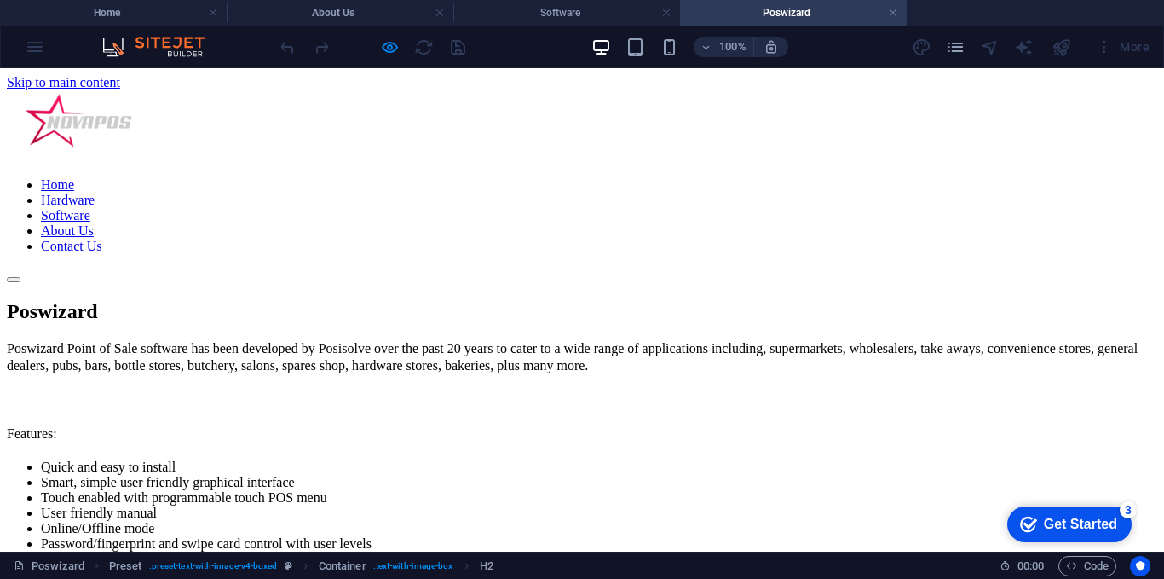
click at [90, 208] on link "Software" at bounding box center [65, 215] width 49 height 14
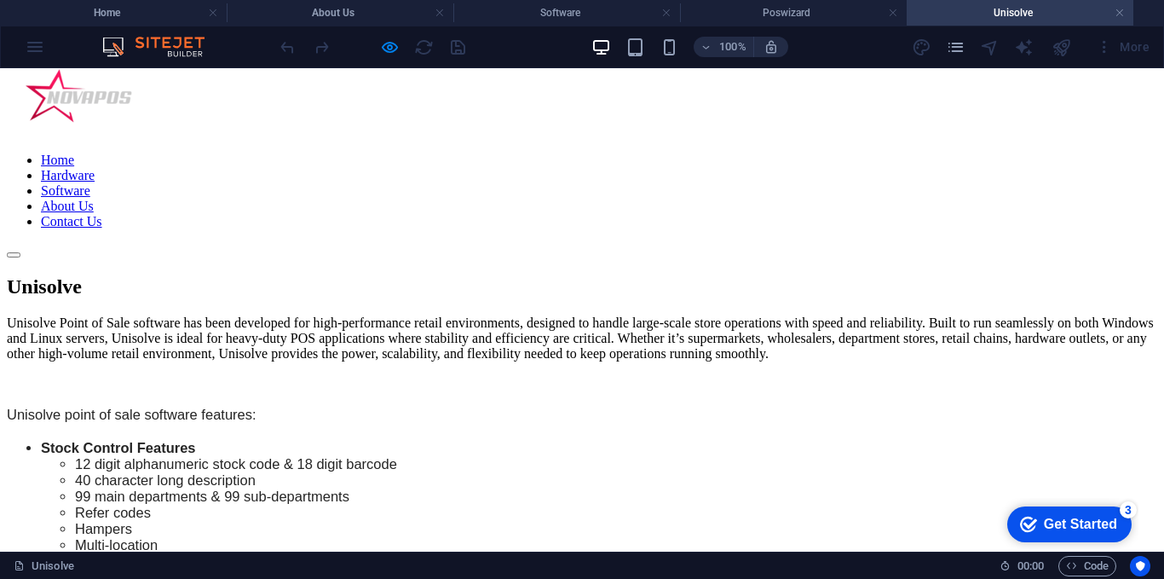
scroll to position [0, 0]
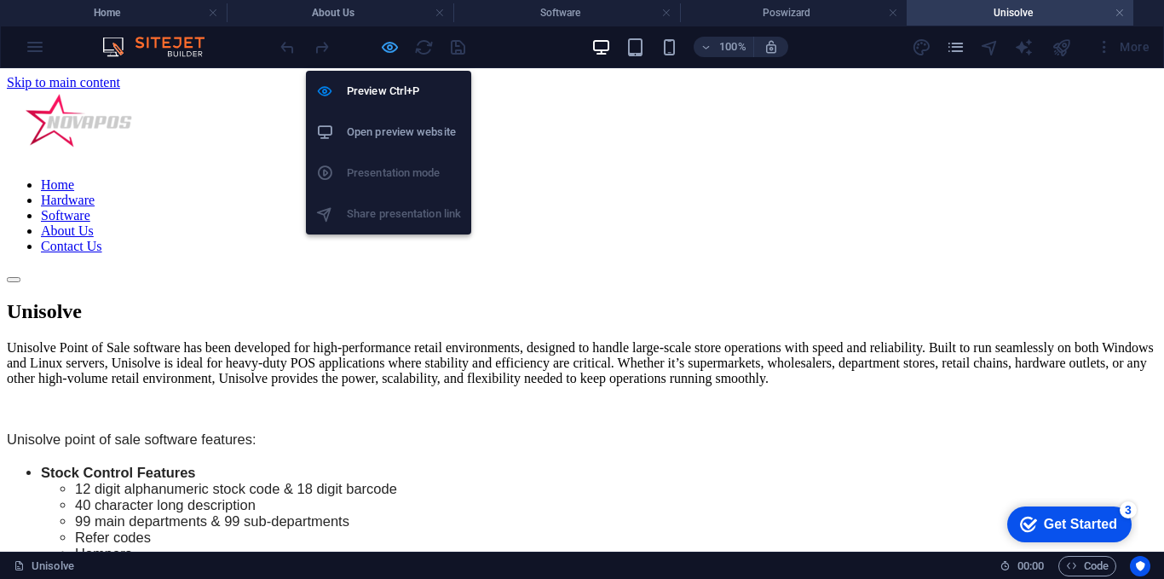
click at [392, 49] on icon "button" at bounding box center [390, 48] width 20 height 20
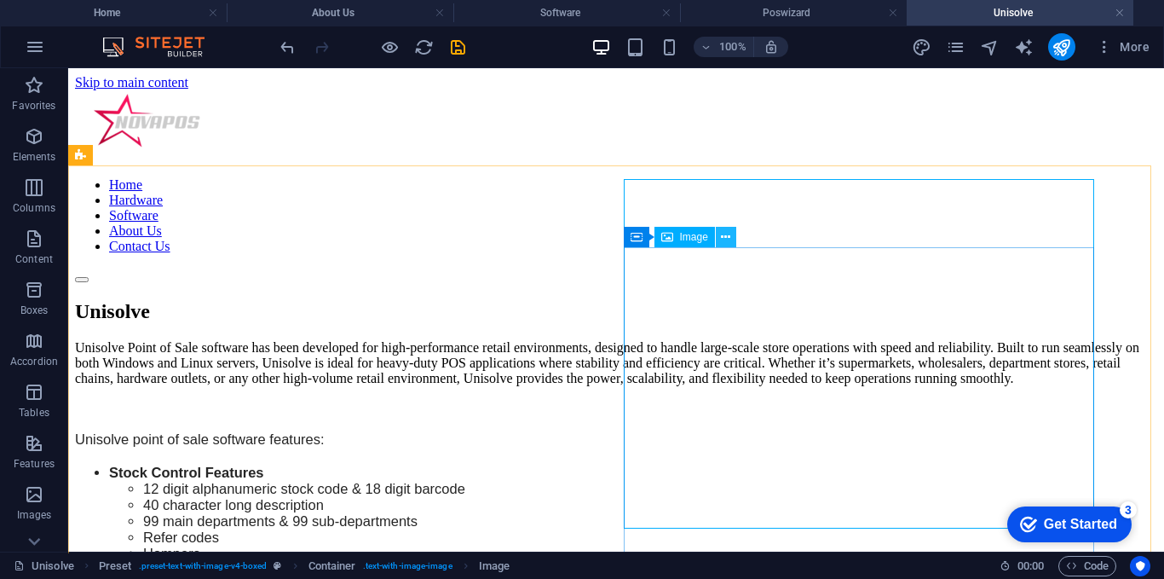
click at [721, 239] on icon at bounding box center [725, 237] width 9 height 18
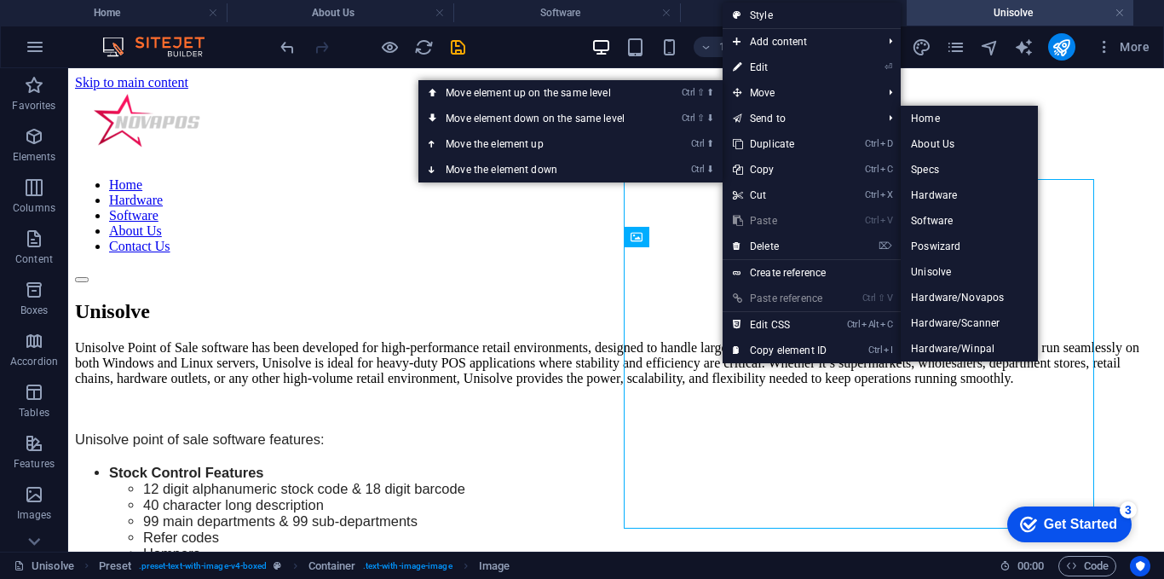
click at [777, 62] on link "⏎ Edit" at bounding box center [780, 68] width 114 height 26
select select "px"
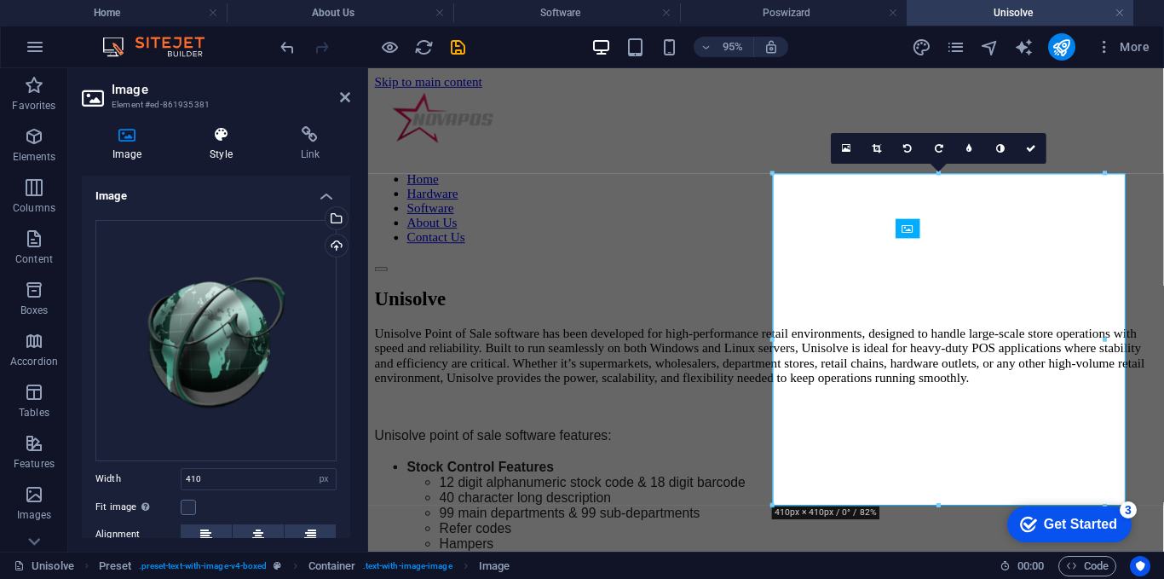
click at [228, 124] on div "Image Style Link Image Drag files here, click to choose files or select files f…" at bounding box center [216, 332] width 296 height 439
click at [222, 166] on div "Image Style Link Image Drag files here, click to choose files or select files f…" at bounding box center [216, 332] width 269 height 412
click at [222, 162] on div "Image Style Link Image Drag files here, click to choose files or select files f…" at bounding box center [216, 332] width 269 height 412
click at [224, 155] on h4 "Style" at bounding box center [224, 144] width 90 height 36
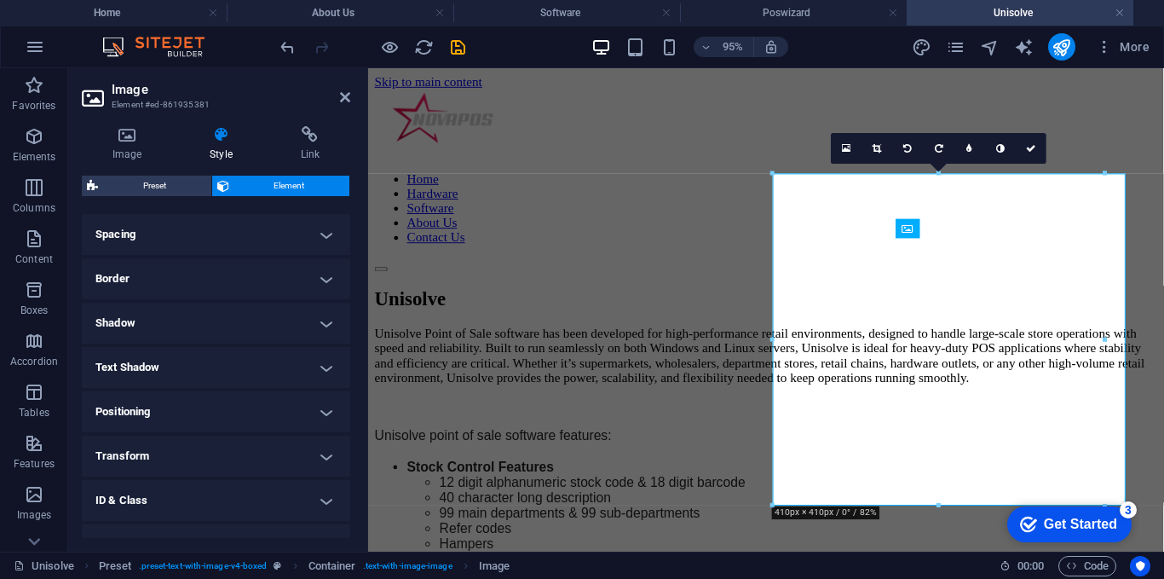
scroll to position [393, 0]
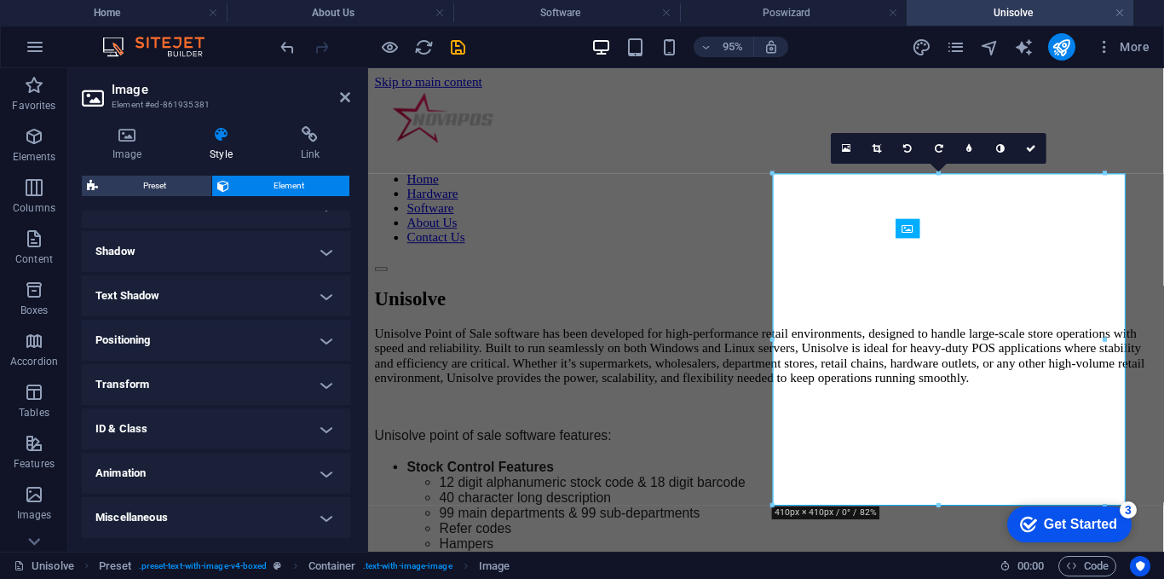
click at [222, 467] on h4 "Animation" at bounding box center [216, 473] width 269 height 41
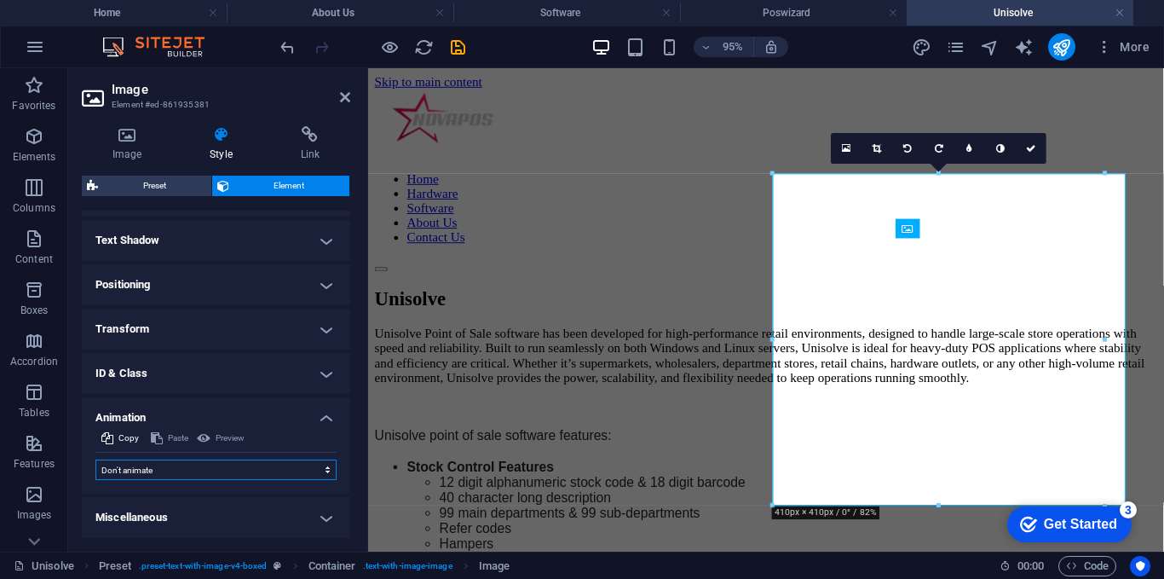
click at [240, 471] on select "Don't animate Show / Hide Slide up/down Zoom in/out Slide left to right Slide r…" at bounding box center [215, 469] width 241 height 20
select select "fade"
click at [95, 459] on select "Don't animate Show / Hide Slide up/down Zoom in/out Slide left to right Slide r…" at bounding box center [215, 469] width 241 height 20
select select "scroll"
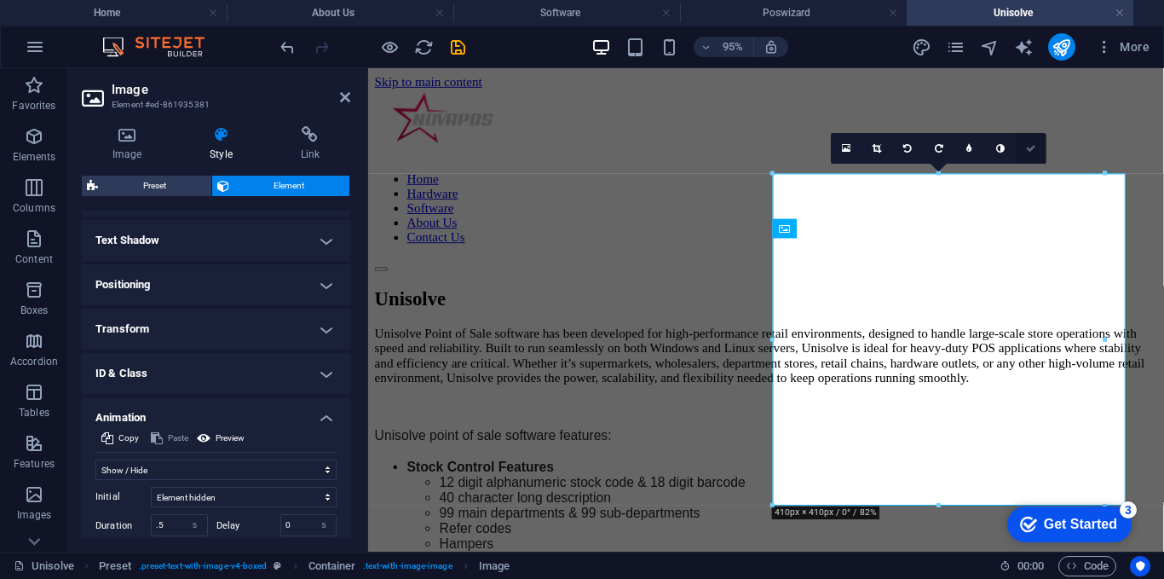
click at [1030, 150] on icon at bounding box center [1031, 147] width 10 height 9
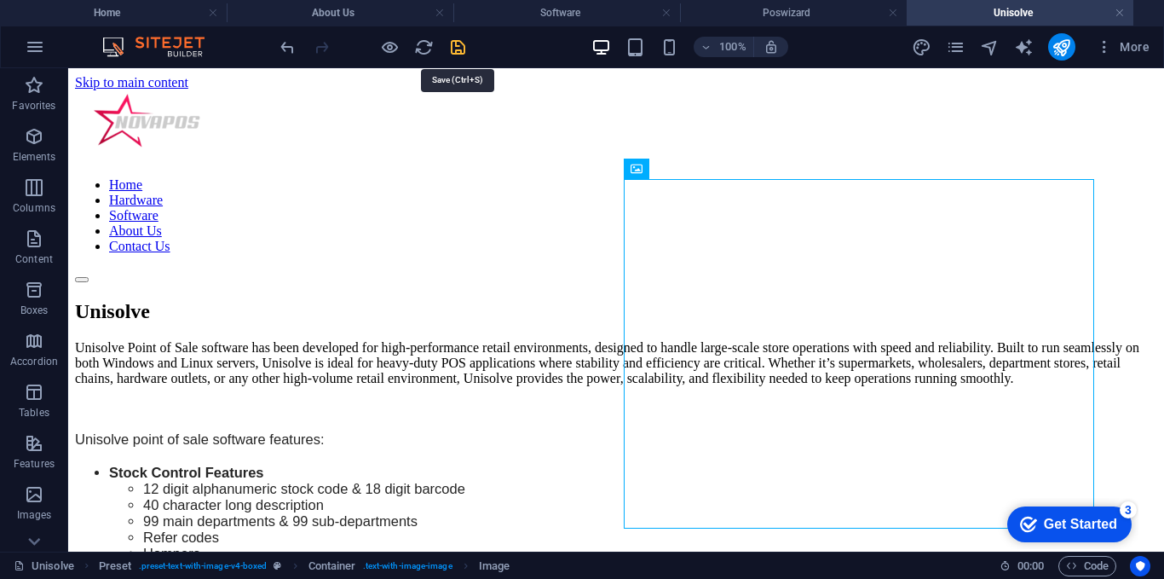
click at [457, 53] on icon "save" at bounding box center [458, 48] width 20 height 20
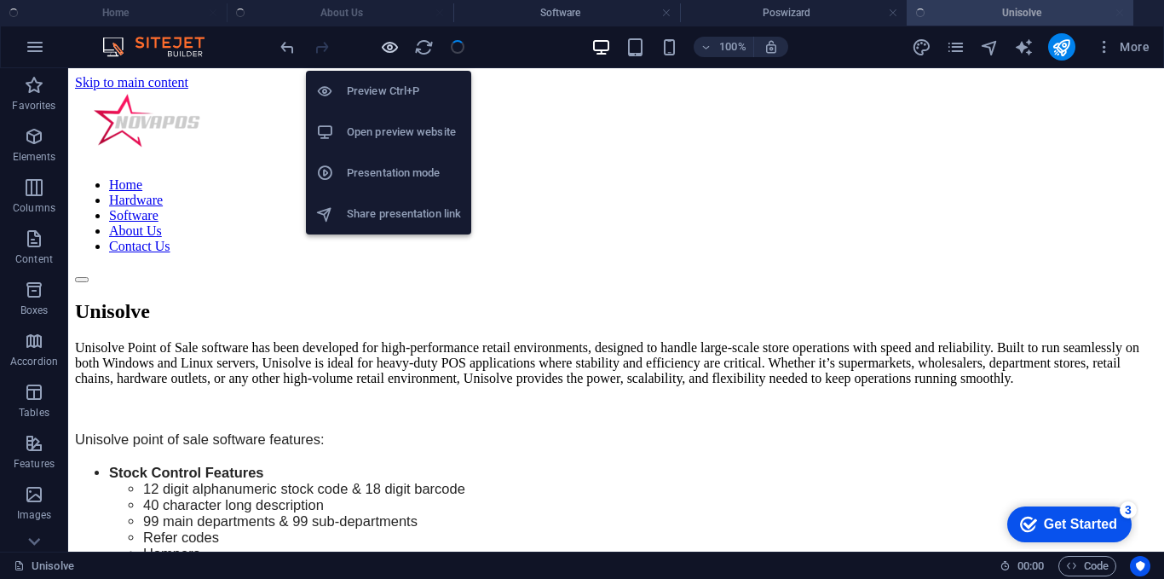
click at [387, 49] on icon "button" at bounding box center [390, 48] width 20 height 20
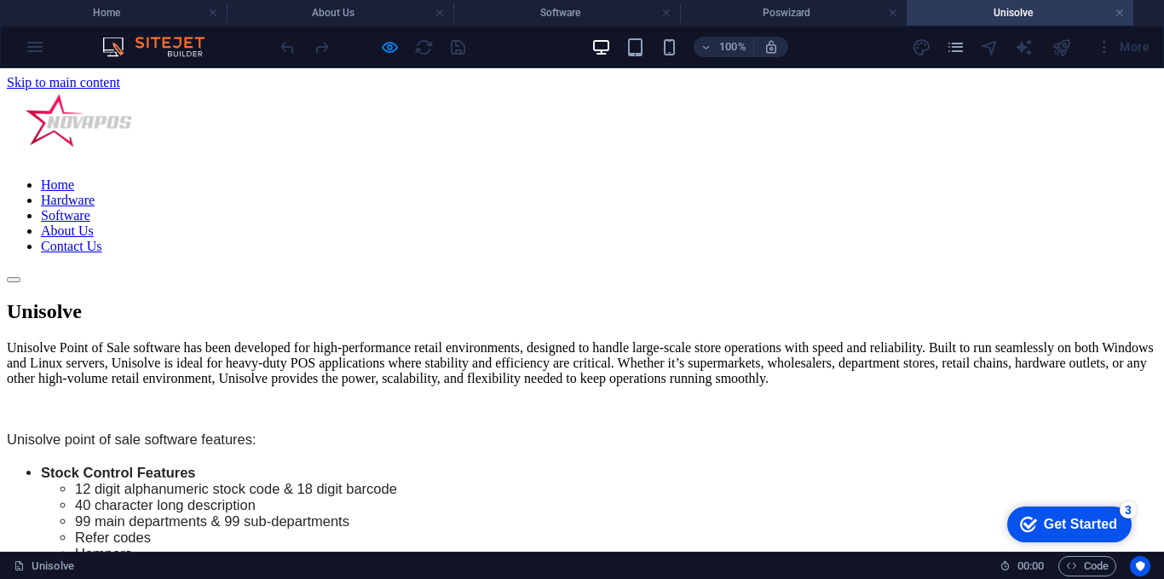
click at [90, 208] on link "Software" at bounding box center [65, 215] width 49 height 14
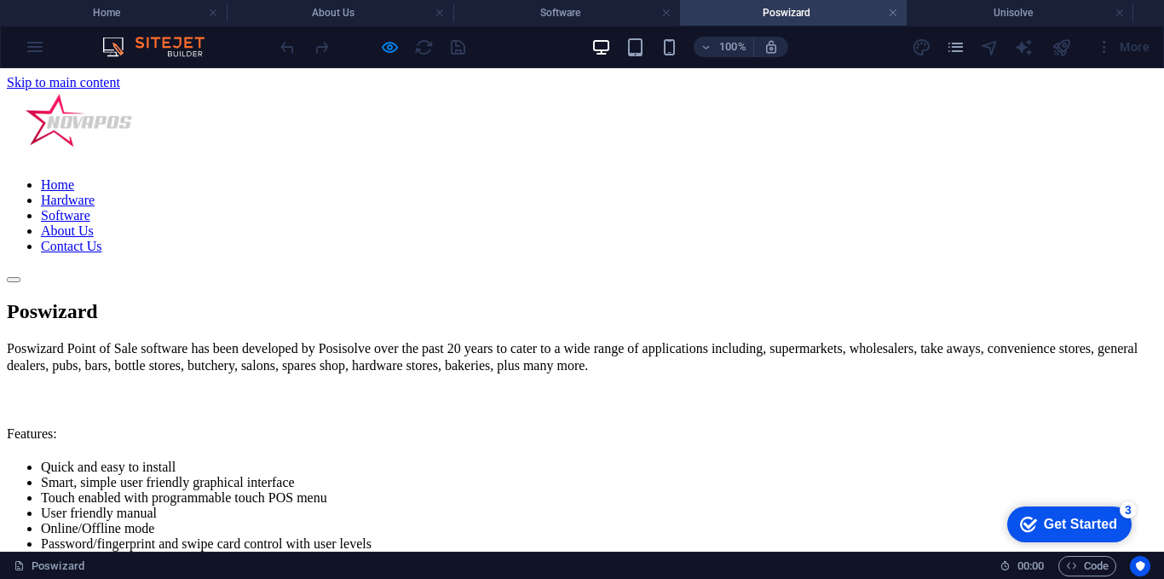
scroll to position [0, 0]
drag, startPoint x: 827, startPoint y: 114, endPoint x: 664, endPoint y: 282, distance: 233.9
click at [90, 208] on link "Software" at bounding box center [65, 215] width 49 height 14
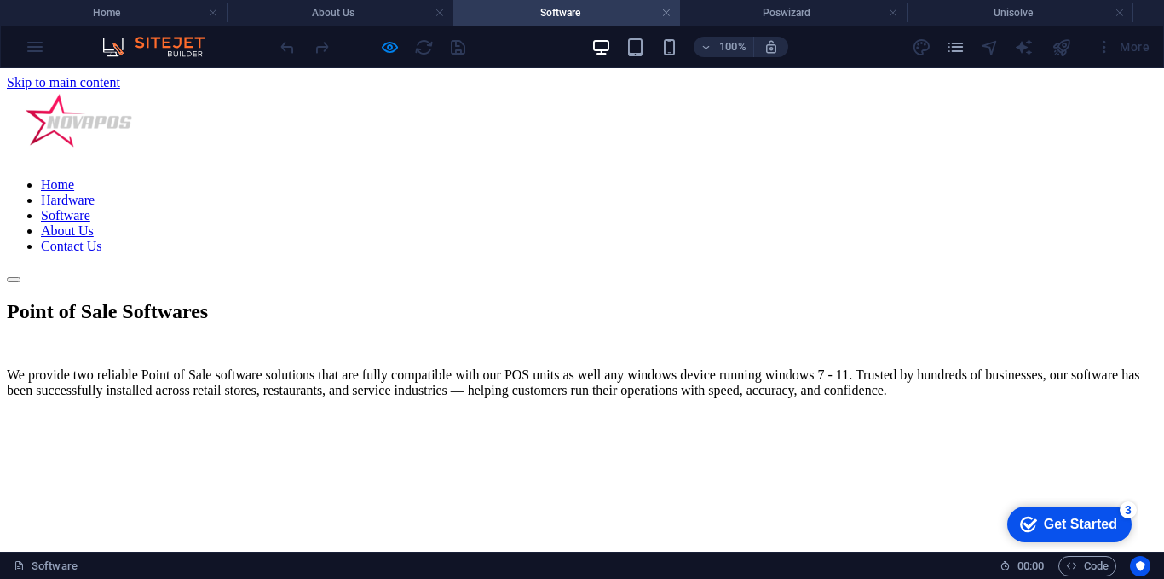
scroll to position [209, 0]
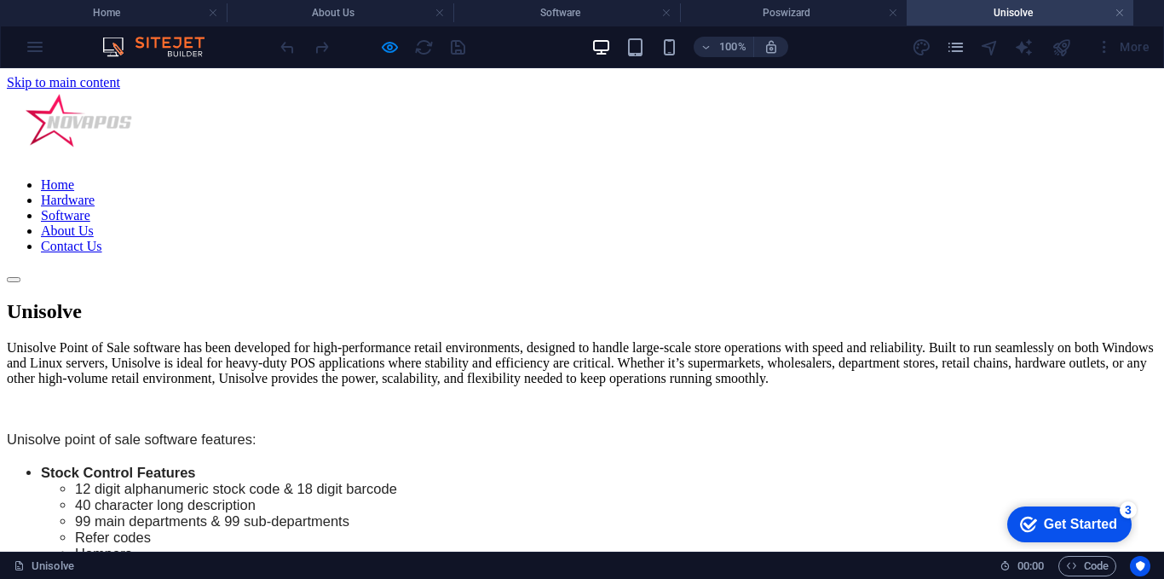
scroll to position [0, 0]
click at [94, 223] on link "About Us" at bounding box center [67, 230] width 53 height 14
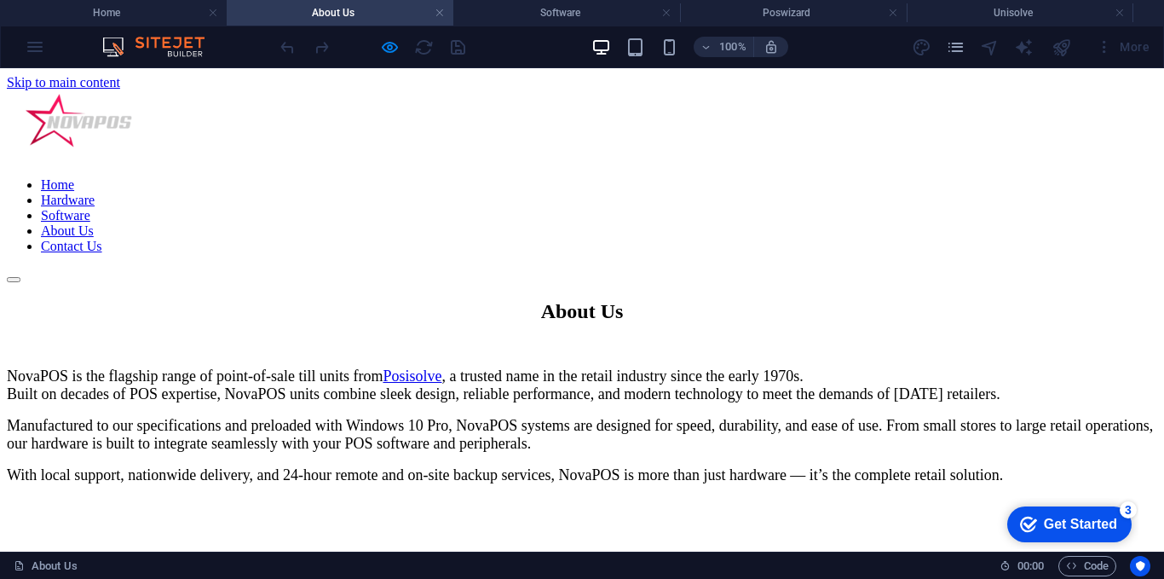
click at [102, 239] on link "Contact Us" at bounding box center [71, 246] width 61 height 14
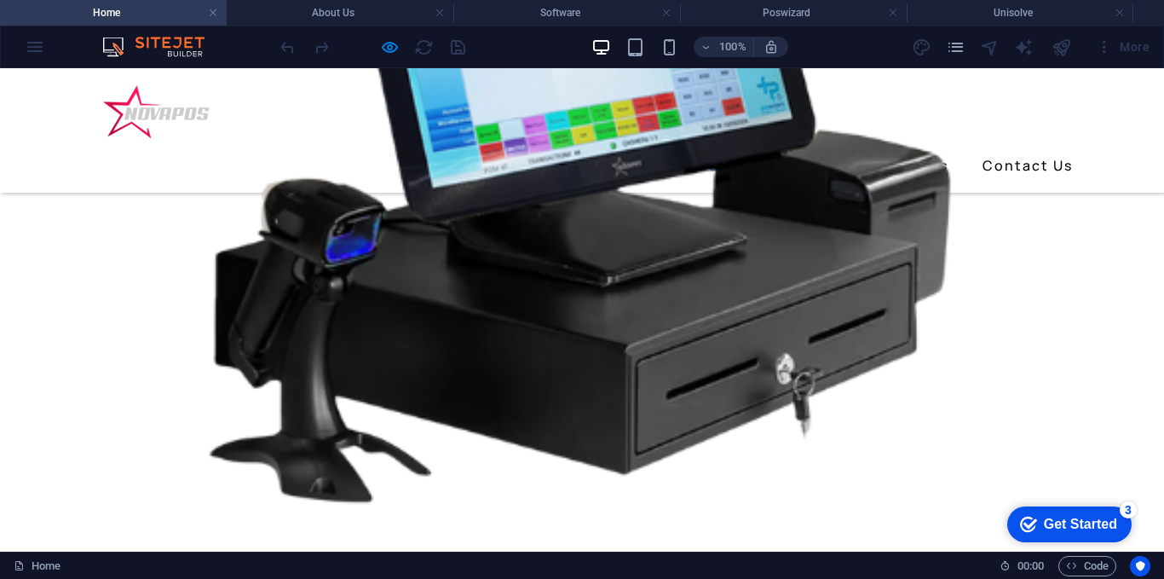
scroll to position [682, 0]
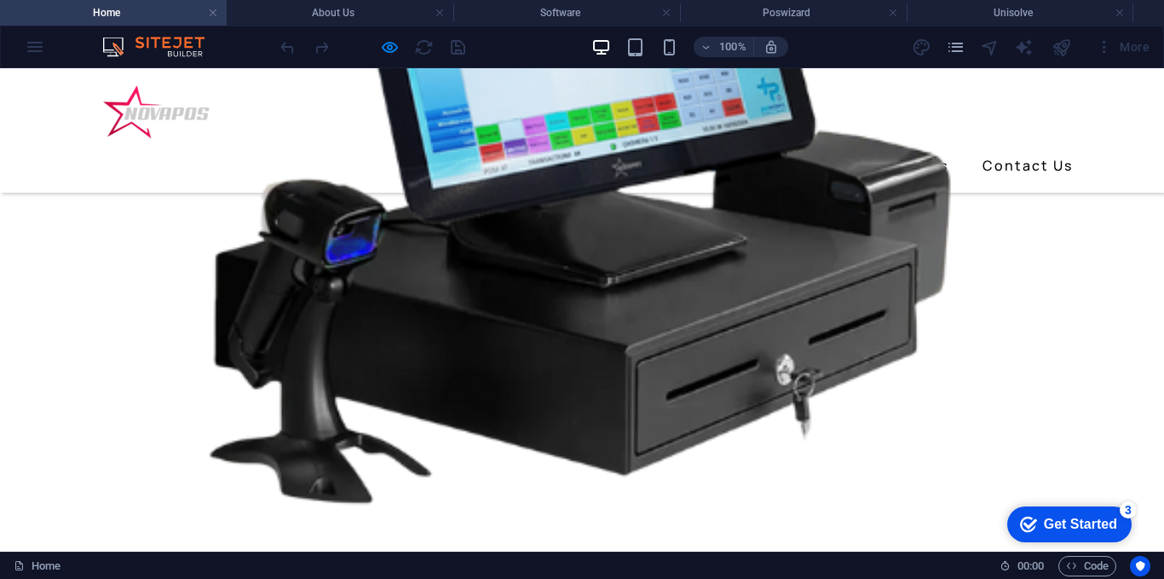
click at [714, 152] on link "Hardware" at bounding box center [698, 165] width 89 height 27
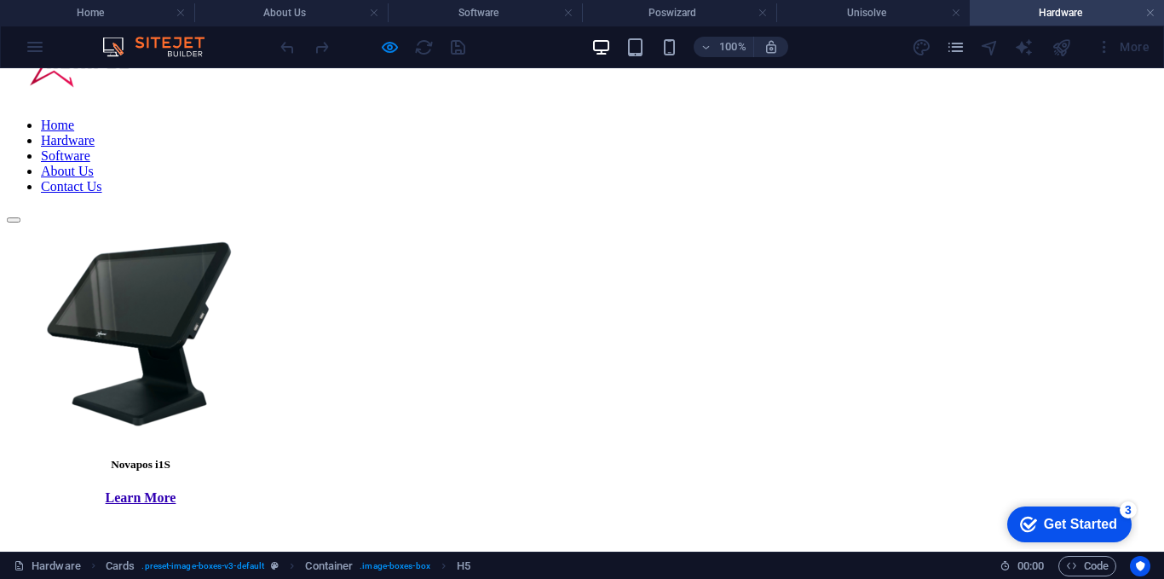
scroll to position [85, 0]
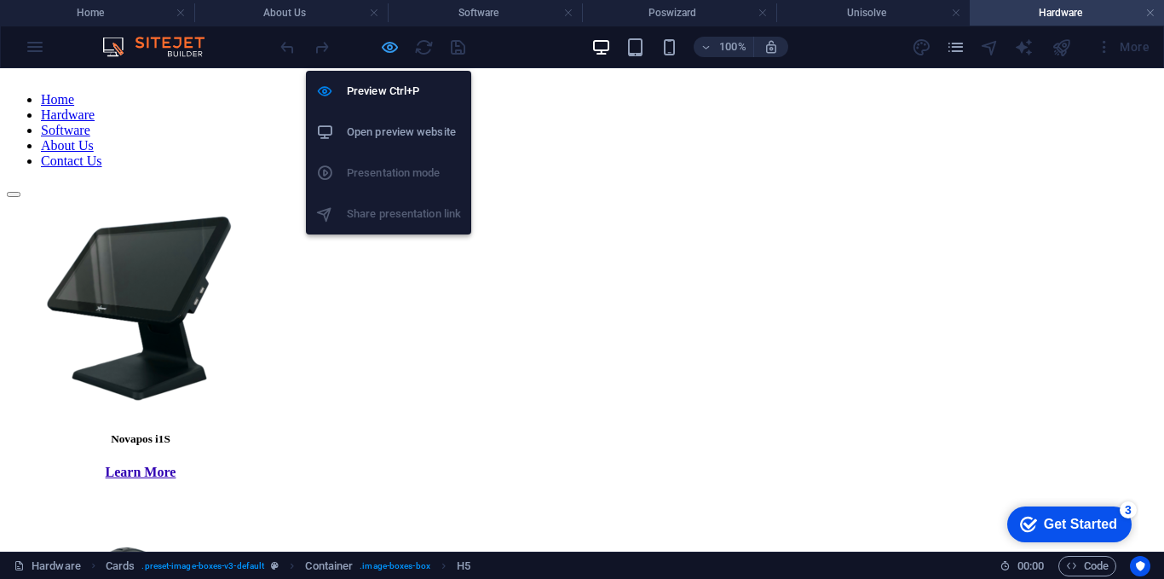
click at [392, 38] on icon "button" at bounding box center [390, 48] width 20 height 20
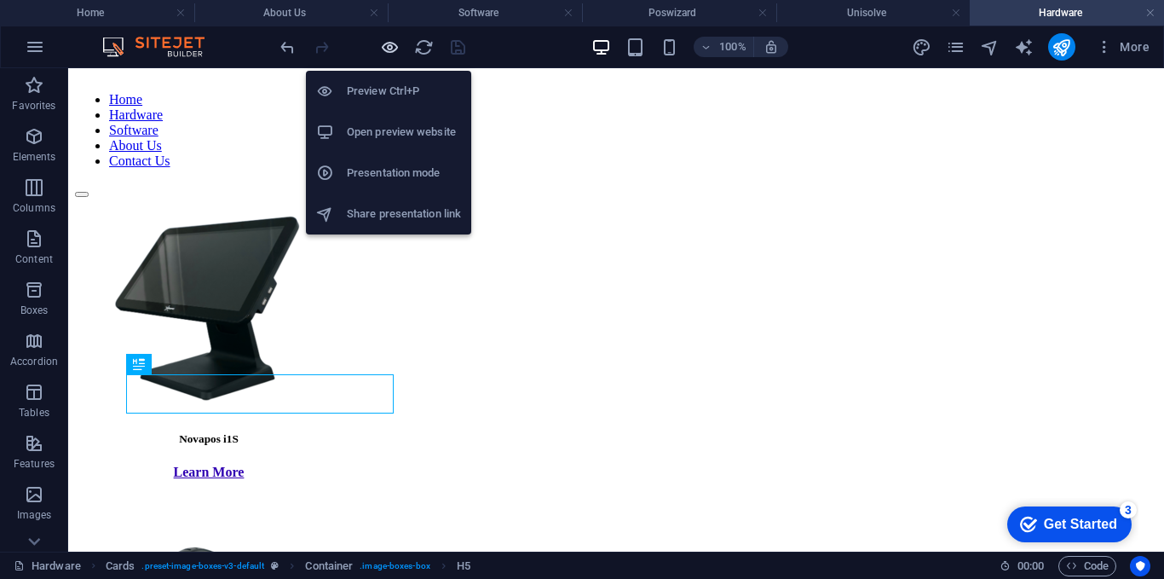
click at [392, 38] on icon "button" at bounding box center [390, 48] width 20 height 20
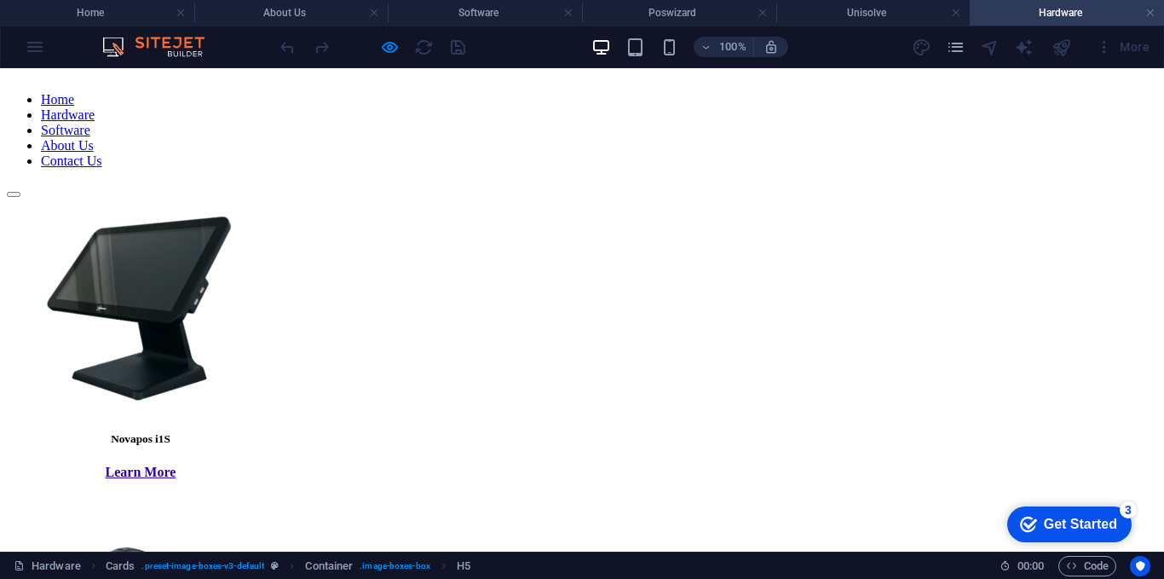
click at [176, 465] on strong "Learn More" at bounding box center [141, 472] width 71 height 14
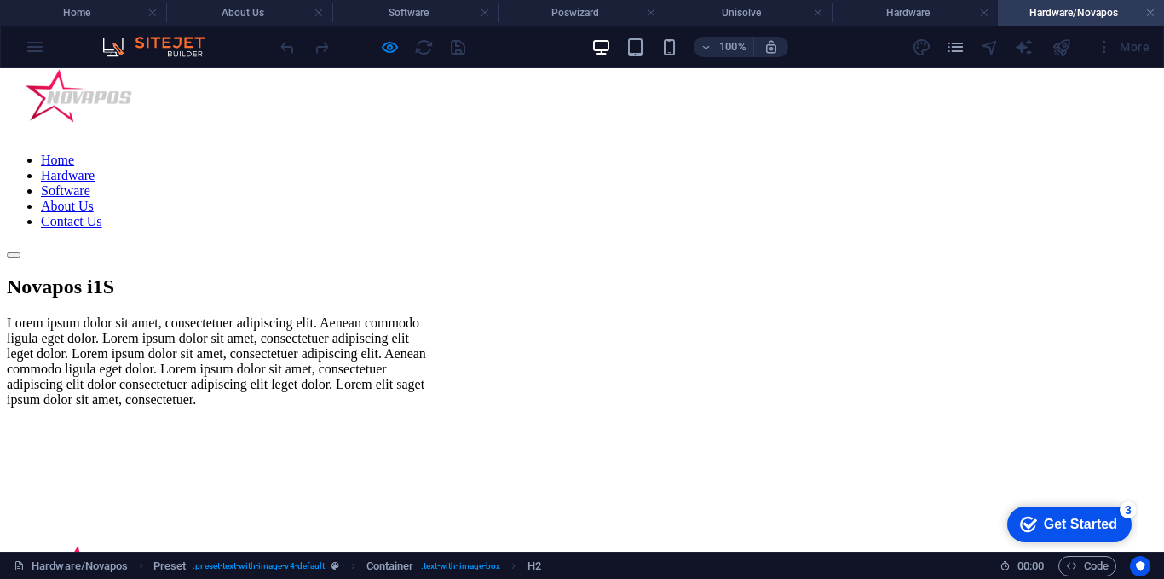
scroll to position [0, 0]
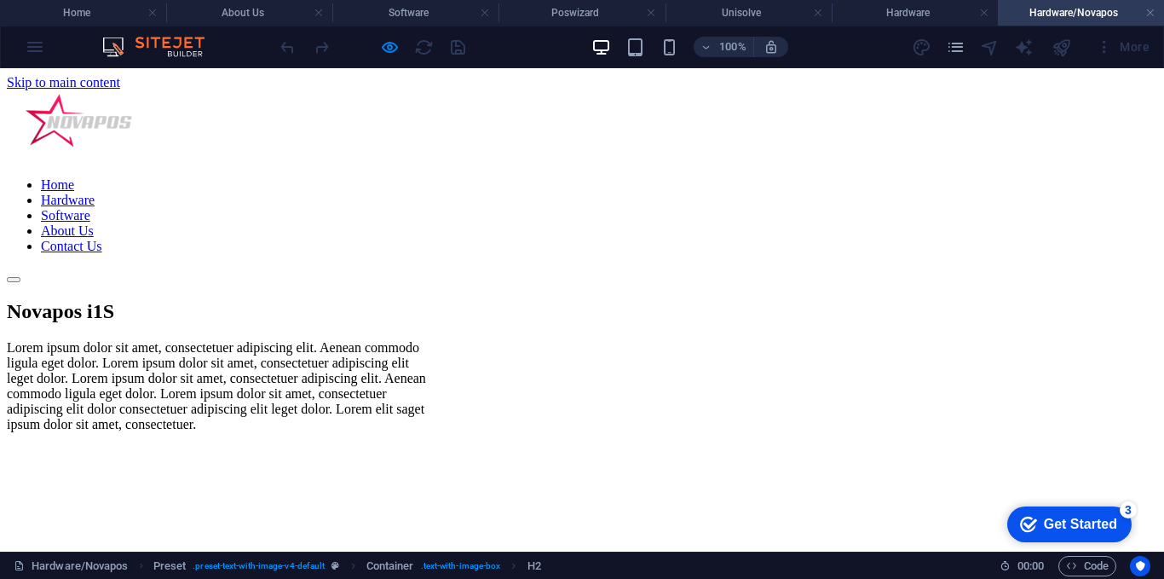
click at [757, 300] on div "Novapos i1S Lorem ipsum dolor sit amet, consectetuer adipiscing elit. Aenean co…" at bounding box center [582, 373] width 1151 height 146
click at [400, 49] on div at bounding box center [372, 46] width 191 height 27
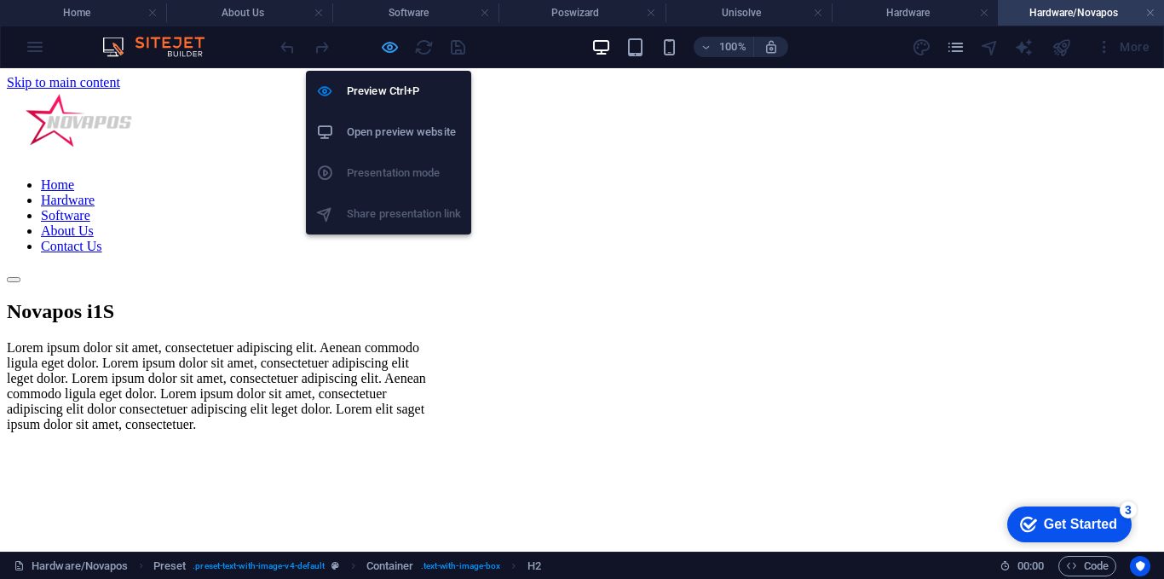
click at [386, 48] on icon "button" at bounding box center [390, 48] width 20 height 20
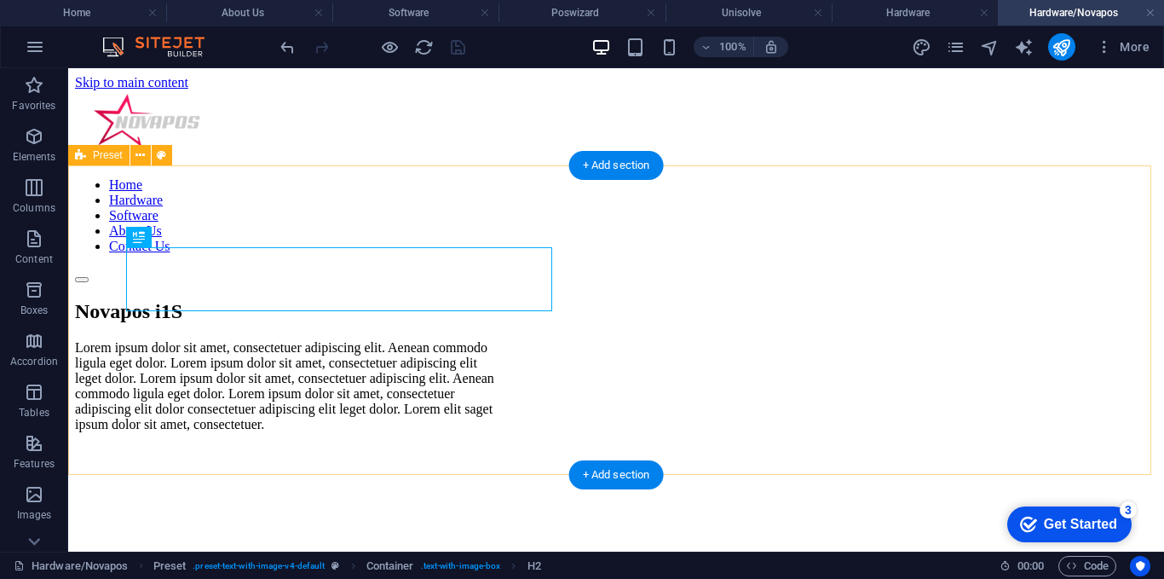
click at [701, 319] on div "Novapos i1S Lorem ipsum dolor sit amet, consectetuer adipiscing elit. Aenean co…" at bounding box center [616, 373] width 1083 height 146
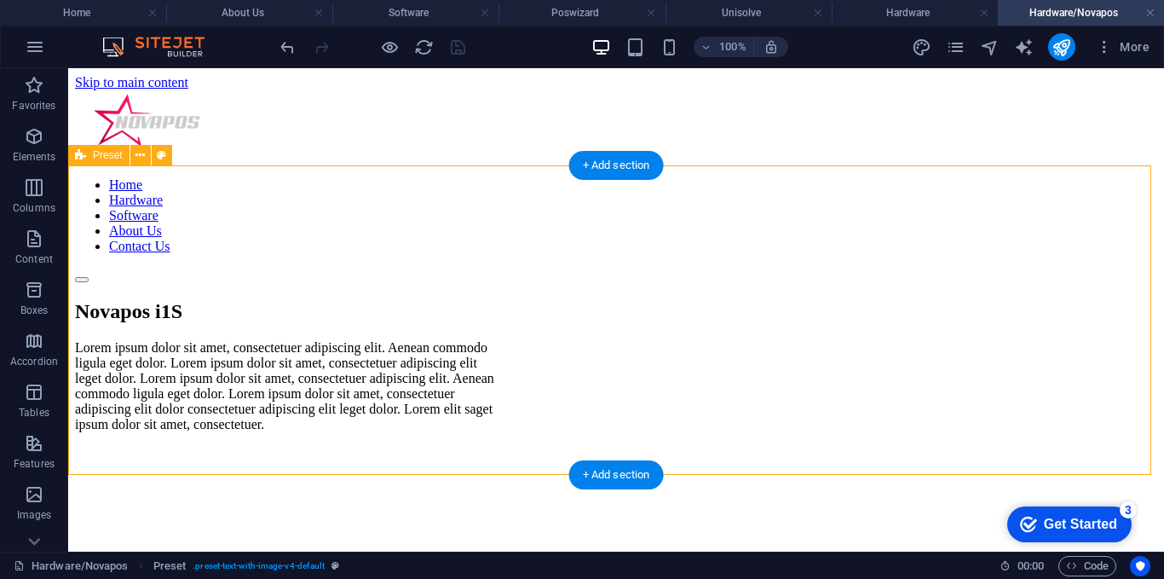
click at [696, 314] on div "Novapos i1S Lorem ipsum dolor sit amet, consectetuer adipiscing elit. Aenean co…" at bounding box center [616, 373] width 1083 height 146
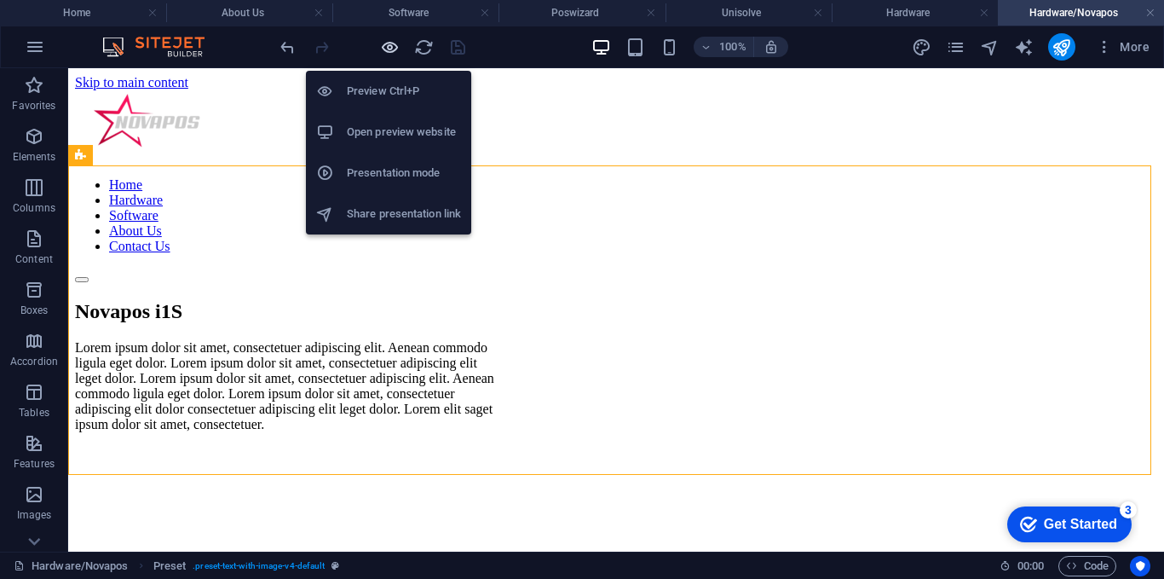
drag, startPoint x: 388, startPoint y: 49, endPoint x: 584, endPoint y: 10, distance: 200.0
click at [388, 49] on icon "button" at bounding box center [390, 48] width 20 height 20
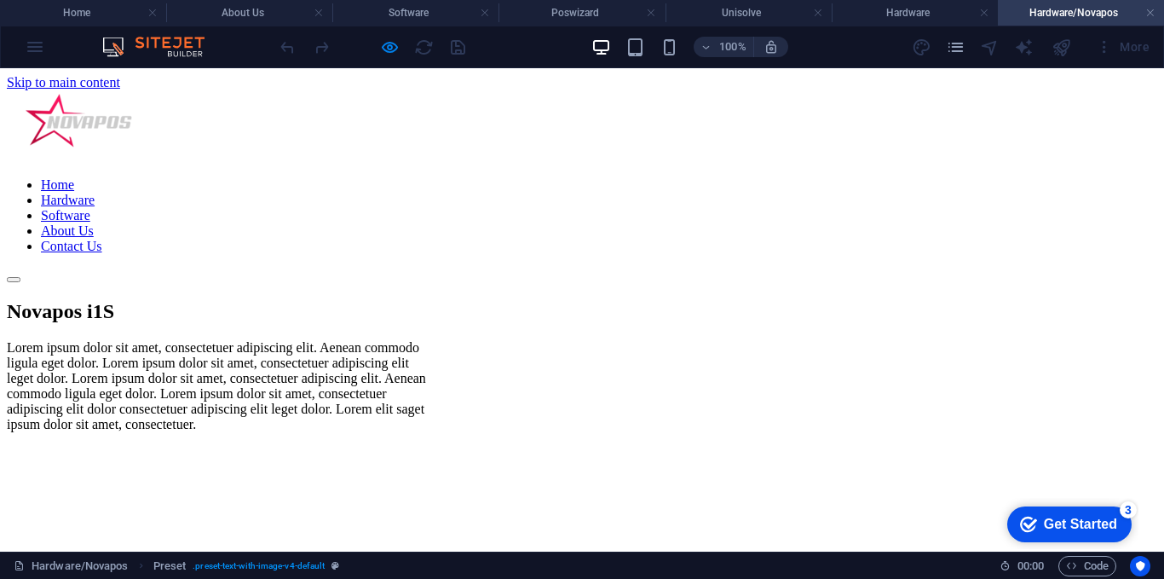
click at [74, 177] on link "Home" at bounding box center [57, 184] width 33 height 14
